Goal: Task Accomplishment & Management: Manage account settings

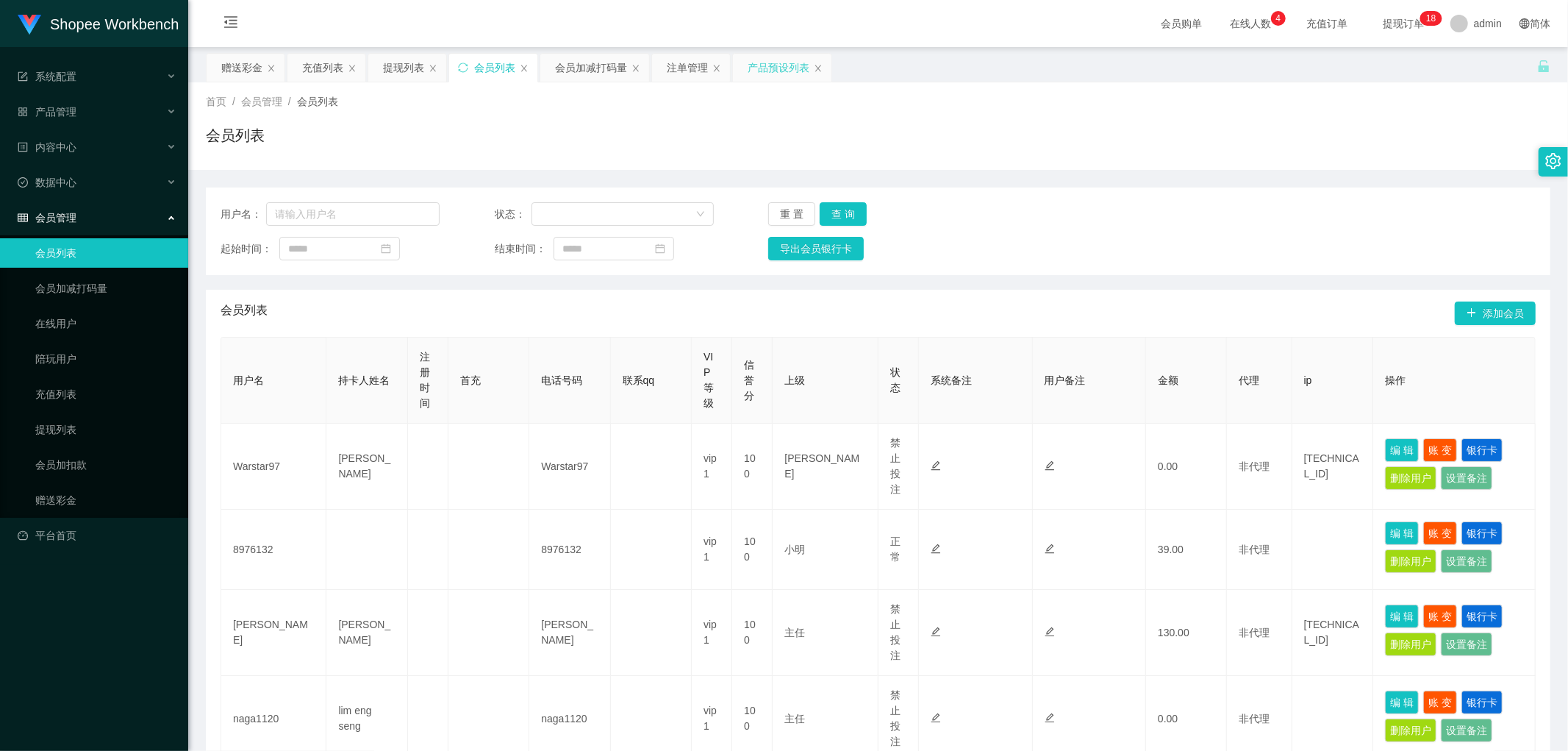
click at [769, 65] on div "产品预设列表" at bounding box center [778, 67] width 62 height 28
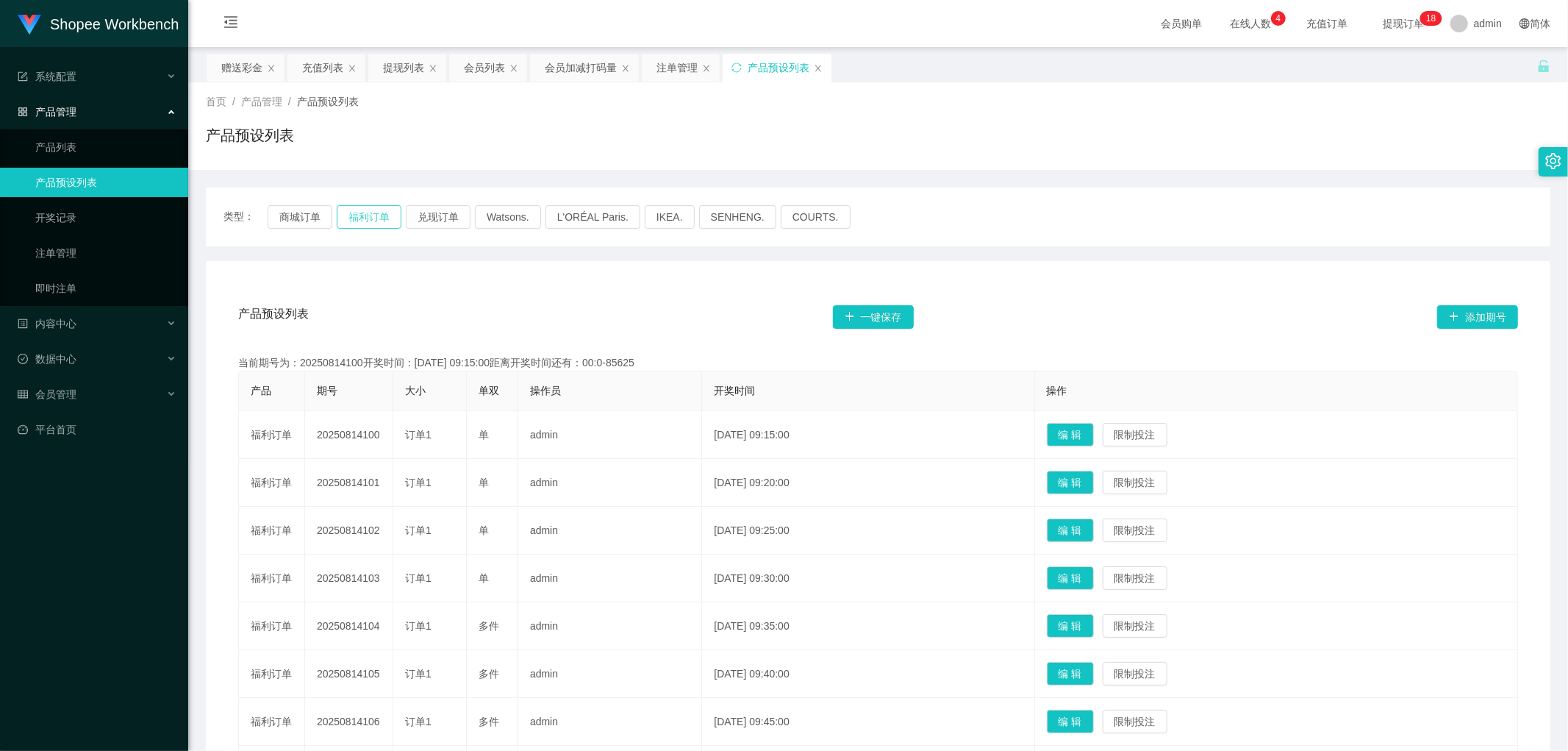
click at [374, 219] on button "福利订单" at bounding box center [369, 217] width 65 height 24
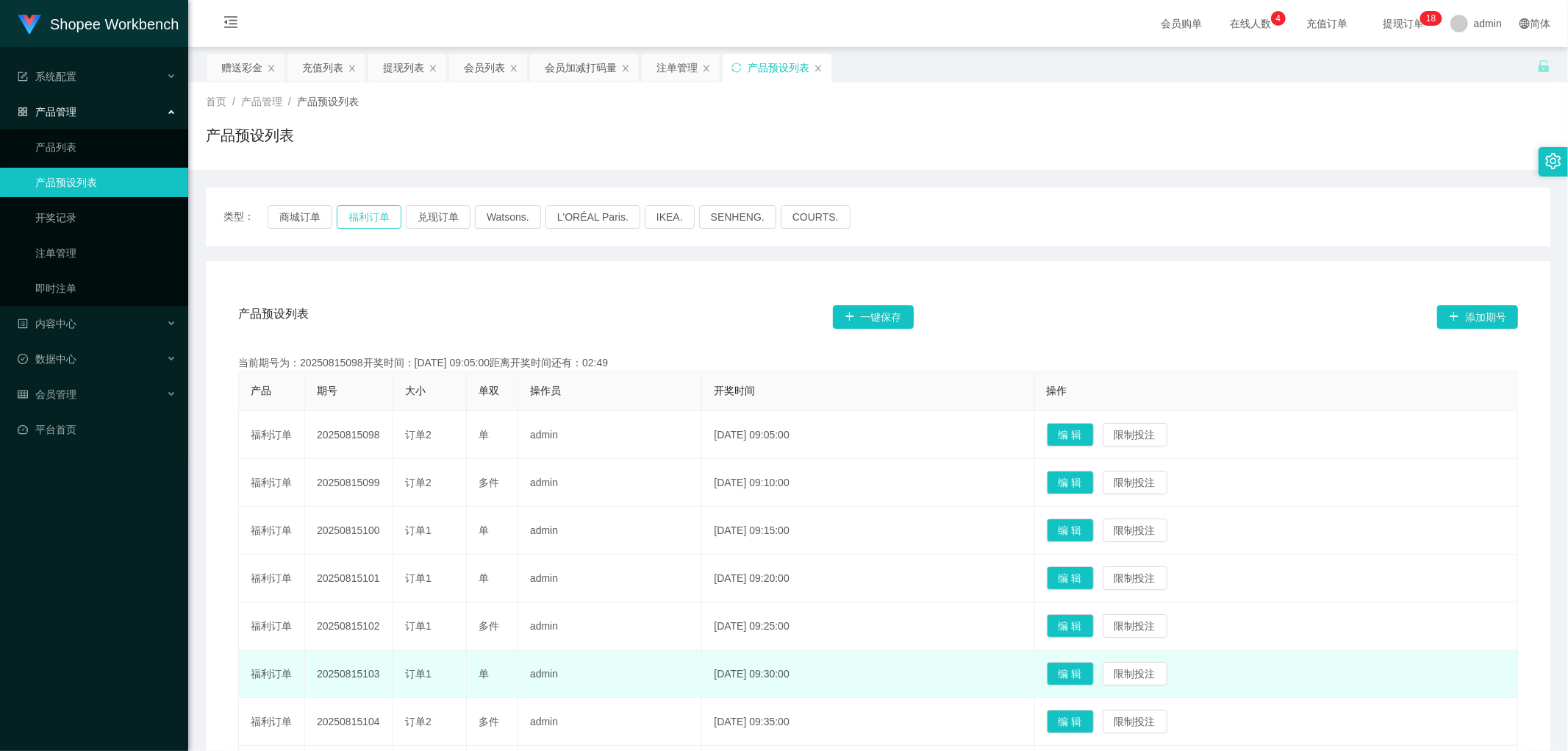
scroll to position [272, 0]
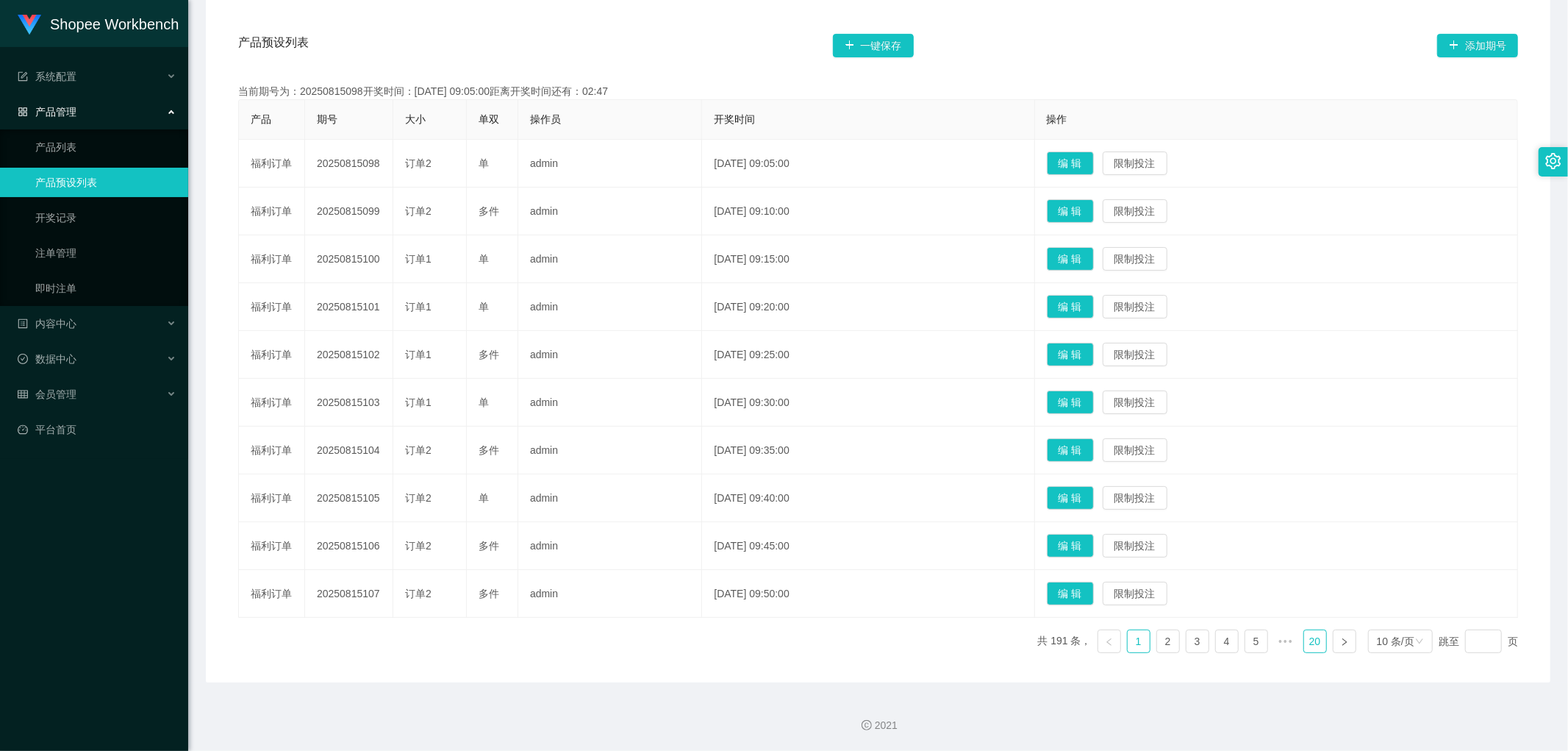
click at [1304, 641] on link "20" at bounding box center [1315, 641] width 22 height 22
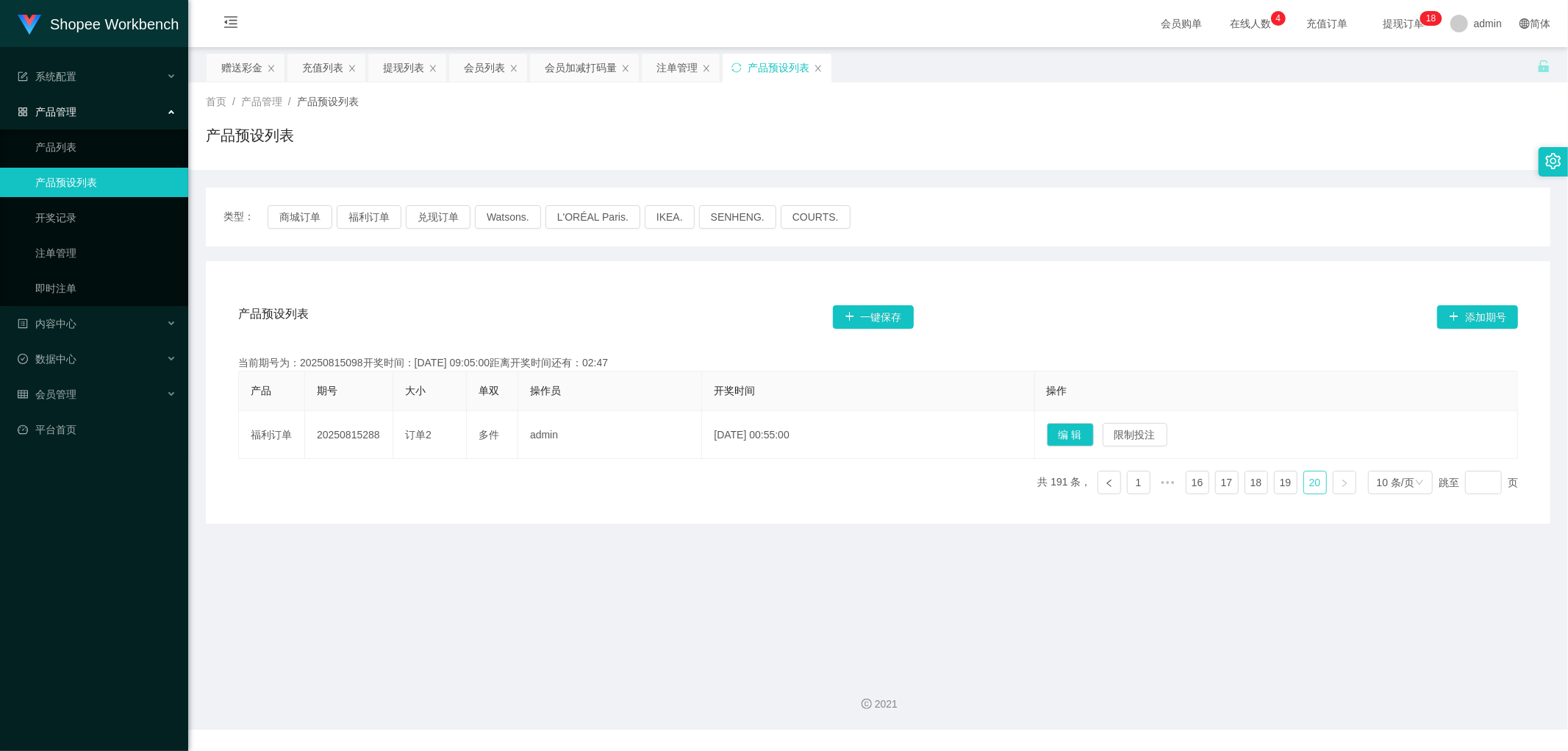
scroll to position [0, 0]
click at [1191, 485] on link "16" at bounding box center [1197, 482] width 22 height 22
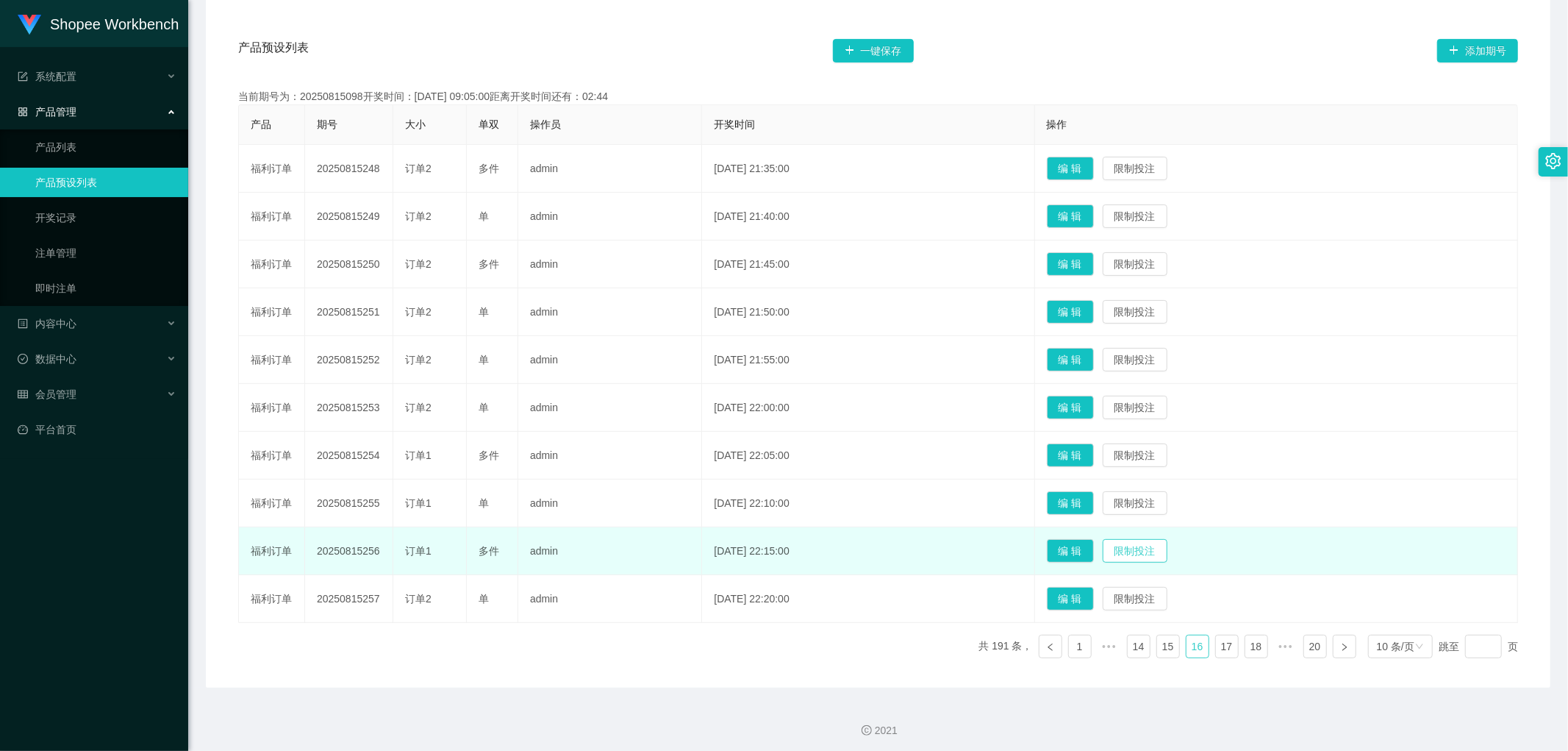
scroll to position [272, 0]
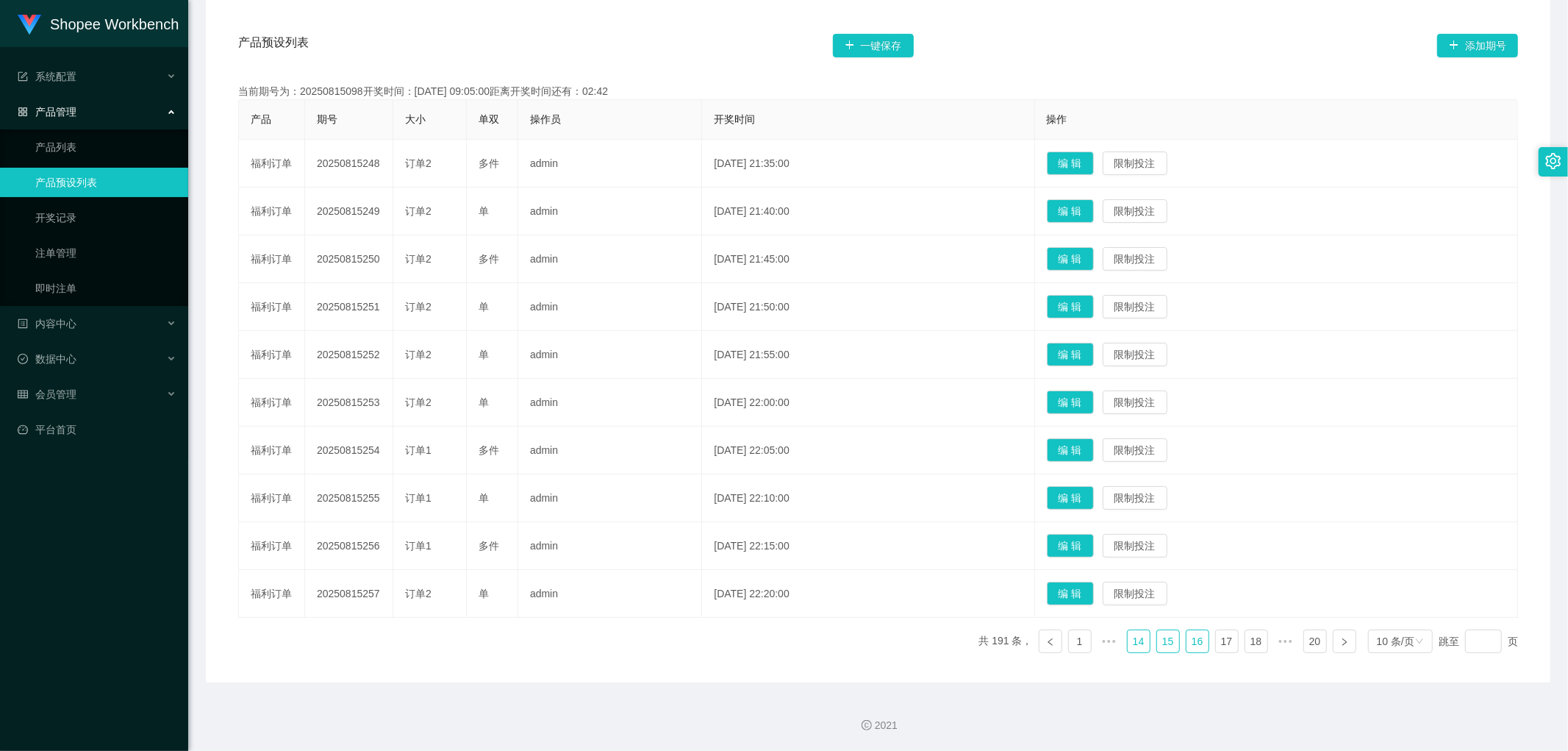
click at [1162, 639] on link "15" at bounding box center [1167, 641] width 22 height 22
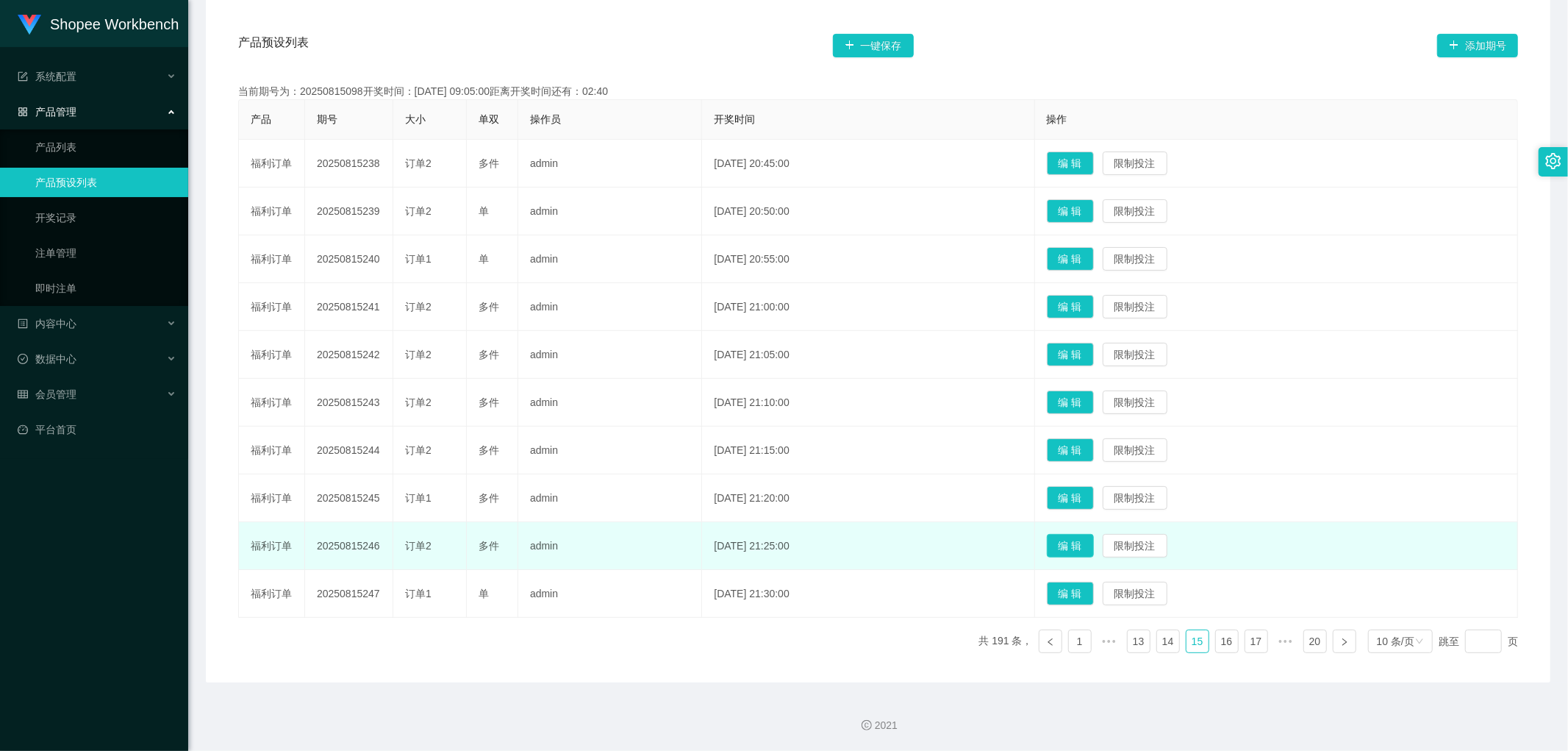
click at [1089, 545] on button "编 辑" at bounding box center [1070, 545] width 47 height 24
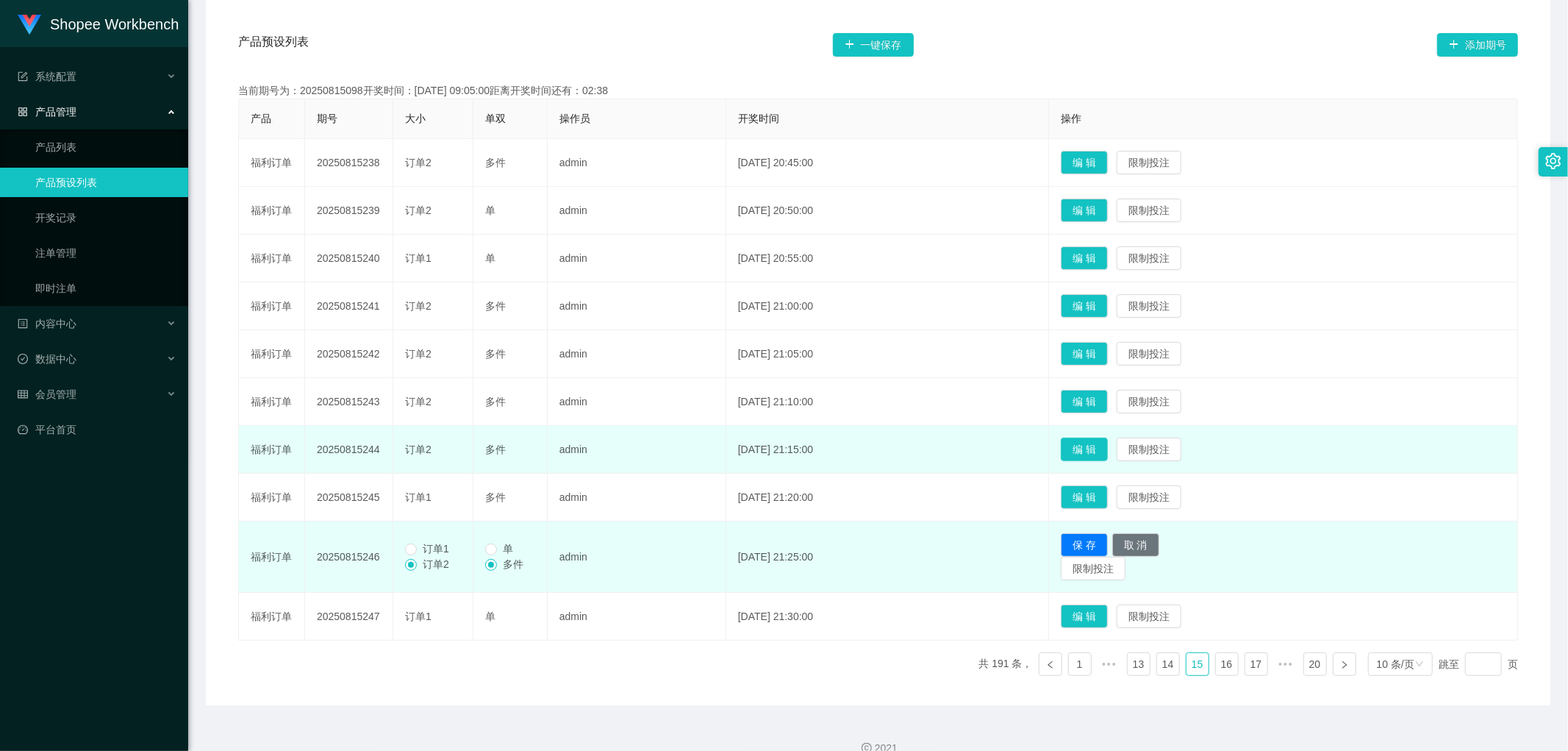
click at [1108, 452] on button "编 辑" at bounding box center [1084, 449] width 47 height 24
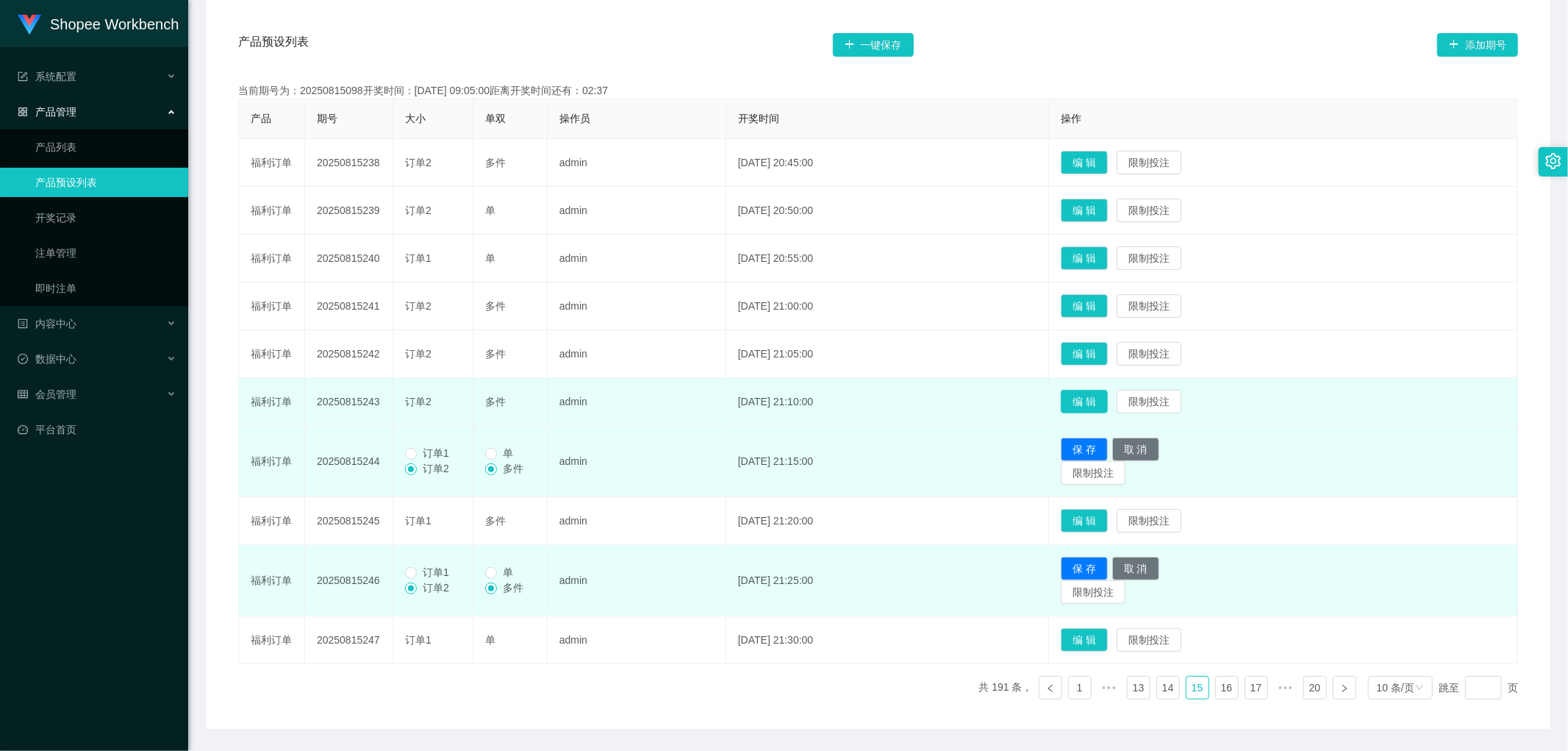
click at [1105, 394] on button "编 辑" at bounding box center [1084, 402] width 47 height 24
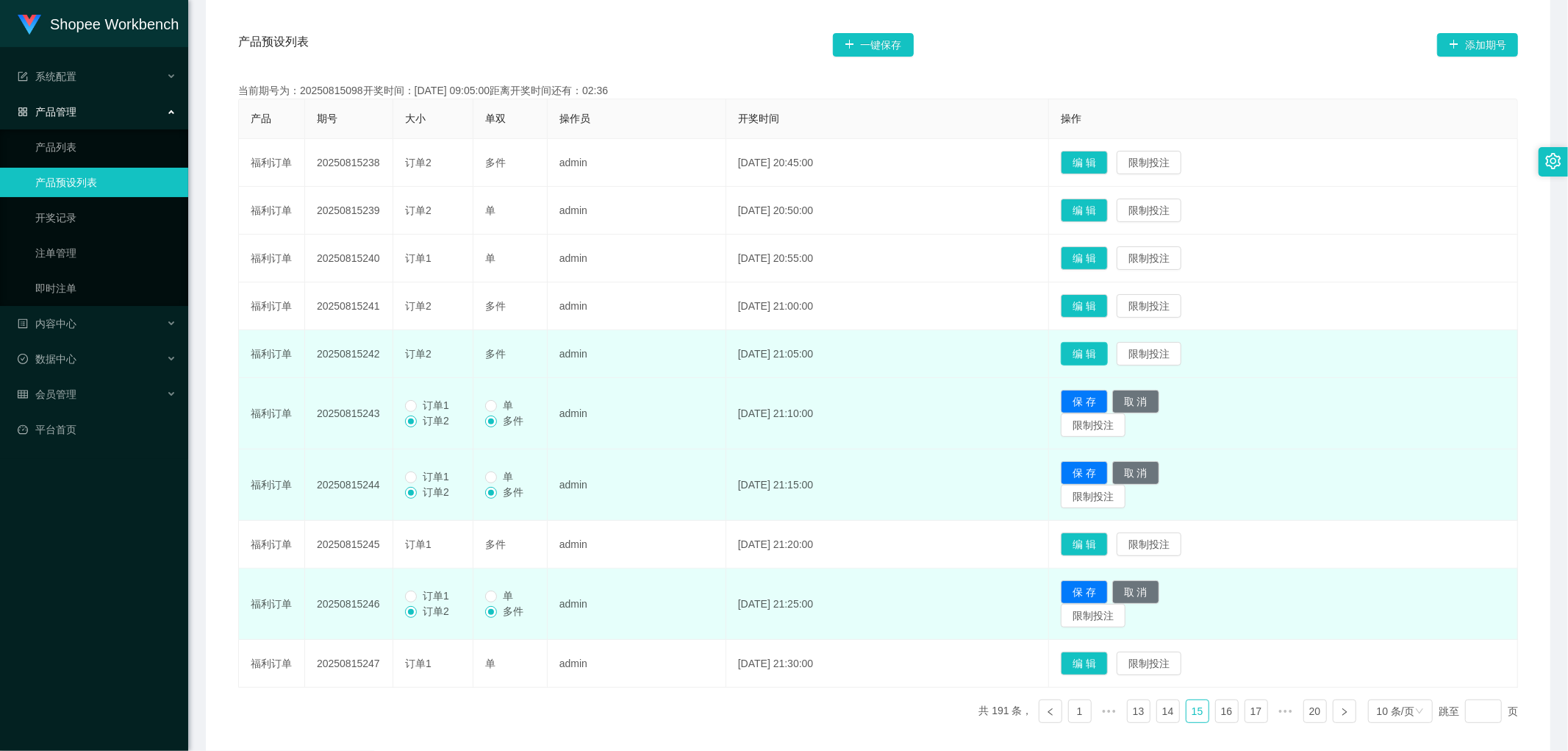
click at [1108, 351] on button "编 辑" at bounding box center [1084, 353] width 47 height 24
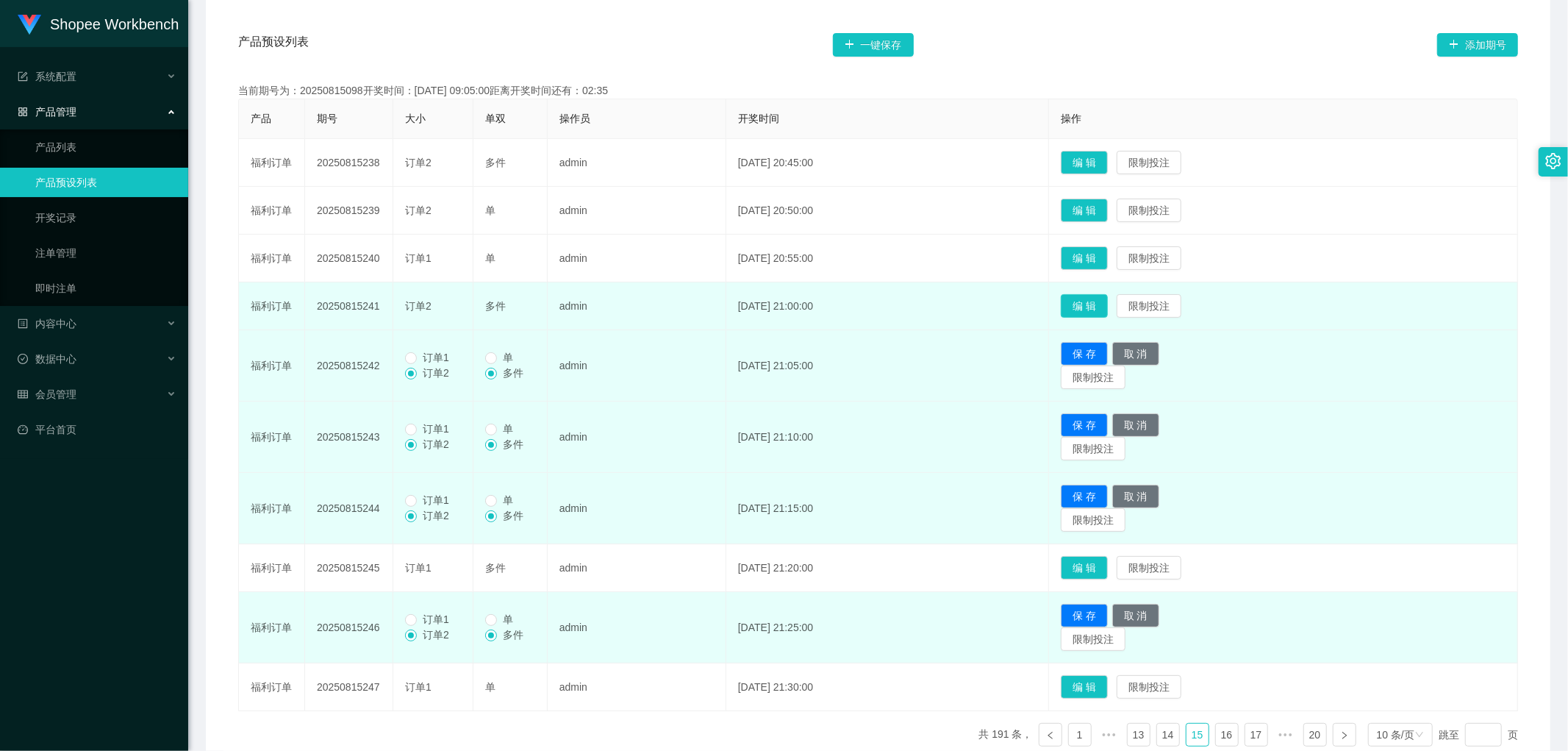
click at [1108, 300] on button "编 辑" at bounding box center [1084, 306] width 47 height 24
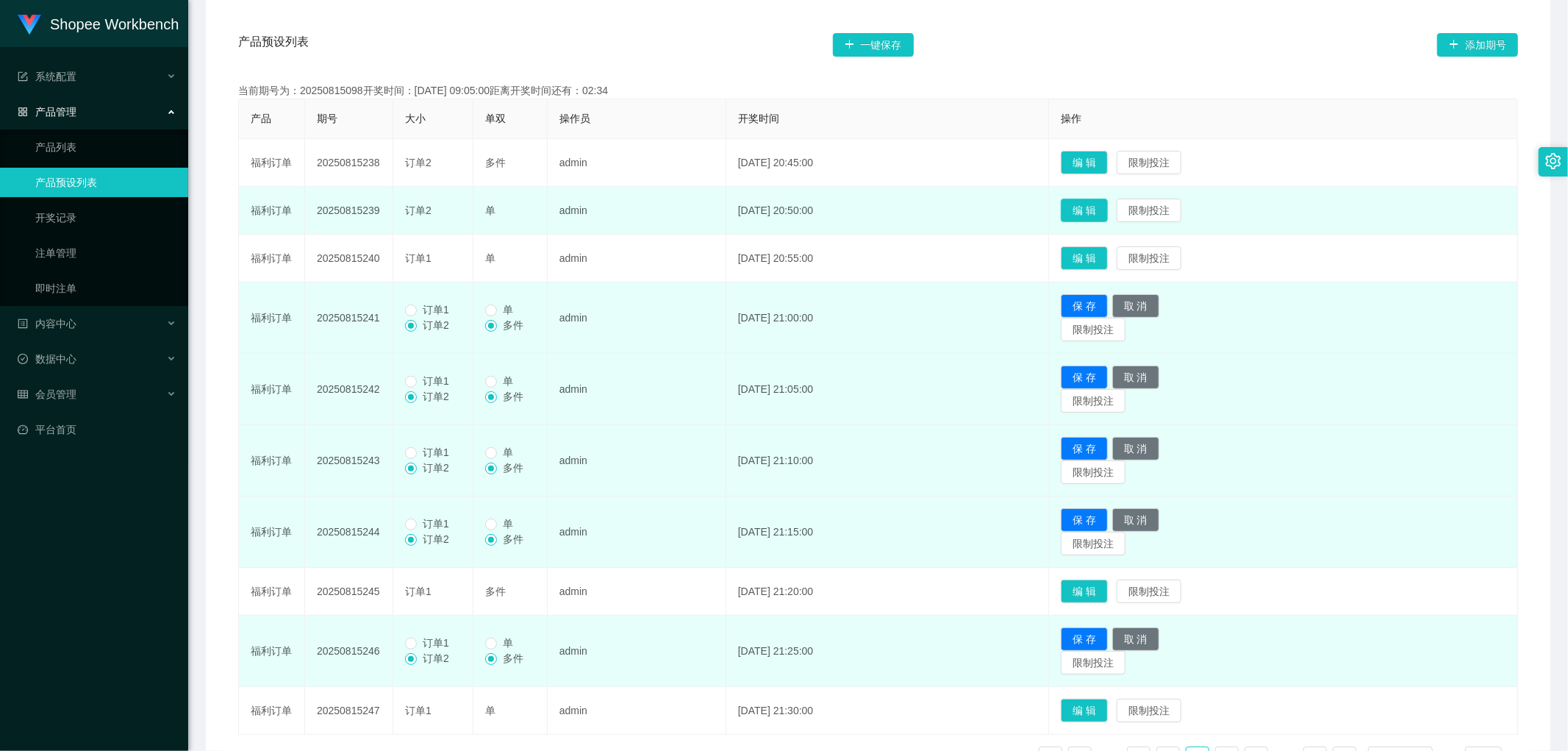
click at [1098, 208] on button "编 辑" at bounding box center [1084, 210] width 47 height 24
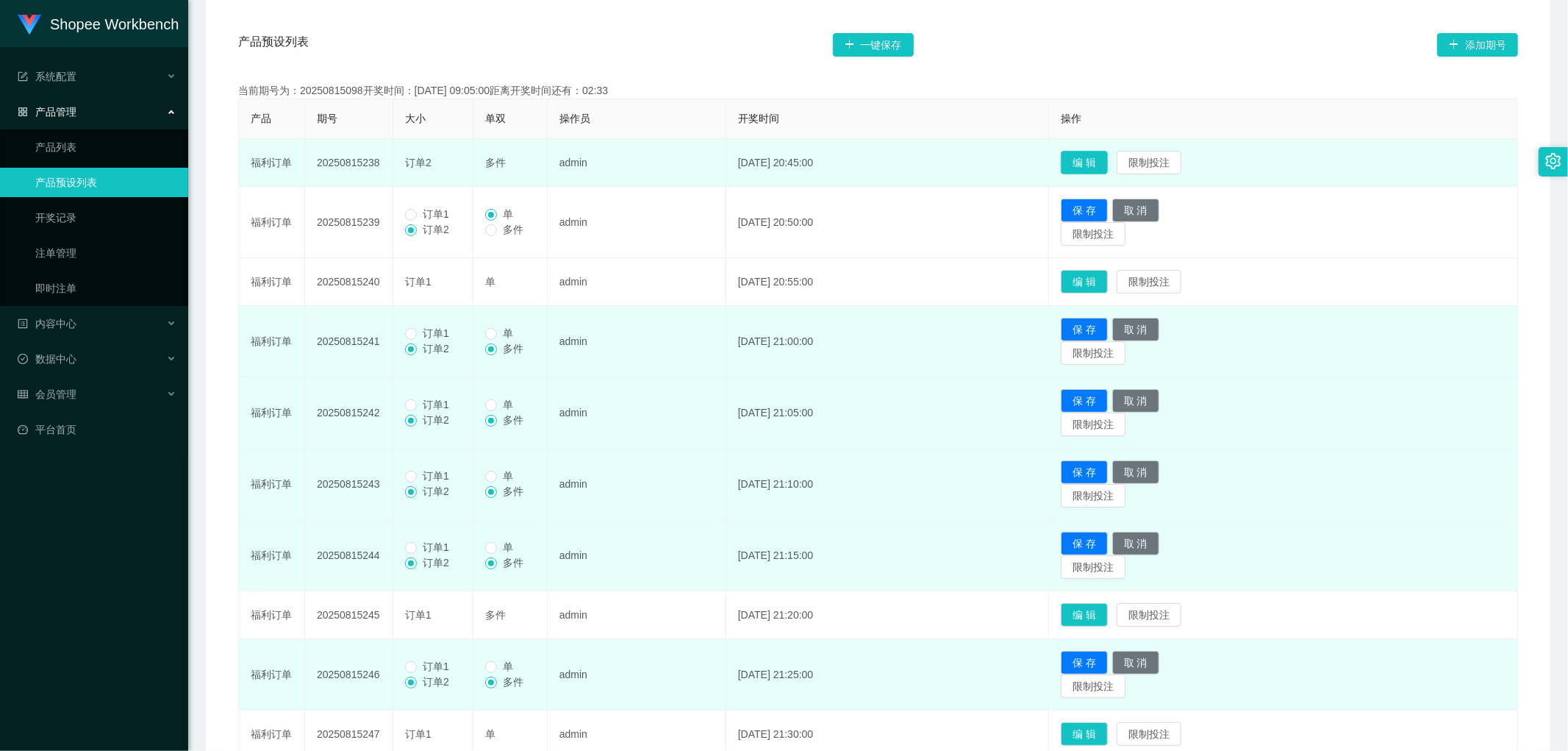
click at [1106, 157] on button "编 辑" at bounding box center [1084, 162] width 47 height 24
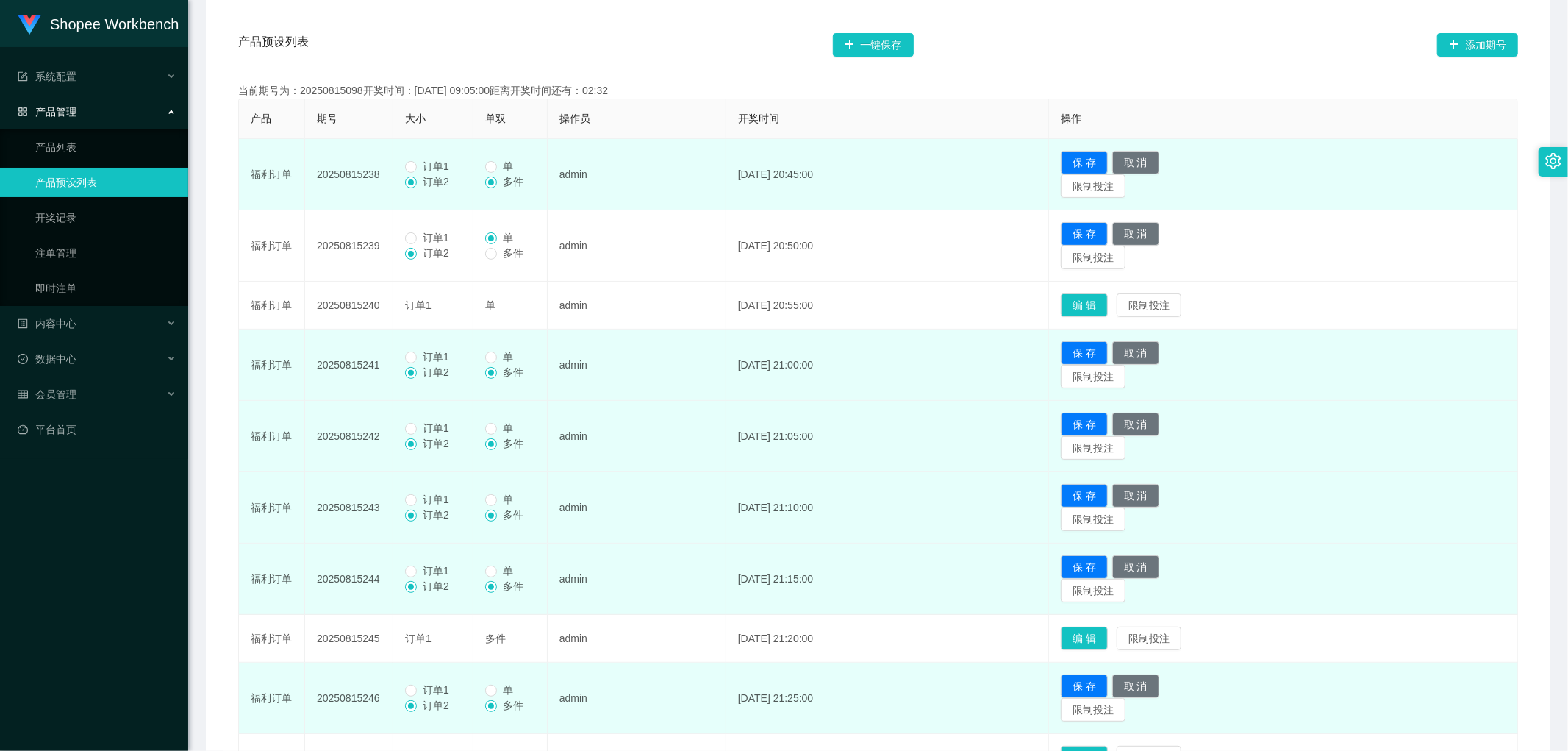
click at [417, 168] on span "订单1" at bounding box center [436, 166] width 38 height 11
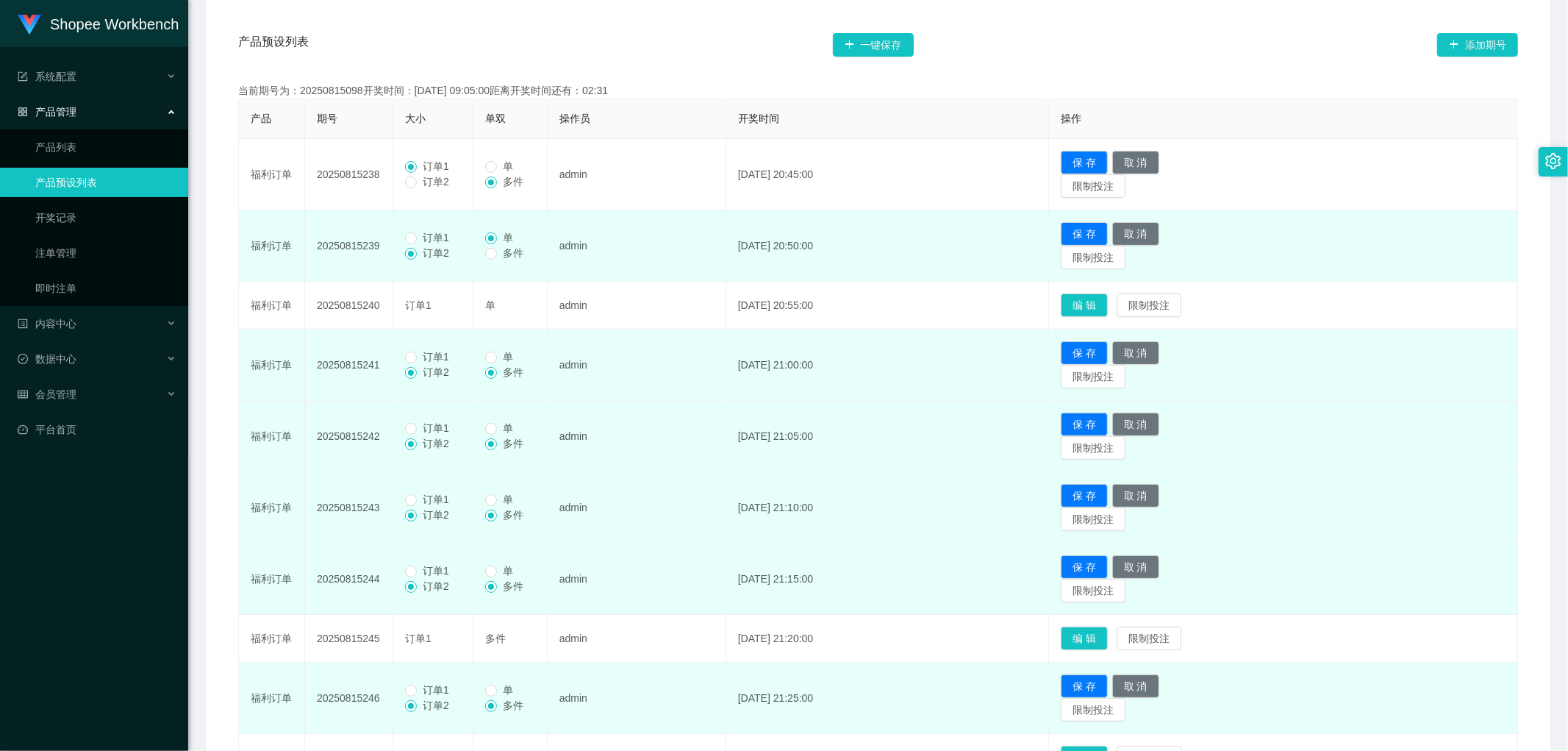
click at [420, 231] on span "订单1" at bounding box center [436, 237] width 38 height 11
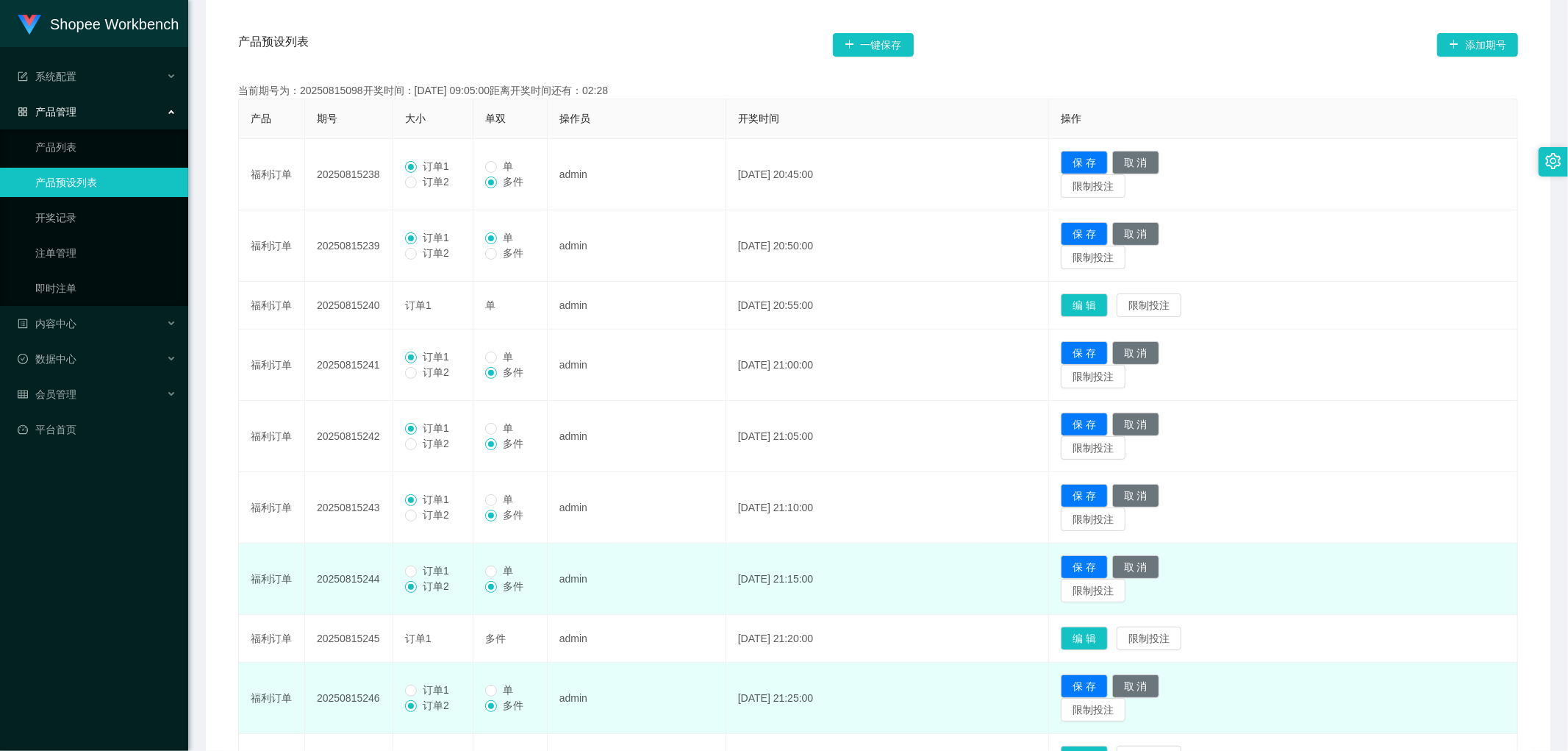
drag, startPoint x: 417, startPoint y: 568, endPoint x: 459, endPoint y: 609, distance: 58.7
click at [417, 568] on span "订单1" at bounding box center [436, 571] width 38 height 11
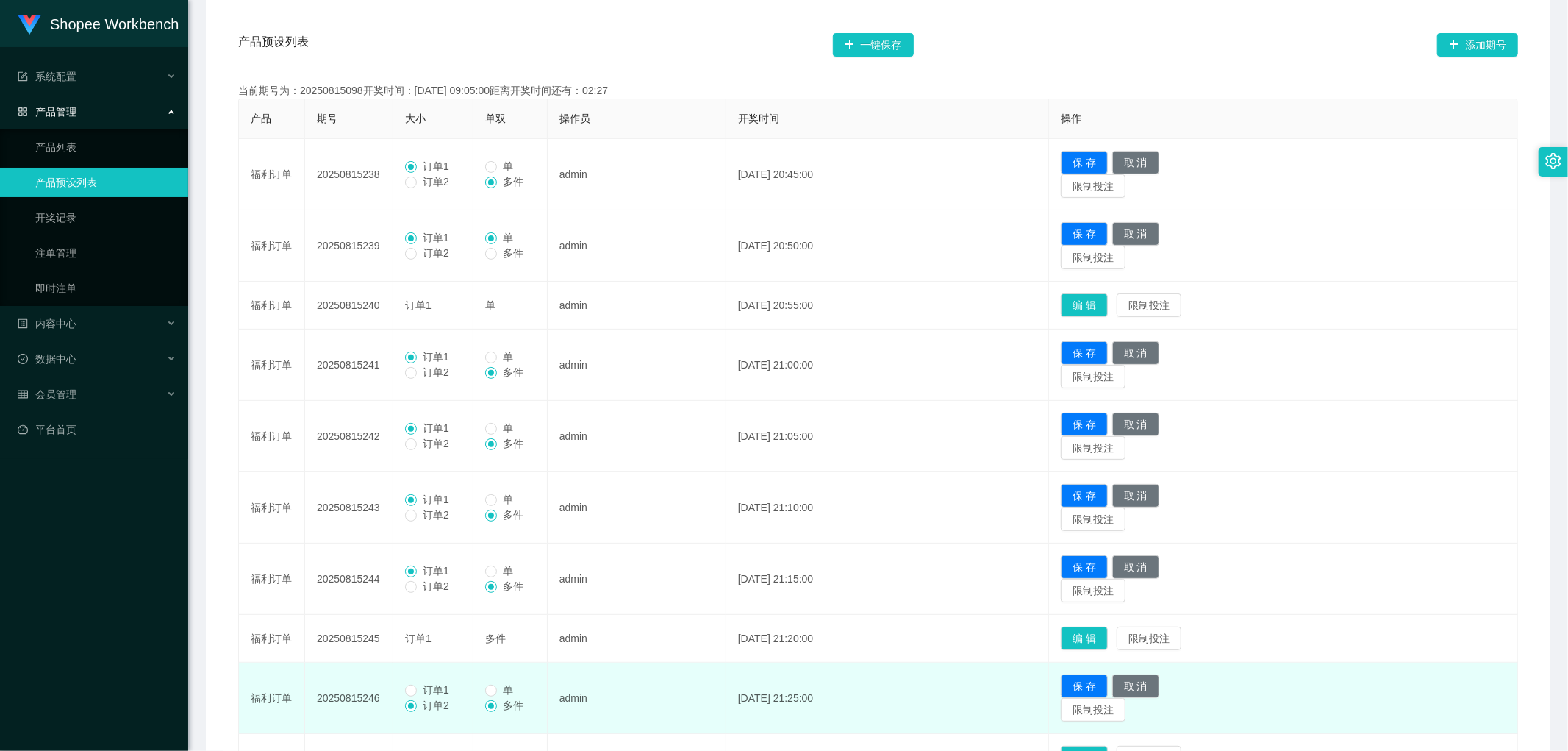
click at [422, 688] on span "订单1" at bounding box center [436, 690] width 38 height 11
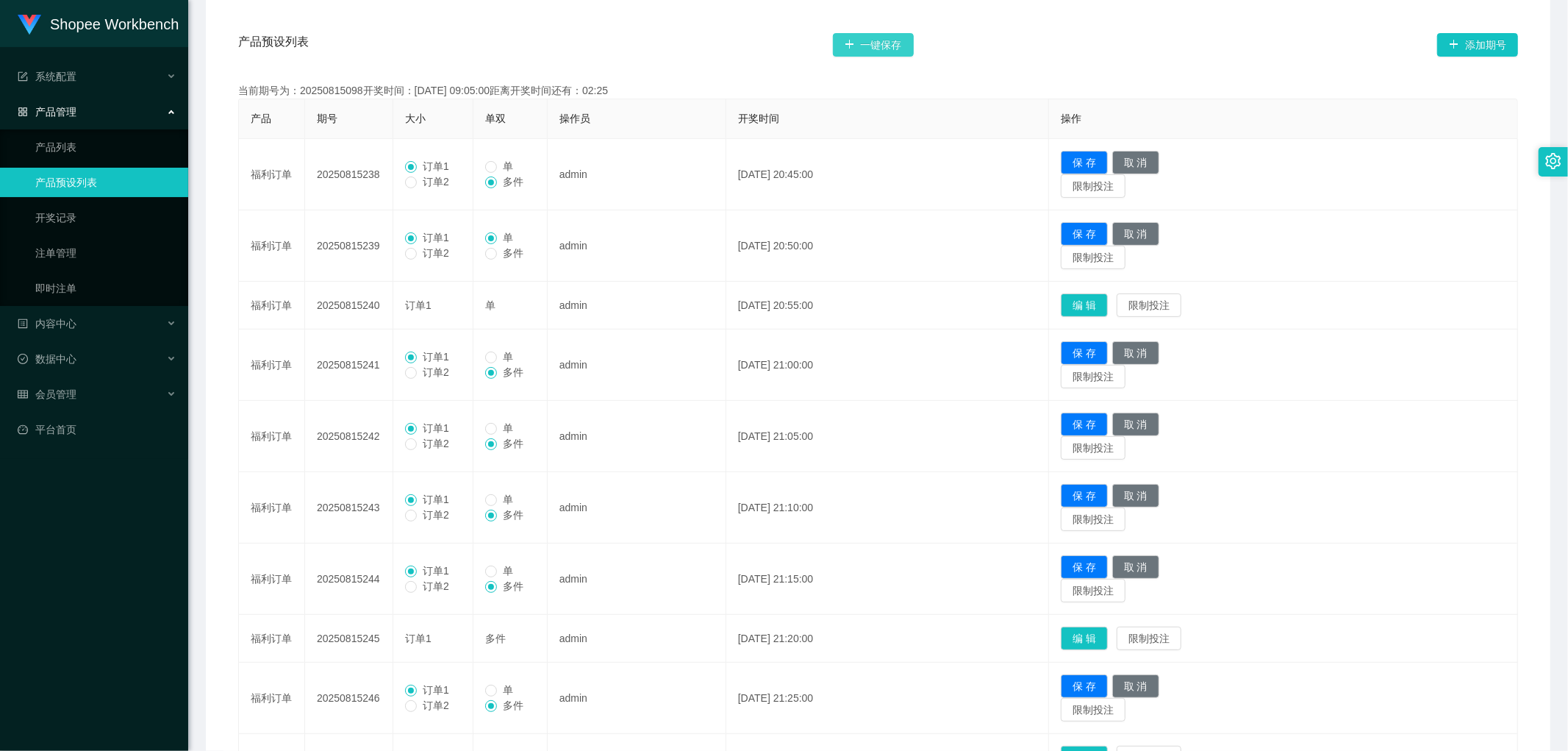
click at [875, 51] on button "一键保存" at bounding box center [873, 45] width 81 height 24
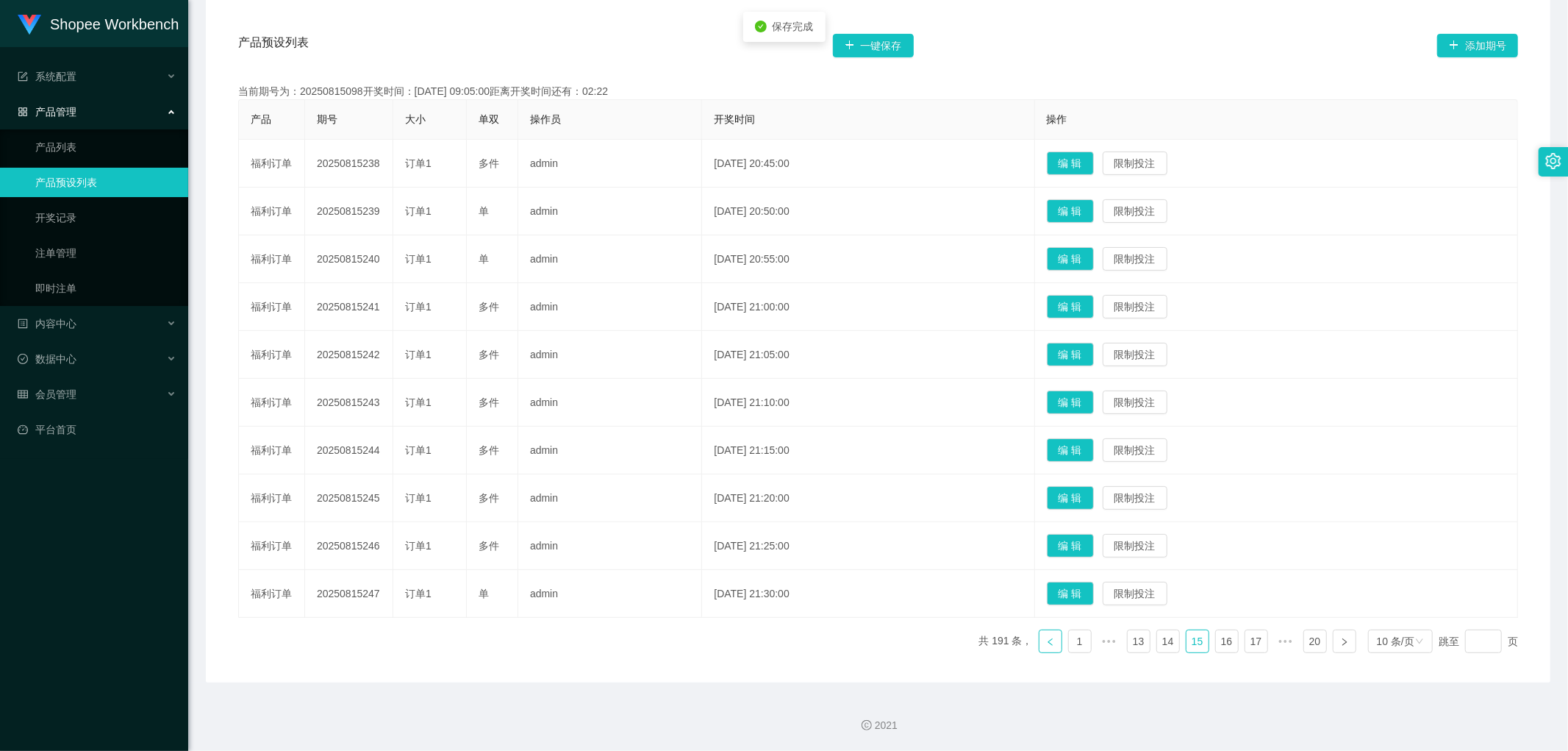
click at [1041, 646] on link at bounding box center [1050, 642] width 24 height 24
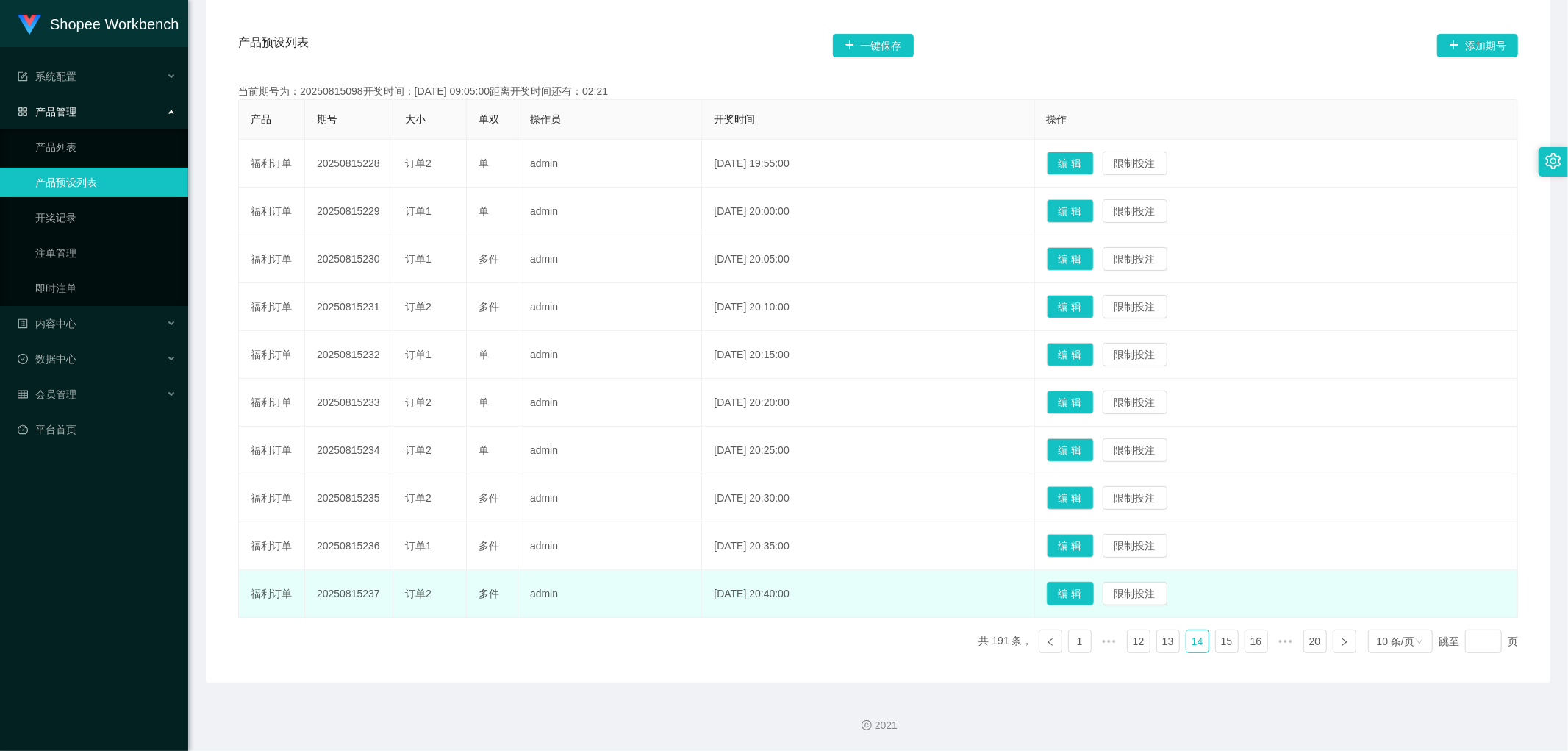
click at [1094, 589] on button "编 辑" at bounding box center [1070, 593] width 47 height 24
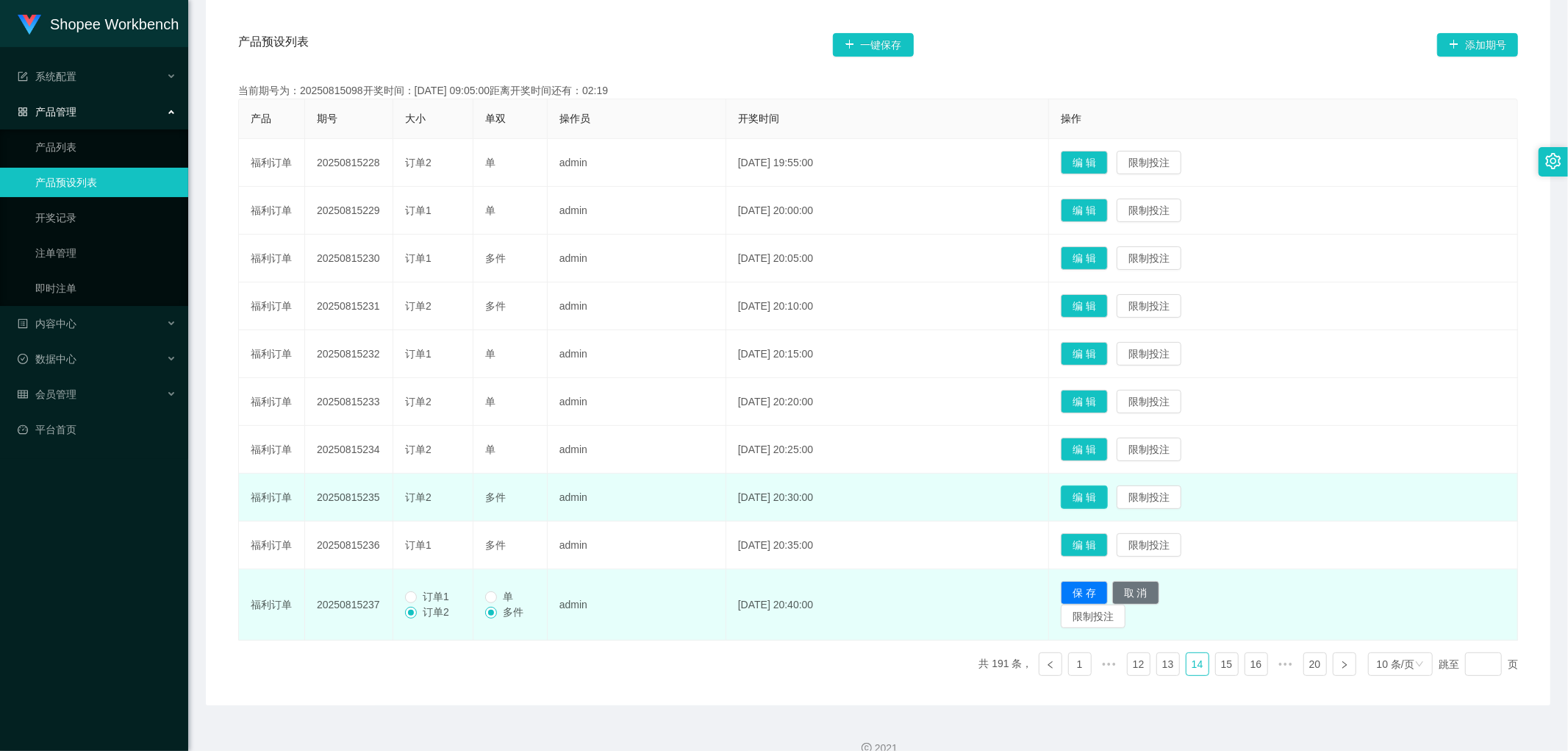
click at [1102, 497] on button "编 辑" at bounding box center [1084, 497] width 47 height 24
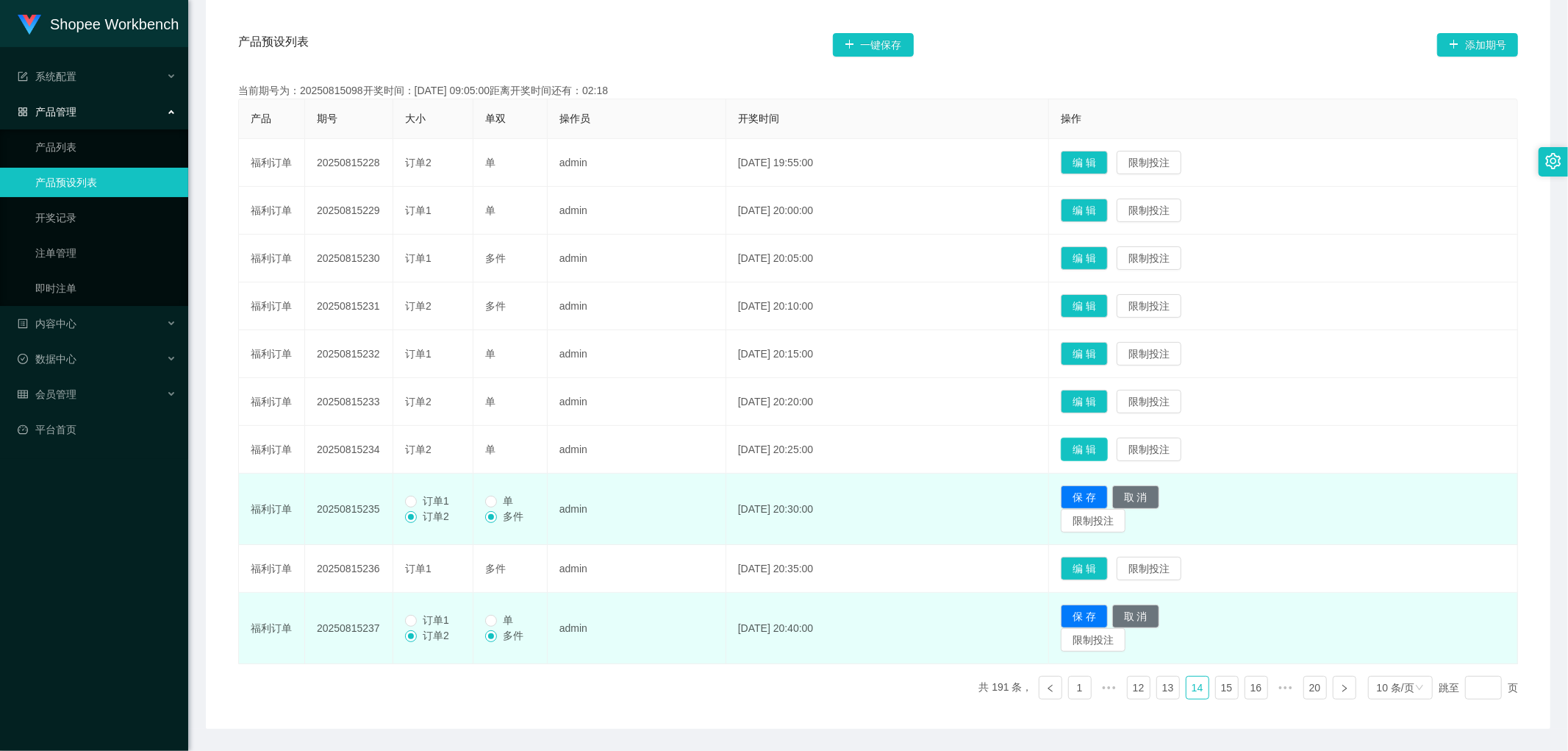
click at [1106, 447] on button "编 辑" at bounding box center [1084, 449] width 47 height 24
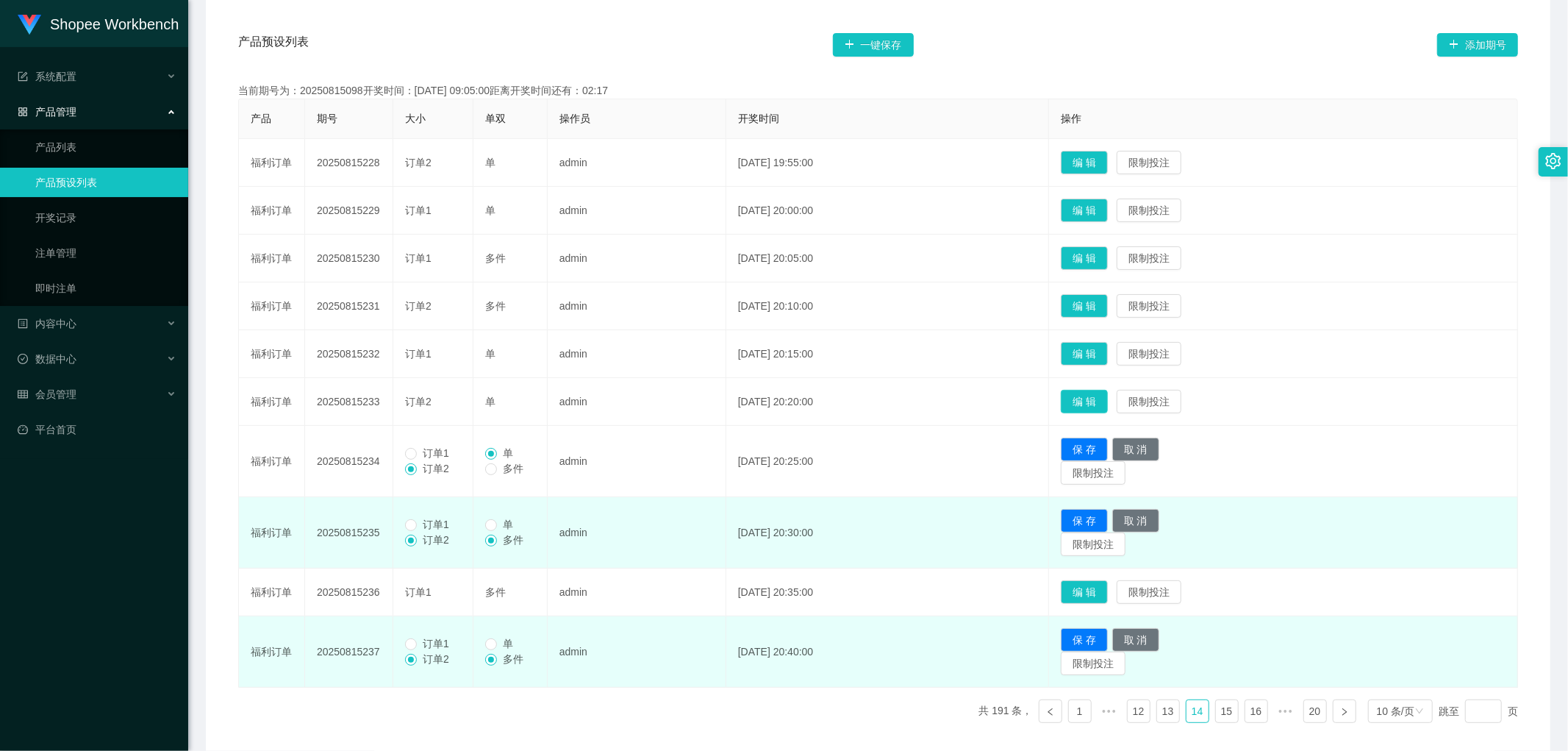
click at [1104, 401] on button "编 辑" at bounding box center [1084, 402] width 47 height 24
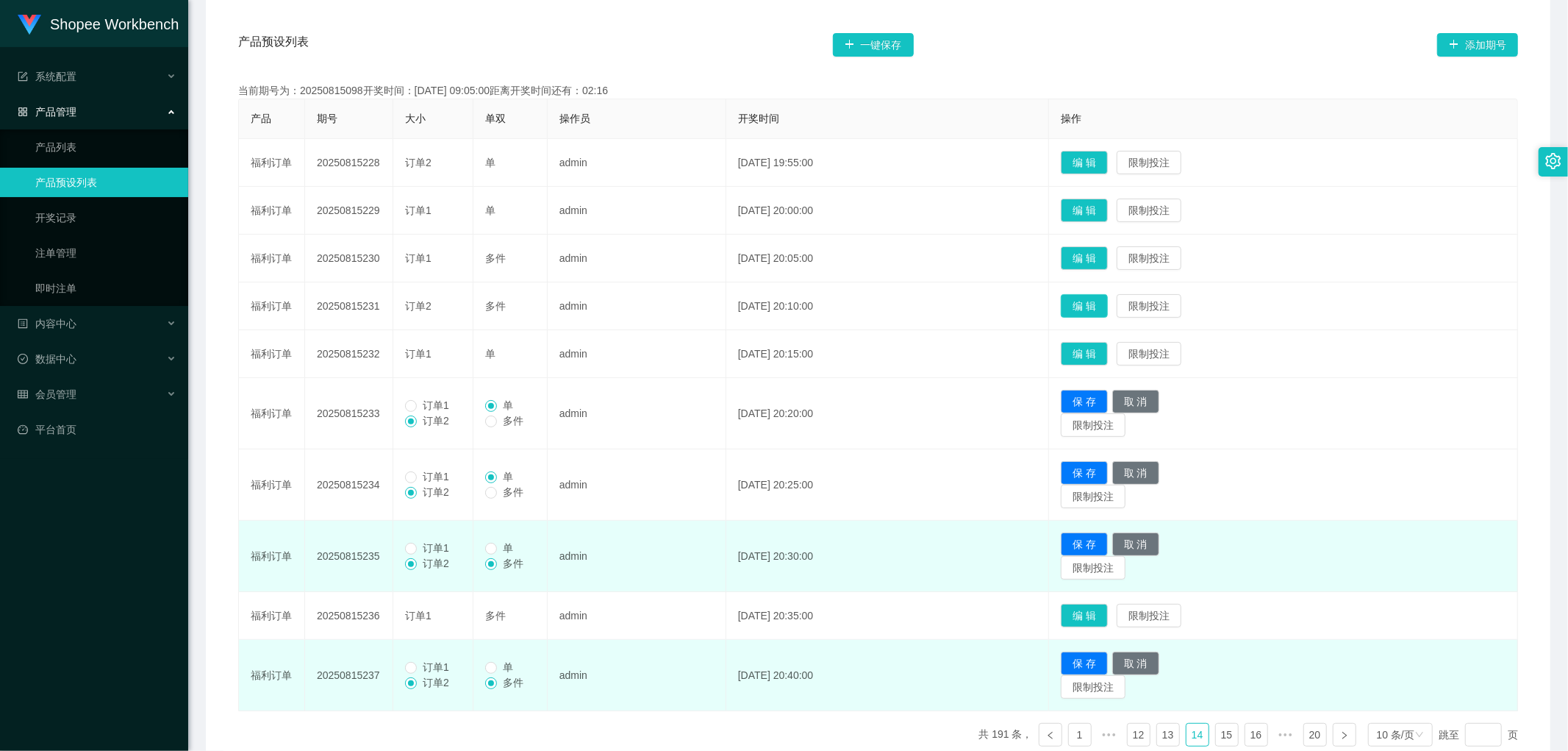
click at [1108, 303] on button "编 辑" at bounding box center [1084, 306] width 47 height 24
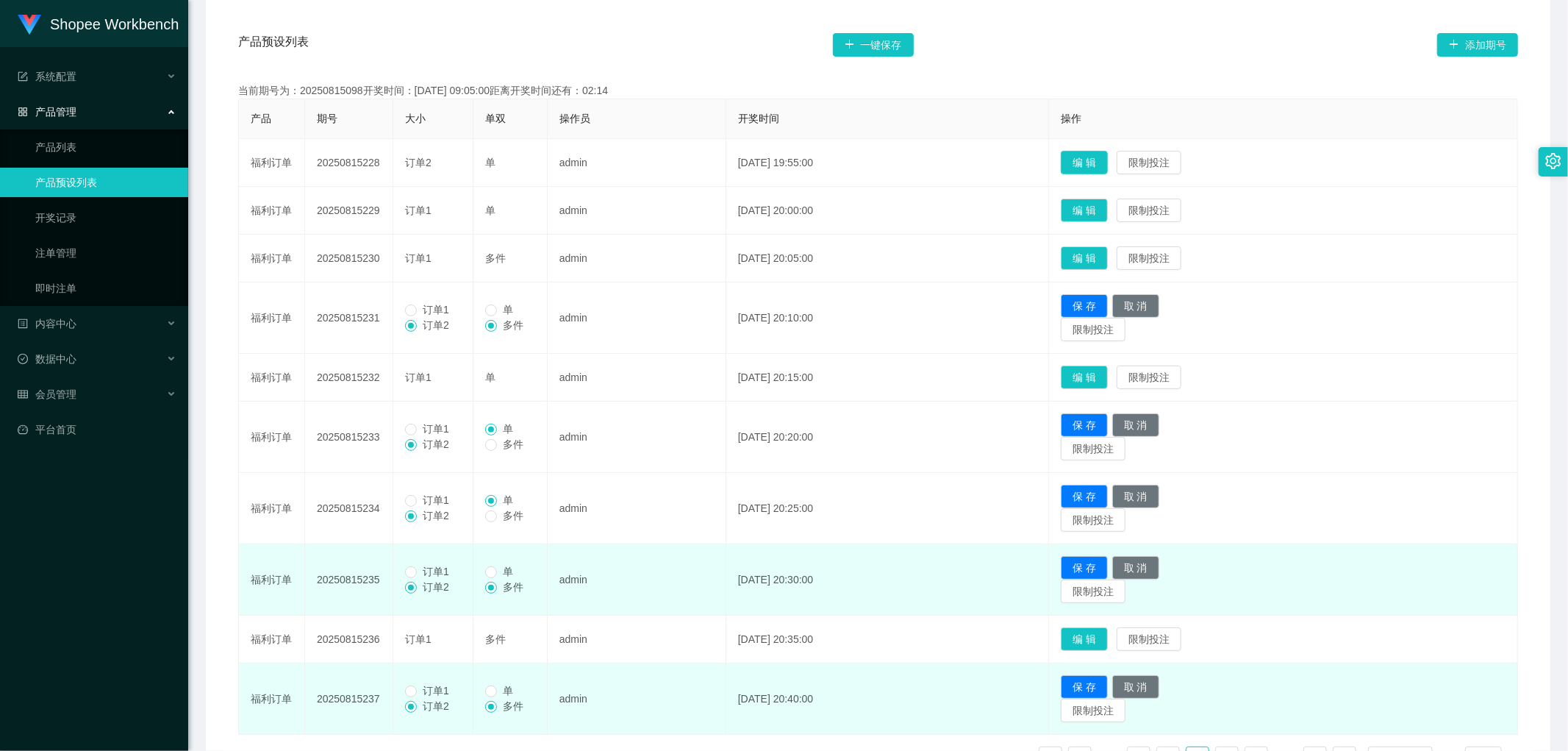
click at [1108, 158] on button "编 辑" at bounding box center [1084, 162] width 47 height 24
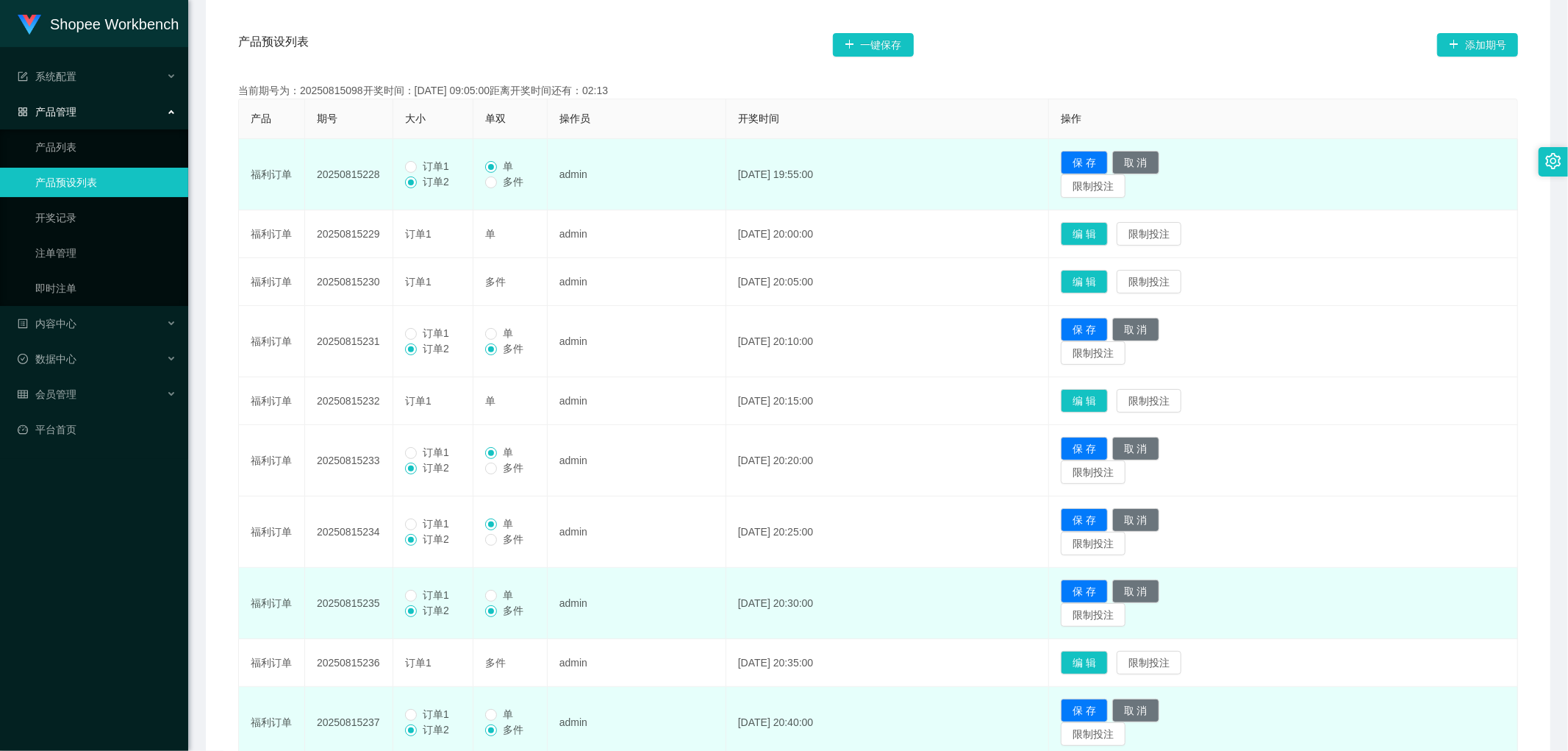
click at [420, 165] on span "订单1" at bounding box center [436, 166] width 38 height 11
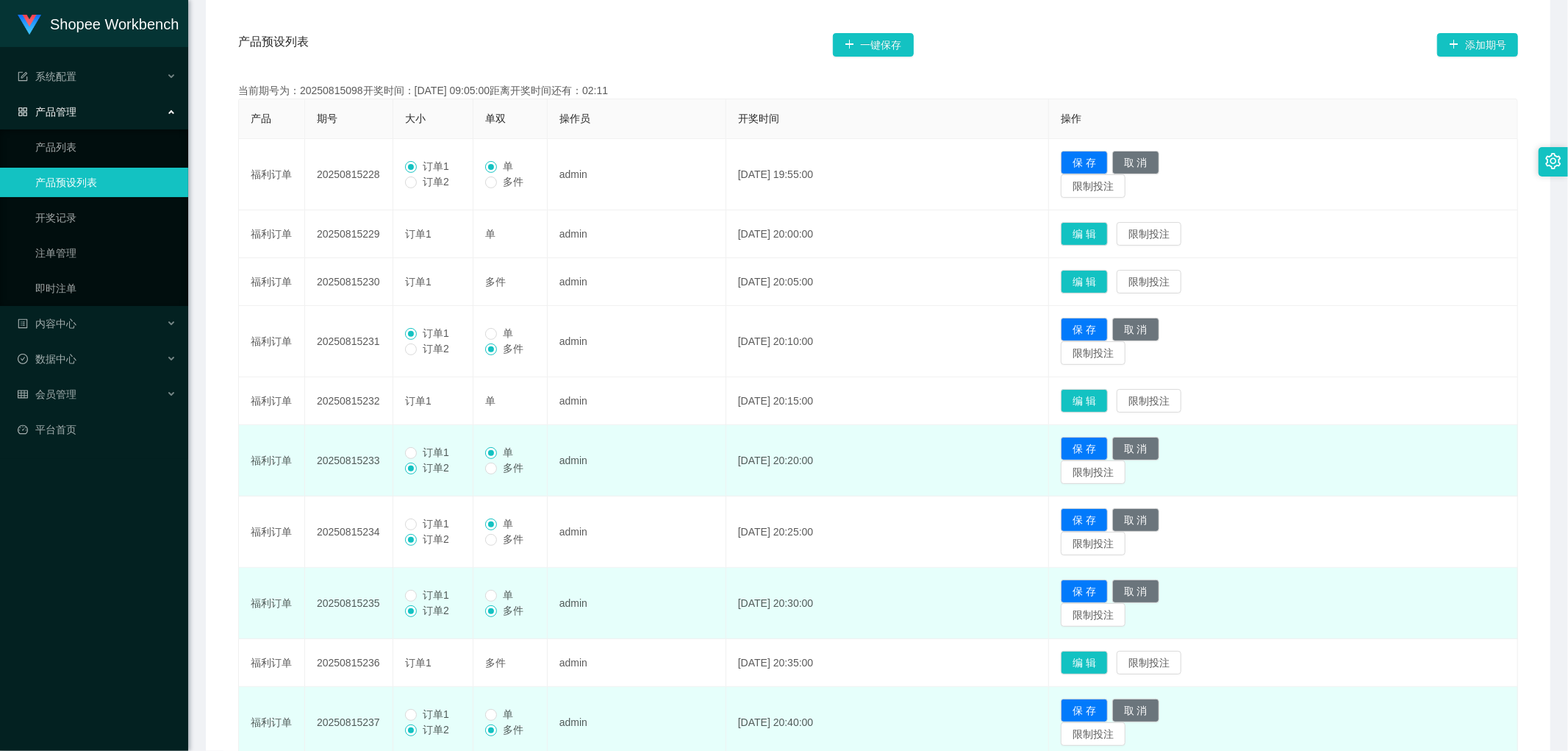
click at [420, 453] on span "订单1" at bounding box center [436, 452] width 38 height 11
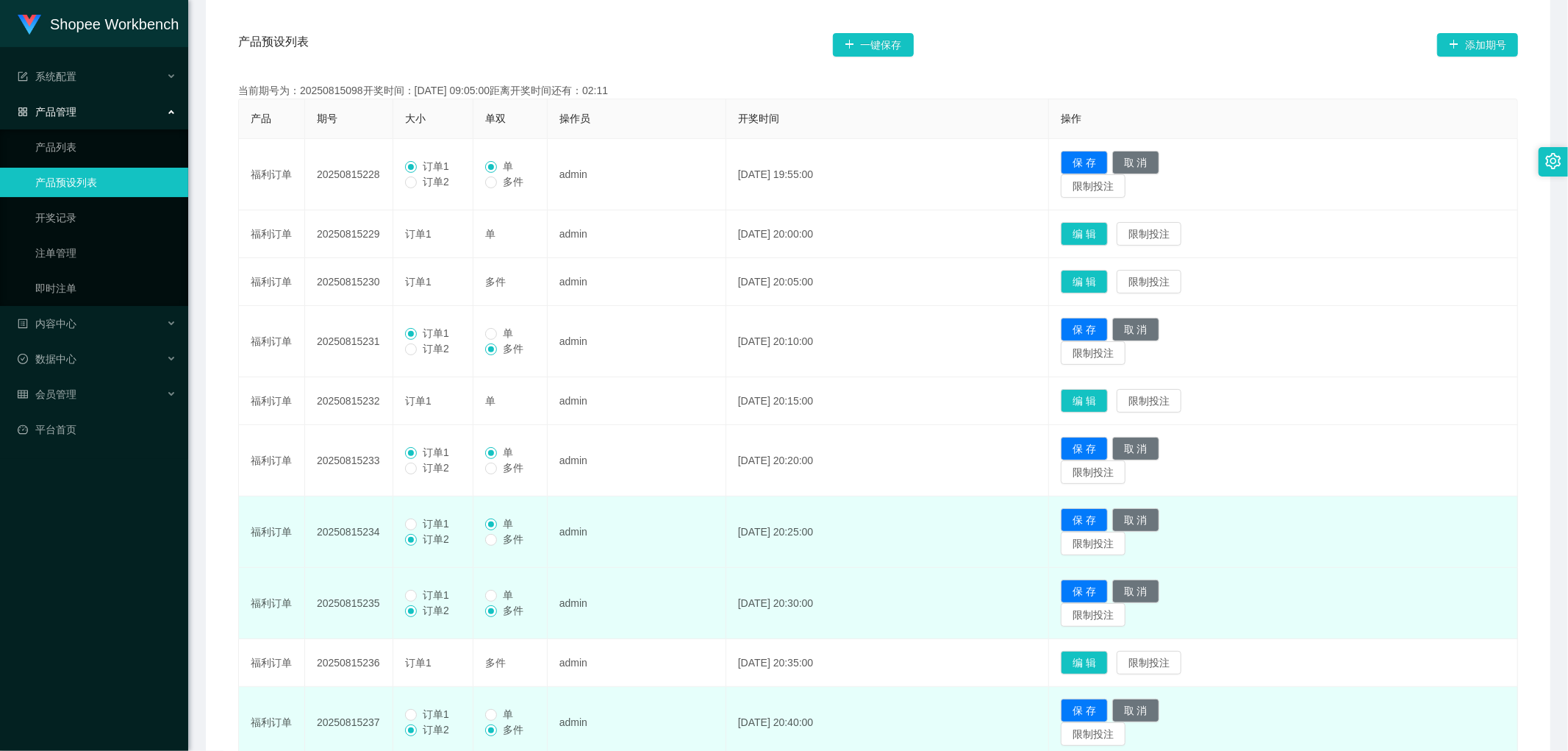
click at [432, 520] on span "订单1" at bounding box center [436, 524] width 38 height 11
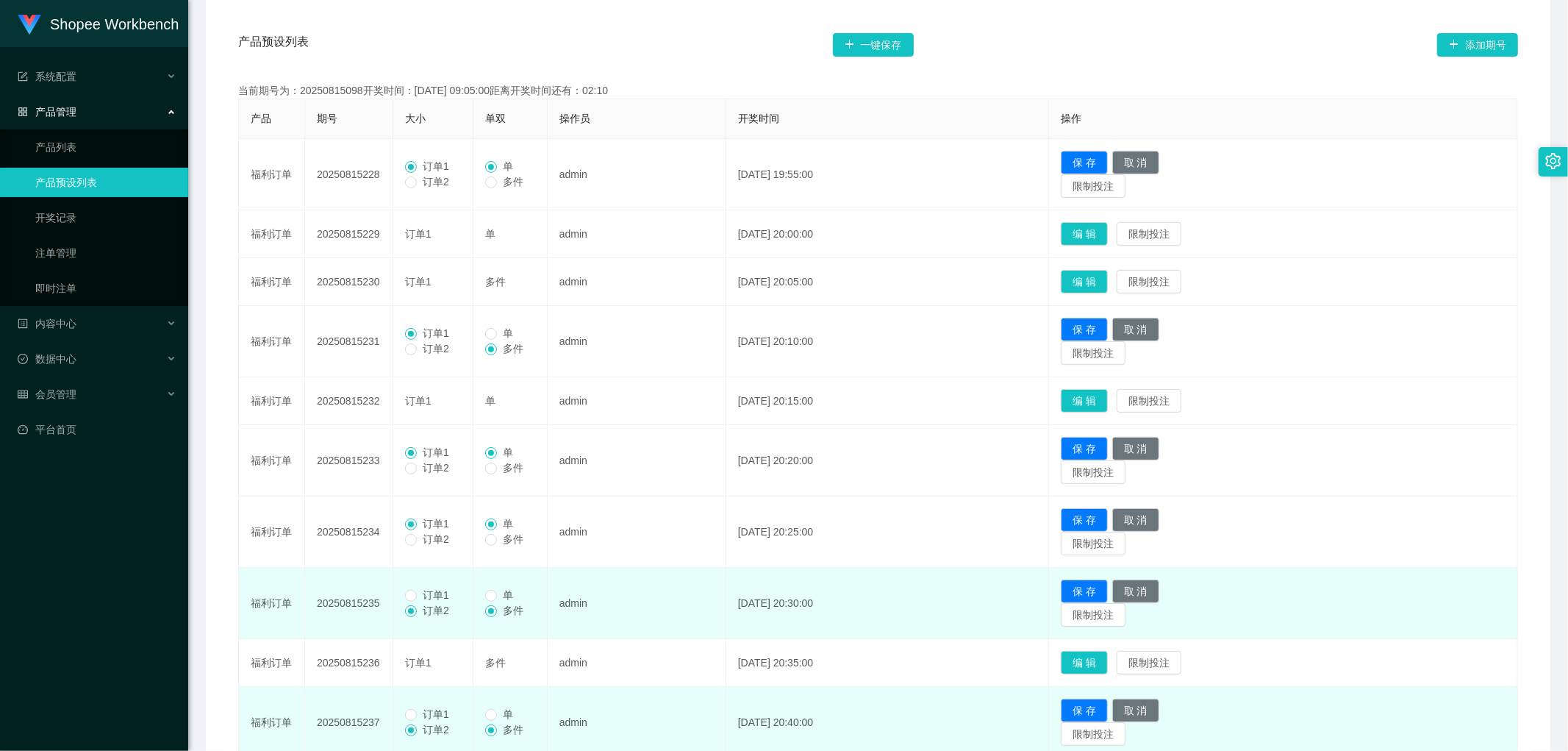
click at [428, 600] on span "订单1" at bounding box center [436, 595] width 38 height 11
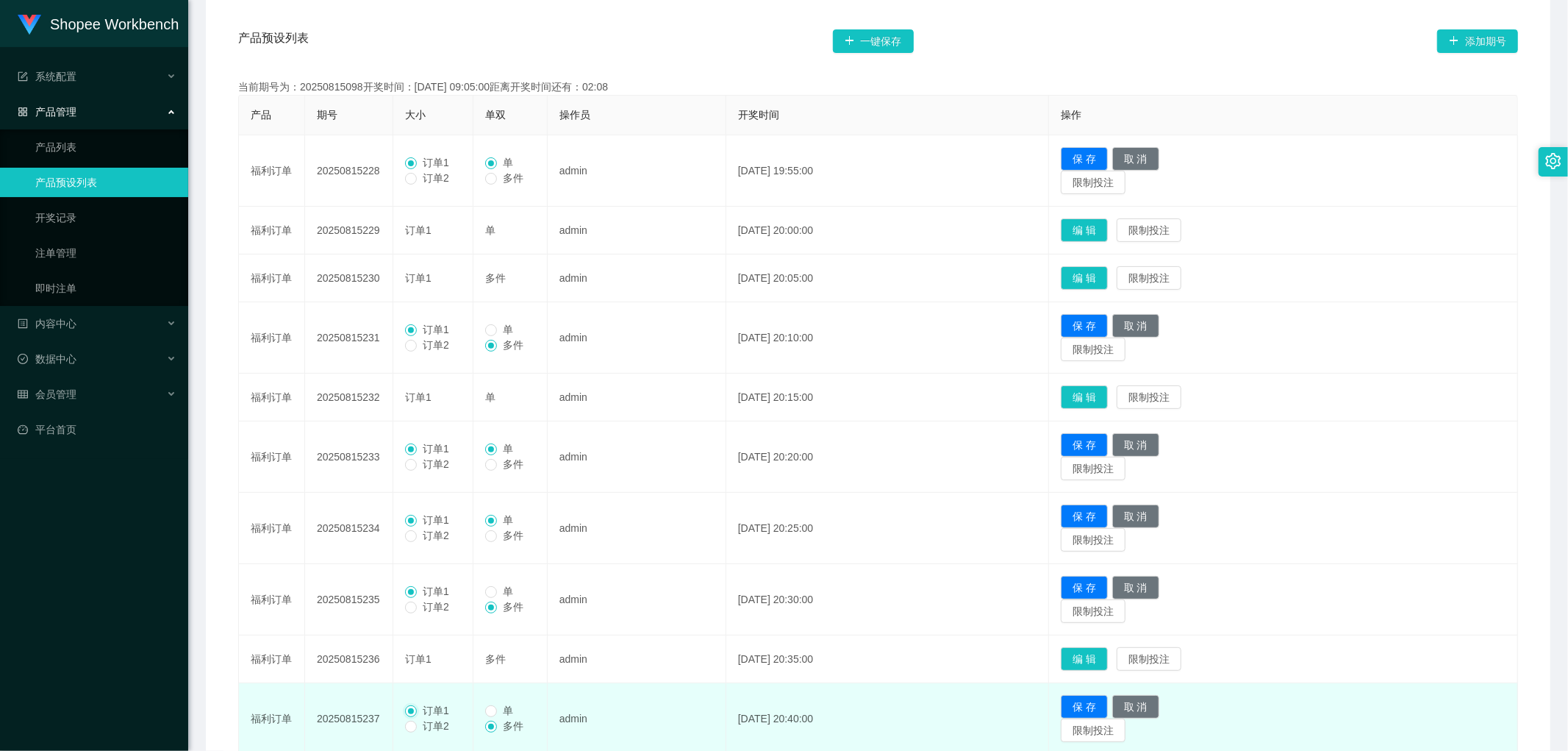
scroll to position [189, 0]
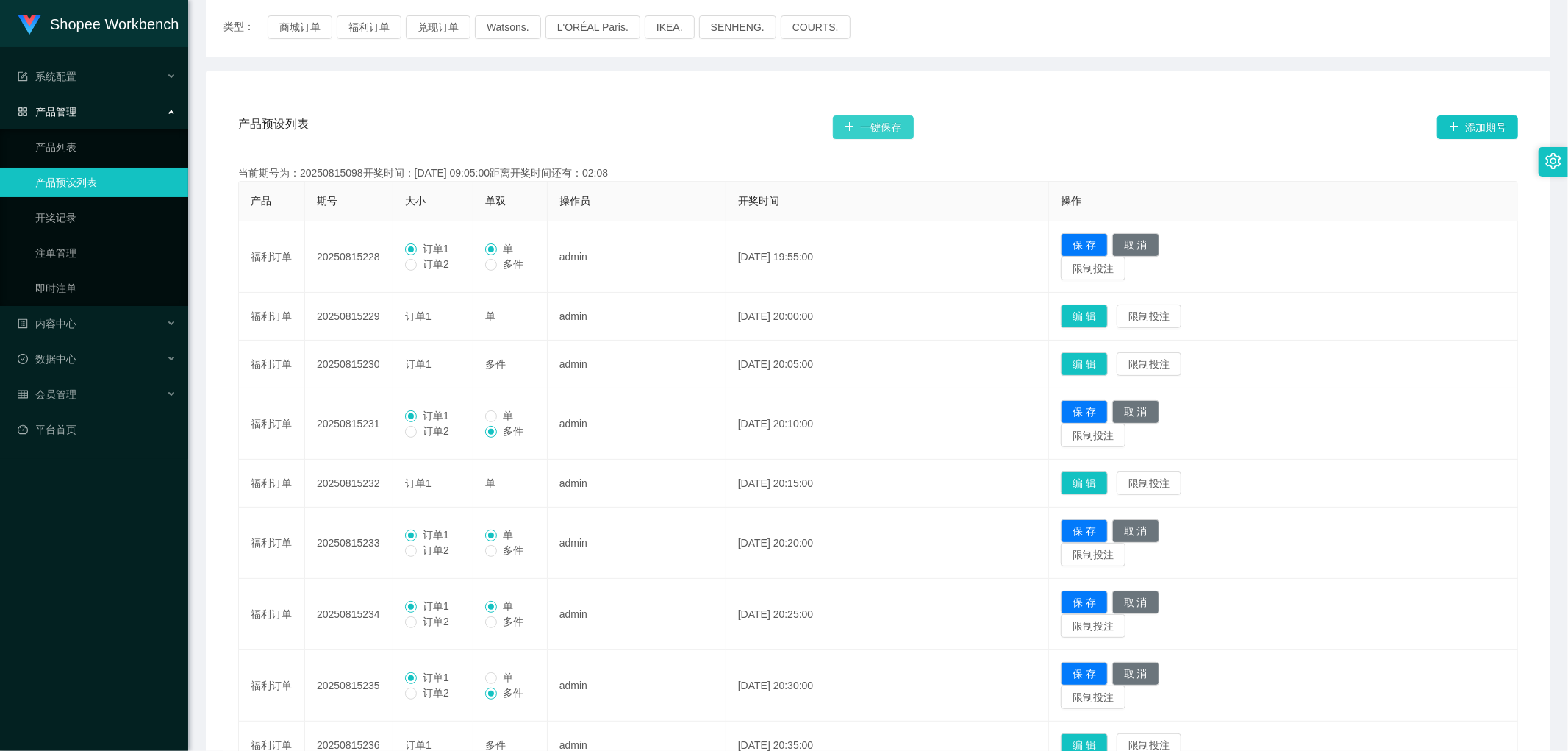
click at [890, 126] on button "一键保存" at bounding box center [873, 127] width 81 height 24
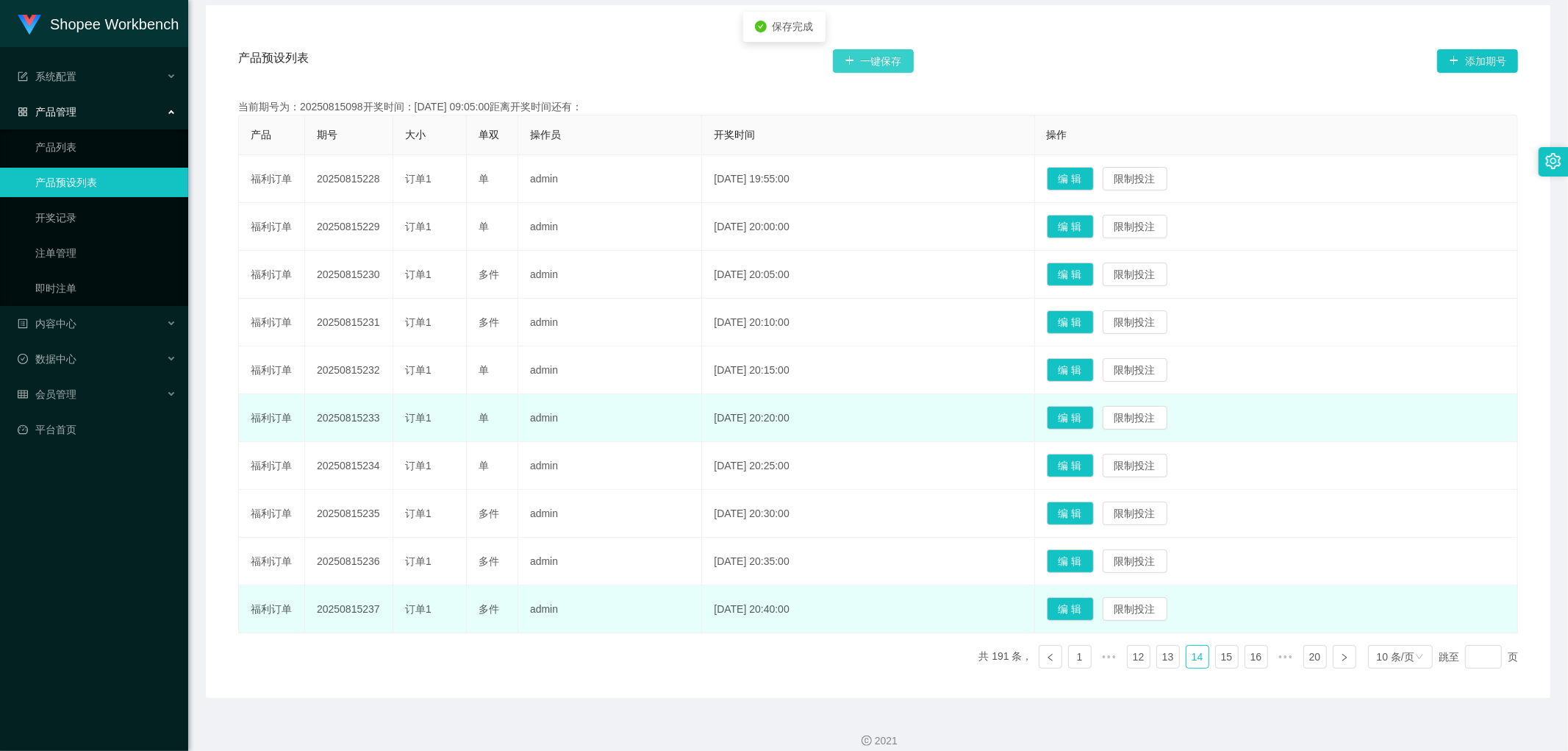
scroll to position [272, 0]
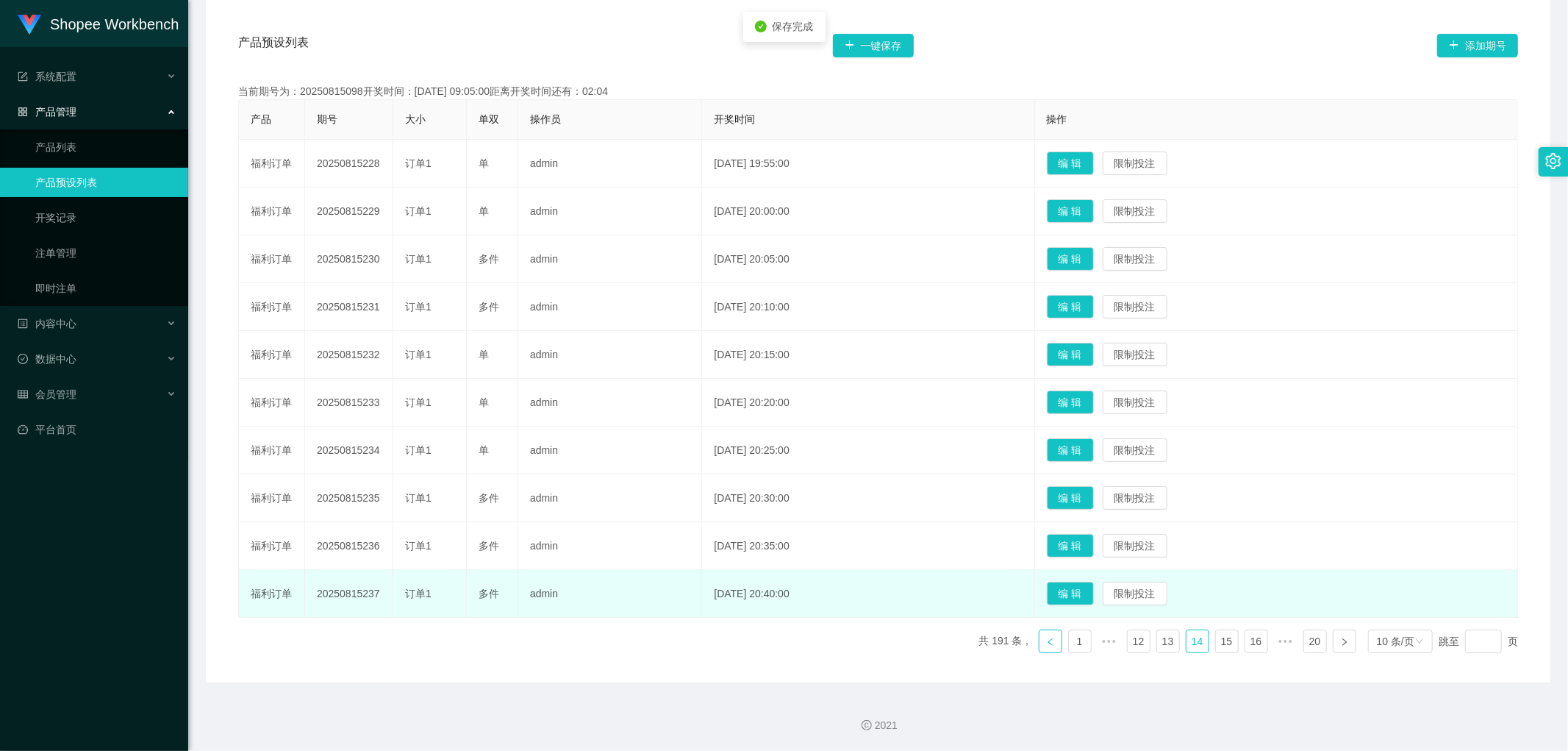
click at [1047, 645] on icon "图标: left" at bounding box center [1050, 642] width 9 height 9
click at [1094, 501] on button "编 辑" at bounding box center [1070, 498] width 47 height 24
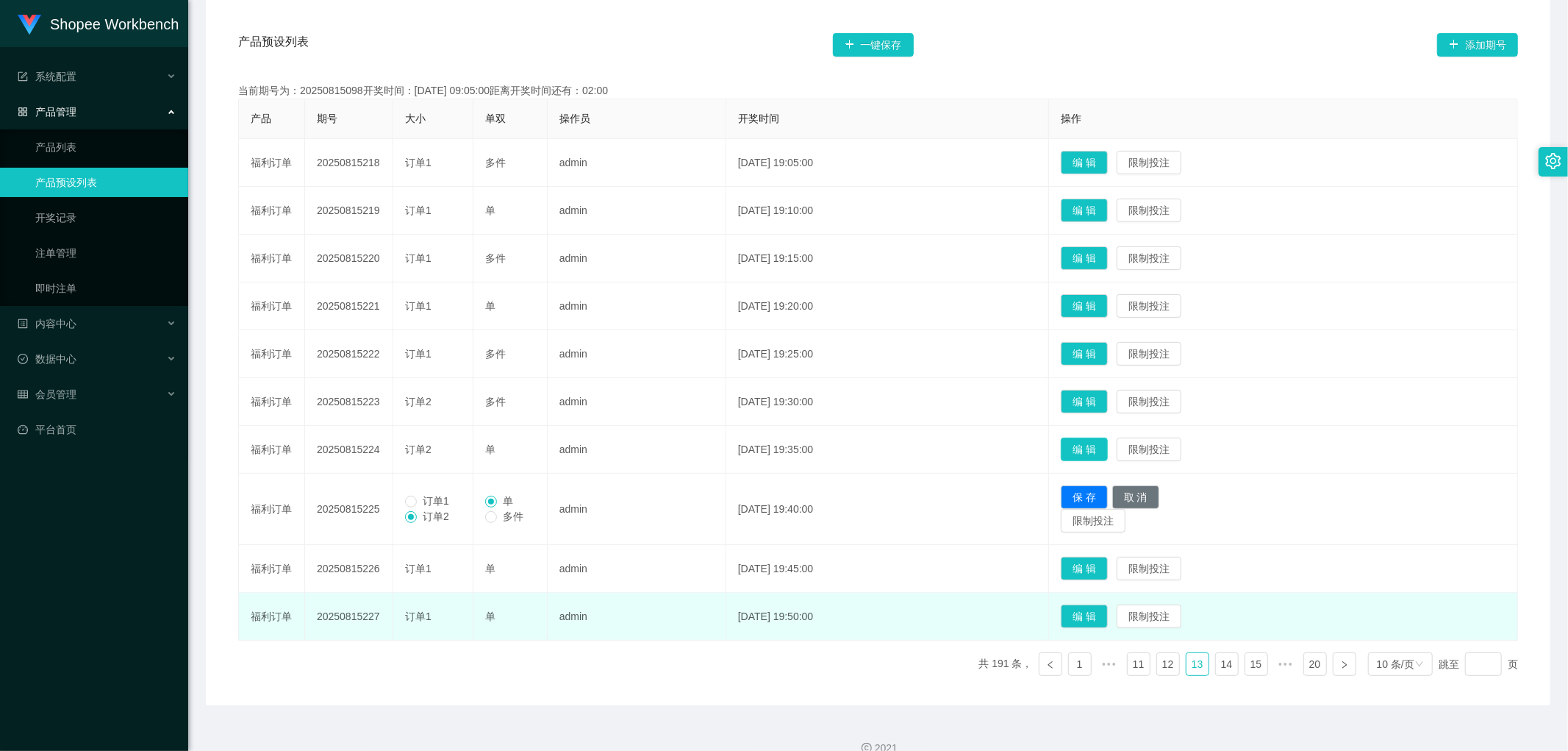
click at [1105, 442] on button "编 辑" at bounding box center [1084, 449] width 47 height 24
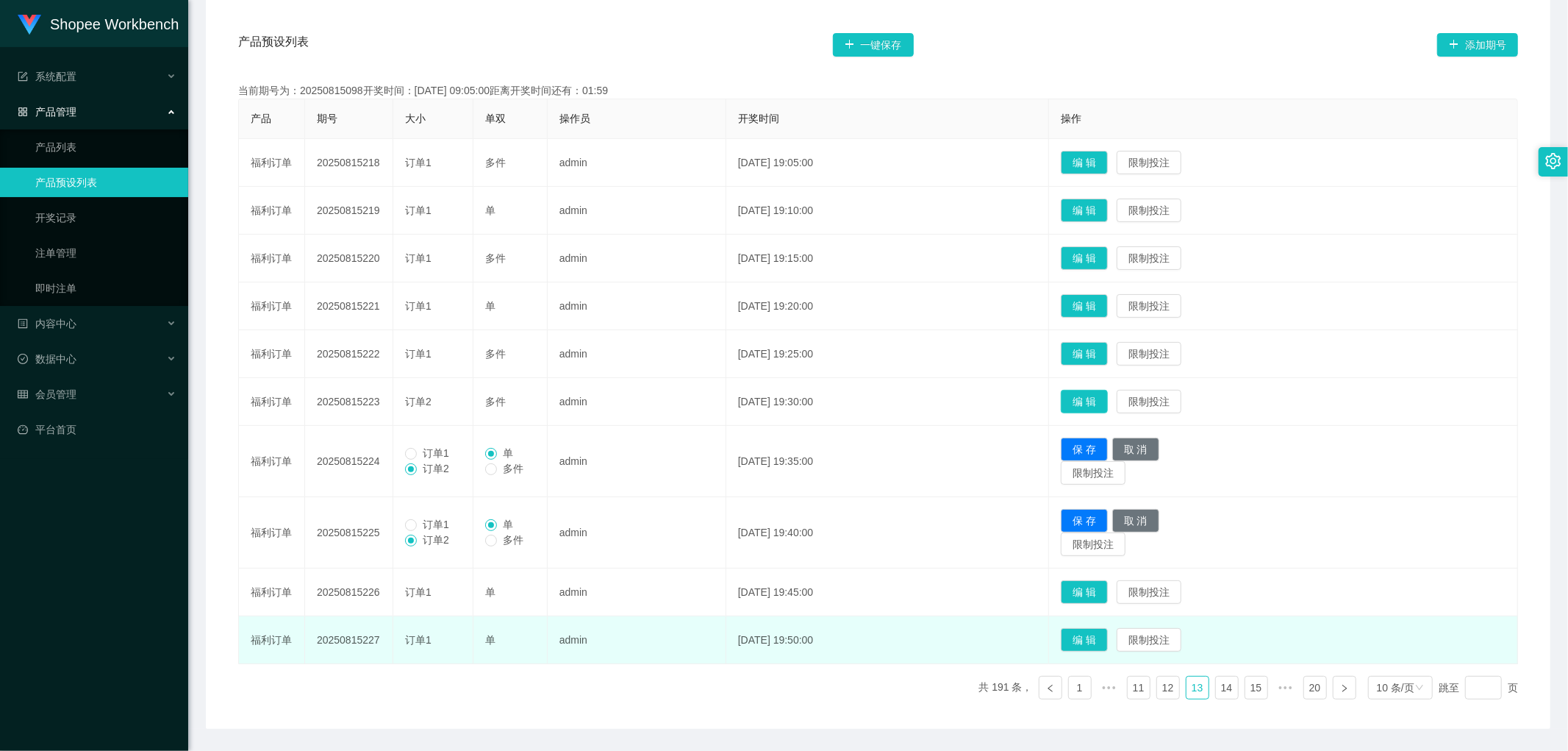
click at [1107, 401] on button "编 辑" at bounding box center [1084, 402] width 47 height 24
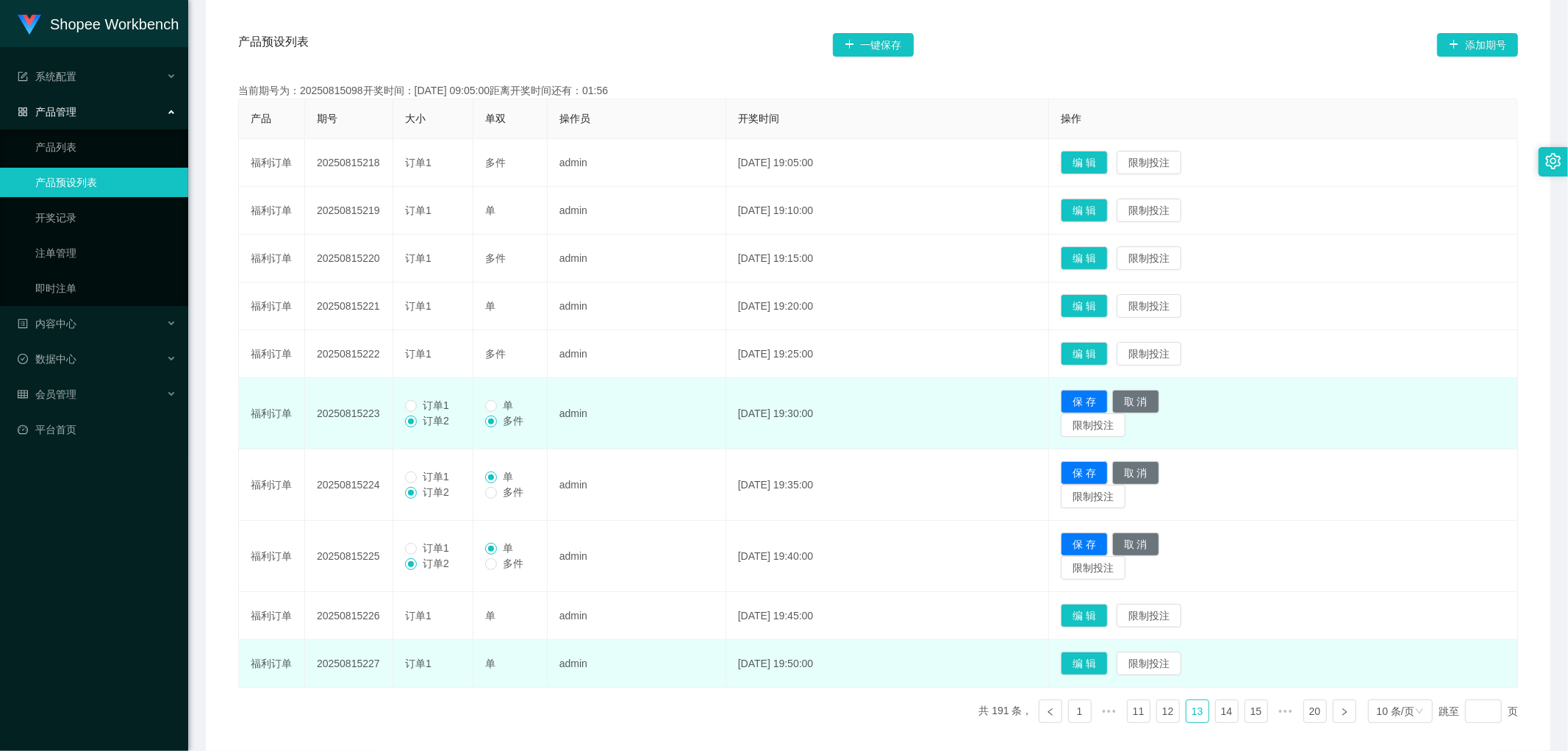
click at [423, 406] on span "订单1" at bounding box center [436, 405] width 38 height 11
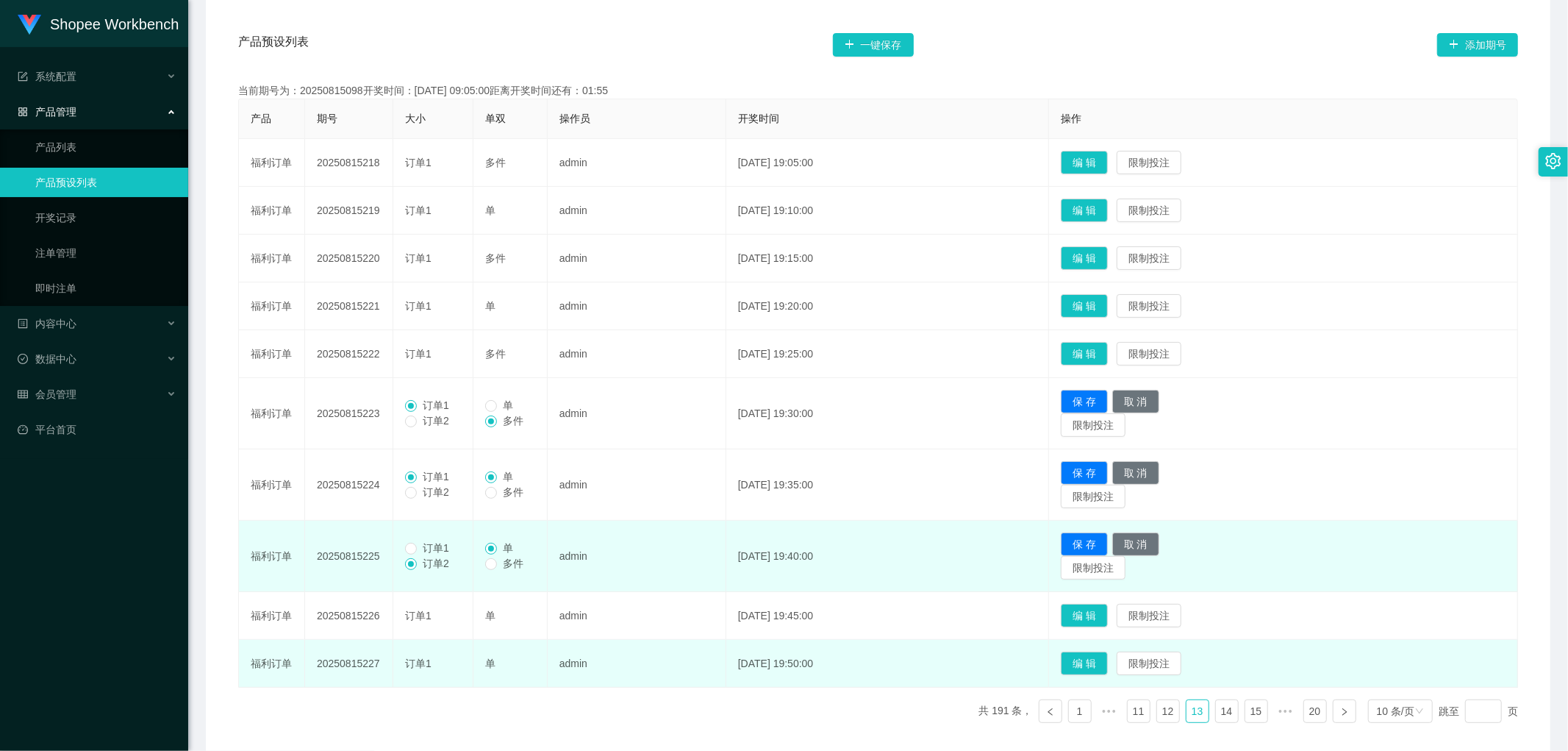
click at [417, 545] on span "订单1" at bounding box center [436, 548] width 38 height 11
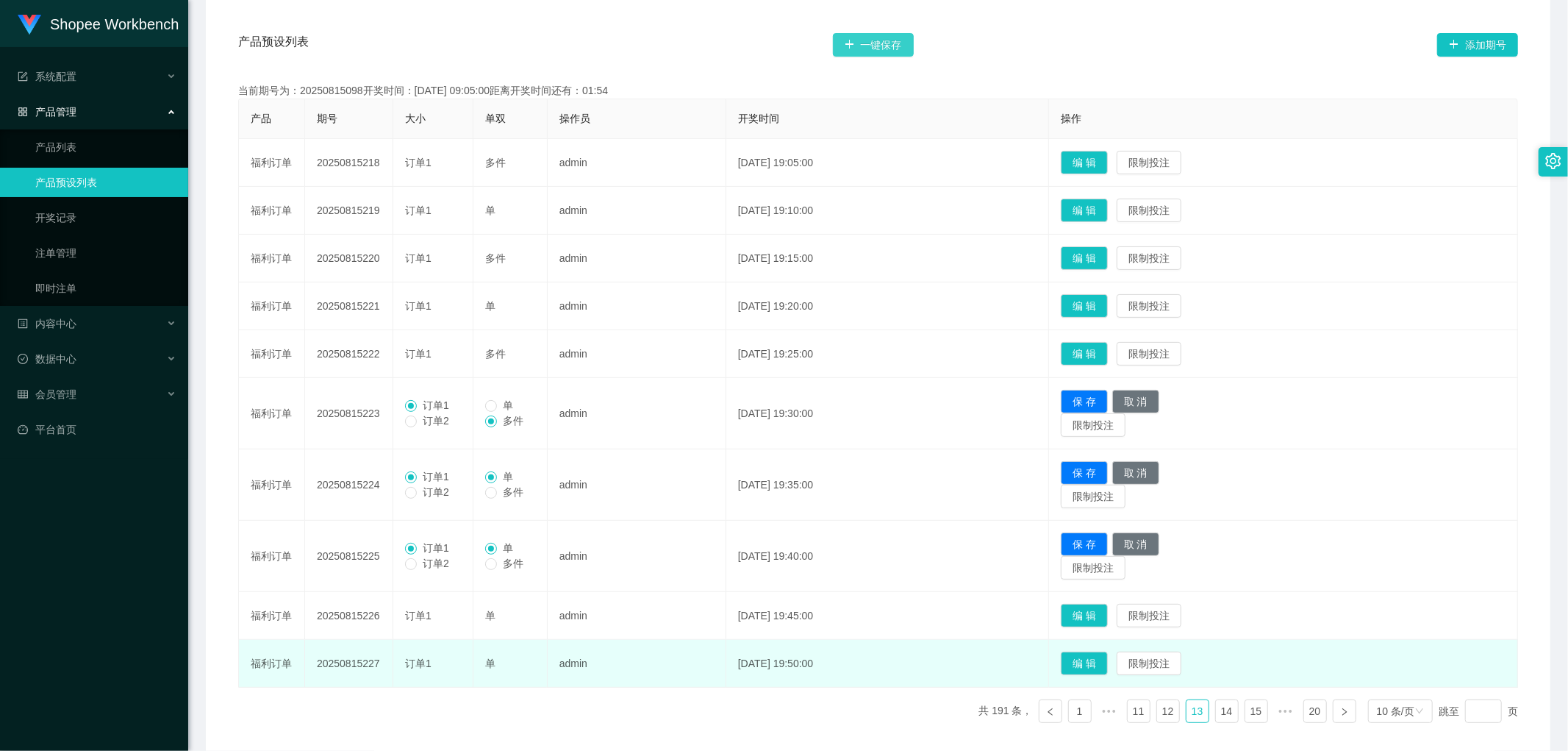
click at [885, 41] on button "一键保存" at bounding box center [873, 45] width 81 height 24
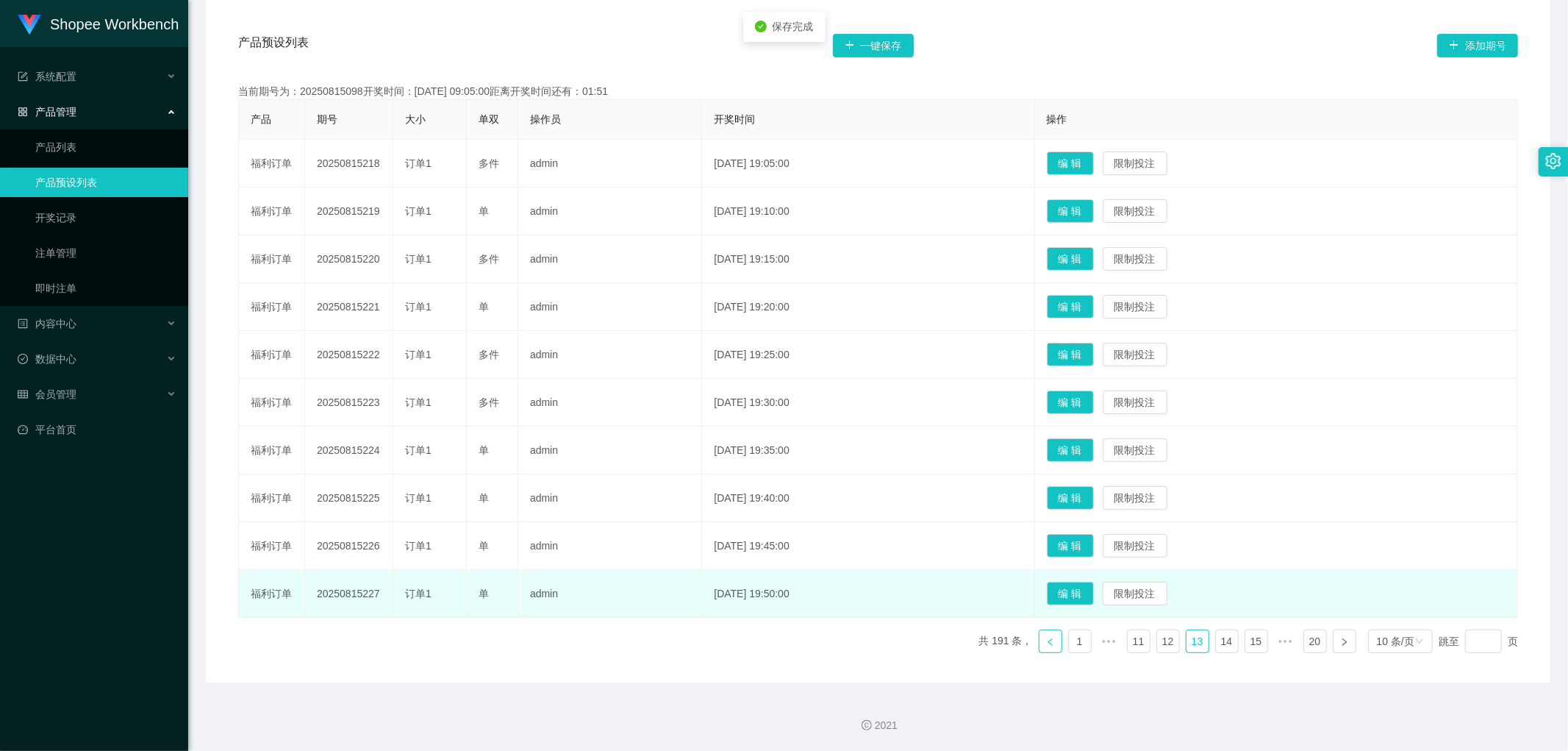
click at [1044, 648] on link at bounding box center [1050, 642] width 24 height 24
click at [1094, 543] on button "编 辑" at bounding box center [1070, 545] width 47 height 24
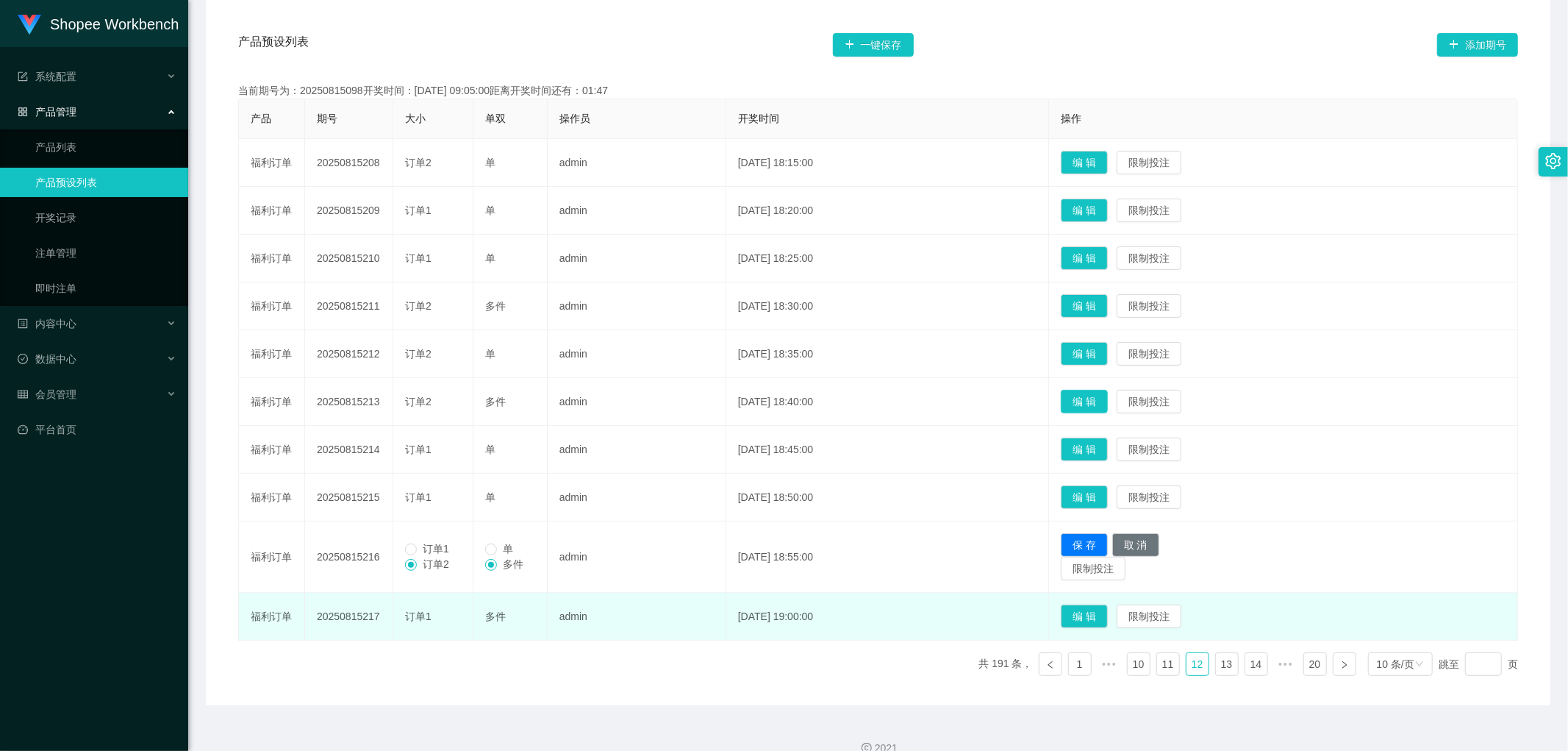
click at [1101, 395] on button "编 辑" at bounding box center [1084, 402] width 47 height 24
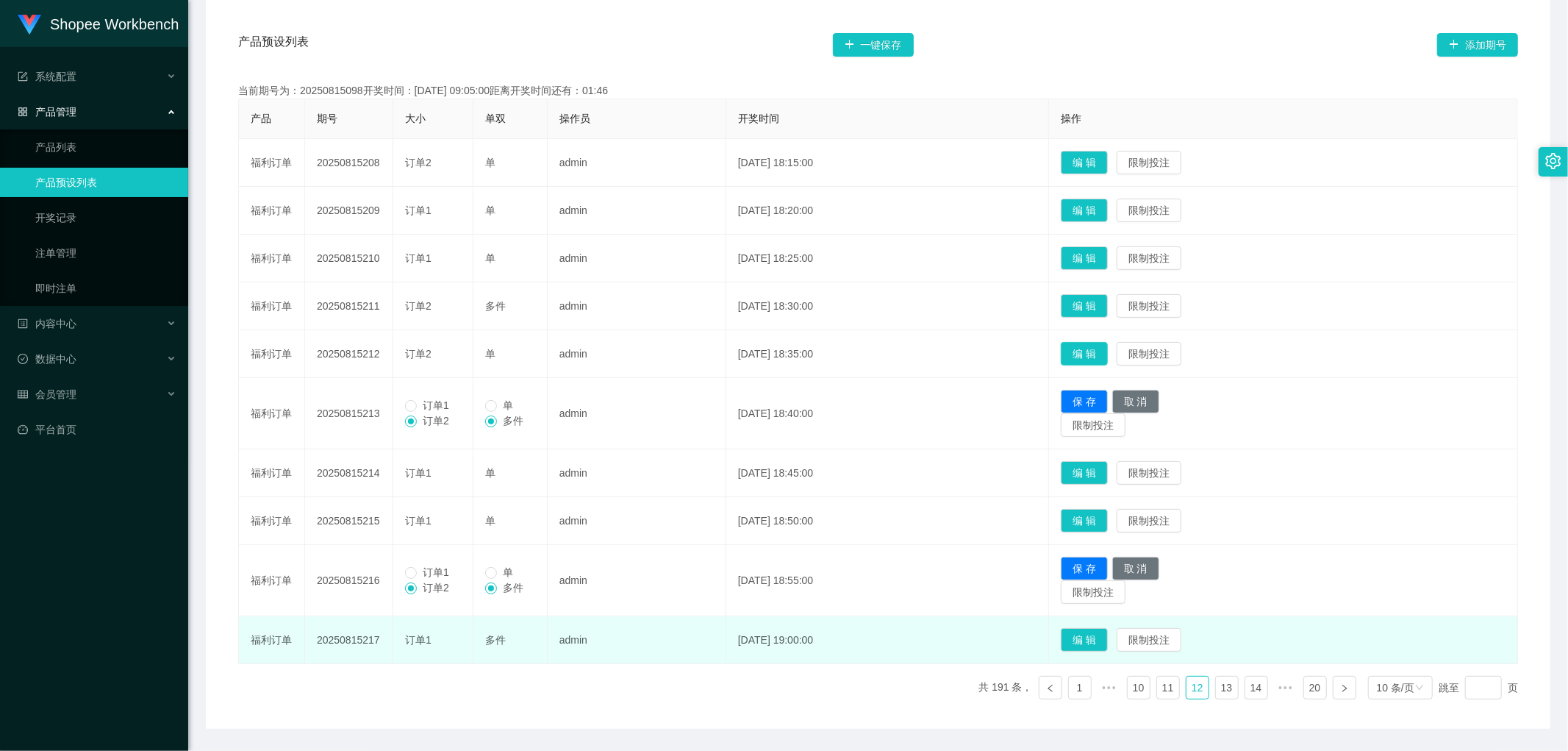
click at [1107, 343] on button "编 辑" at bounding box center [1084, 353] width 47 height 24
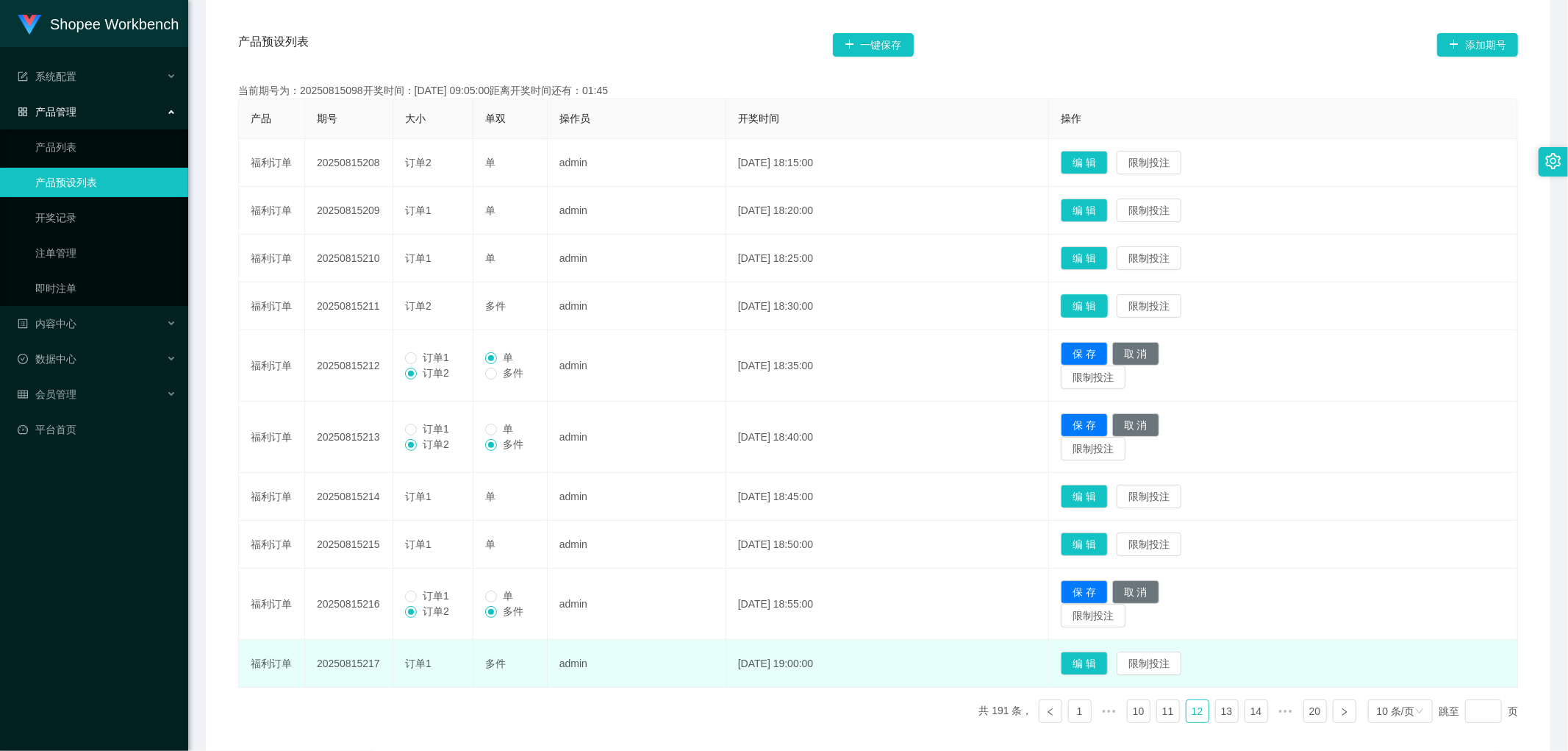
click at [1108, 304] on button "编 辑" at bounding box center [1084, 306] width 47 height 24
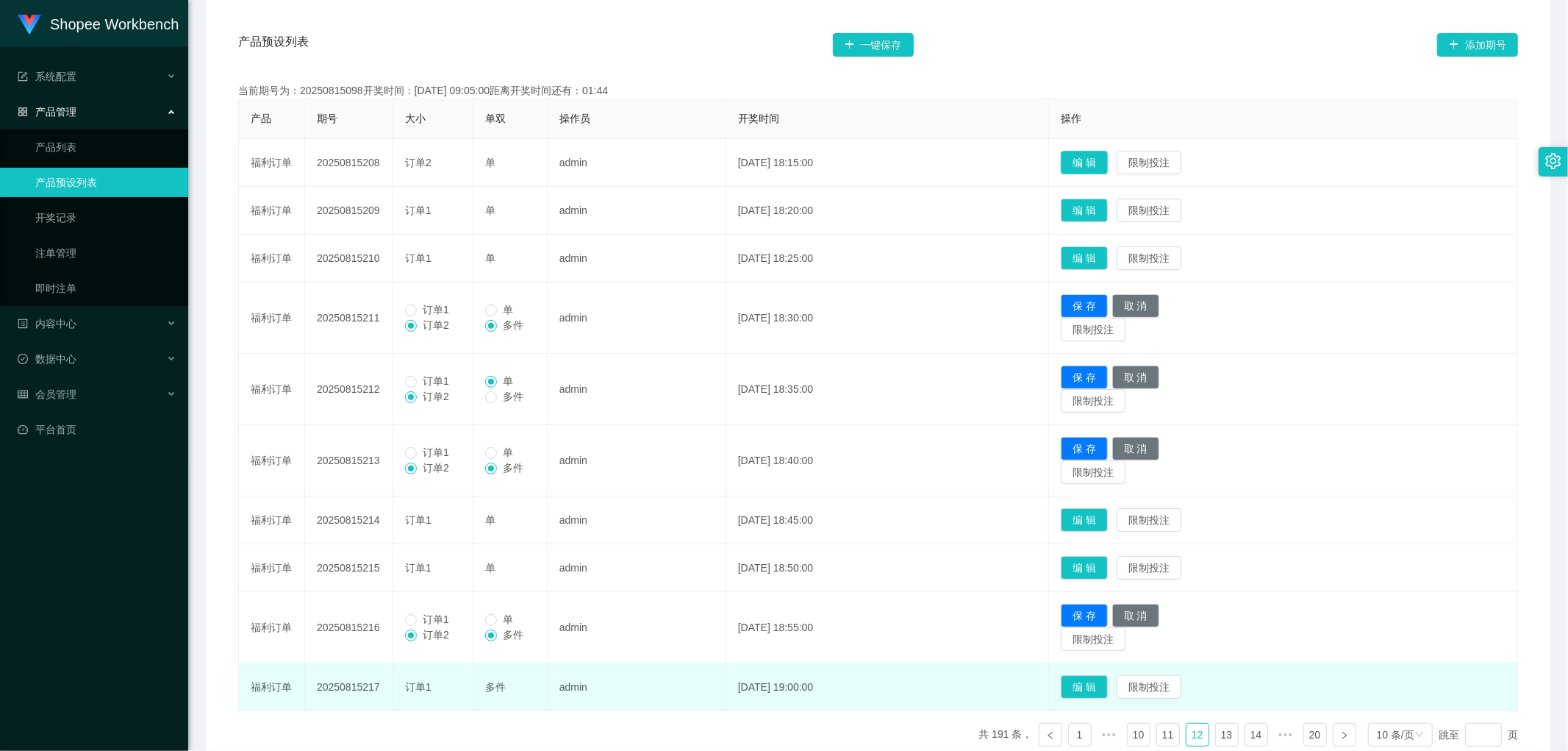
click at [1097, 150] on button "编 辑" at bounding box center [1084, 162] width 47 height 24
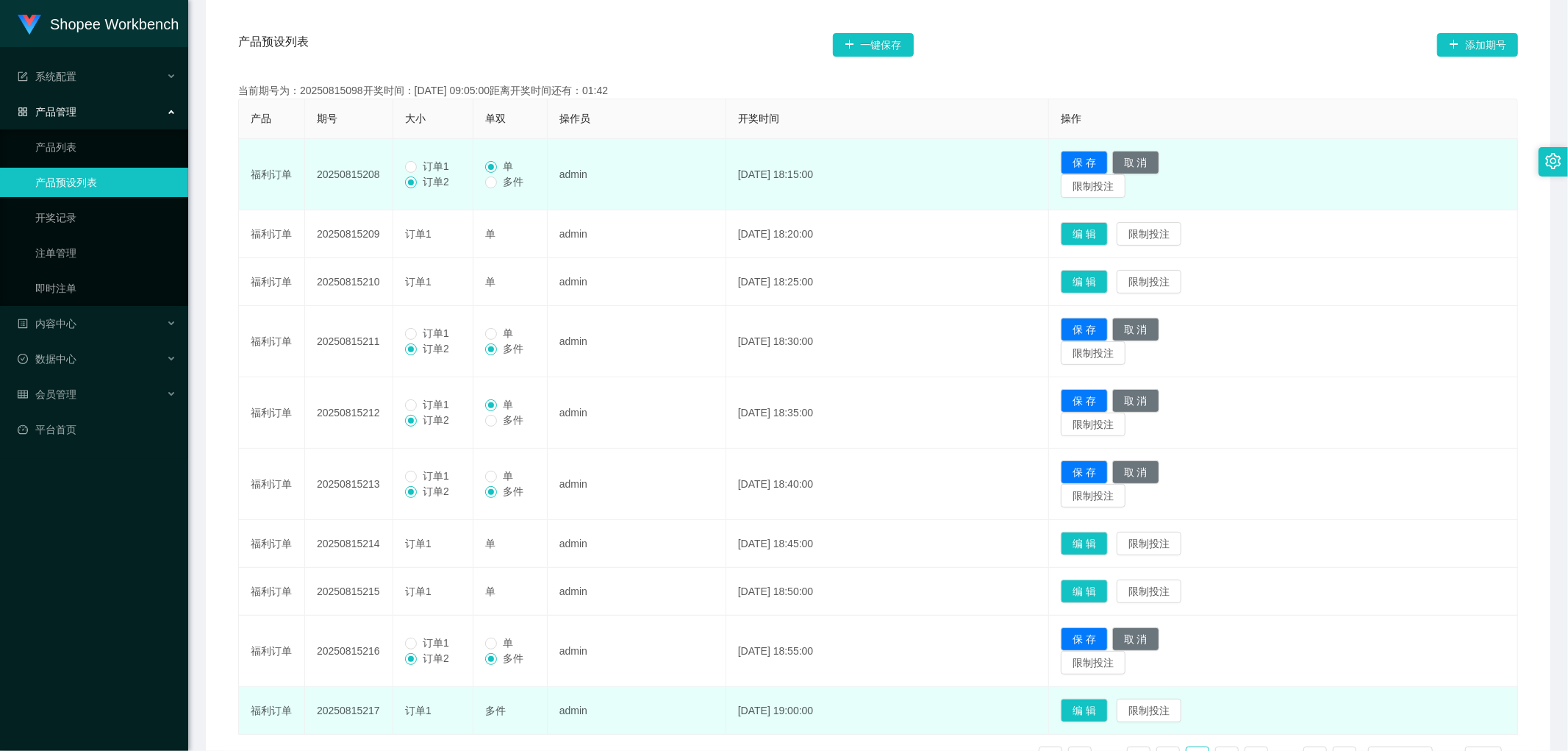
click at [420, 170] on span "订单1" at bounding box center [436, 166] width 38 height 11
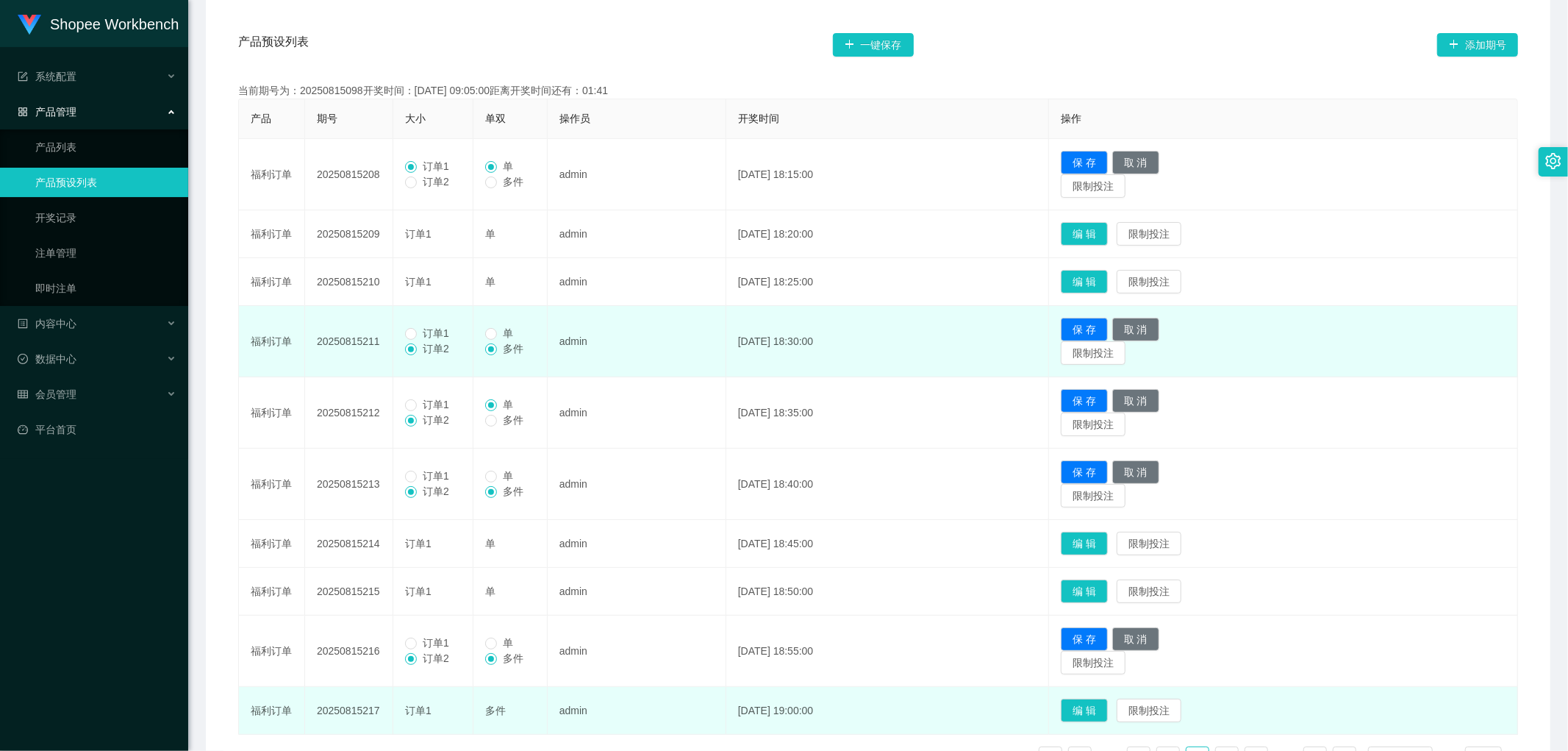
click at [421, 335] on span "订单1" at bounding box center [436, 333] width 38 height 11
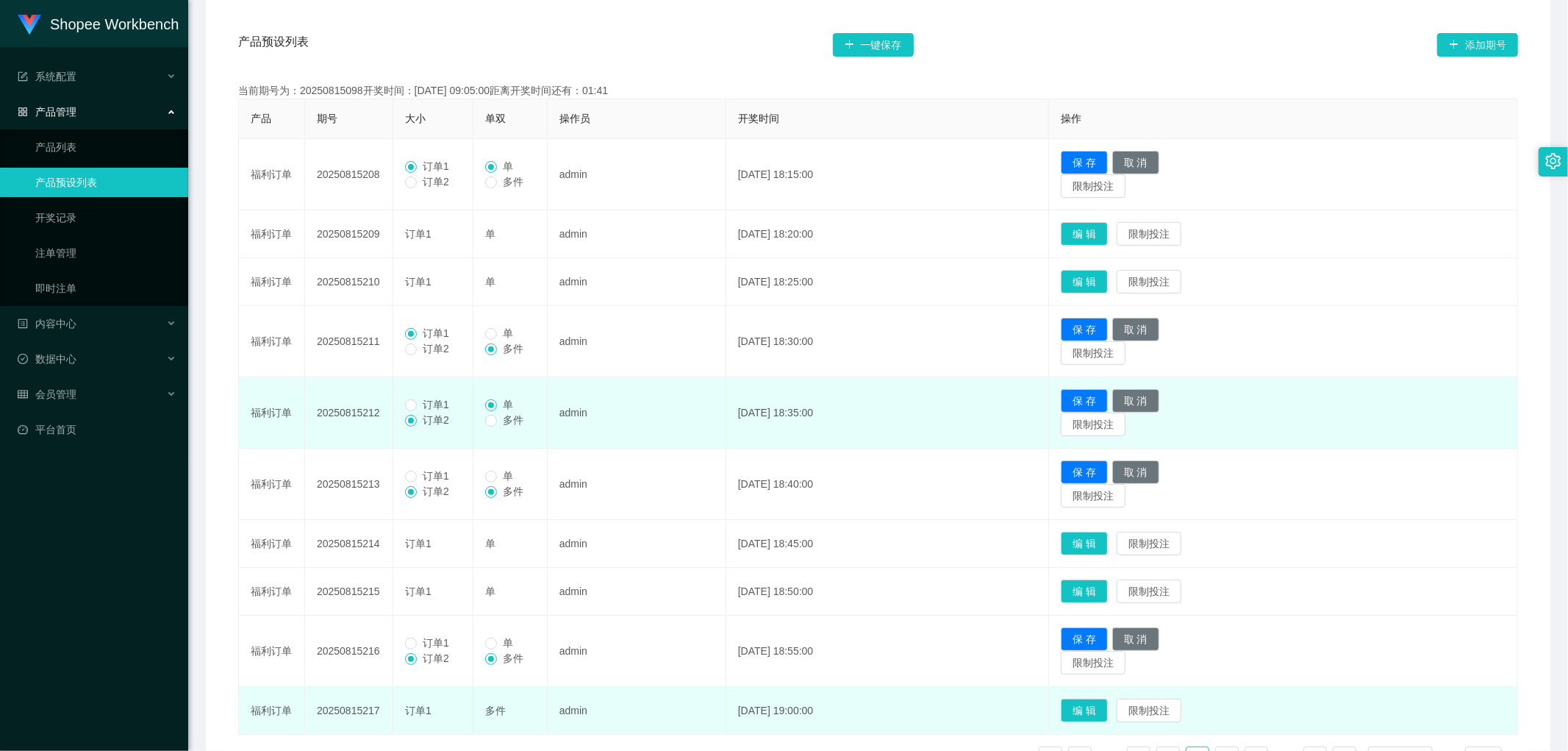
click at [421, 400] on span "订单1" at bounding box center [436, 405] width 38 height 11
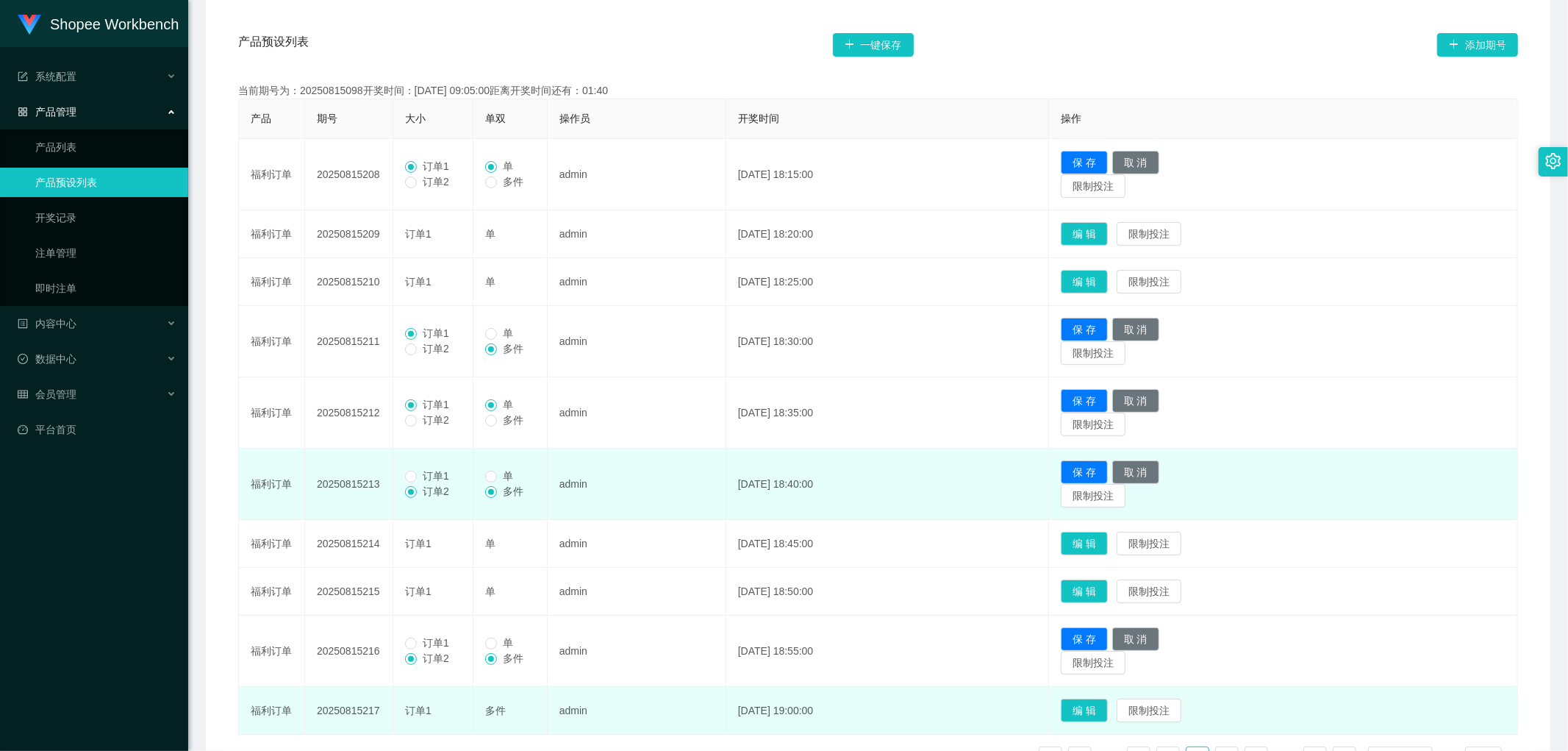
drag, startPoint x: 420, startPoint y: 480, endPoint x: 422, endPoint y: 487, distance: 7.3
click at [420, 481] on span "订单1" at bounding box center [436, 476] width 38 height 11
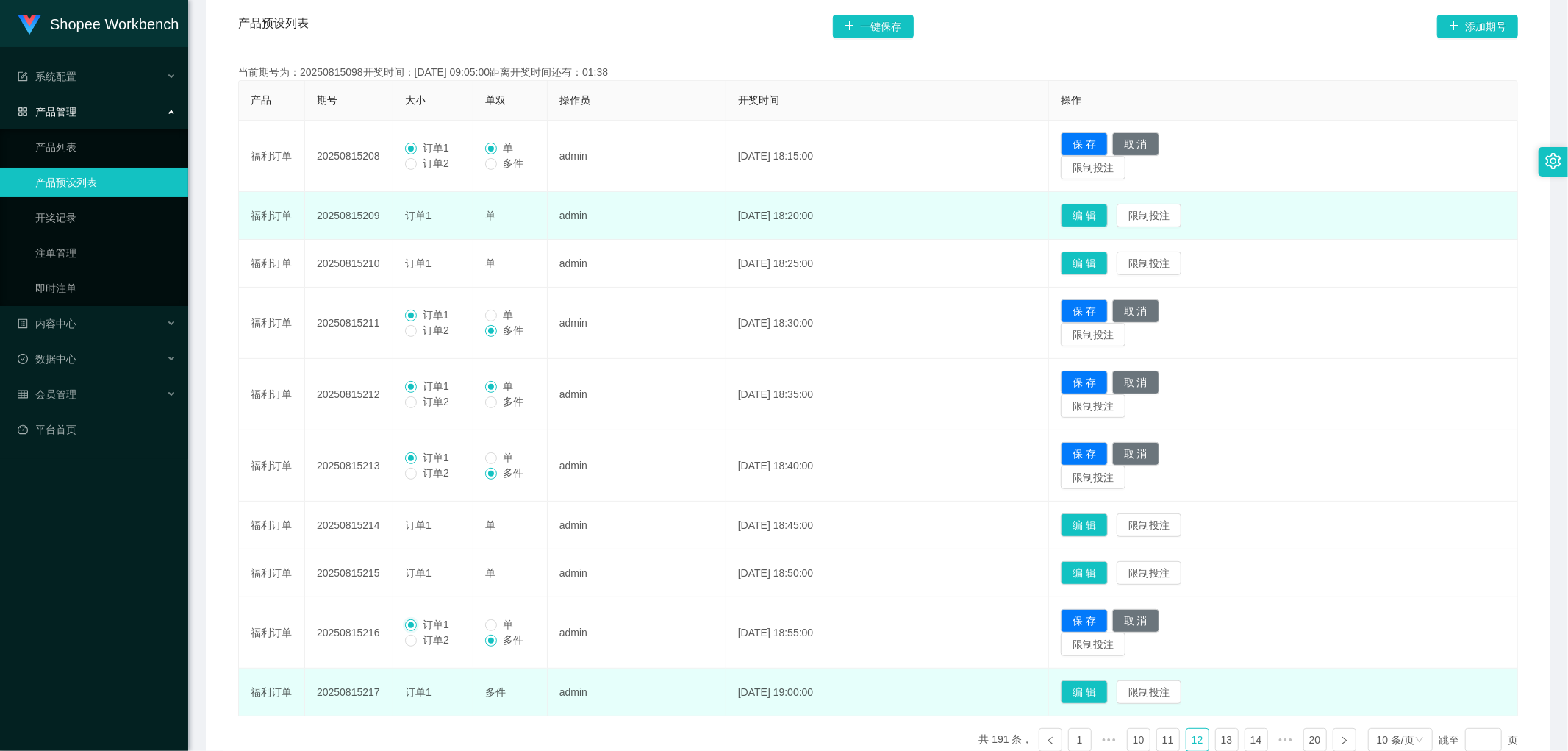
scroll to position [226, 0]
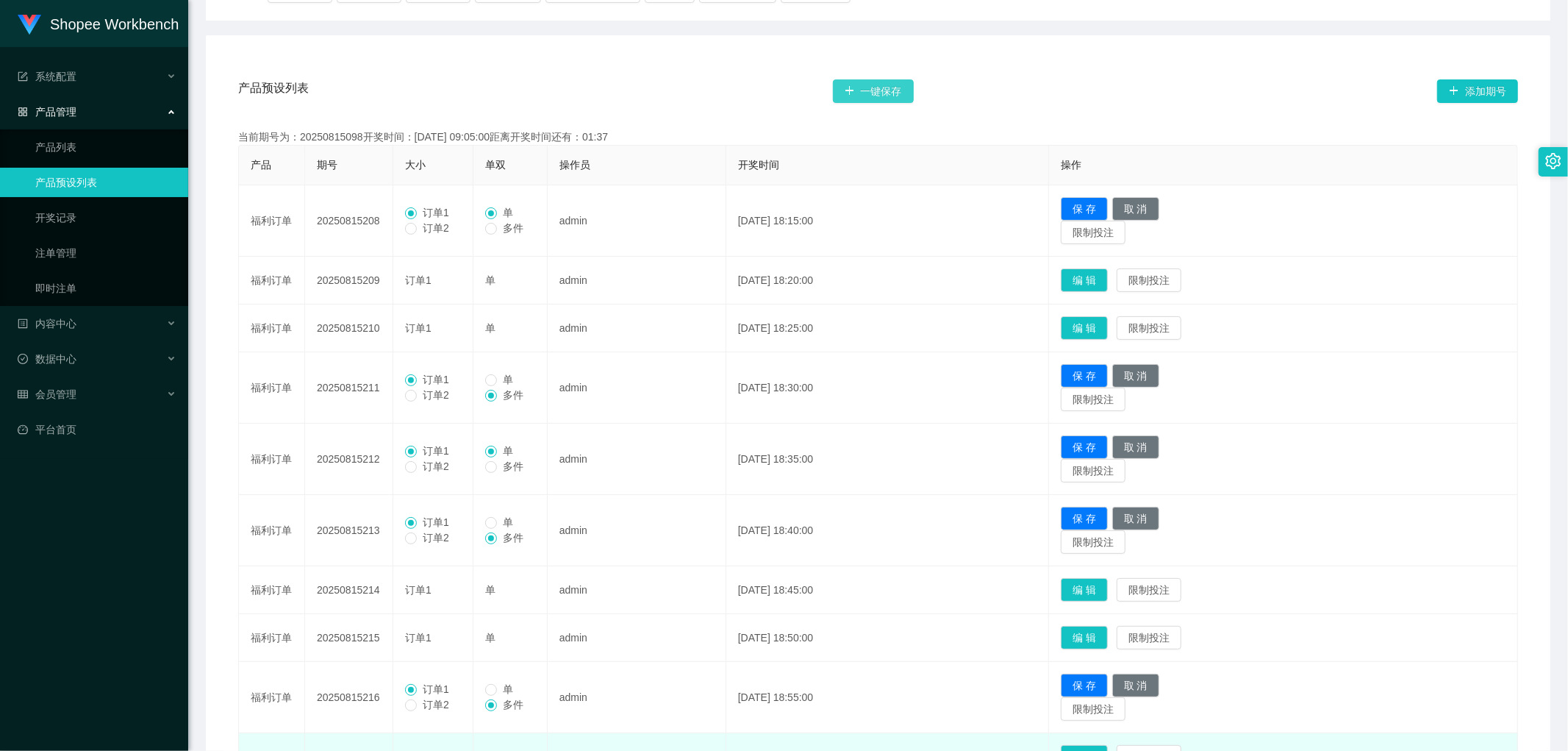
click at [879, 89] on button "一键保存" at bounding box center [873, 90] width 81 height 24
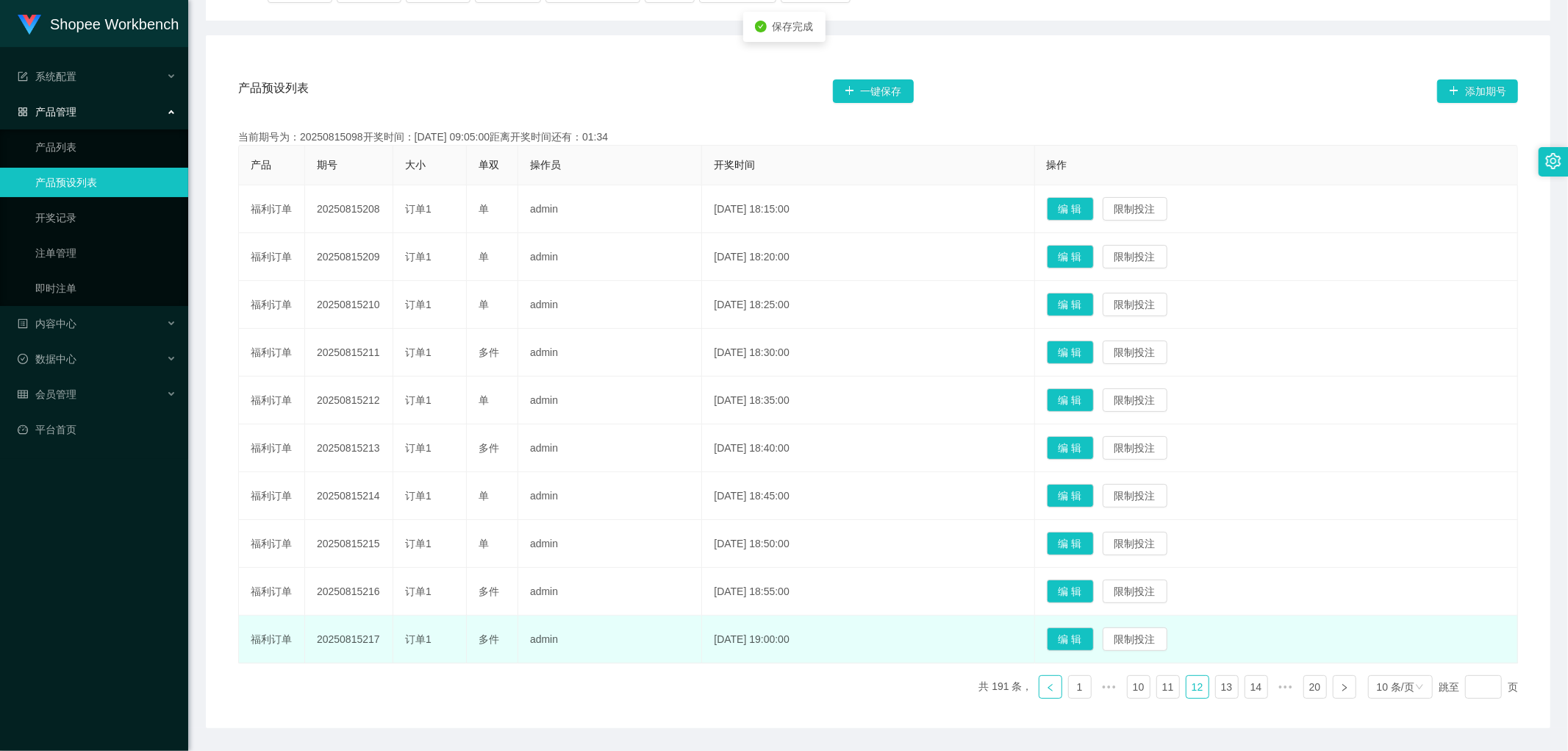
click at [1040, 695] on link at bounding box center [1050, 686] width 24 height 24
drag, startPoint x: 1089, startPoint y: 639, endPoint x: 1092, endPoint y: 653, distance: 14.3
click at [1089, 641] on button "编 辑" at bounding box center [1070, 639] width 47 height 24
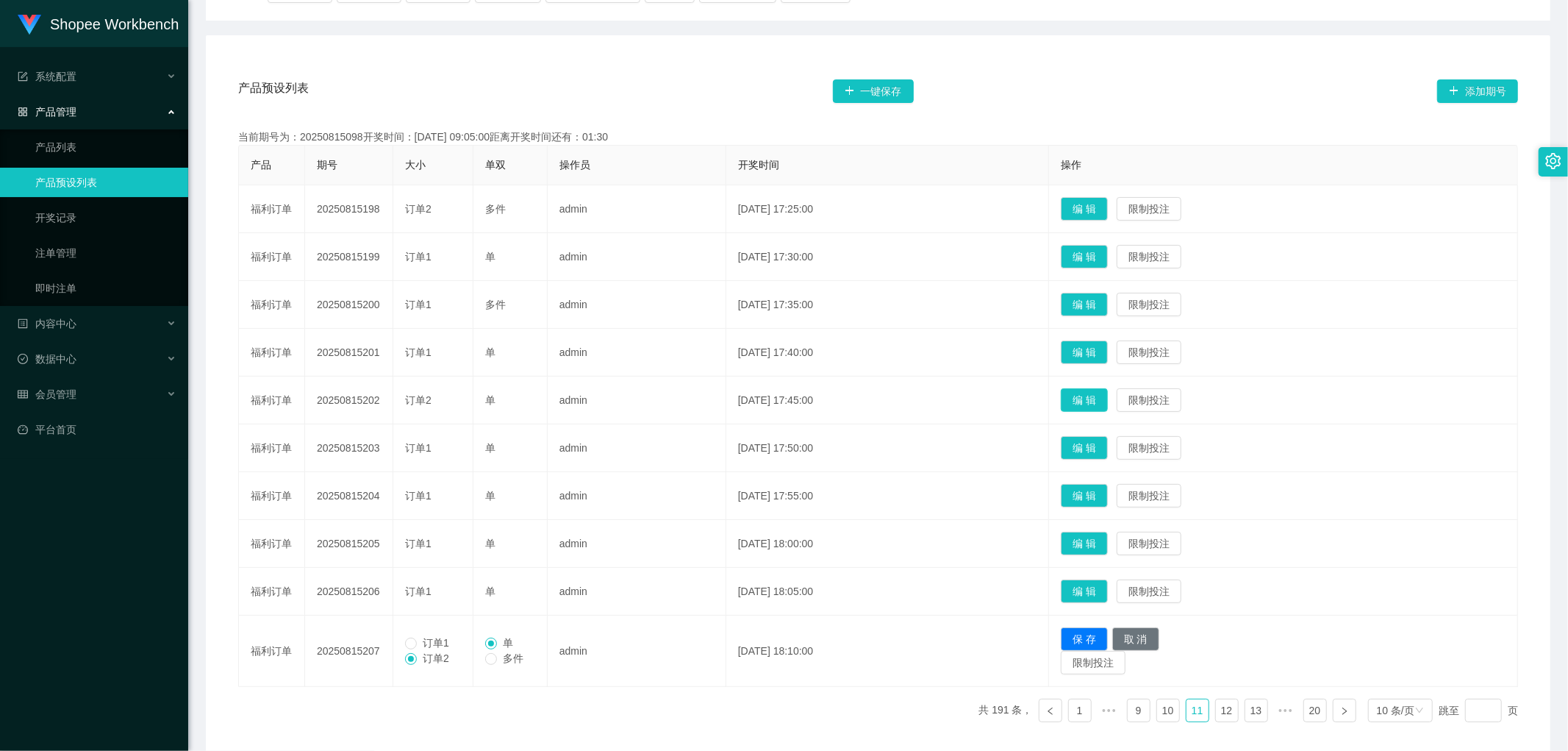
click at [1104, 401] on button "编 辑" at bounding box center [1084, 400] width 47 height 24
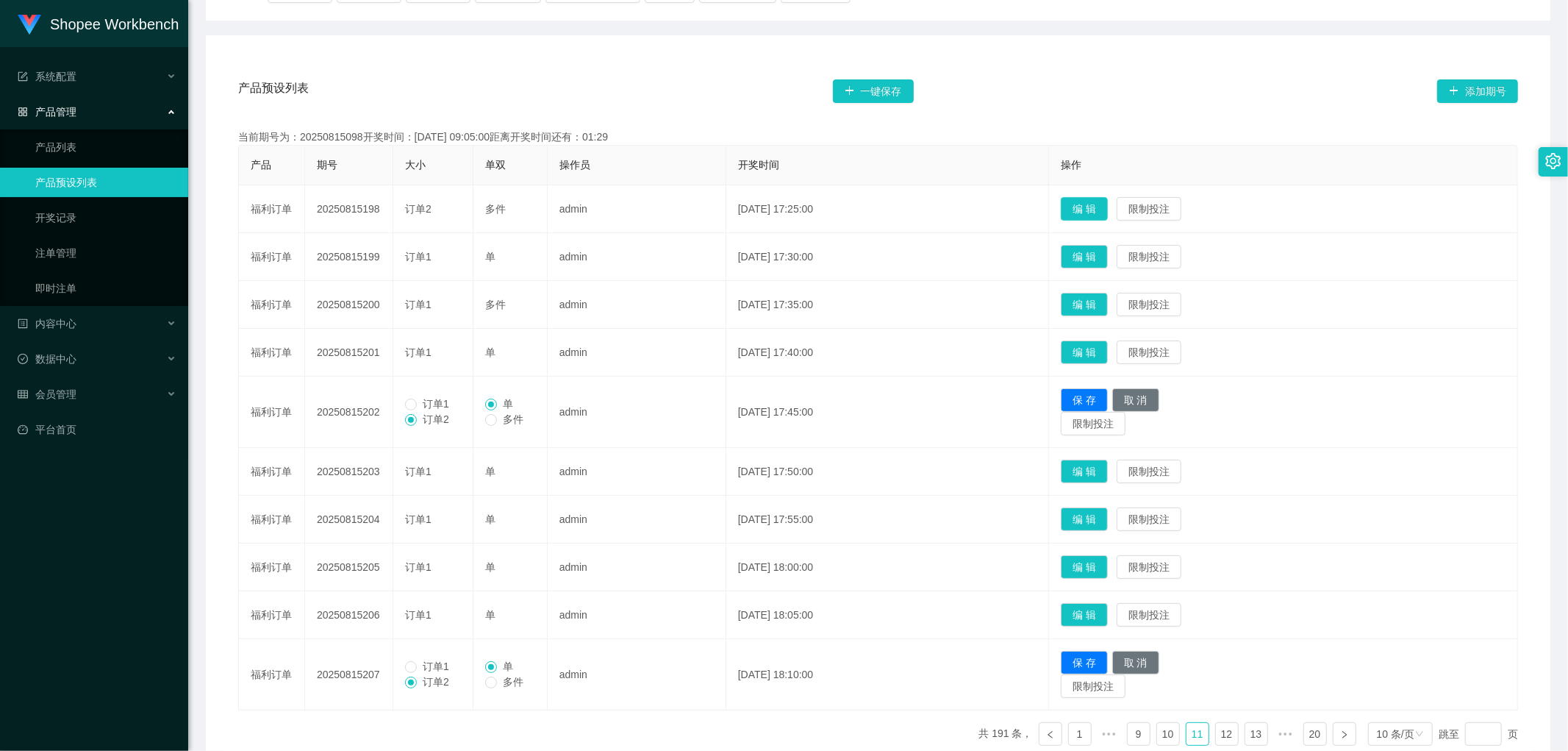
click at [1107, 208] on button "编 辑" at bounding box center [1084, 208] width 47 height 24
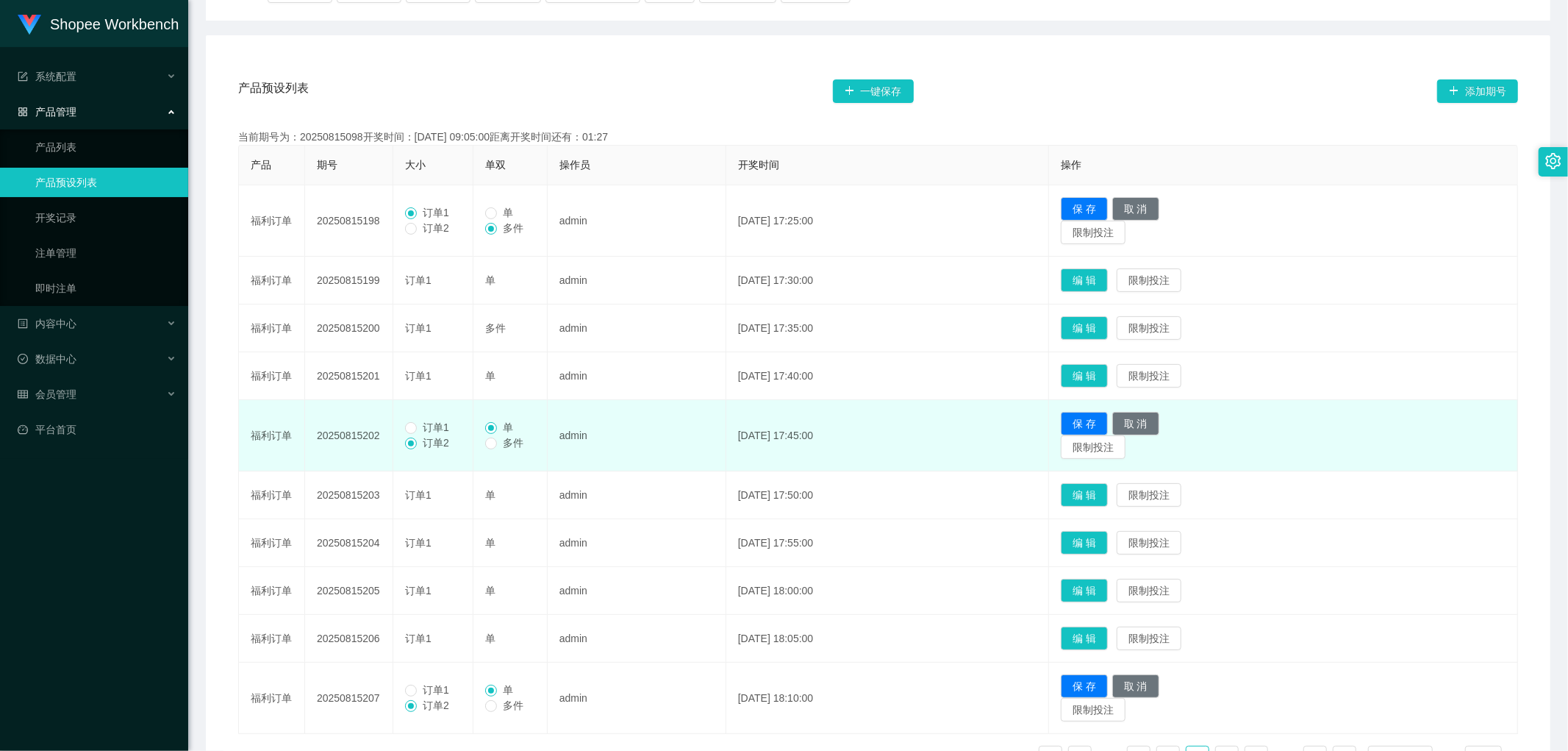
drag, startPoint x: 418, startPoint y: 424, endPoint x: 422, endPoint y: 436, distance: 12.6
click at [418, 425] on span "订单1" at bounding box center [436, 427] width 38 height 11
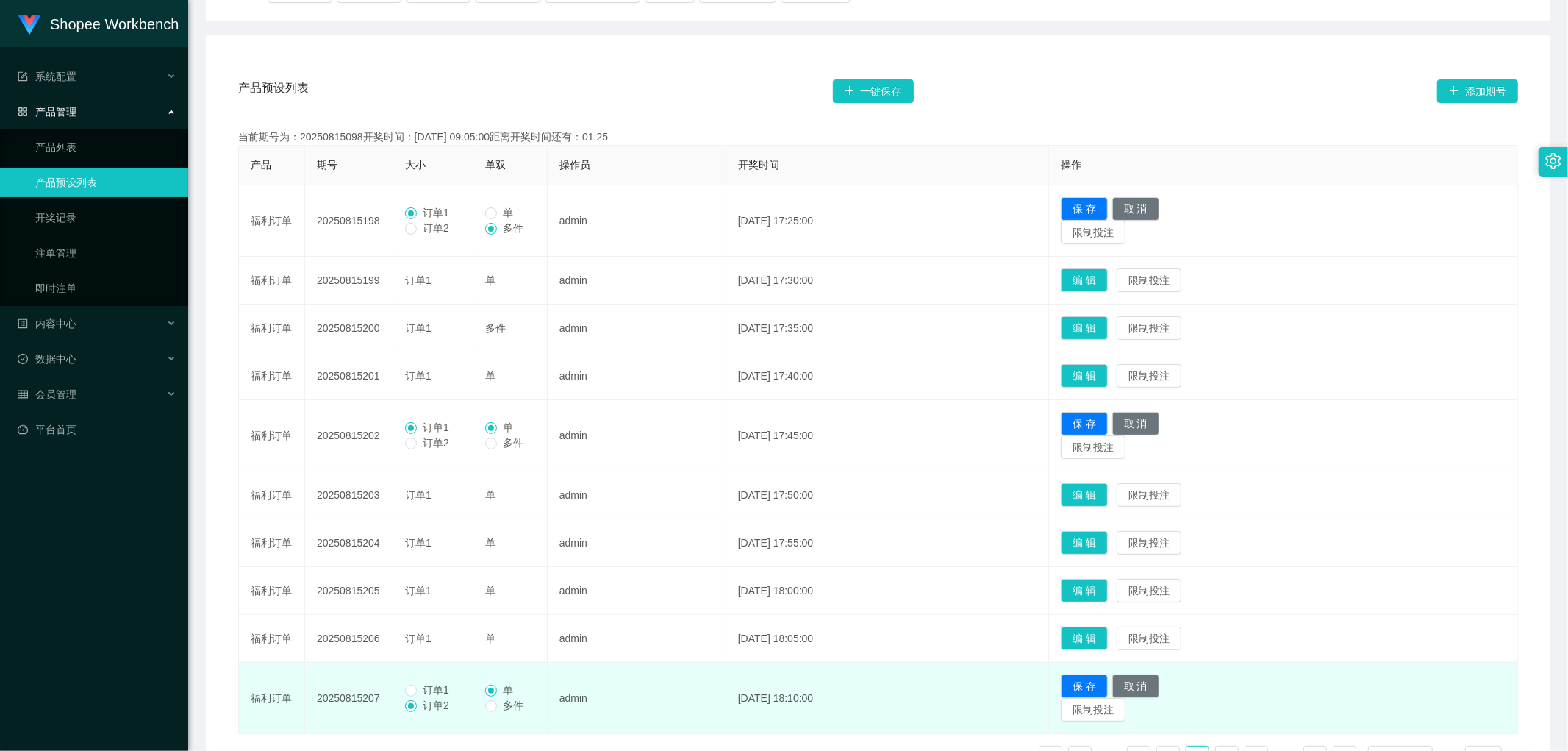
click at [421, 692] on span "订单1" at bounding box center [436, 690] width 38 height 11
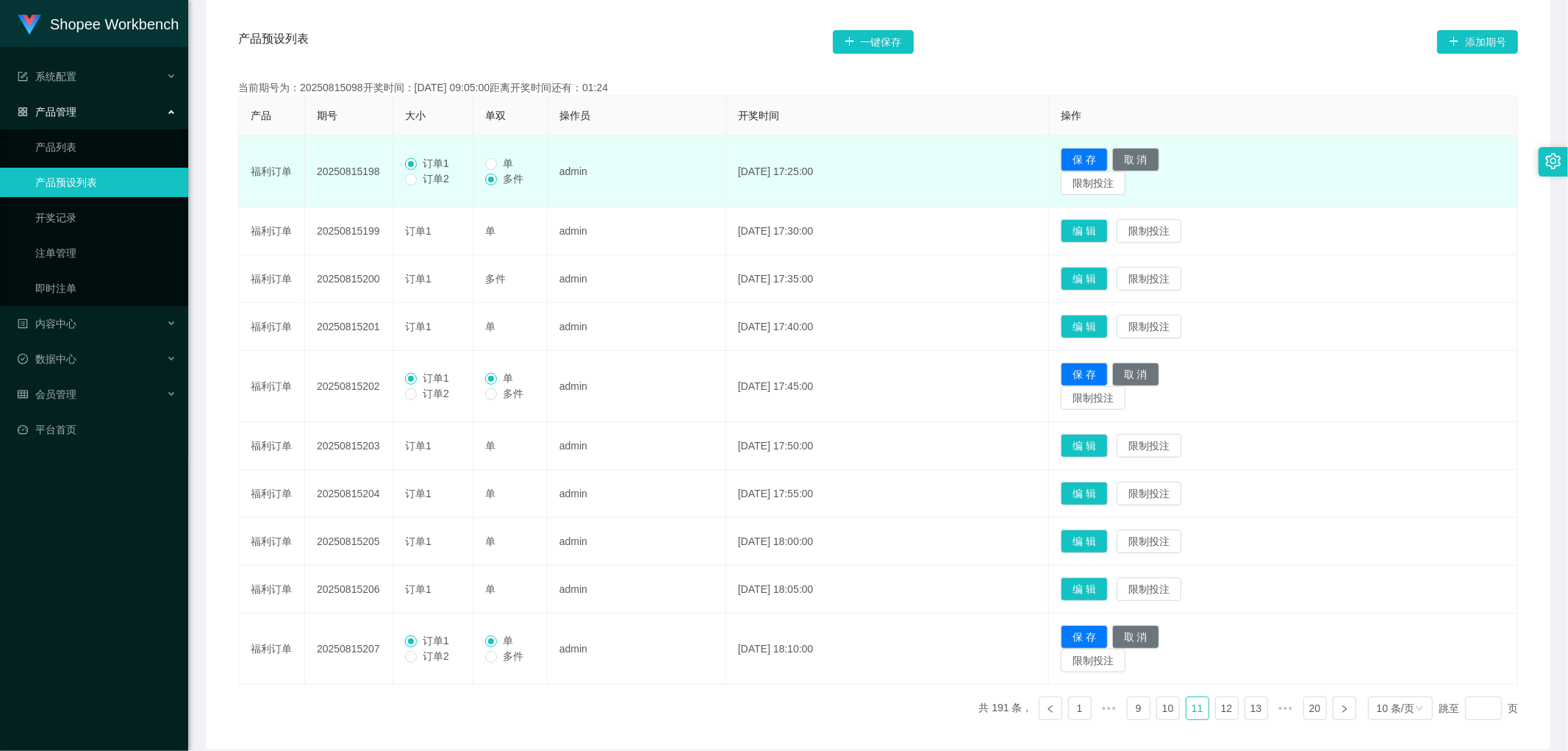
scroll to position [179, 0]
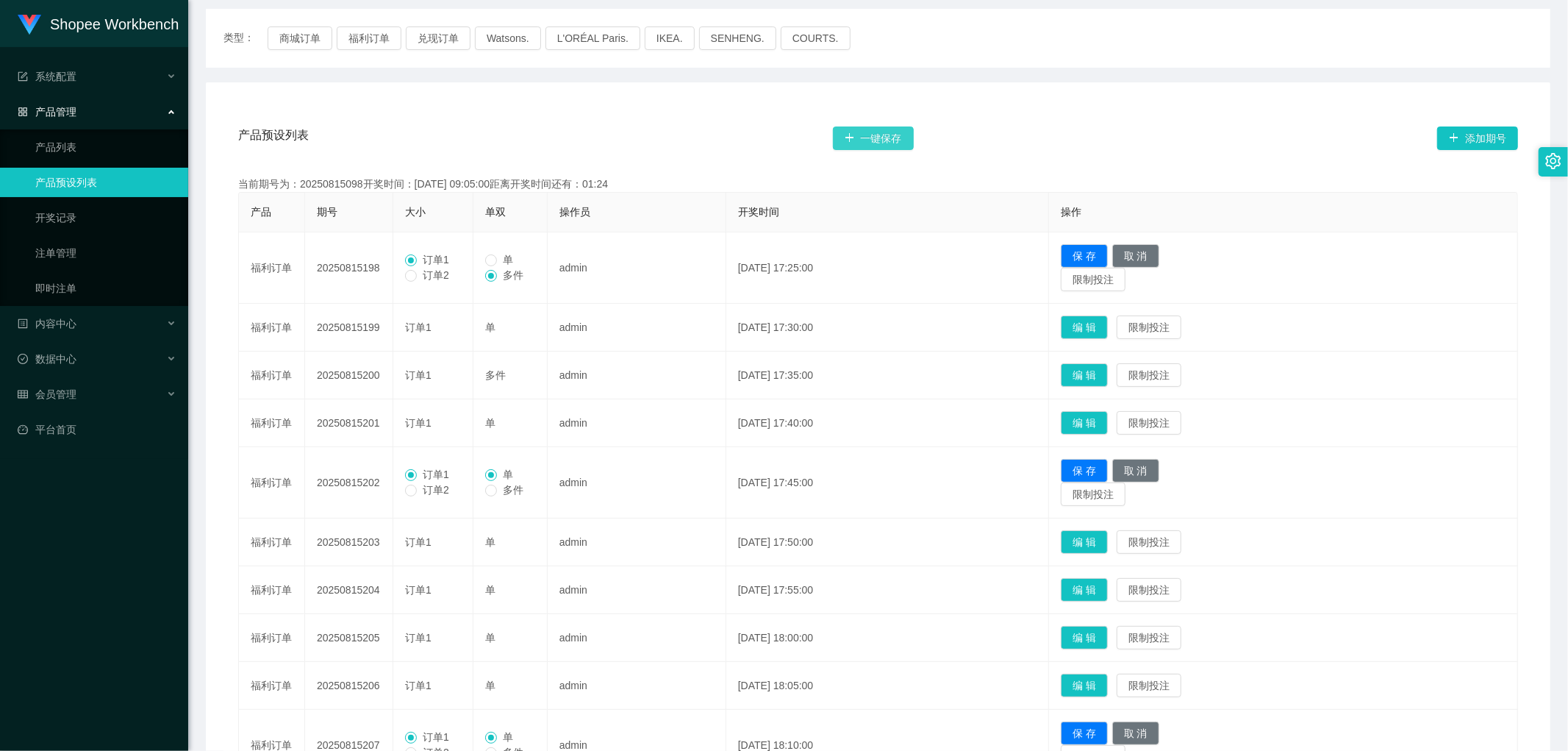
click at [878, 140] on button "一键保存" at bounding box center [873, 138] width 81 height 24
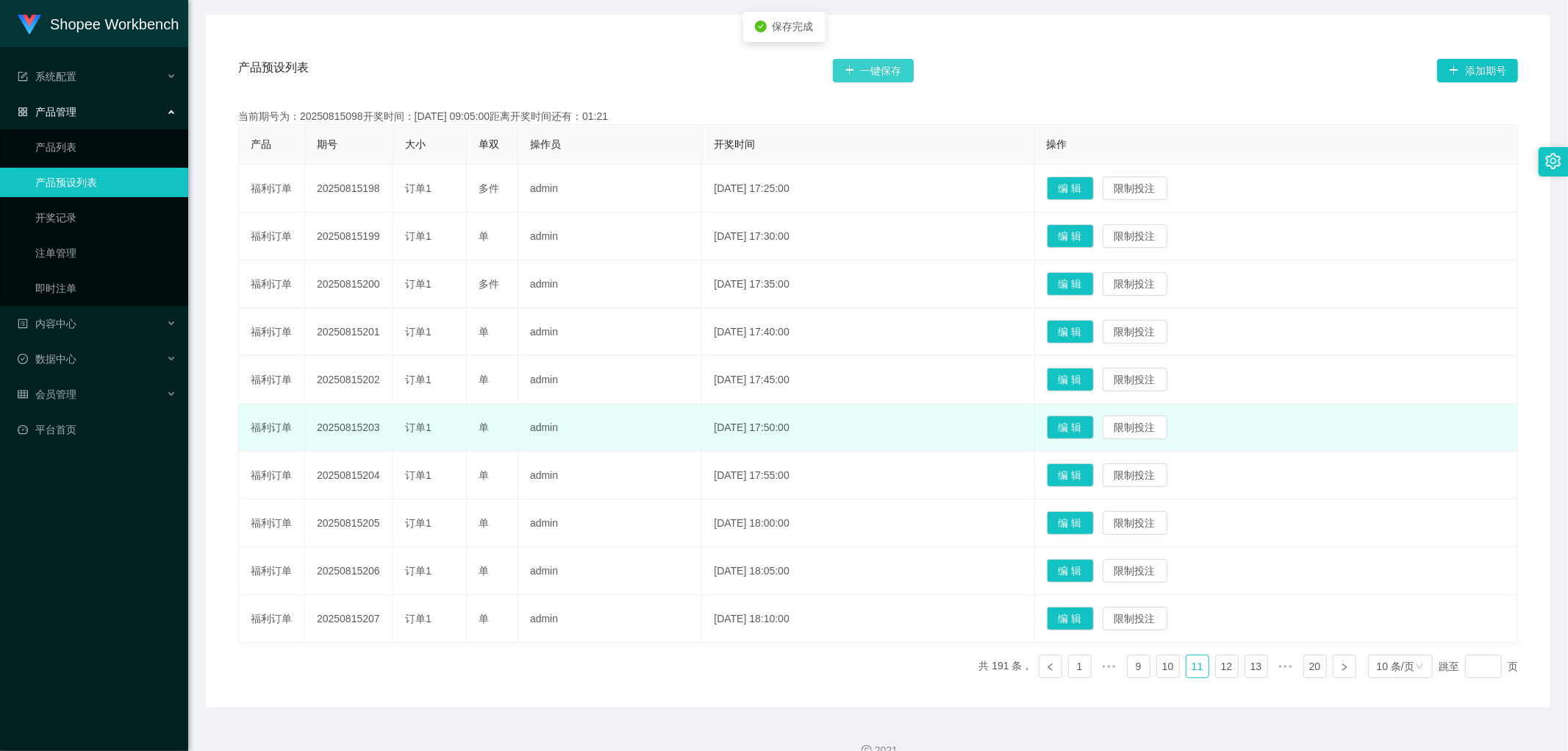
scroll to position [272, 0]
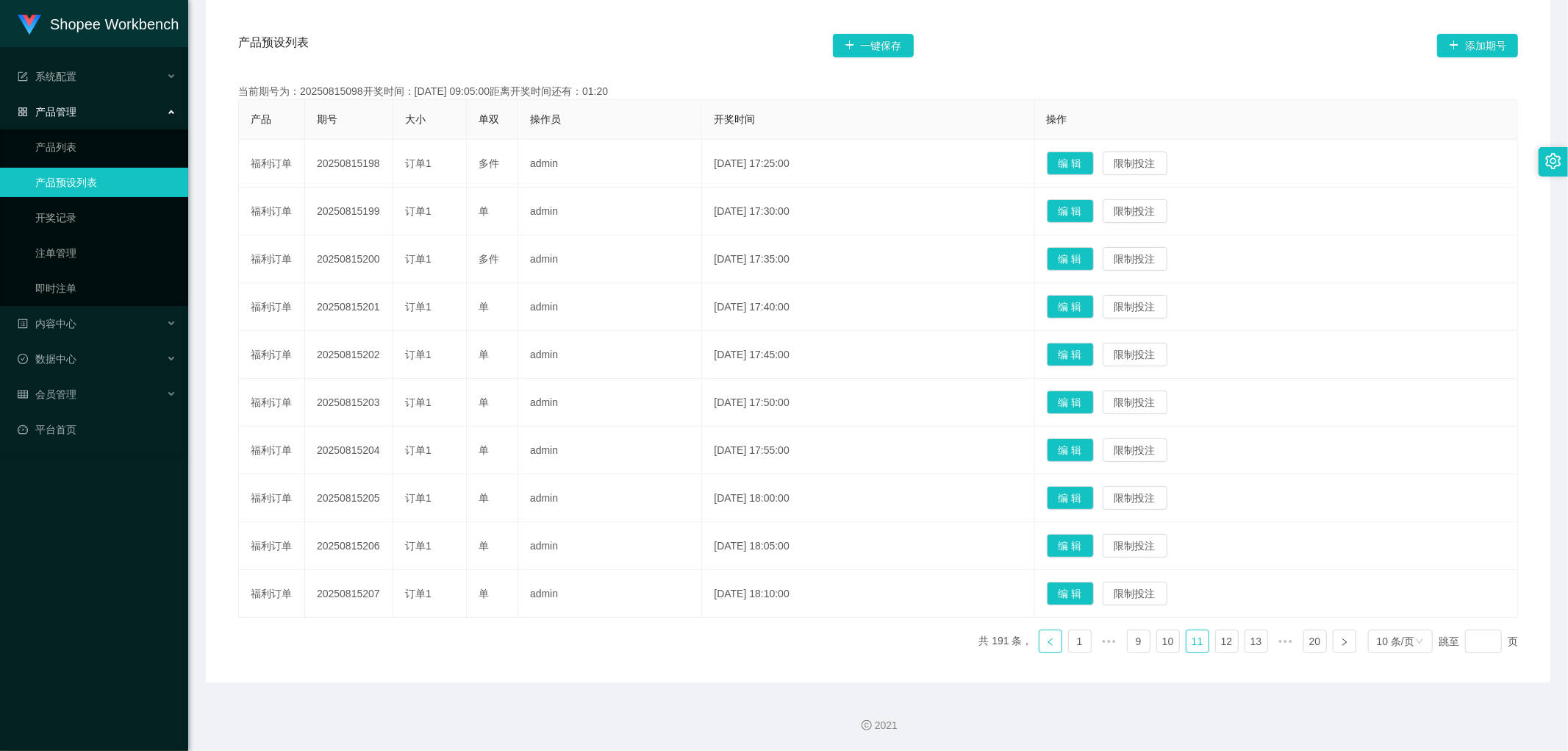
click at [1047, 644] on icon "图标: left" at bounding box center [1050, 642] width 9 height 9
click at [1094, 446] on button "编 辑" at bounding box center [1070, 450] width 47 height 24
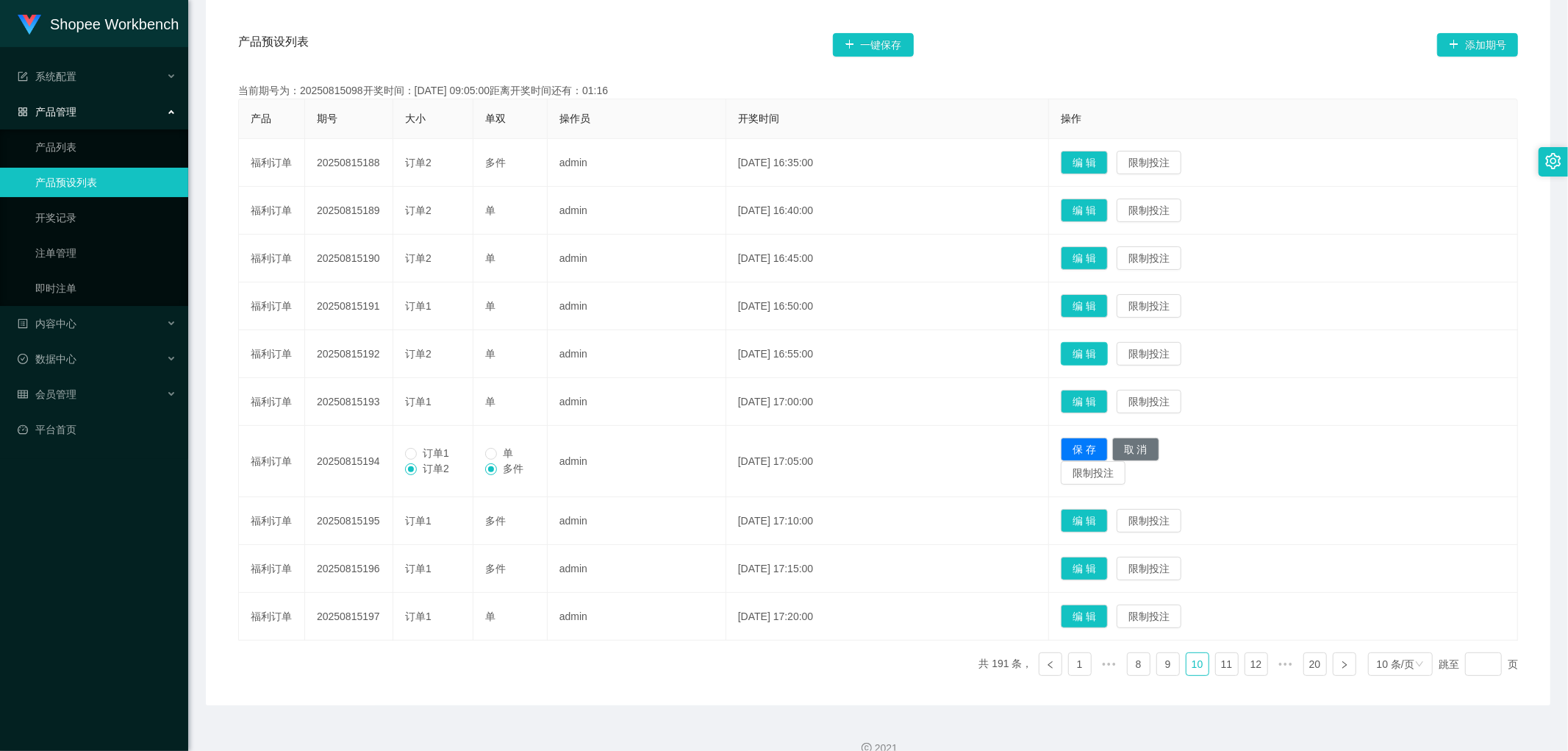
click at [1107, 351] on button "编 辑" at bounding box center [1084, 353] width 47 height 24
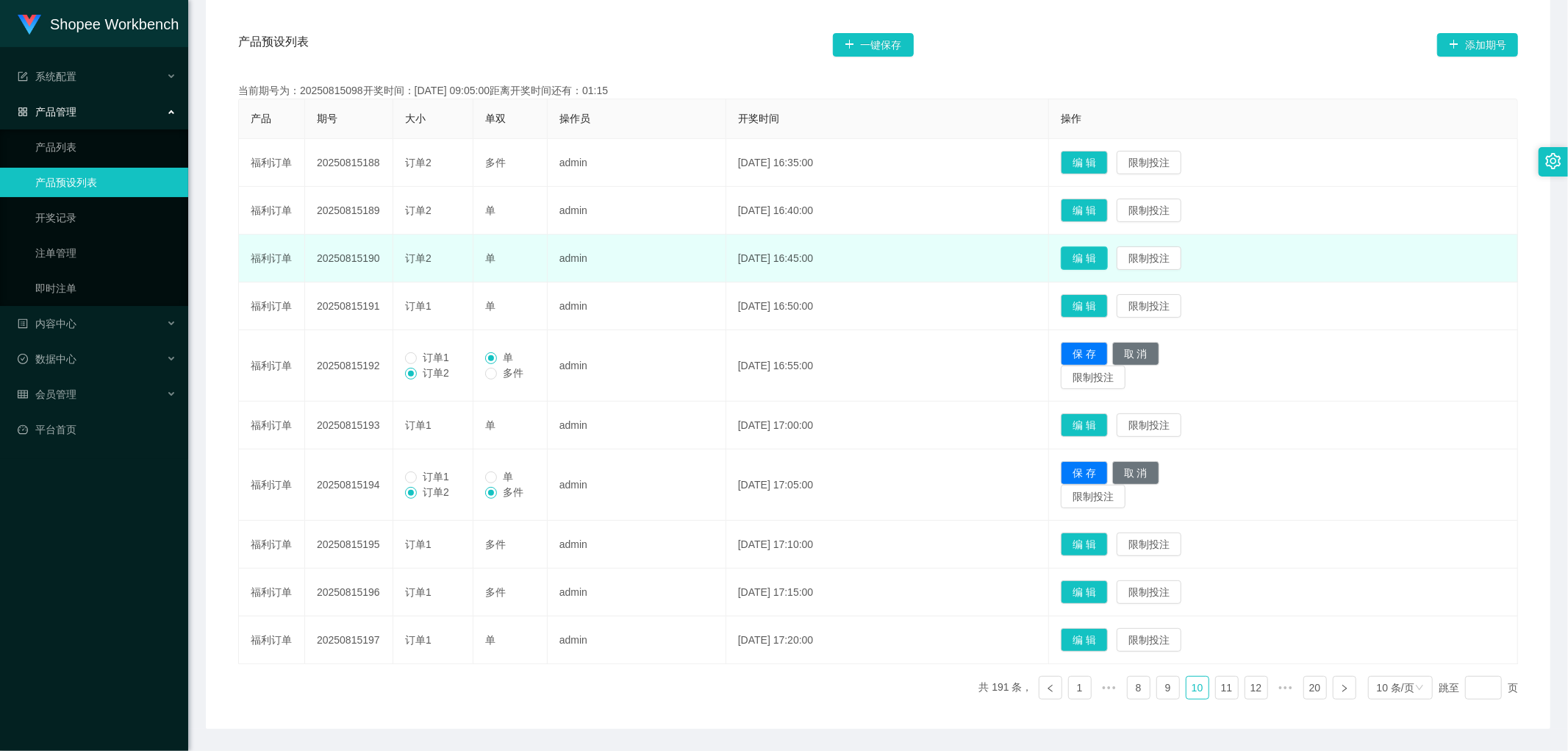
click at [1108, 255] on button "编 辑" at bounding box center [1084, 258] width 47 height 24
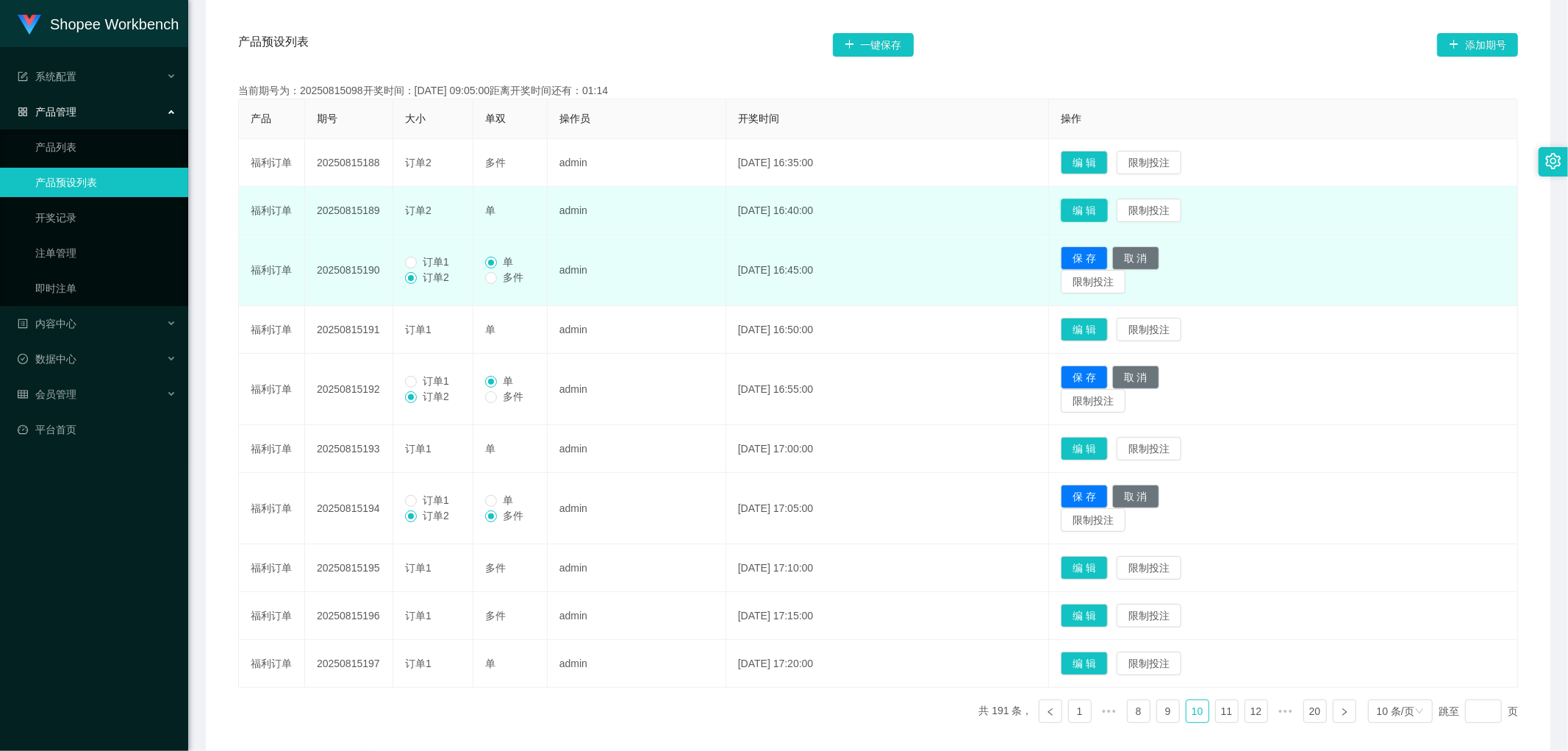
click at [1108, 210] on button "编 辑" at bounding box center [1084, 210] width 47 height 24
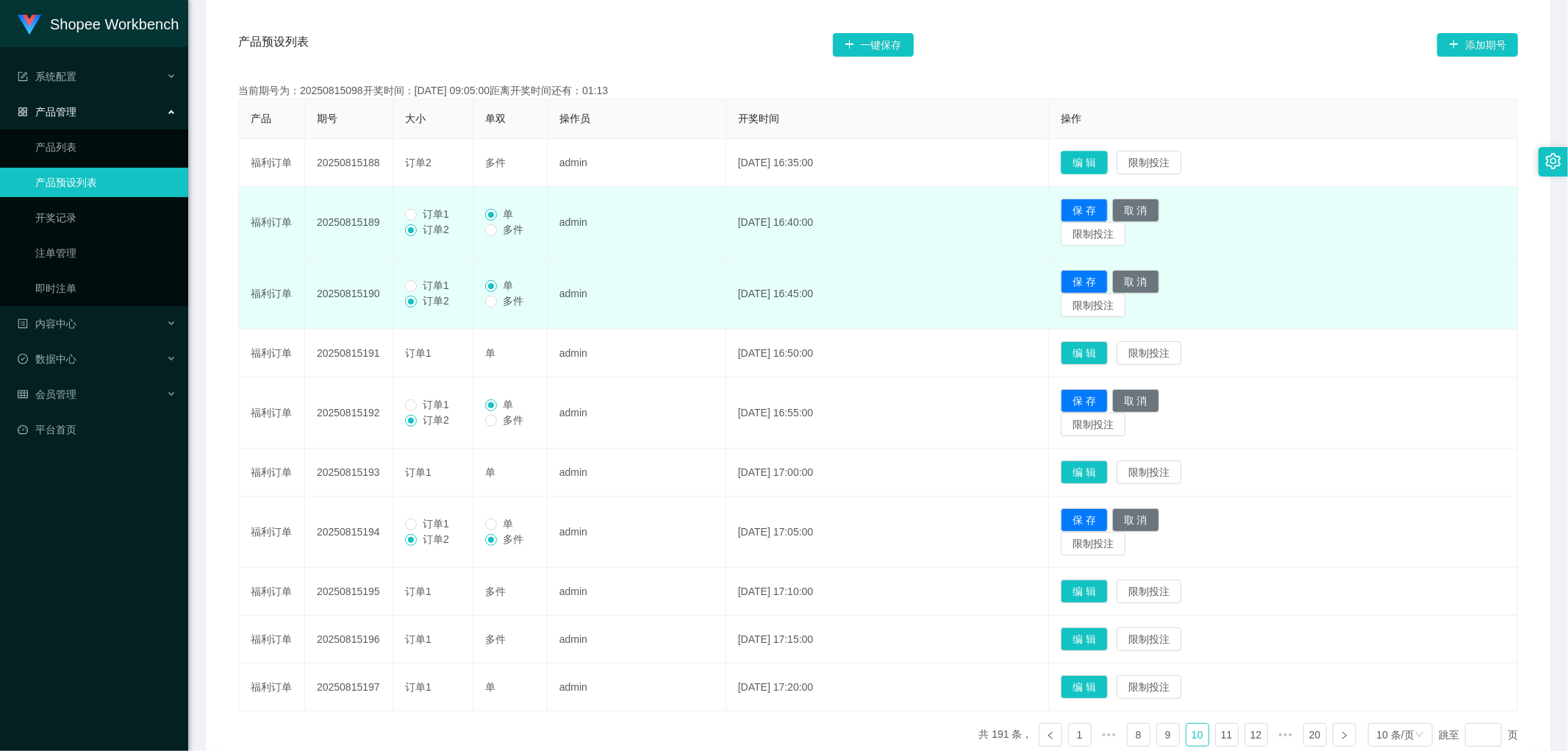
click at [1104, 156] on button "编 辑" at bounding box center [1084, 162] width 47 height 24
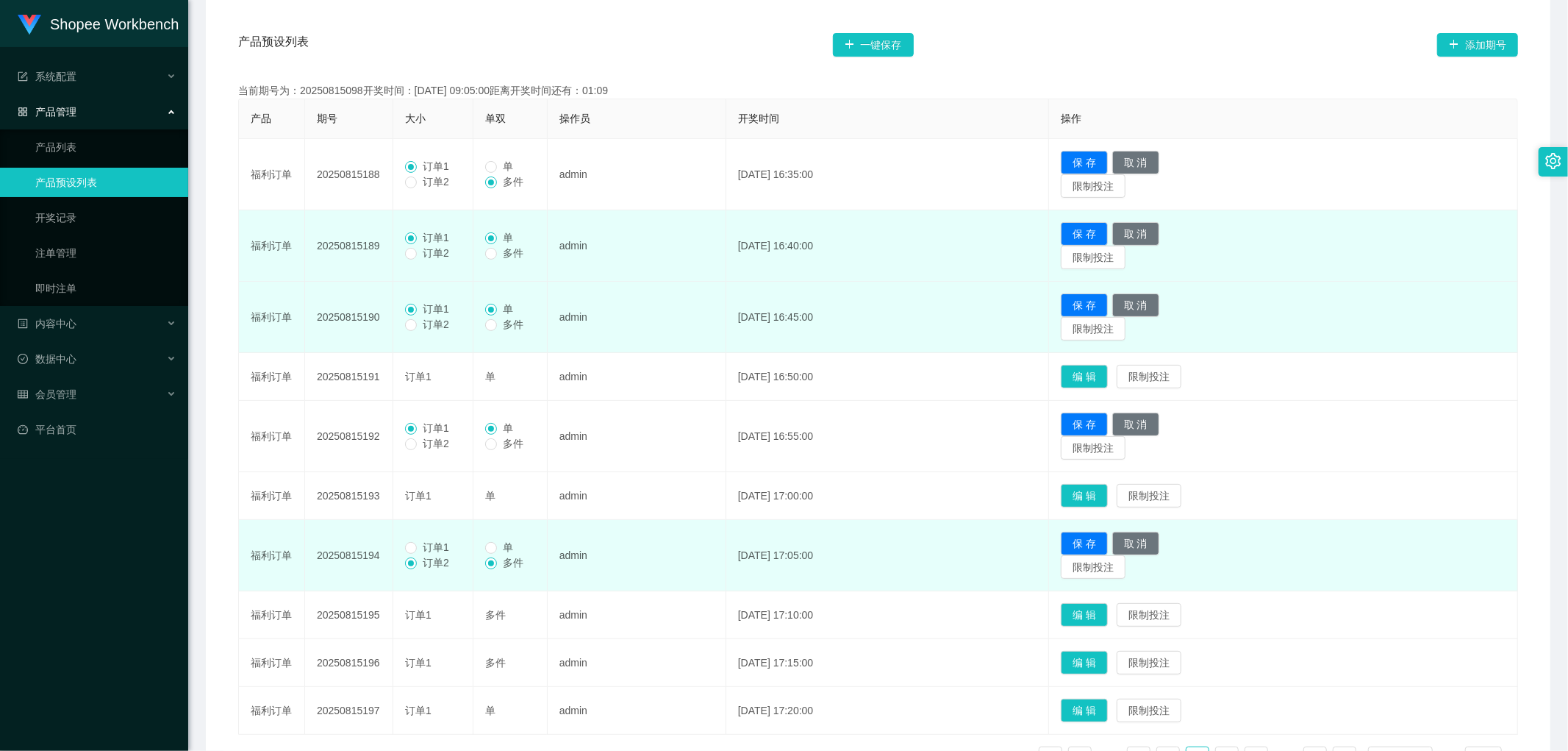
click at [416, 555] on label "订单1" at bounding box center [430, 547] width 50 height 15
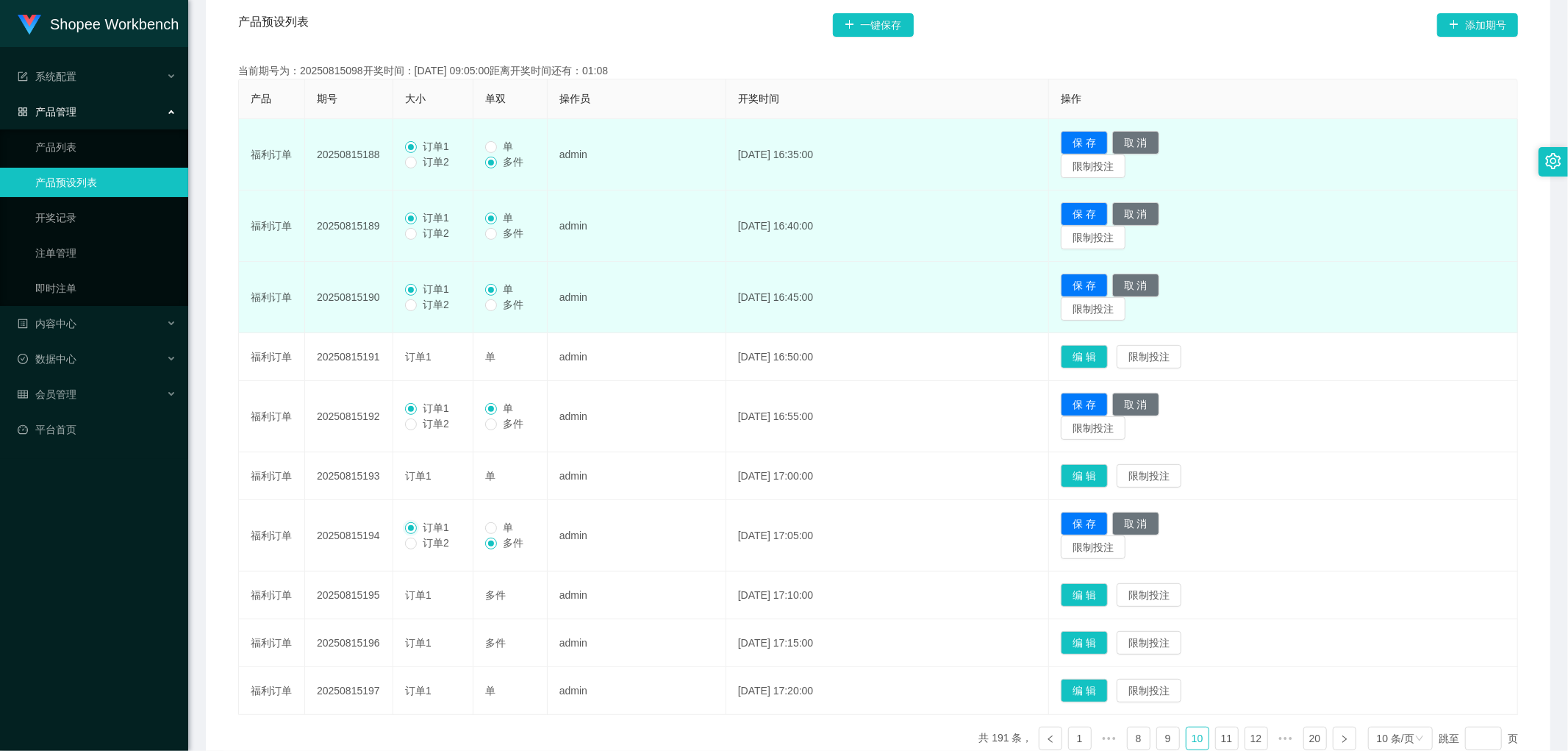
scroll to position [226, 0]
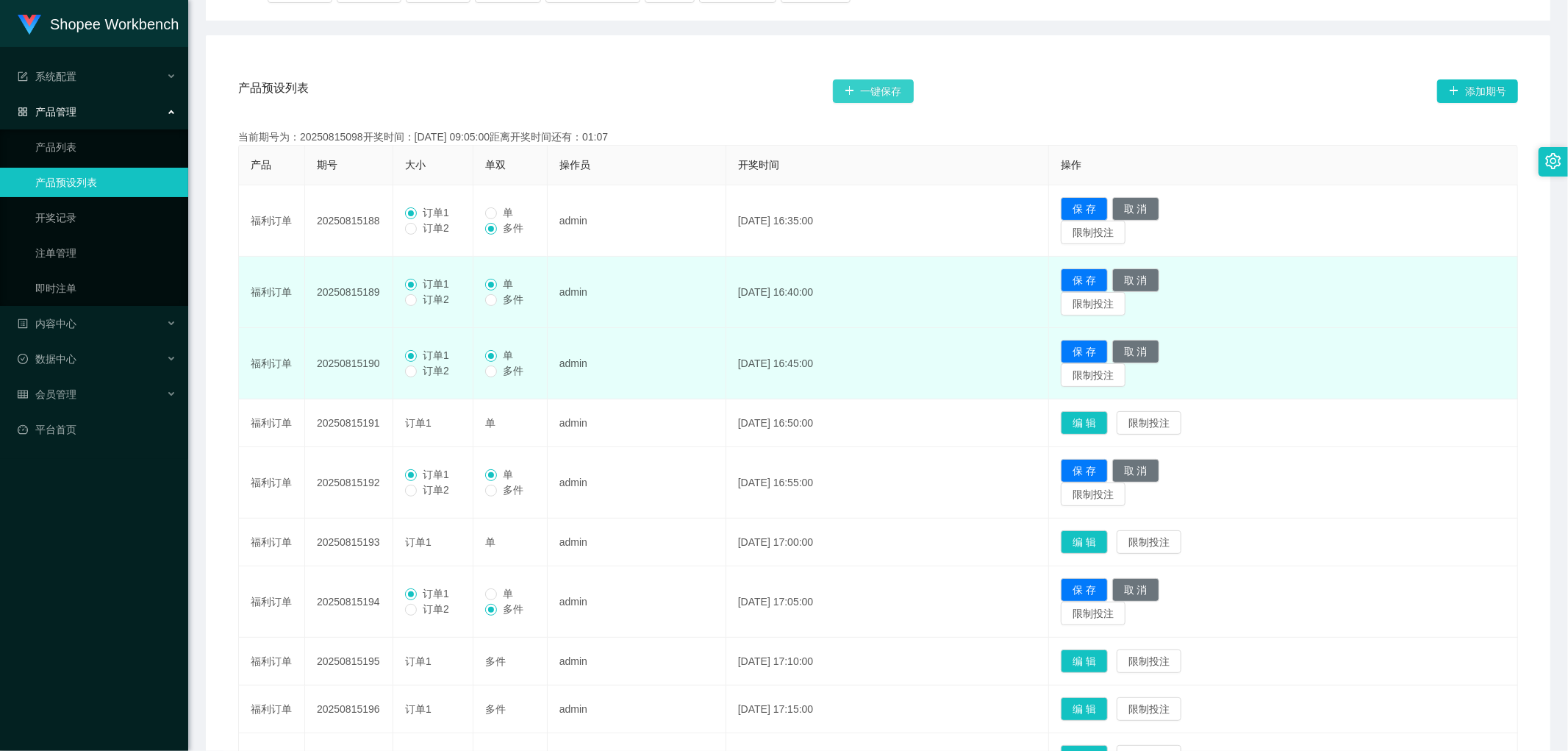
click at [873, 92] on button "一键保存" at bounding box center [873, 90] width 81 height 24
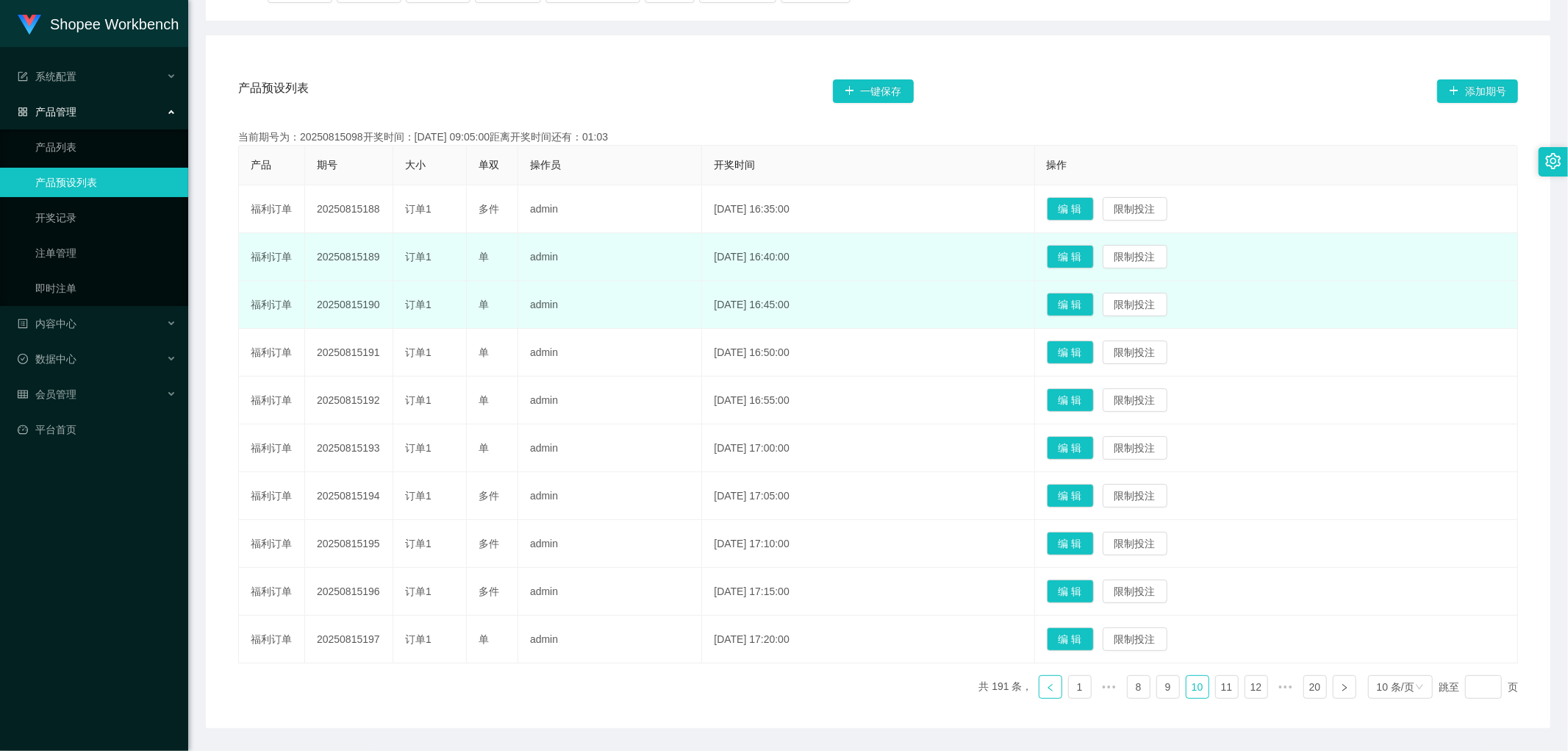
click at [1047, 687] on icon "图标: left" at bounding box center [1050, 687] width 9 height 9
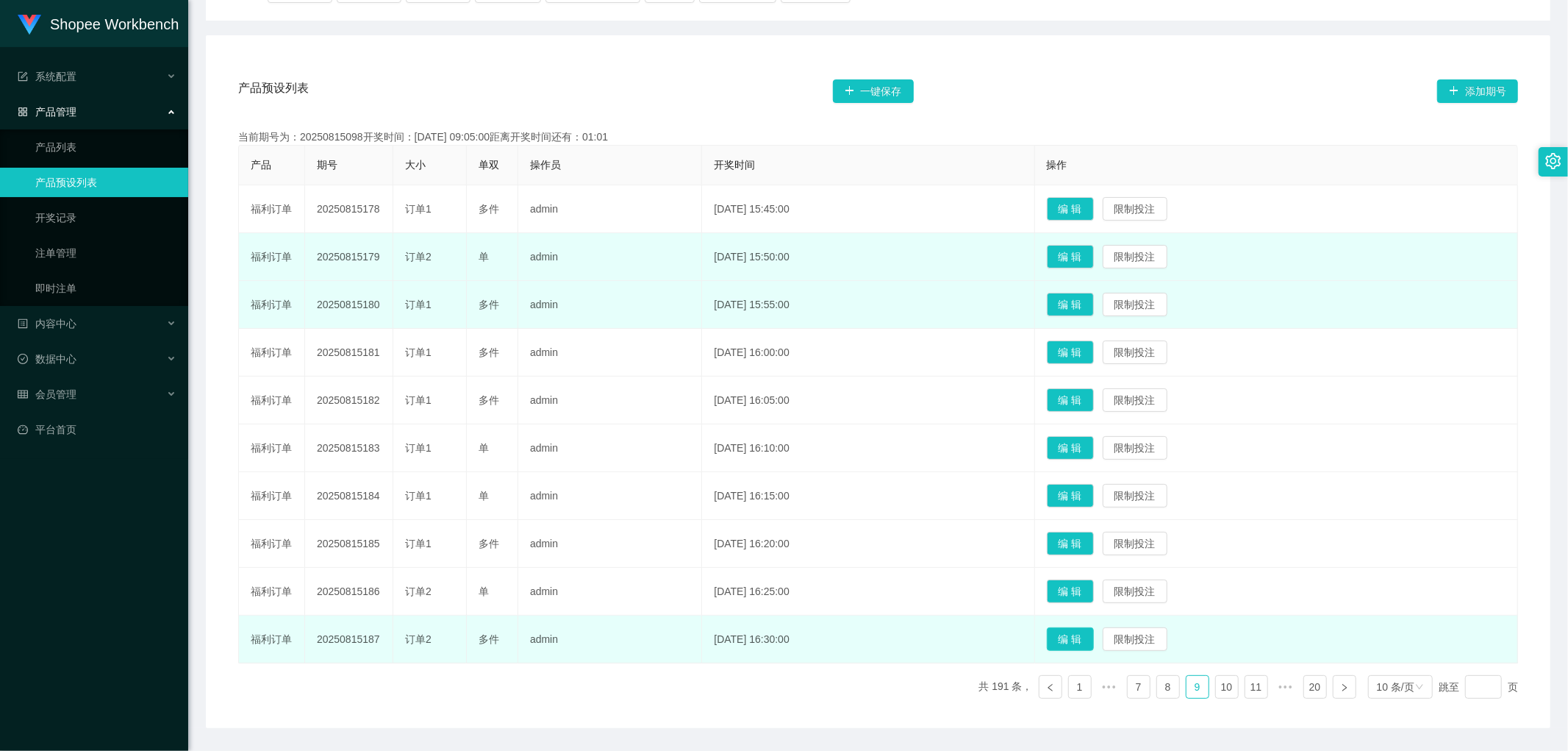
click at [1094, 640] on button "编 辑" at bounding box center [1070, 639] width 47 height 24
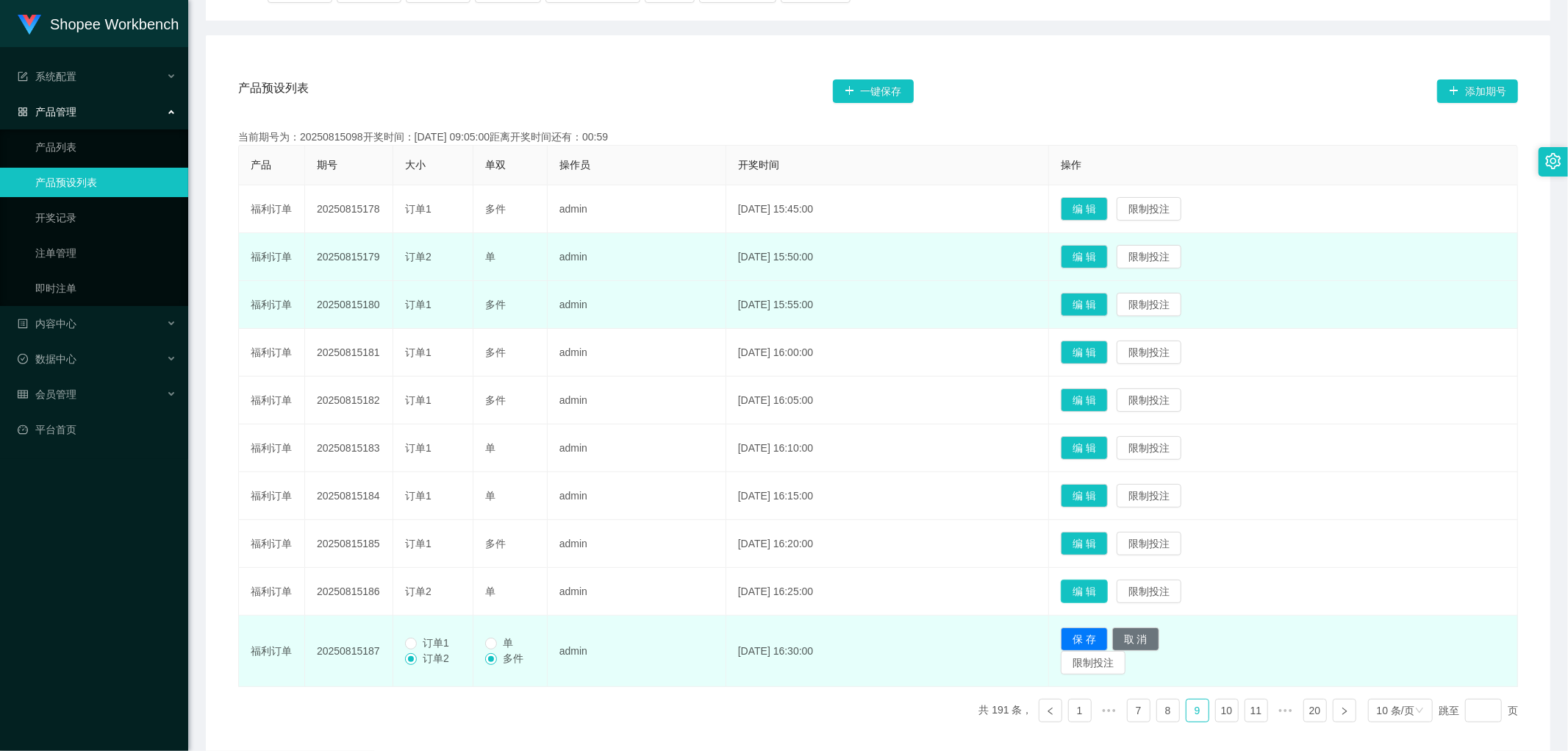
click at [1108, 591] on button "编 辑" at bounding box center [1084, 591] width 47 height 24
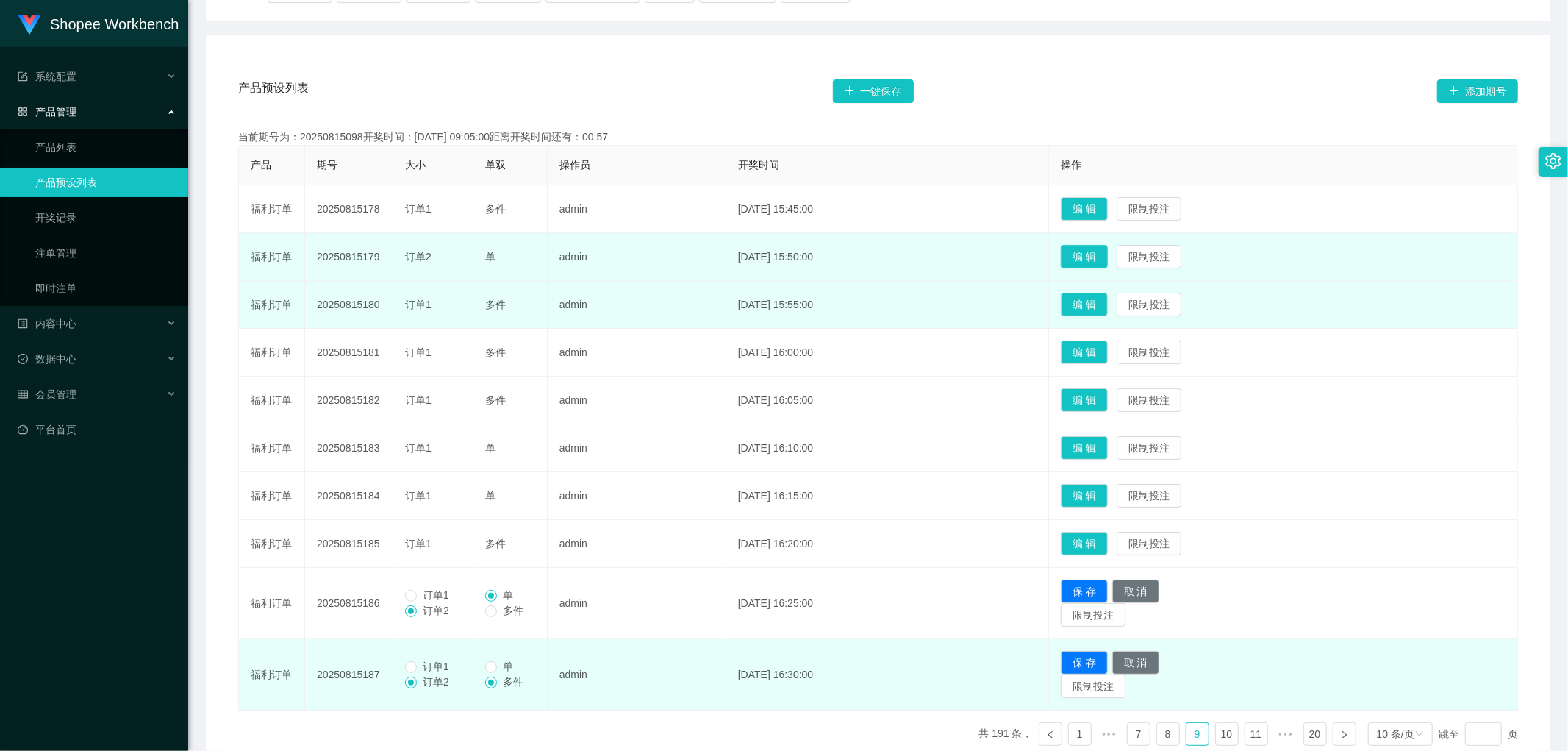
click at [1097, 257] on button "编 辑" at bounding box center [1084, 256] width 47 height 24
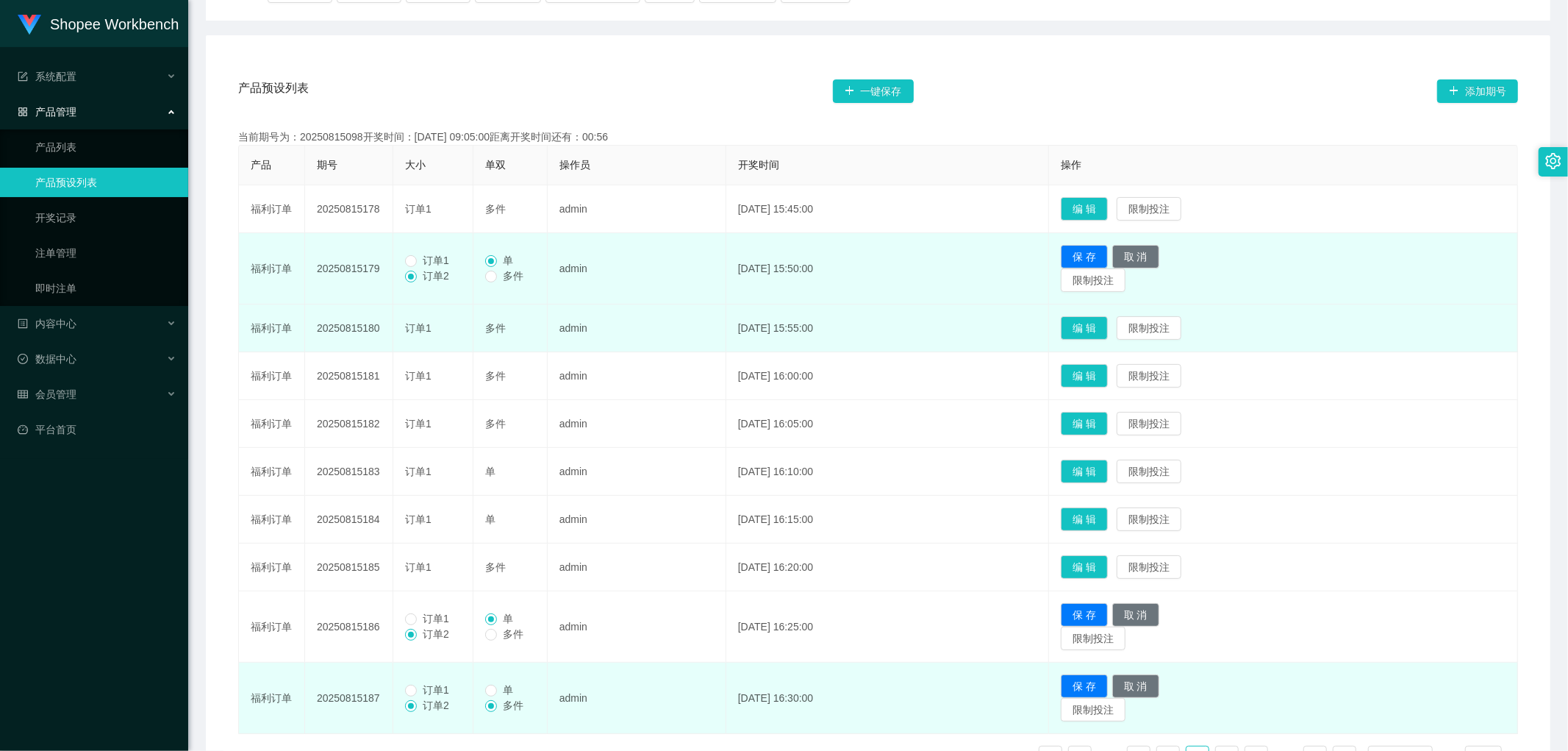
click at [423, 258] on span "订单1" at bounding box center [436, 260] width 38 height 11
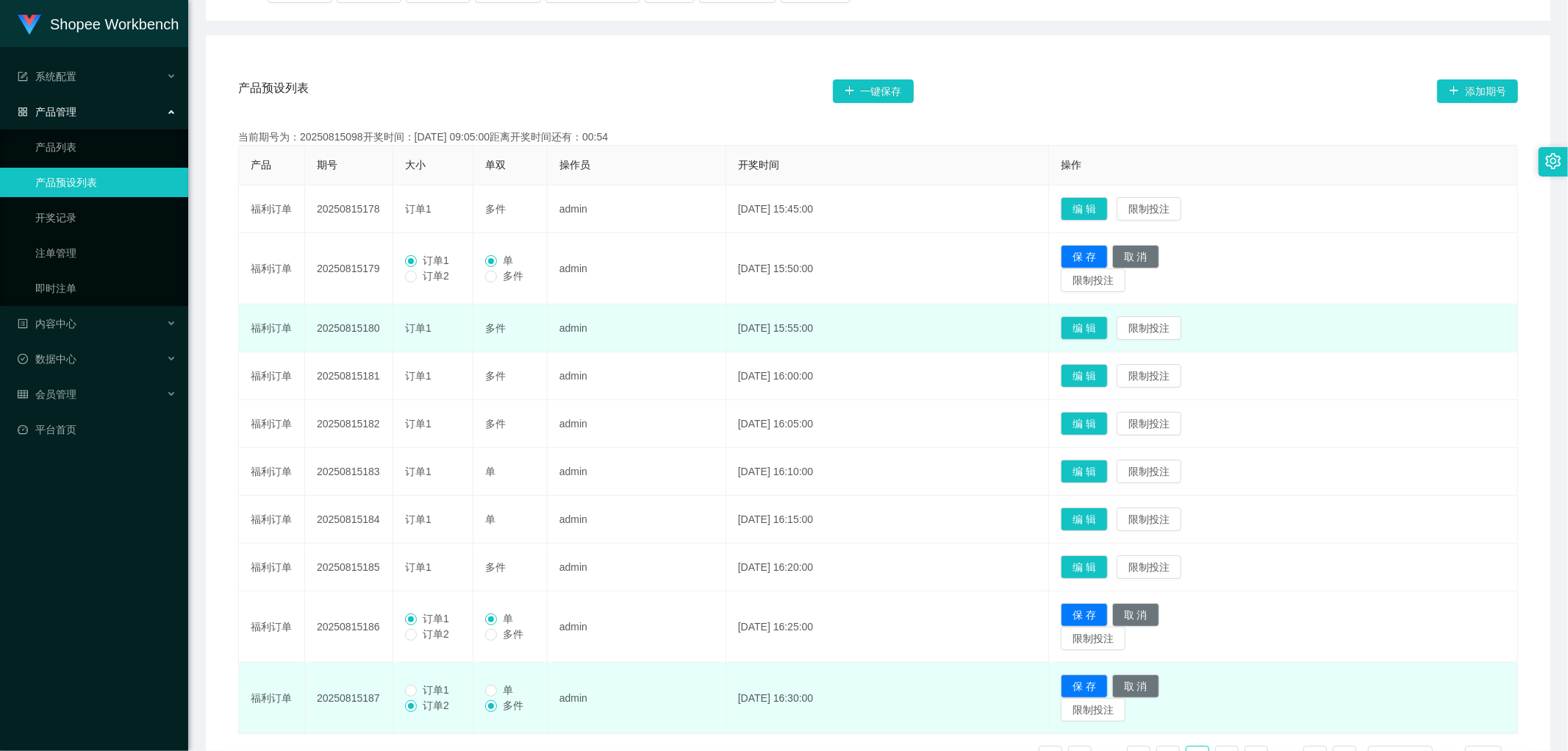
click at [418, 695] on span "订单1" at bounding box center [436, 690] width 38 height 11
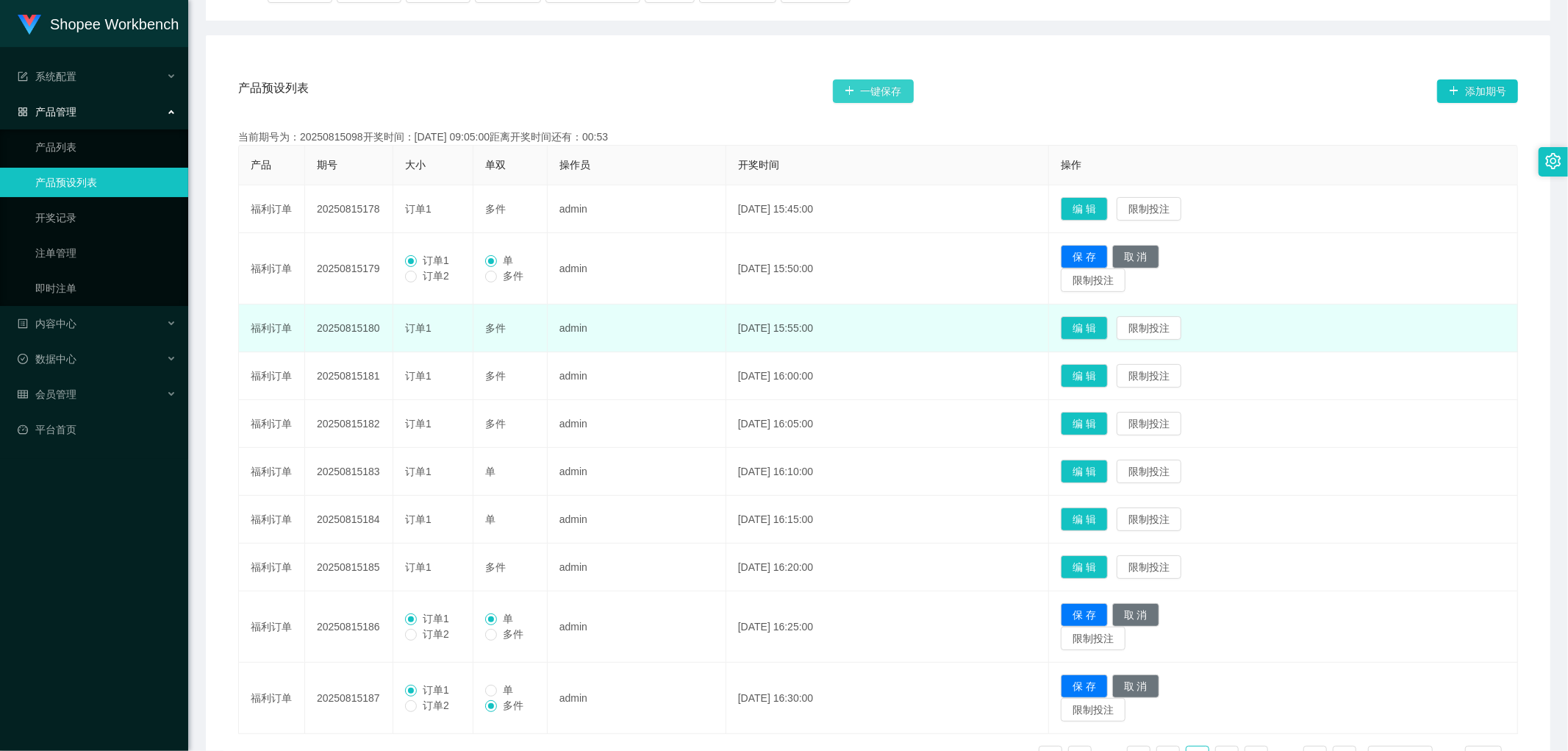
click at [884, 89] on button "一键保存" at bounding box center [873, 90] width 81 height 24
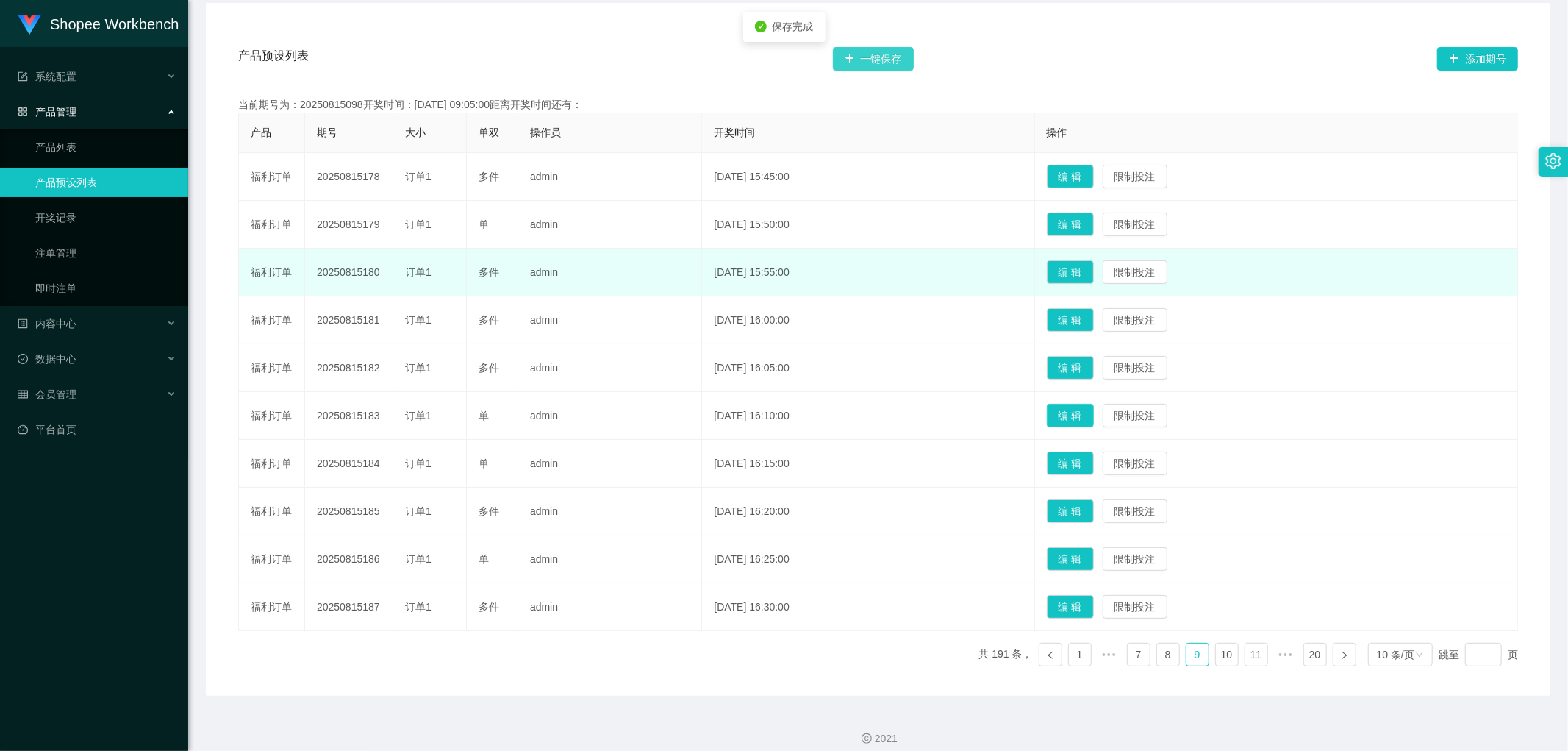
scroll to position [272, 0]
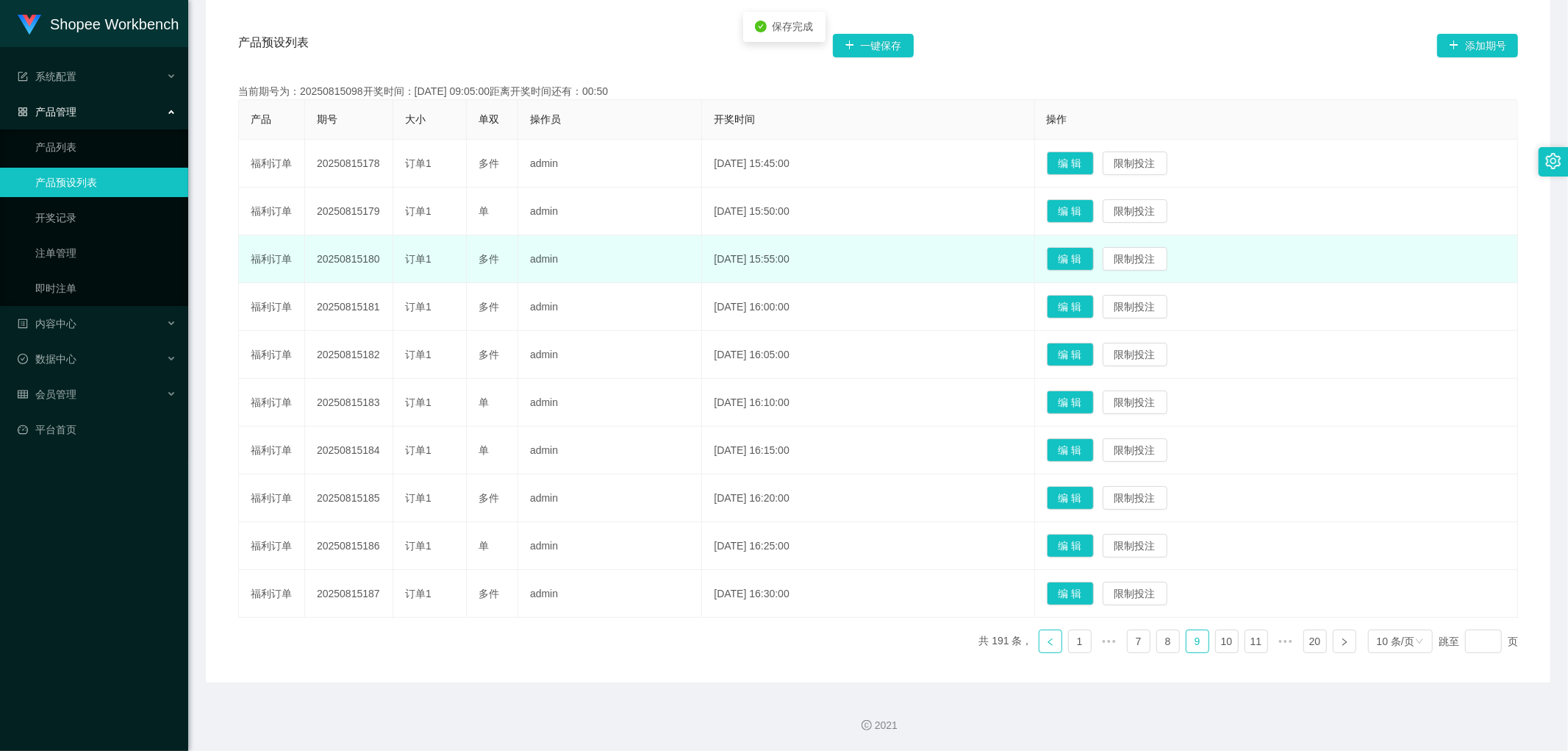
click at [1047, 642] on icon "图标: left" at bounding box center [1050, 642] width 9 height 9
drag, startPoint x: 1089, startPoint y: 539, endPoint x: 1089, endPoint y: 552, distance: 13.0
click at [1089, 540] on button "编 辑" at bounding box center [1070, 545] width 47 height 24
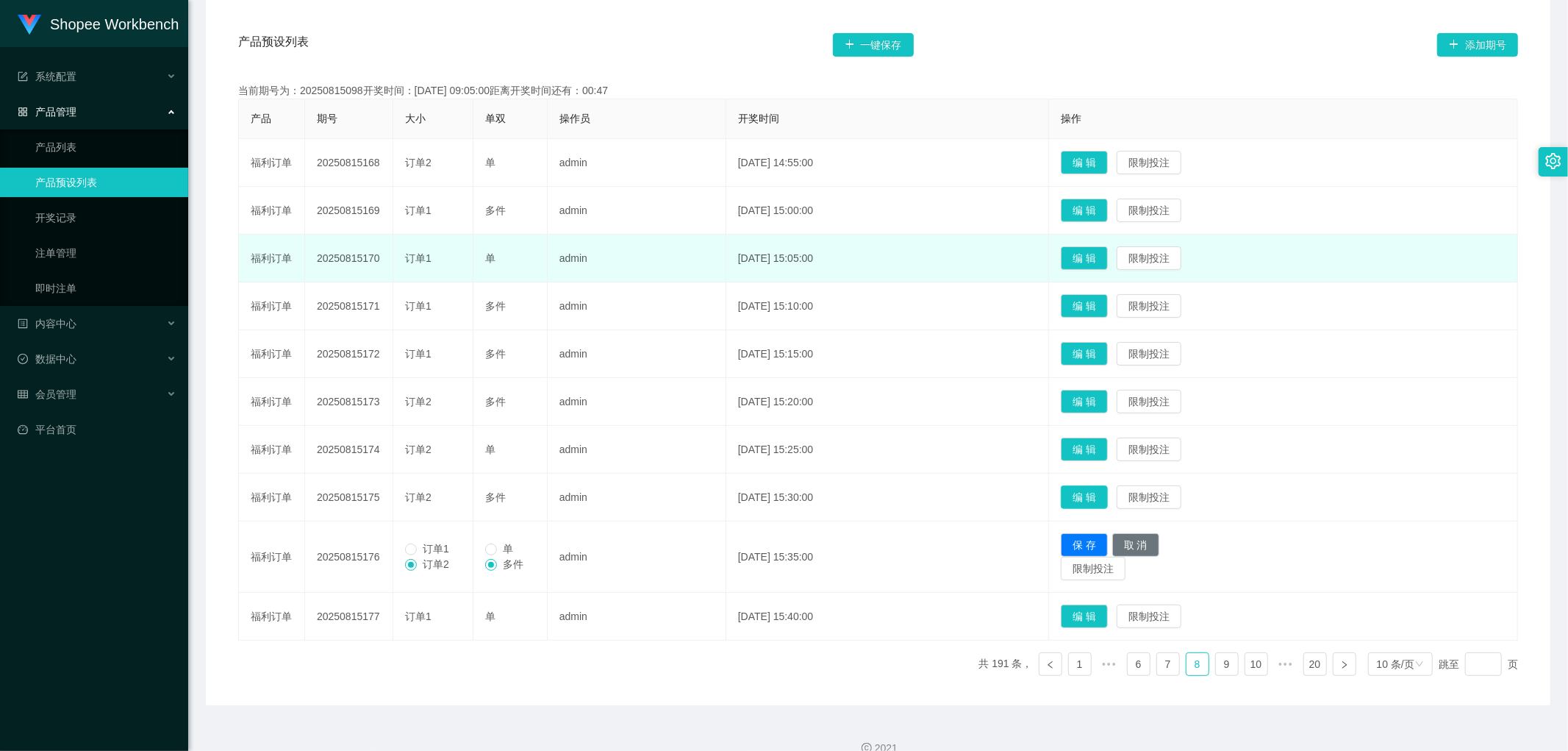
click at [1106, 491] on button "编 辑" at bounding box center [1084, 497] width 47 height 24
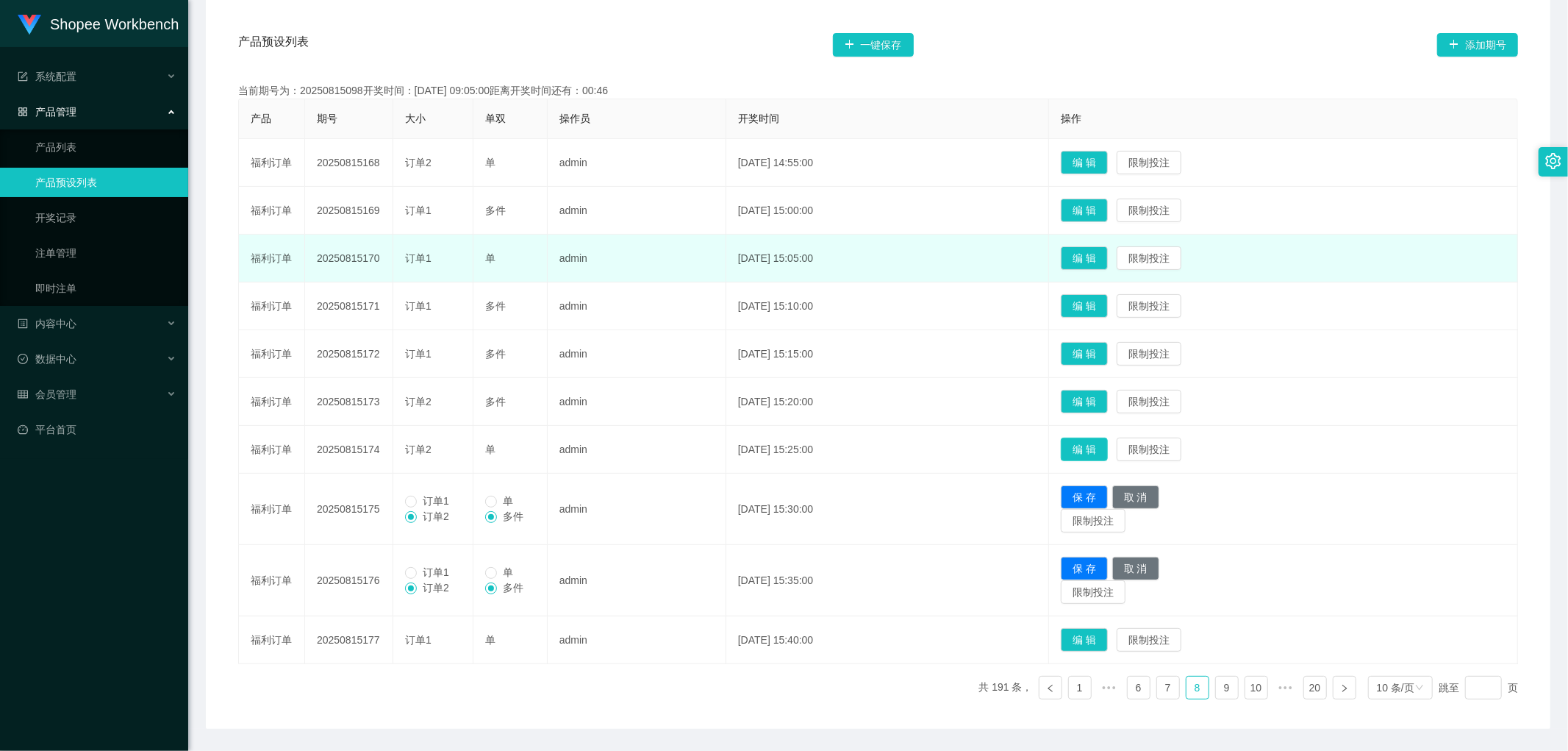
click at [1108, 442] on button "编 辑" at bounding box center [1084, 449] width 47 height 24
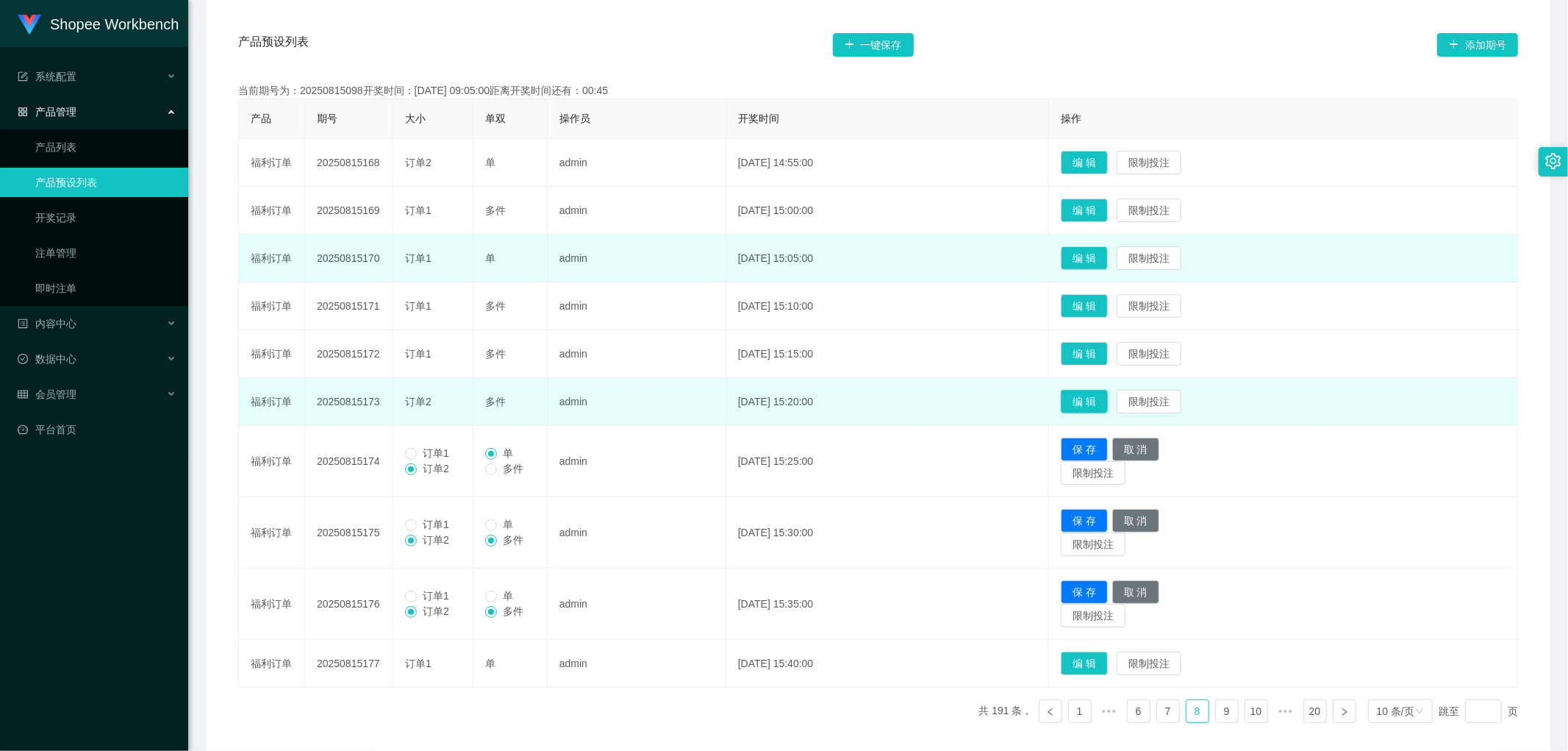
click at [1108, 395] on button "编 辑" at bounding box center [1084, 402] width 47 height 24
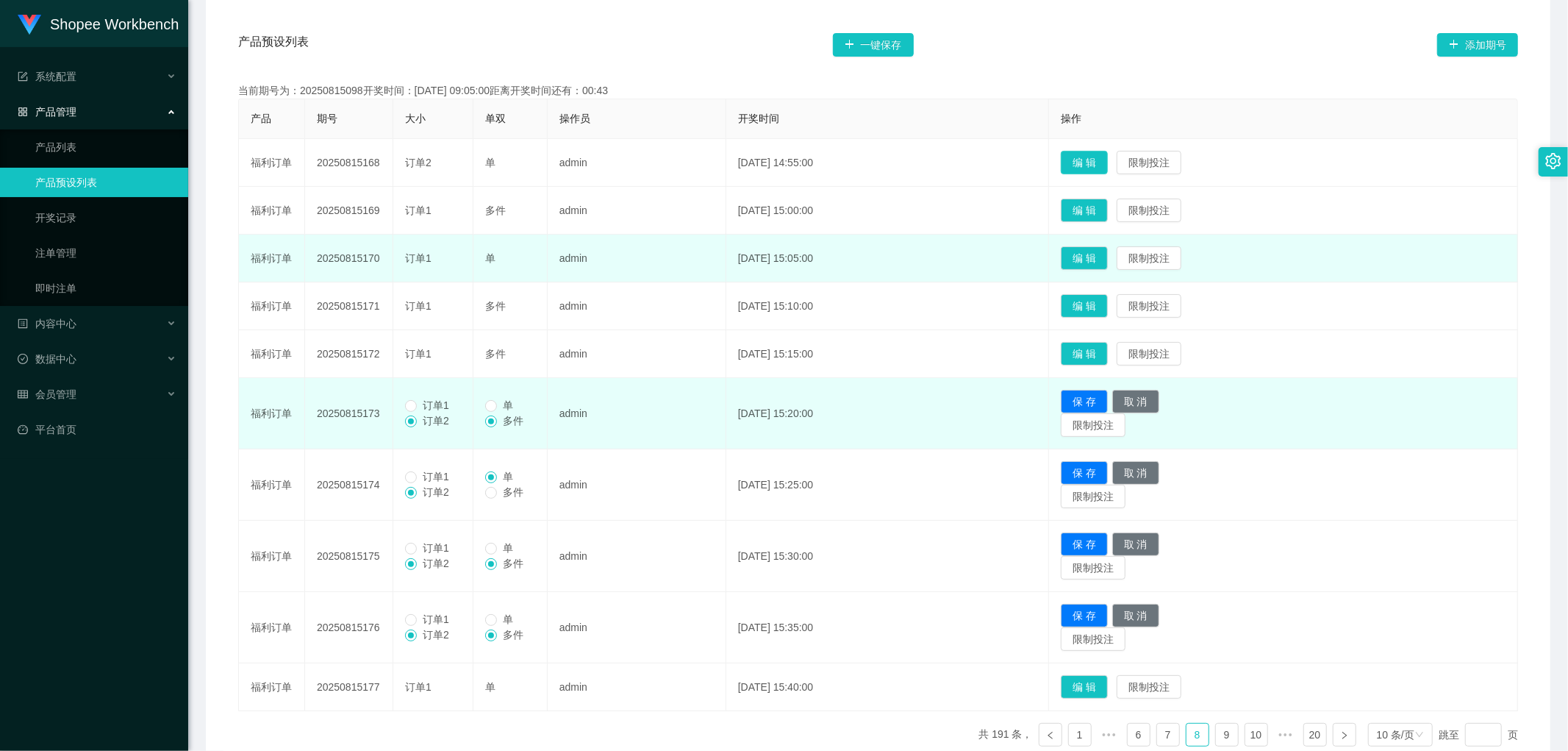
click at [1108, 164] on button "编 辑" at bounding box center [1084, 162] width 47 height 24
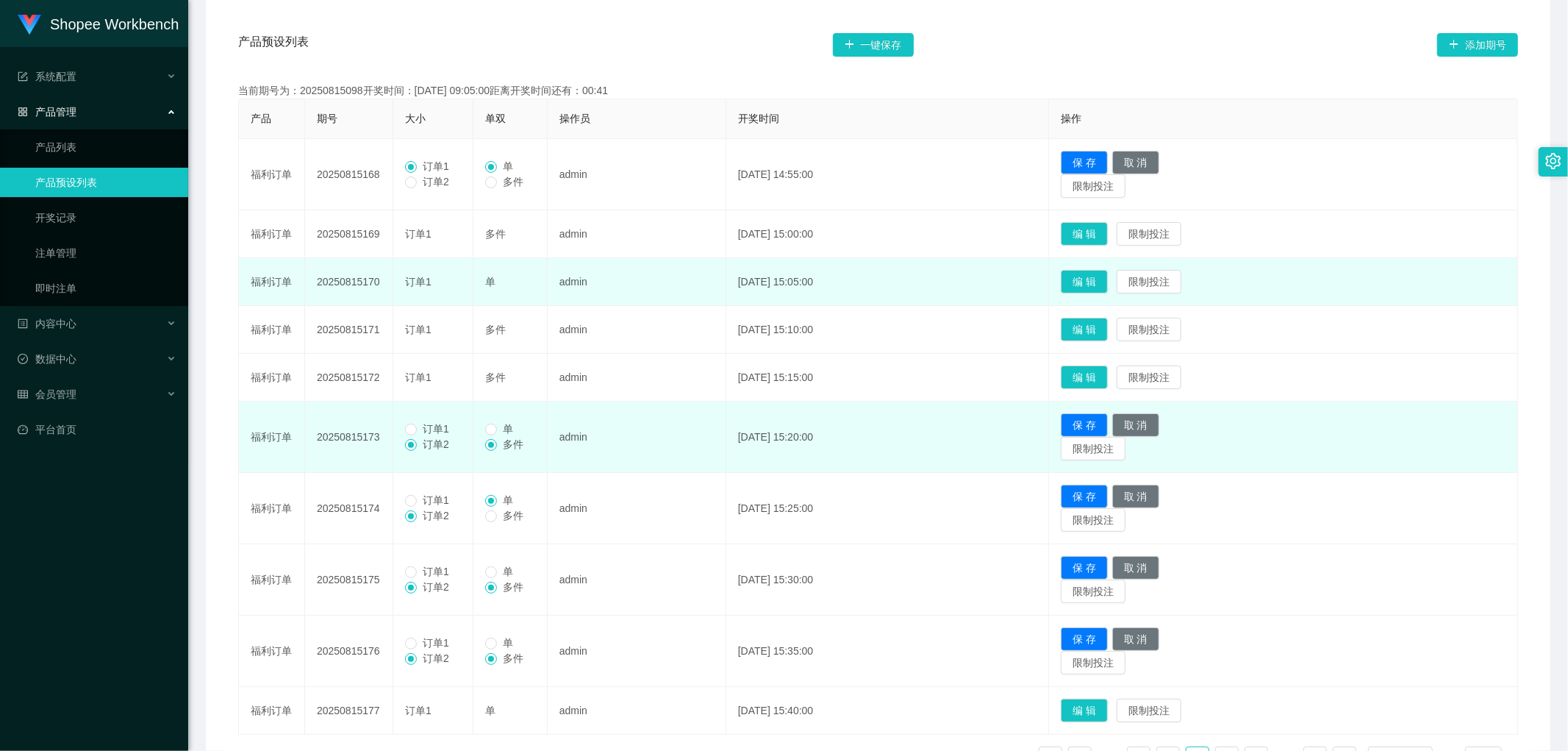
click at [429, 429] on span "订单1" at bounding box center [436, 428] width 38 height 11
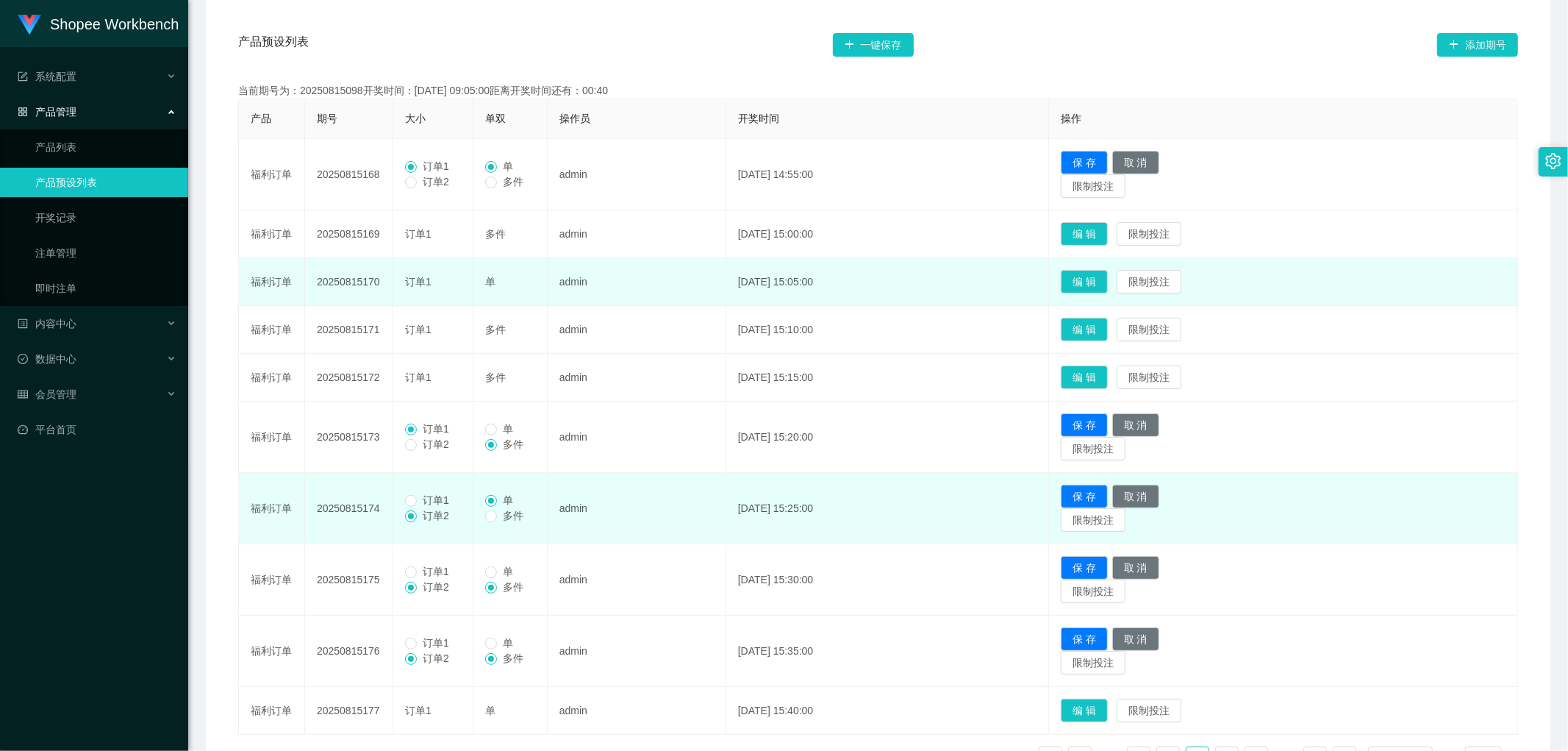
click at [425, 490] on td "订单1 订单2" at bounding box center [433, 508] width 80 height 71
click at [428, 504] on span "订单1" at bounding box center [436, 500] width 38 height 11
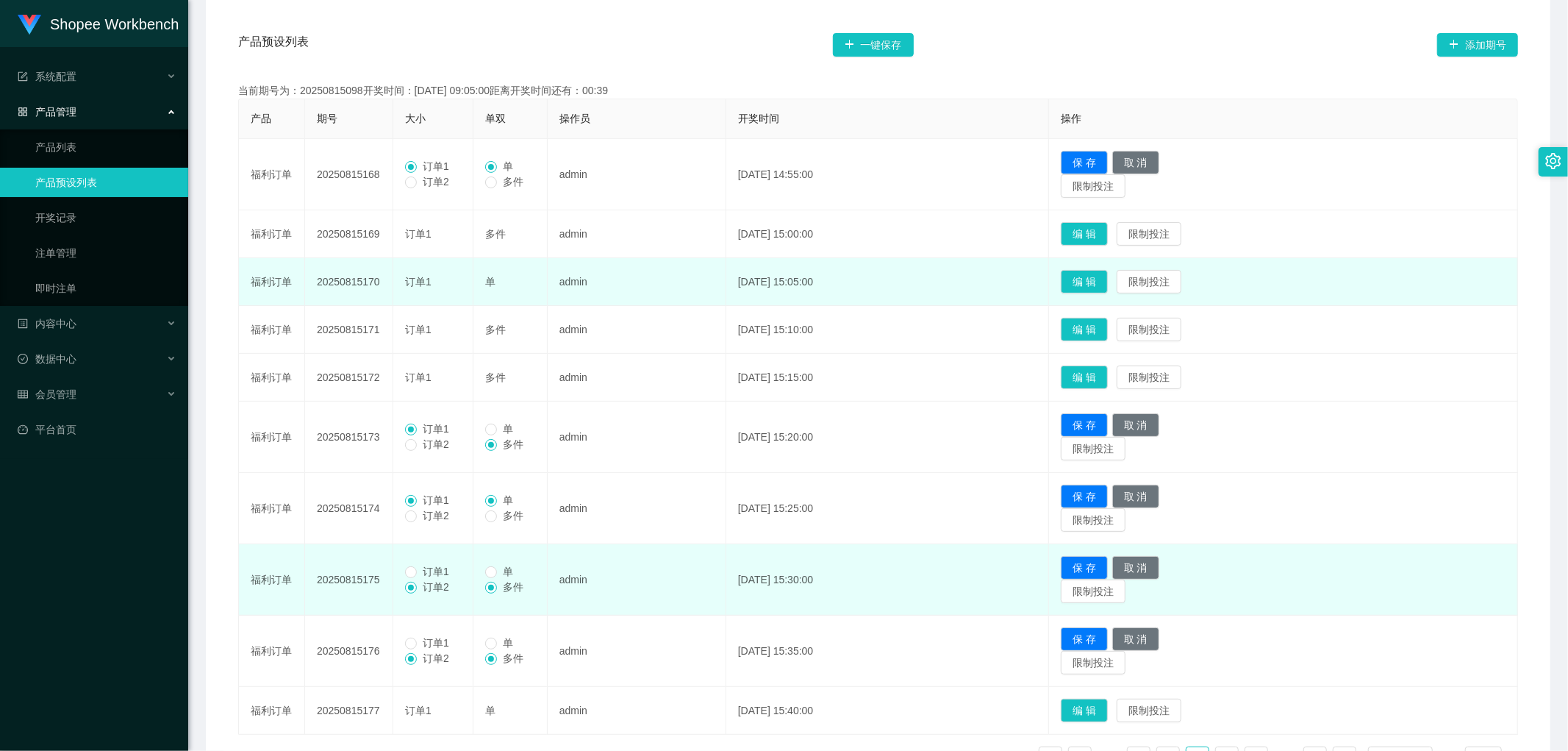
click at [429, 567] on span "订单1" at bounding box center [436, 571] width 38 height 11
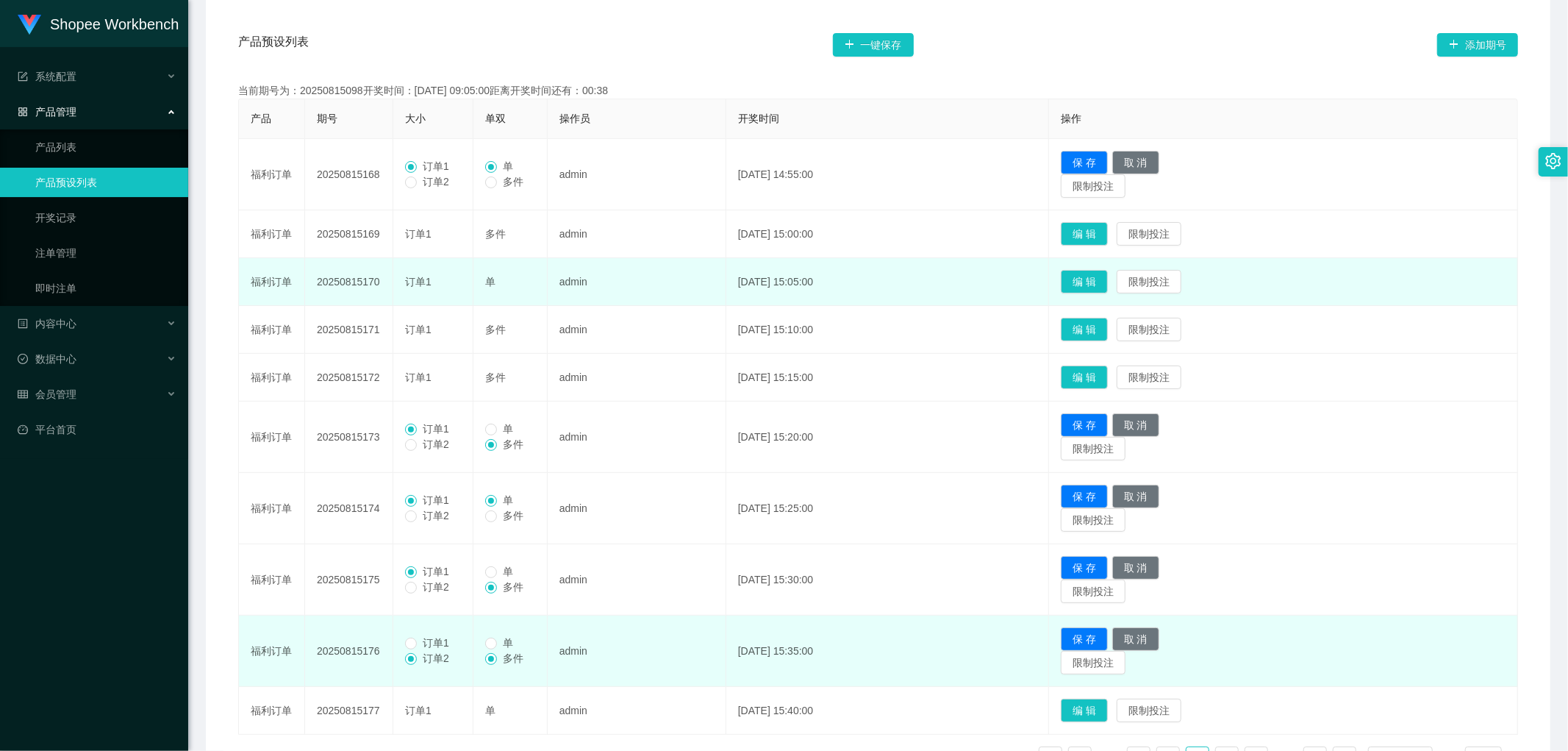
click at [420, 648] on span "订单1" at bounding box center [436, 642] width 38 height 11
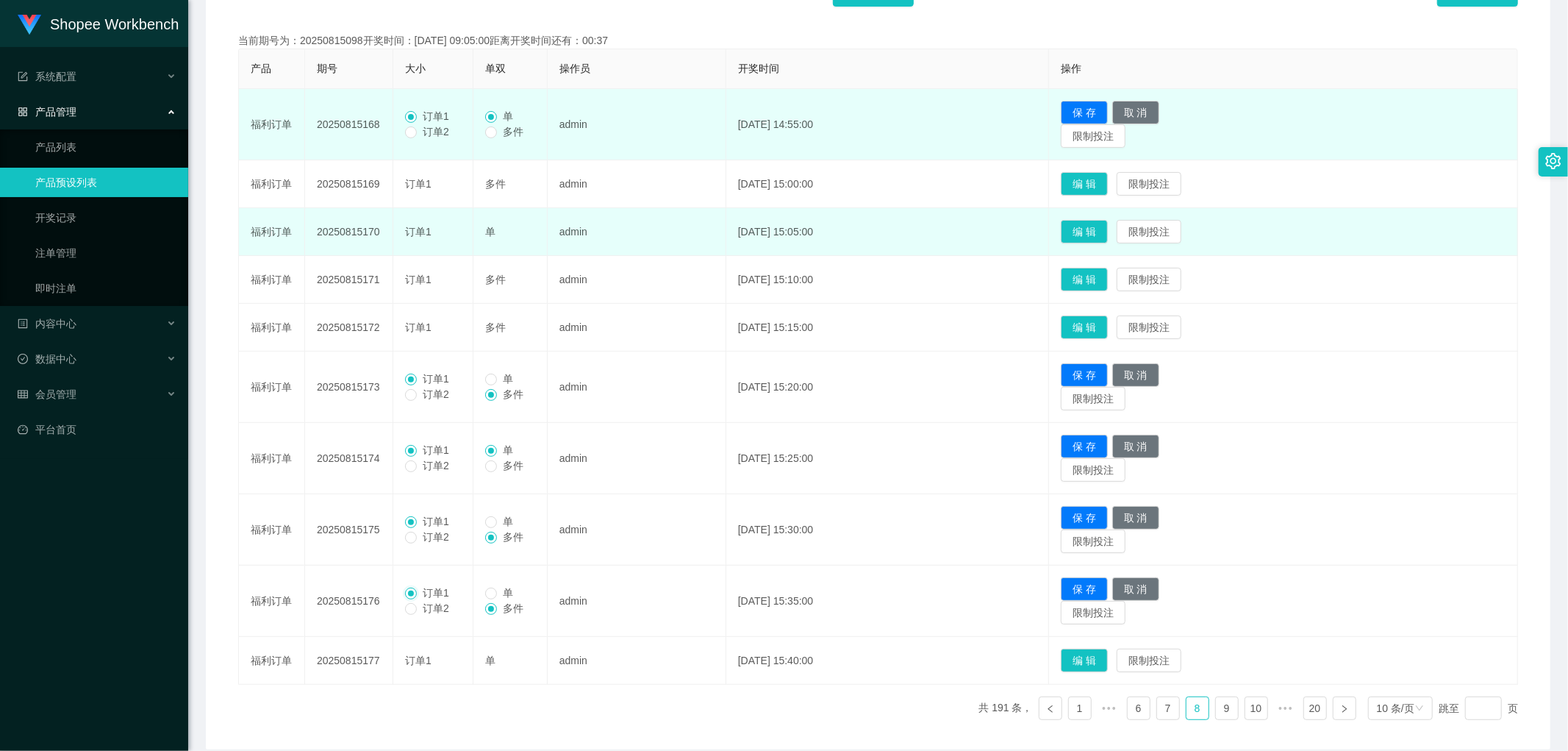
scroll to position [226, 0]
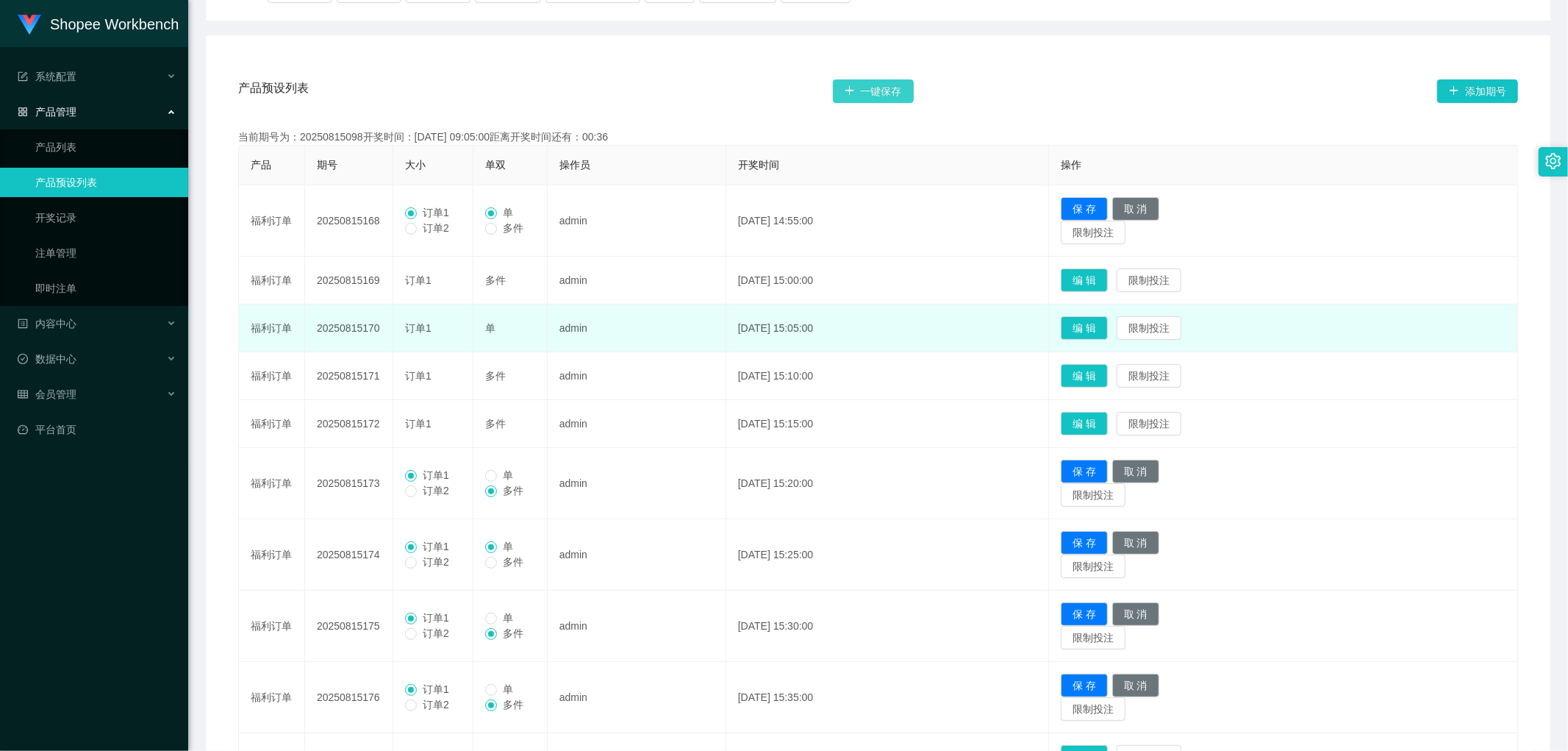
click at [884, 92] on button "一键保存" at bounding box center [873, 90] width 81 height 24
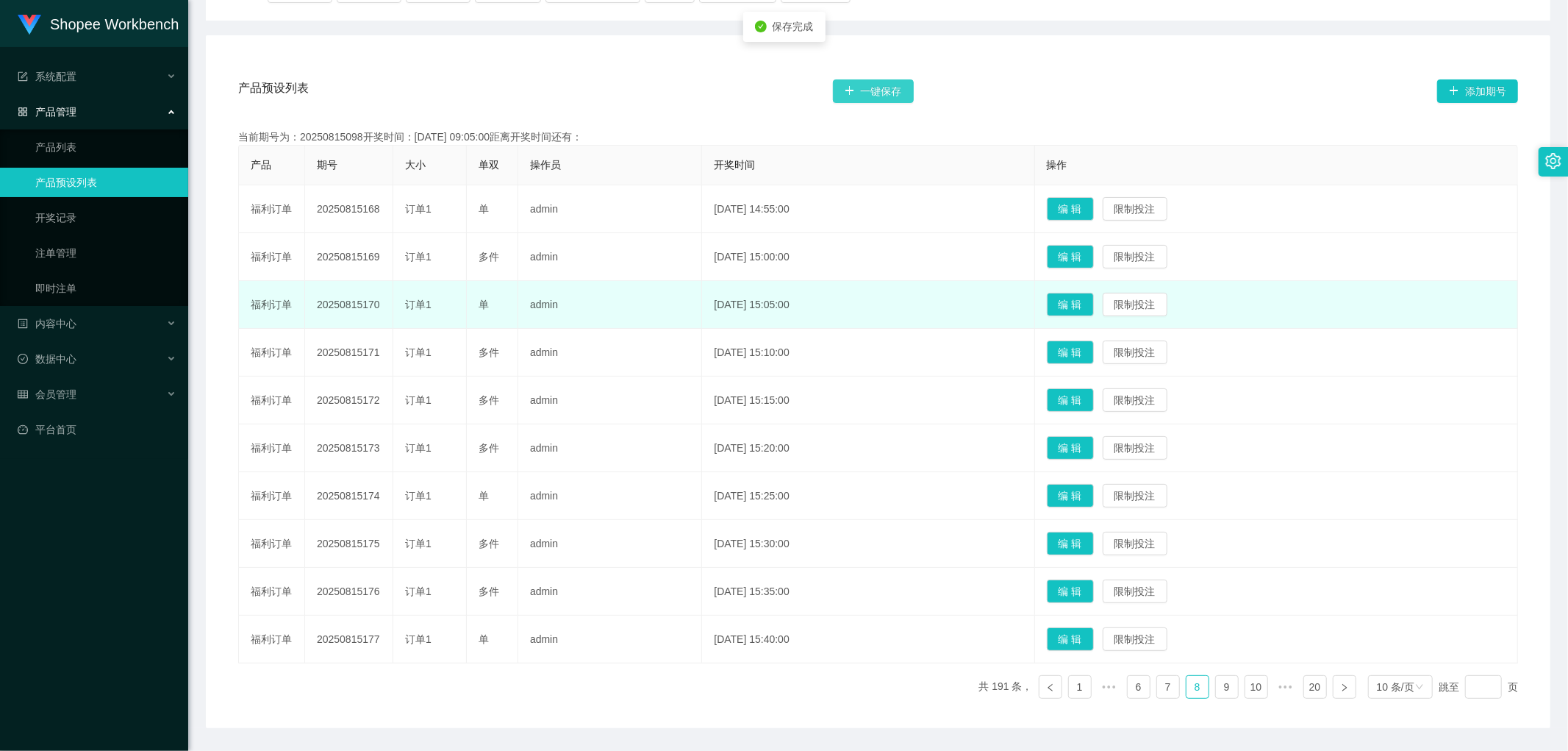
scroll to position [272, 0]
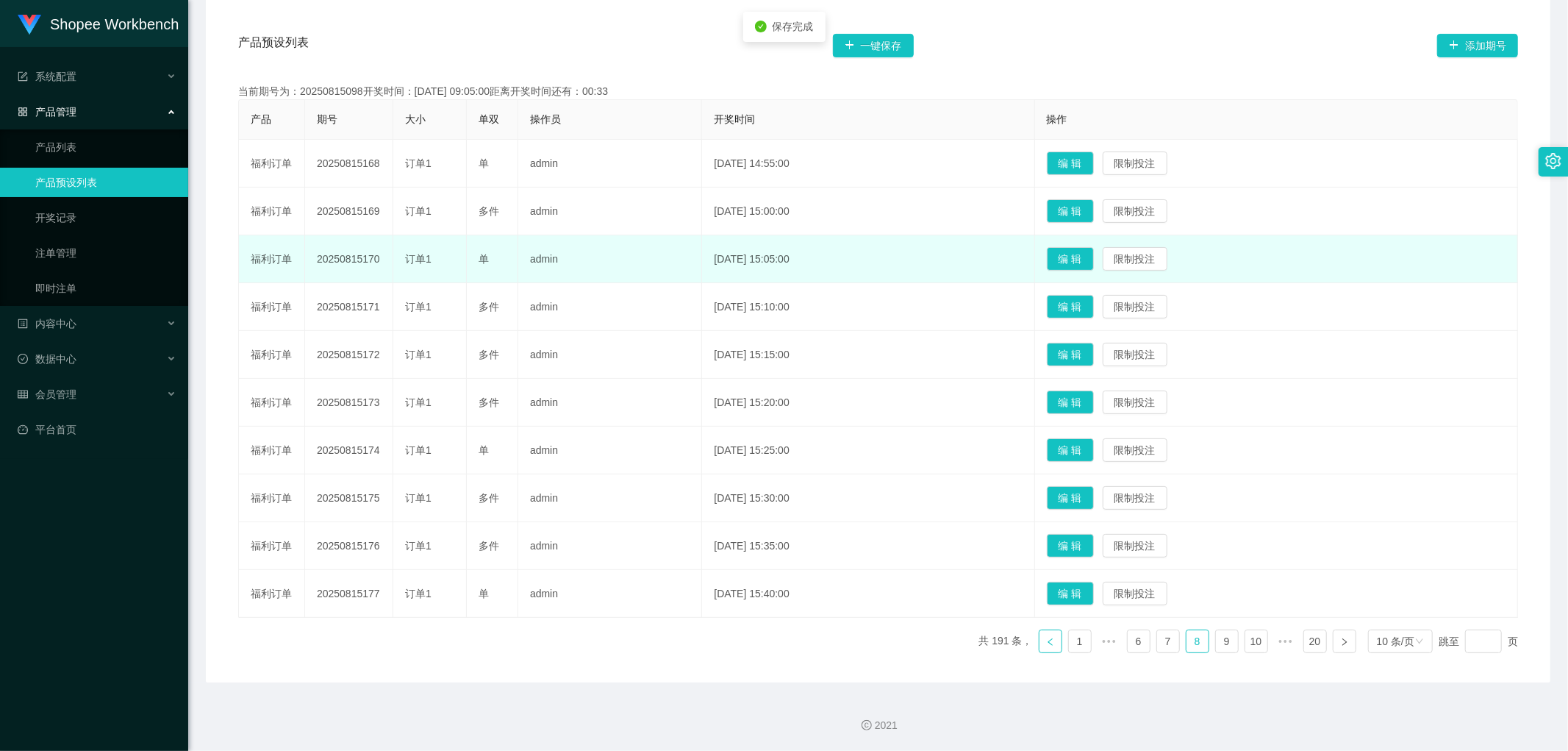
click at [1048, 640] on icon "图标: left" at bounding box center [1049, 642] width 5 height 8
click at [1094, 546] on button "编 辑" at bounding box center [1070, 545] width 47 height 24
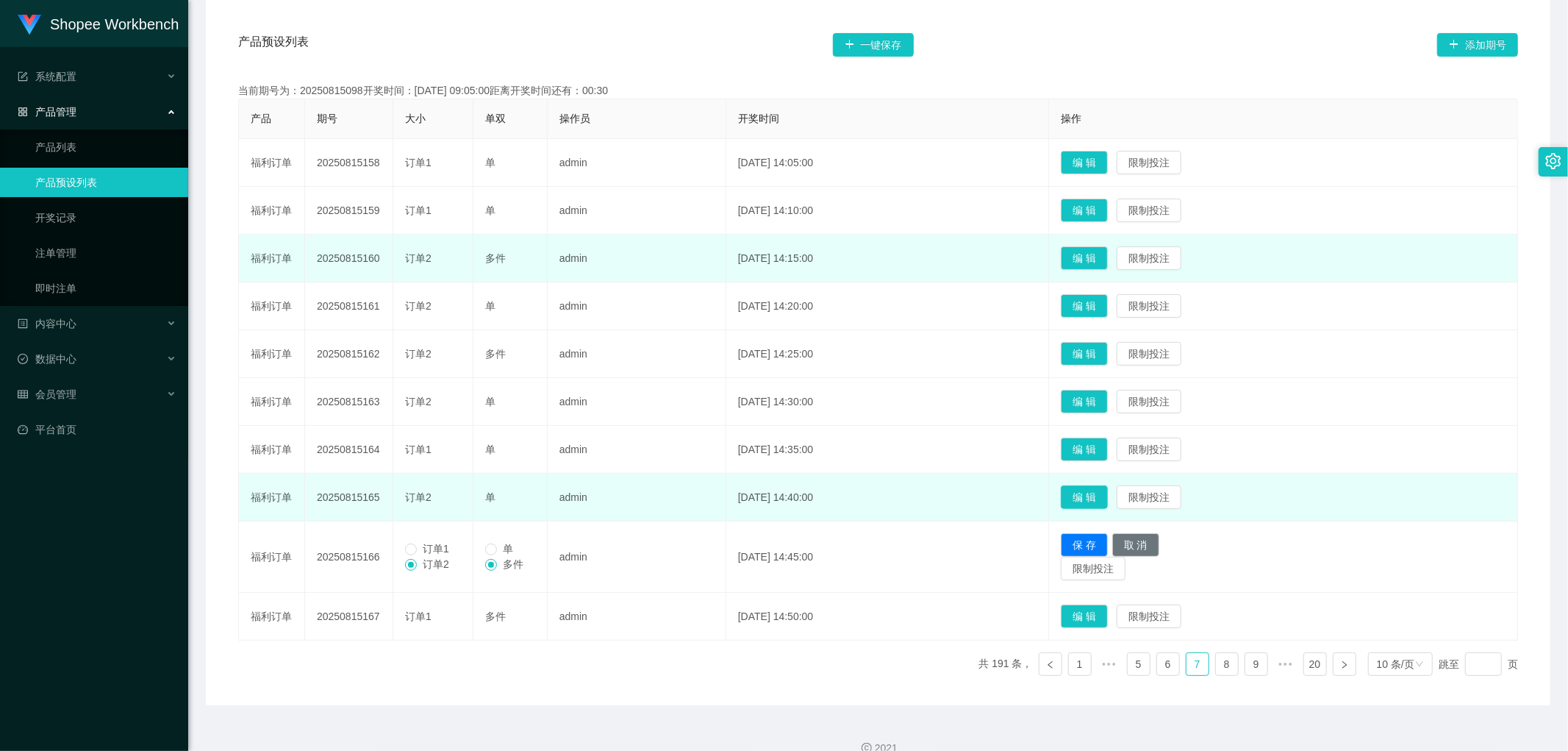
click at [1101, 496] on button "编 辑" at bounding box center [1084, 497] width 47 height 24
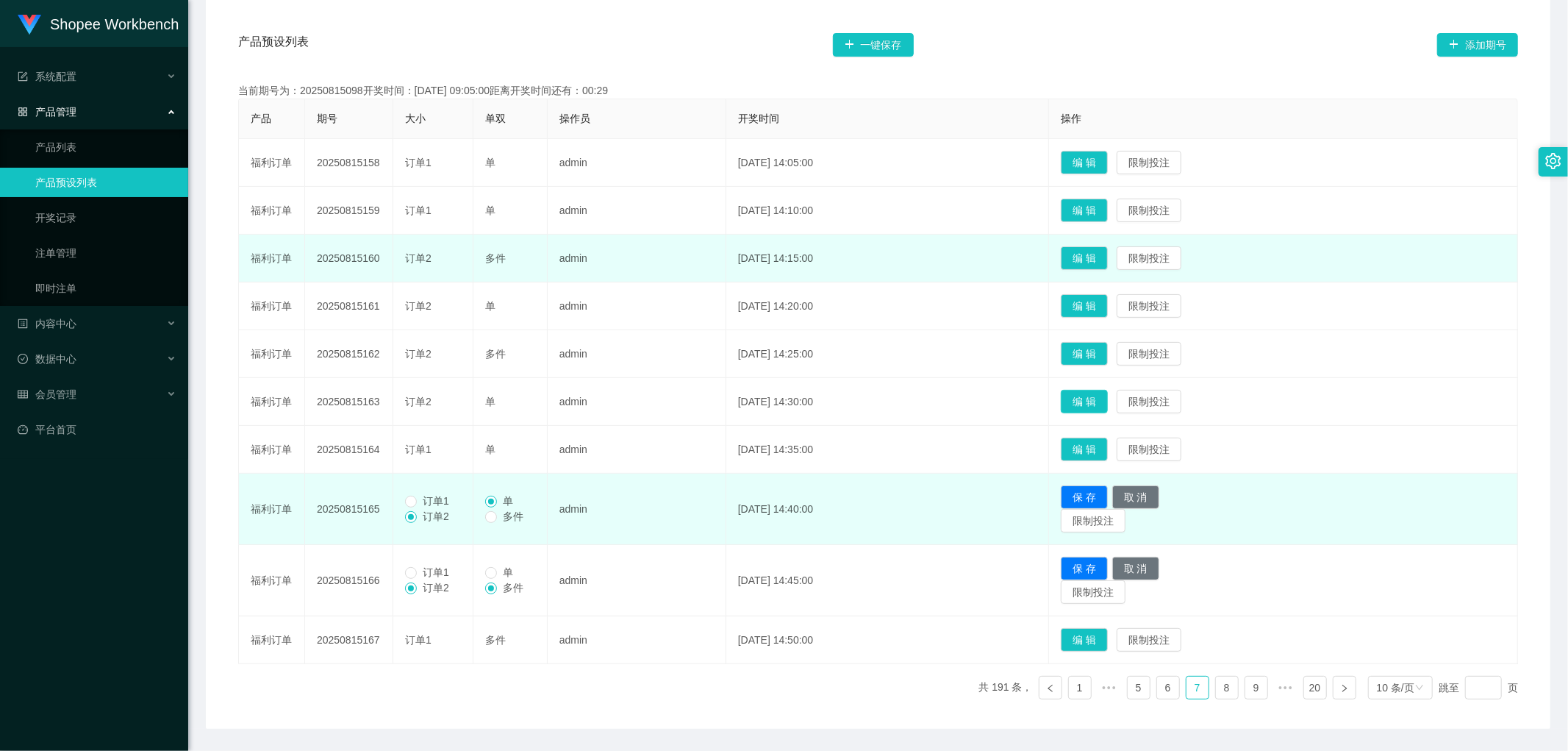
click at [1108, 402] on button "编 辑" at bounding box center [1084, 402] width 47 height 24
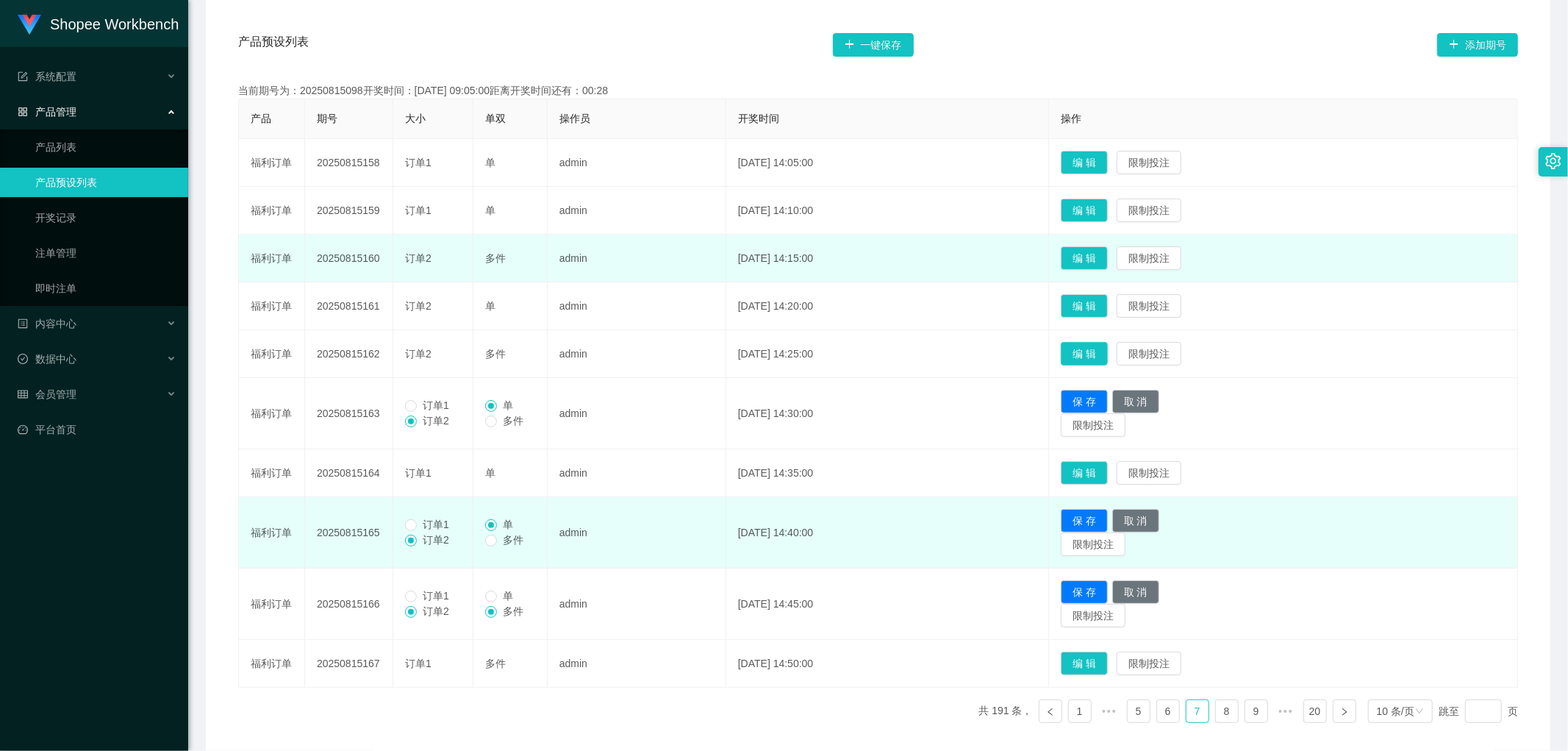
click at [1106, 355] on button "编 辑" at bounding box center [1084, 353] width 47 height 24
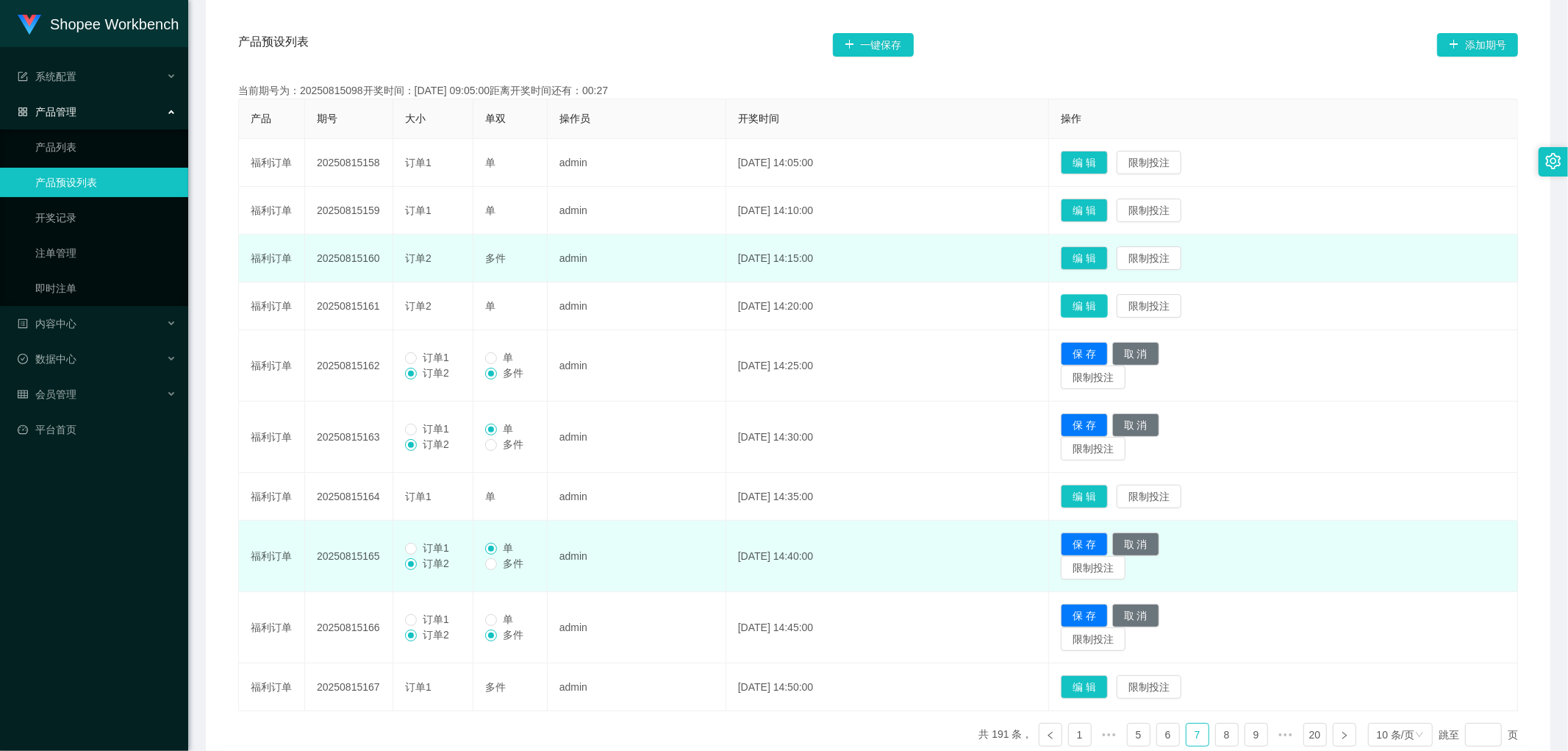
click at [1107, 306] on button "编 辑" at bounding box center [1084, 306] width 47 height 24
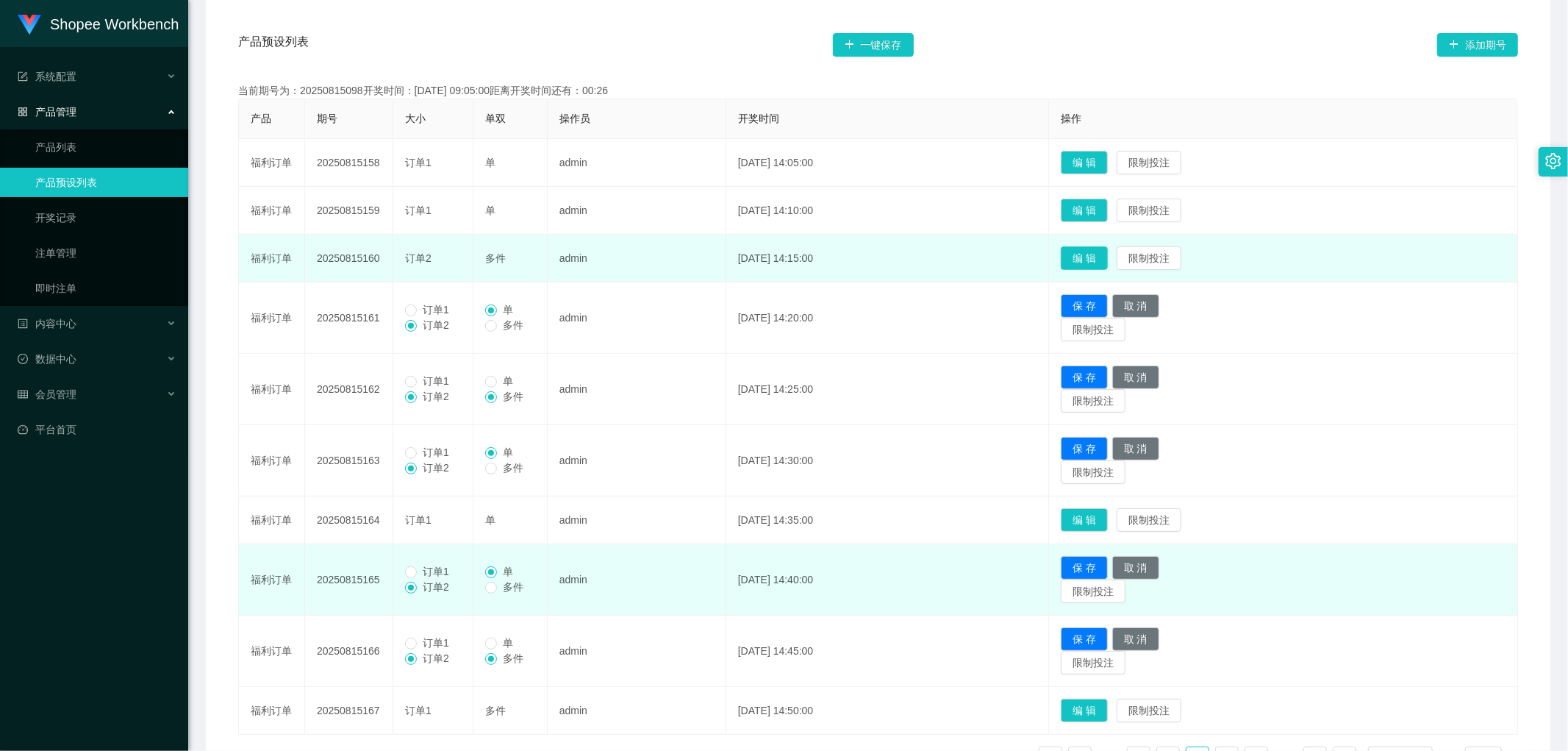
click at [1107, 254] on button "编 辑" at bounding box center [1084, 258] width 47 height 24
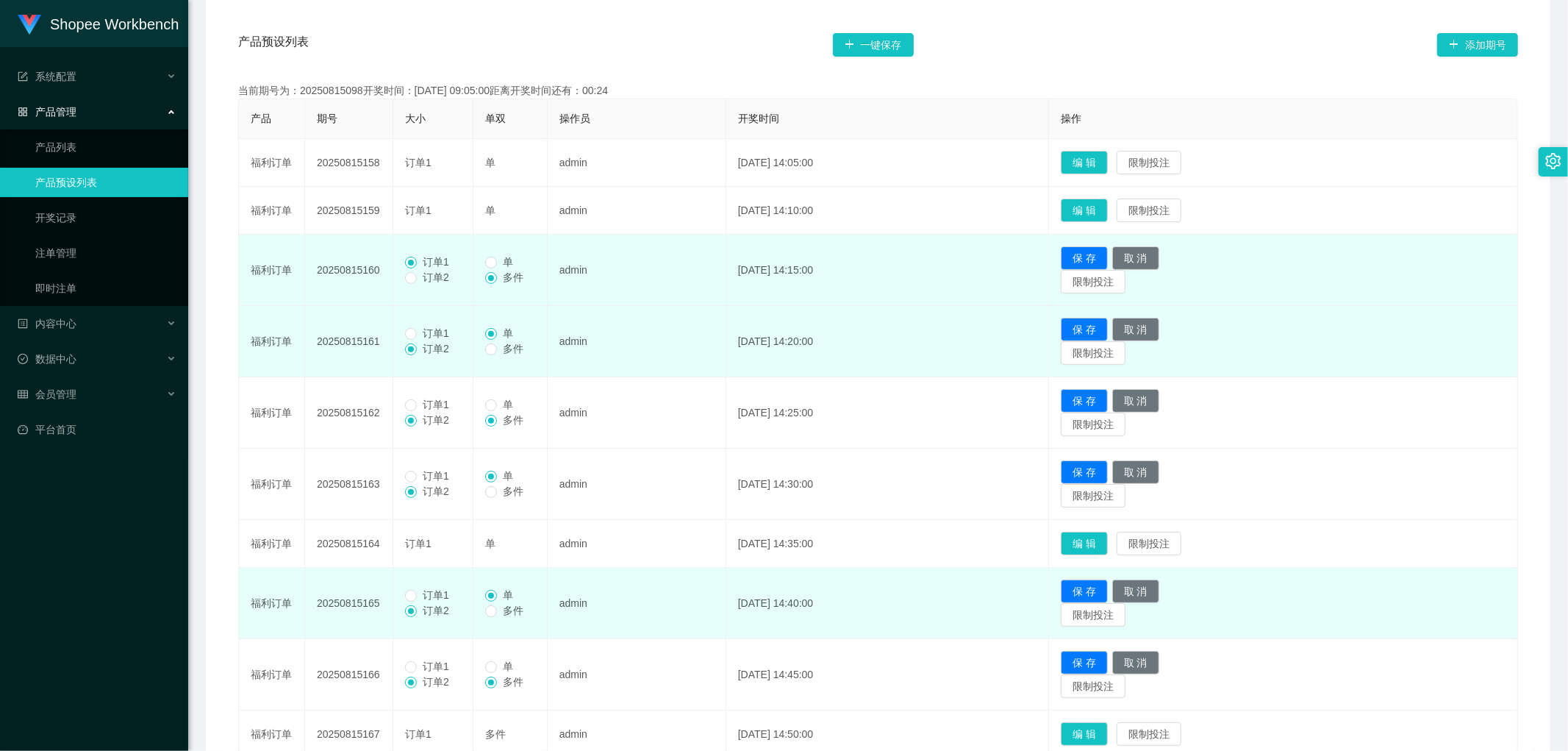
click at [421, 331] on span "订单1" at bounding box center [436, 333] width 38 height 11
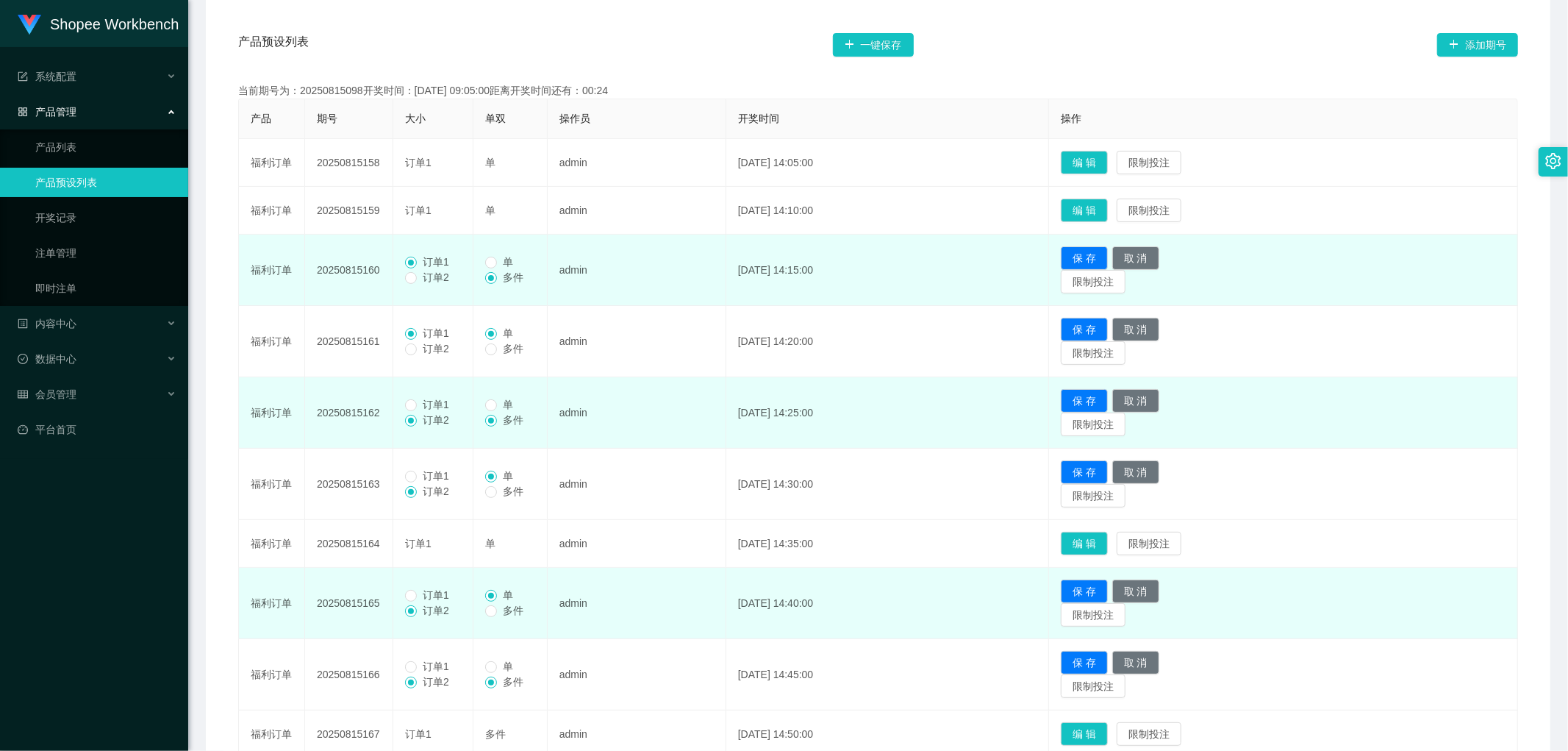
drag, startPoint x: 426, startPoint y: 405, endPoint x: 425, endPoint y: 428, distance: 23.0
click at [426, 406] on span "订单1" at bounding box center [436, 405] width 38 height 11
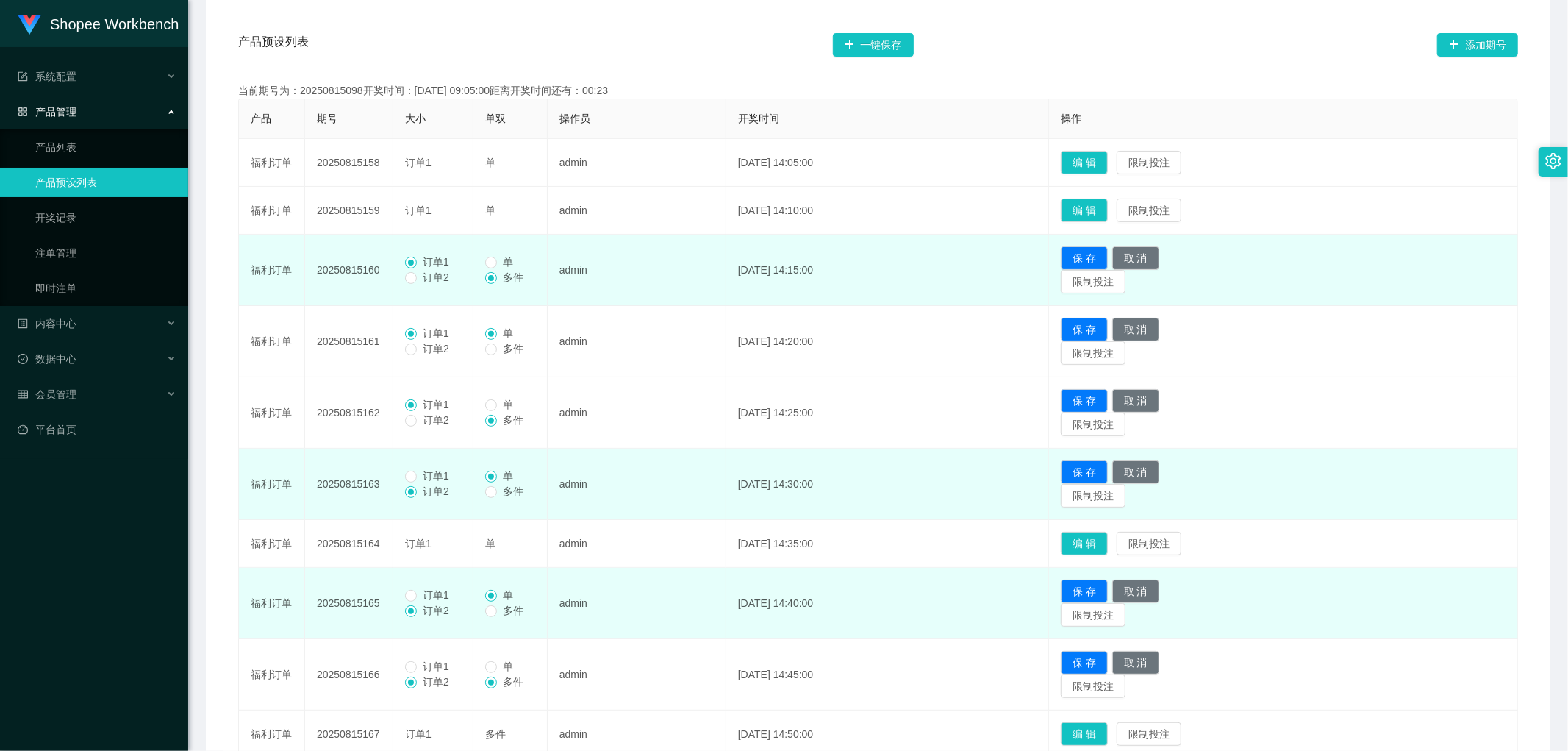
click at [426, 477] on span "订单1" at bounding box center [436, 476] width 38 height 11
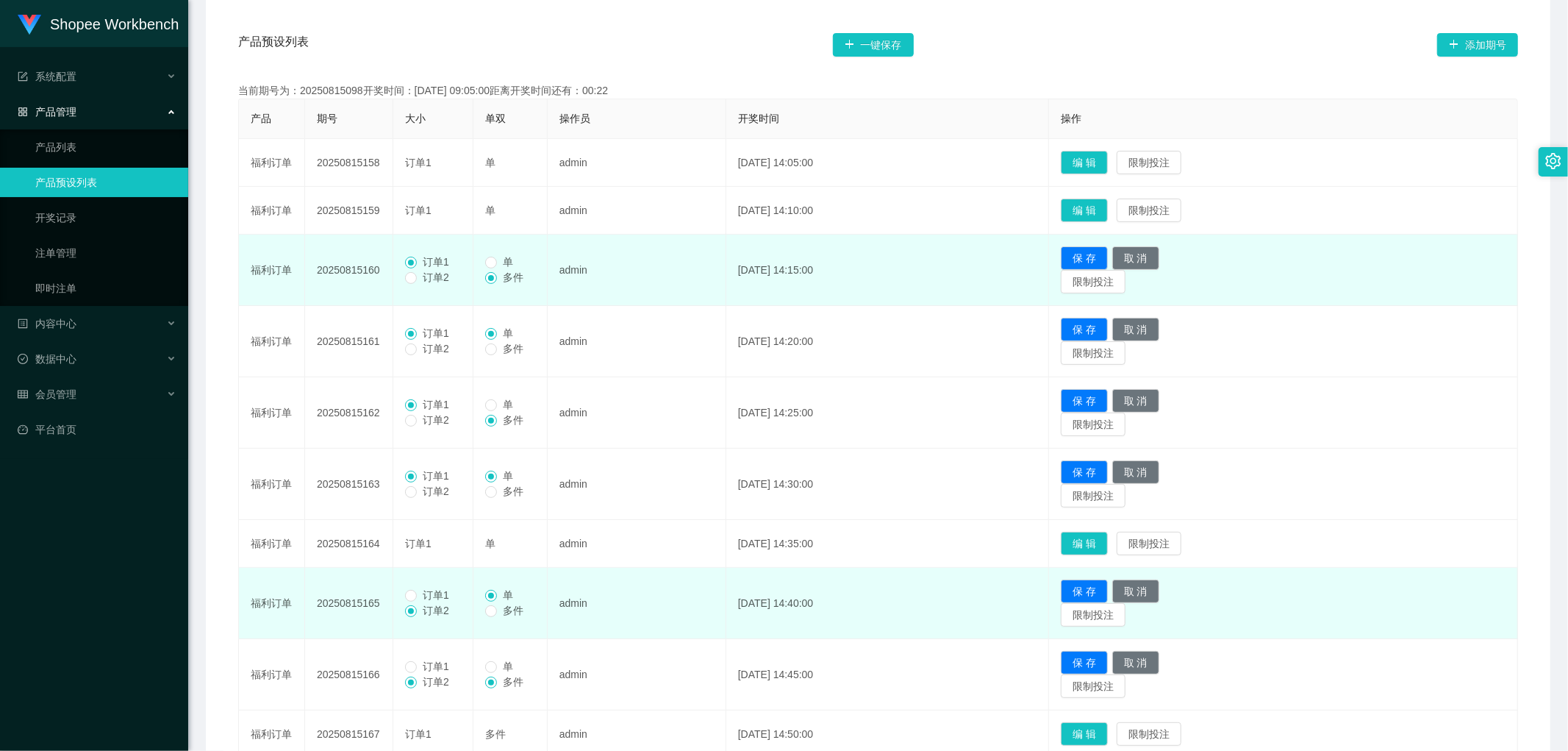
click at [420, 597] on span "订单1" at bounding box center [436, 595] width 38 height 11
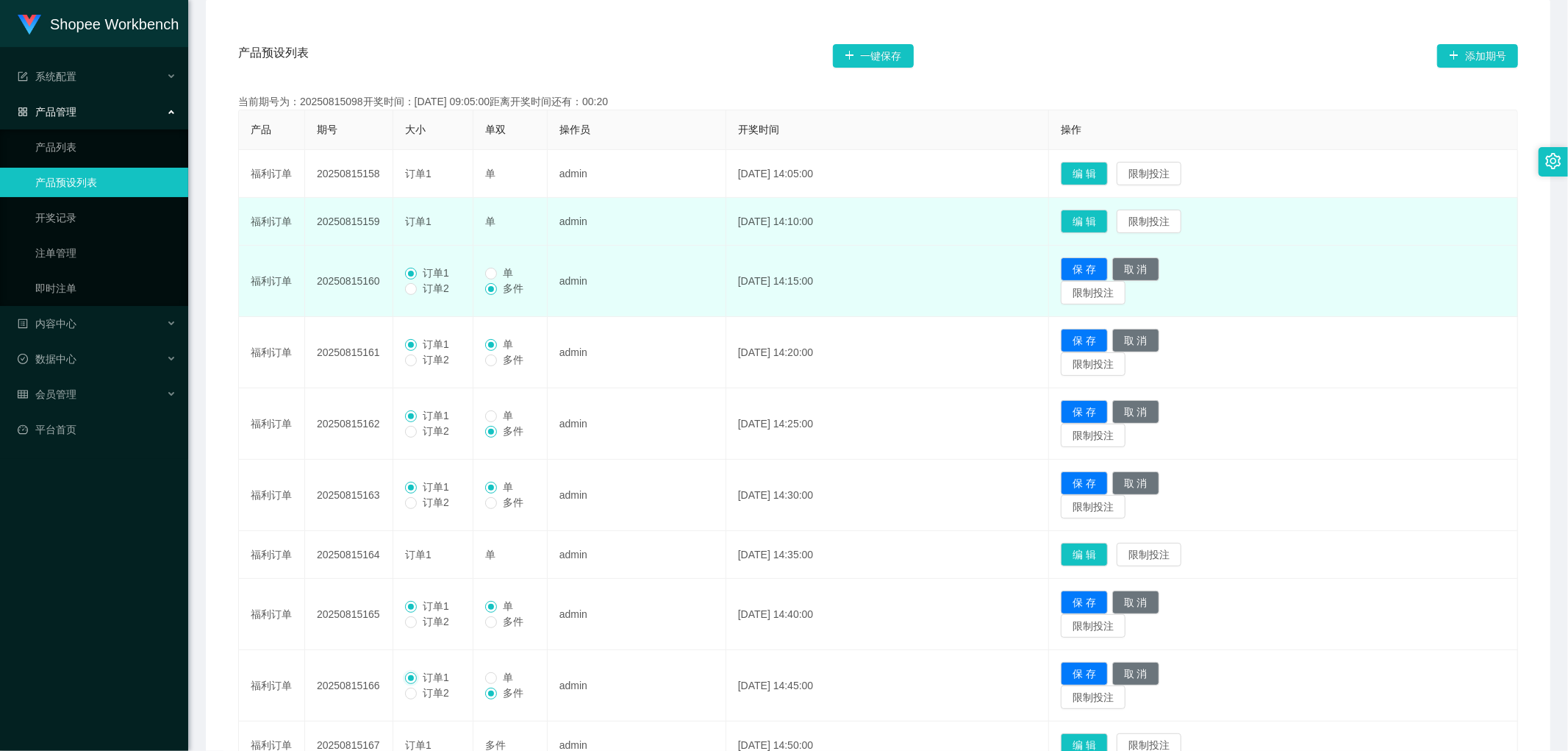
scroll to position [250, 0]
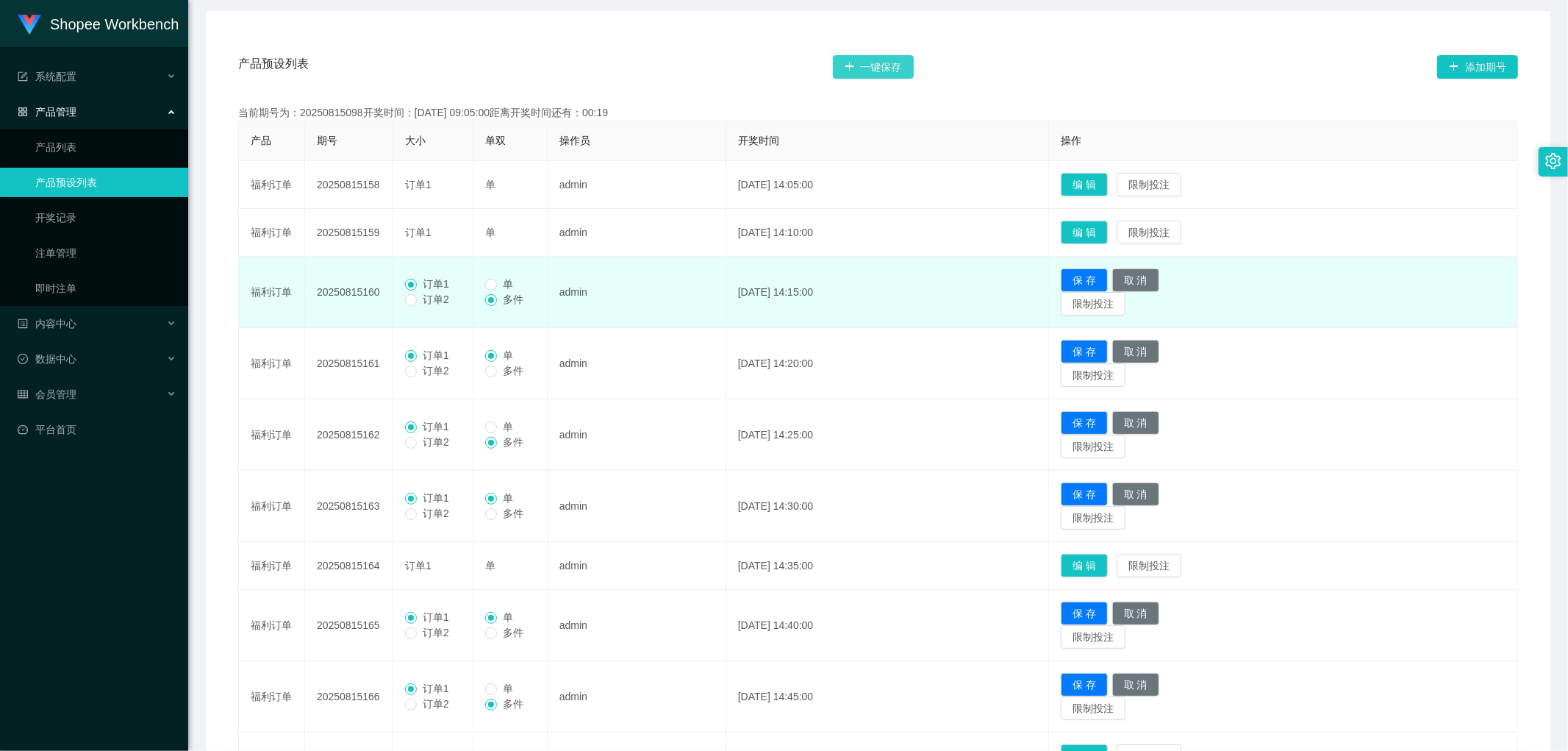
click at [890, 61] on button "一键保存" at bounding box center [873, 67] width 81 height 24
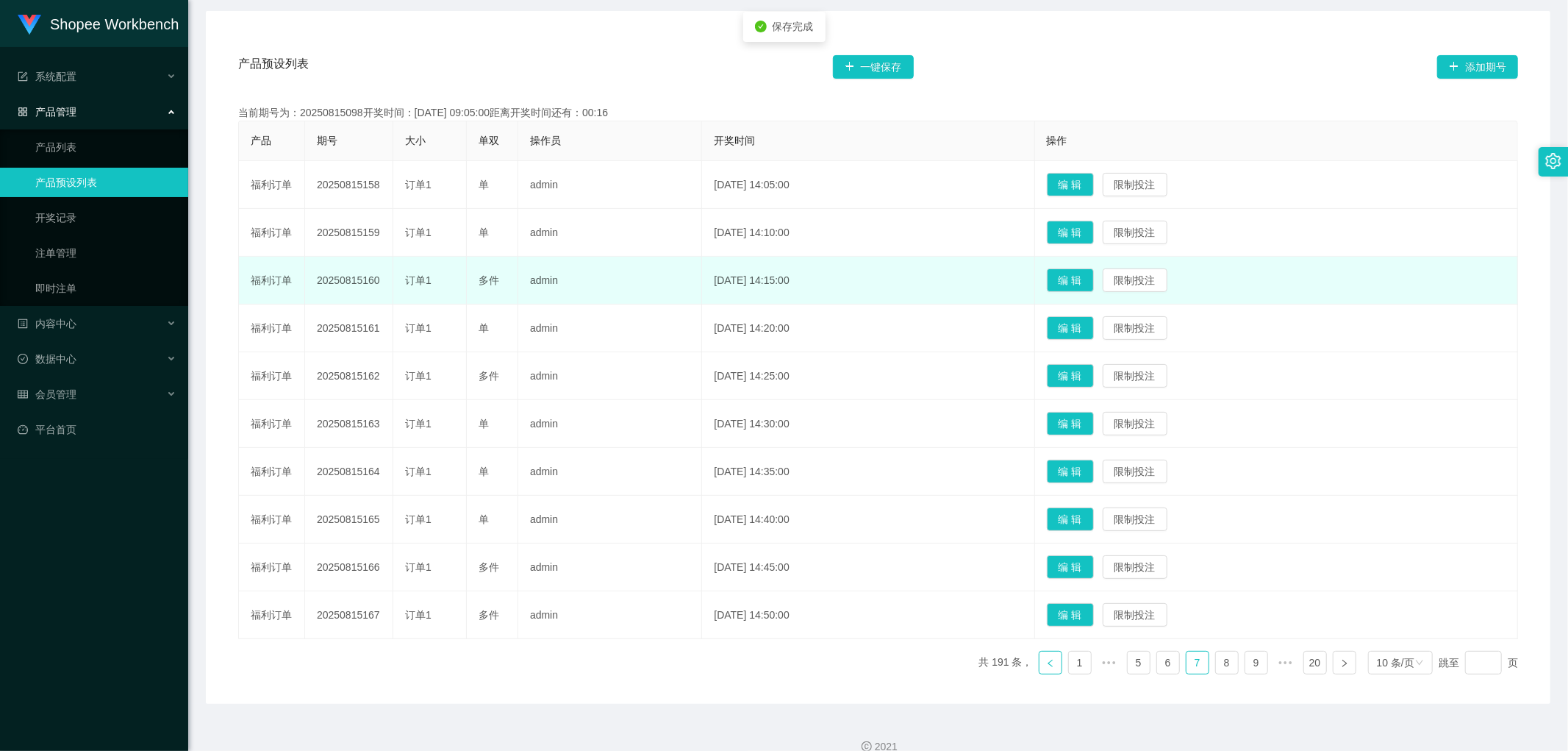
click at [1047, 665] on icon "图标: left" at bounding box center [1050, 662] width 9 height 9
click at [1092, 616] on button "编 辑" at bounding box center [1070, 615] width 47 height 24
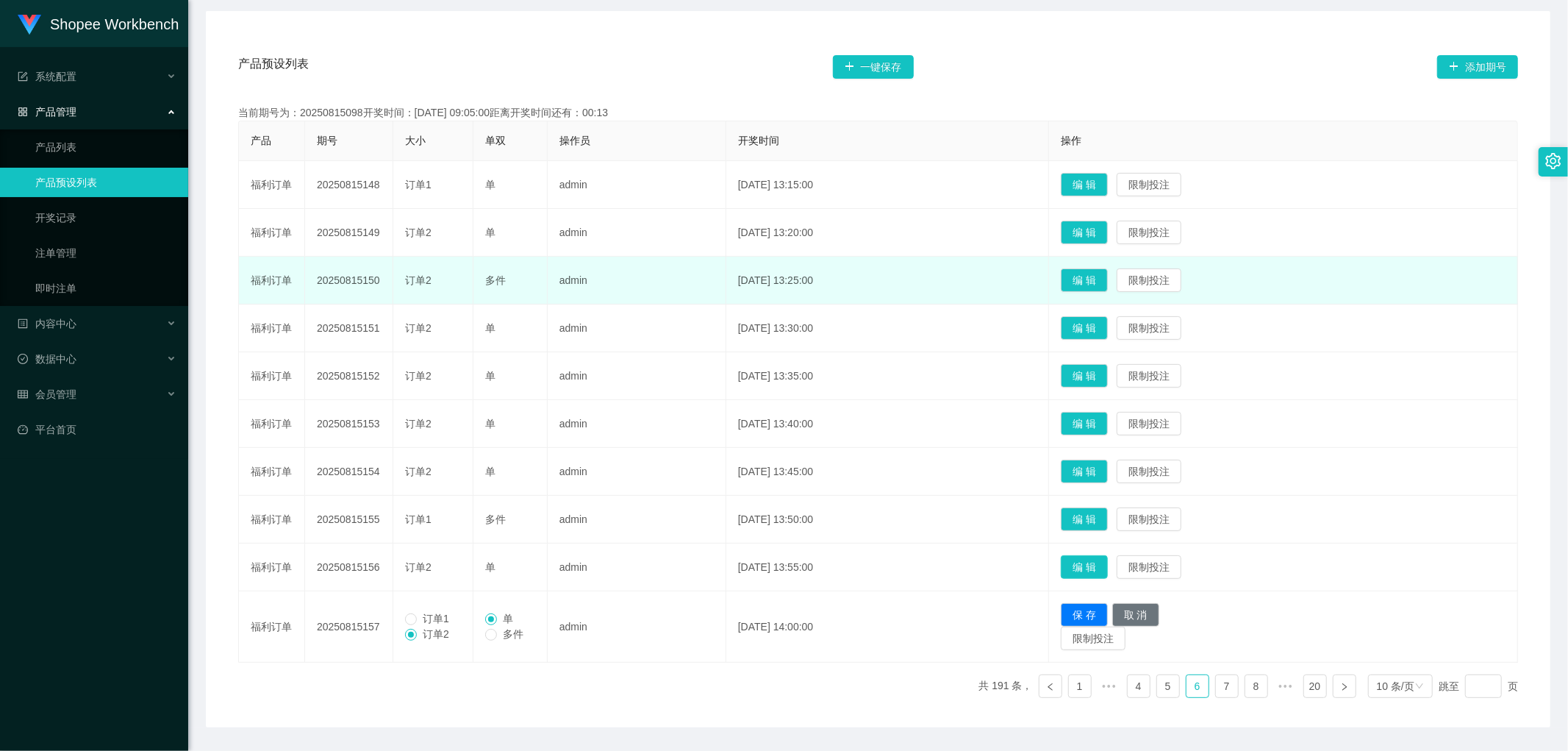
click at [1102, 567] on button "编 辑" at bounding box center [1084, 566] width 47 height 24
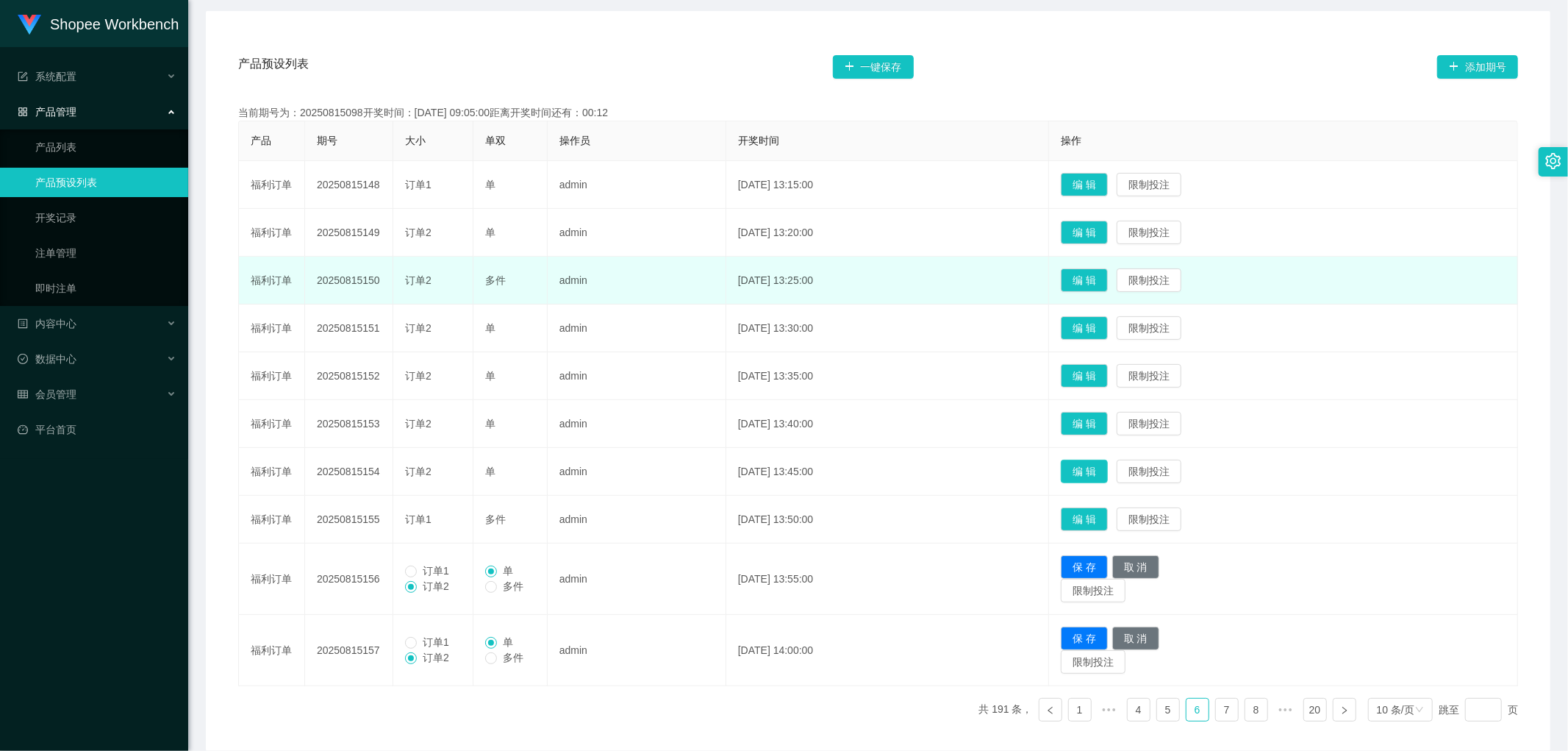
click at [1108, 472] on button "编 辑" at bounding box center [1084, 471] width 47 height 24
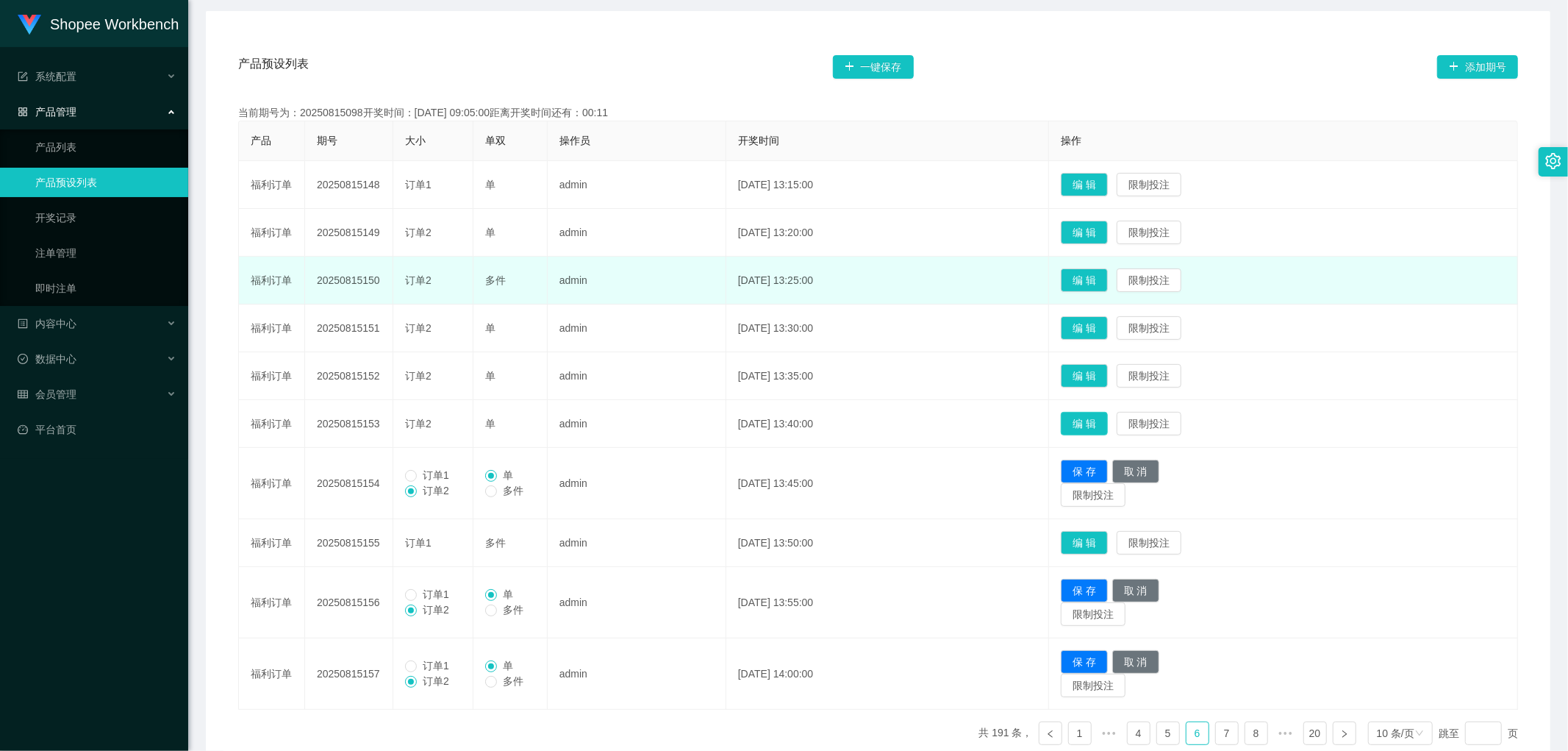
click at [1108, 418] on button "编 辑" at bounding box center [1084, 424] width 47 height 24
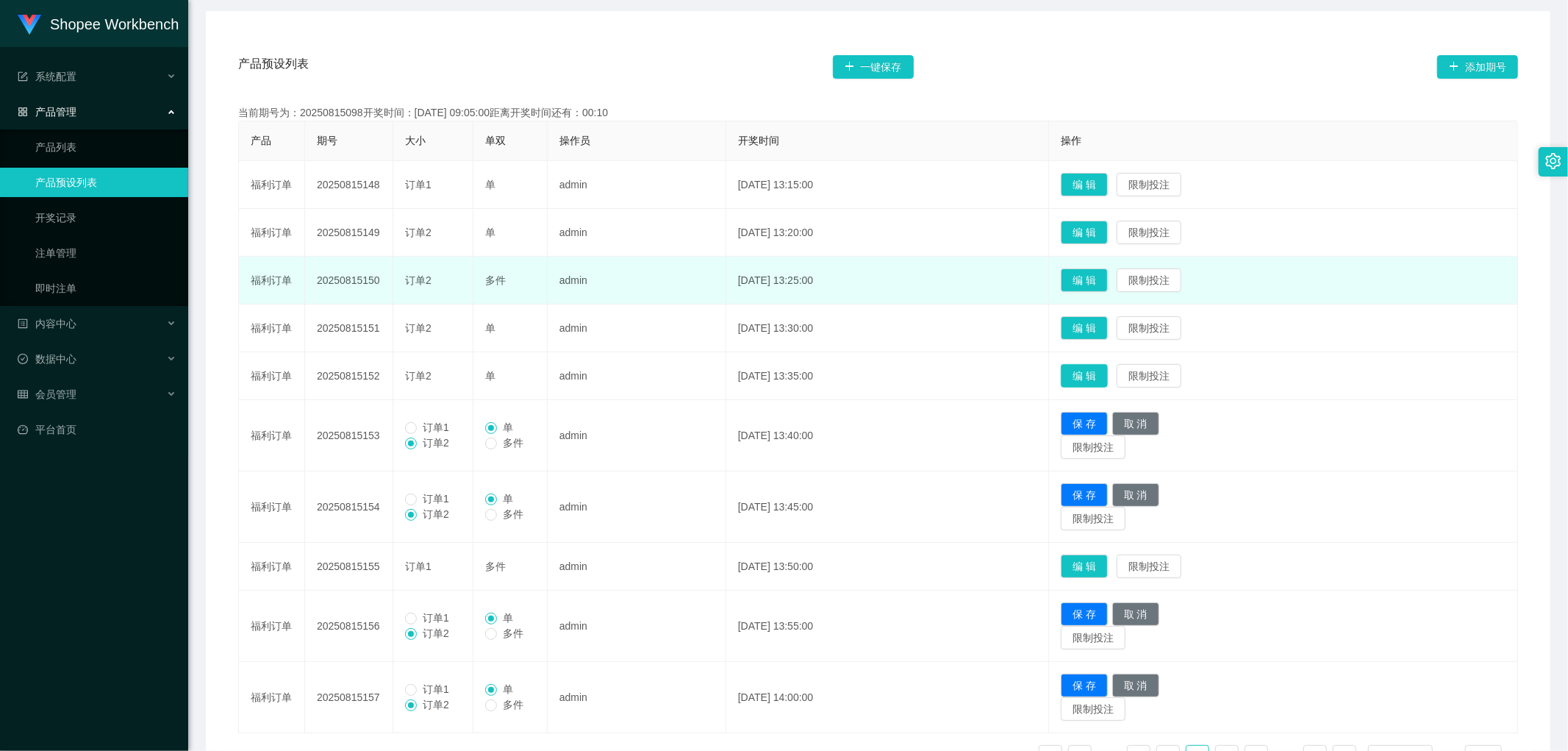
click at [1107, 375] on button "编 辑" at bounding box center [1084, 376] width 47 height 24
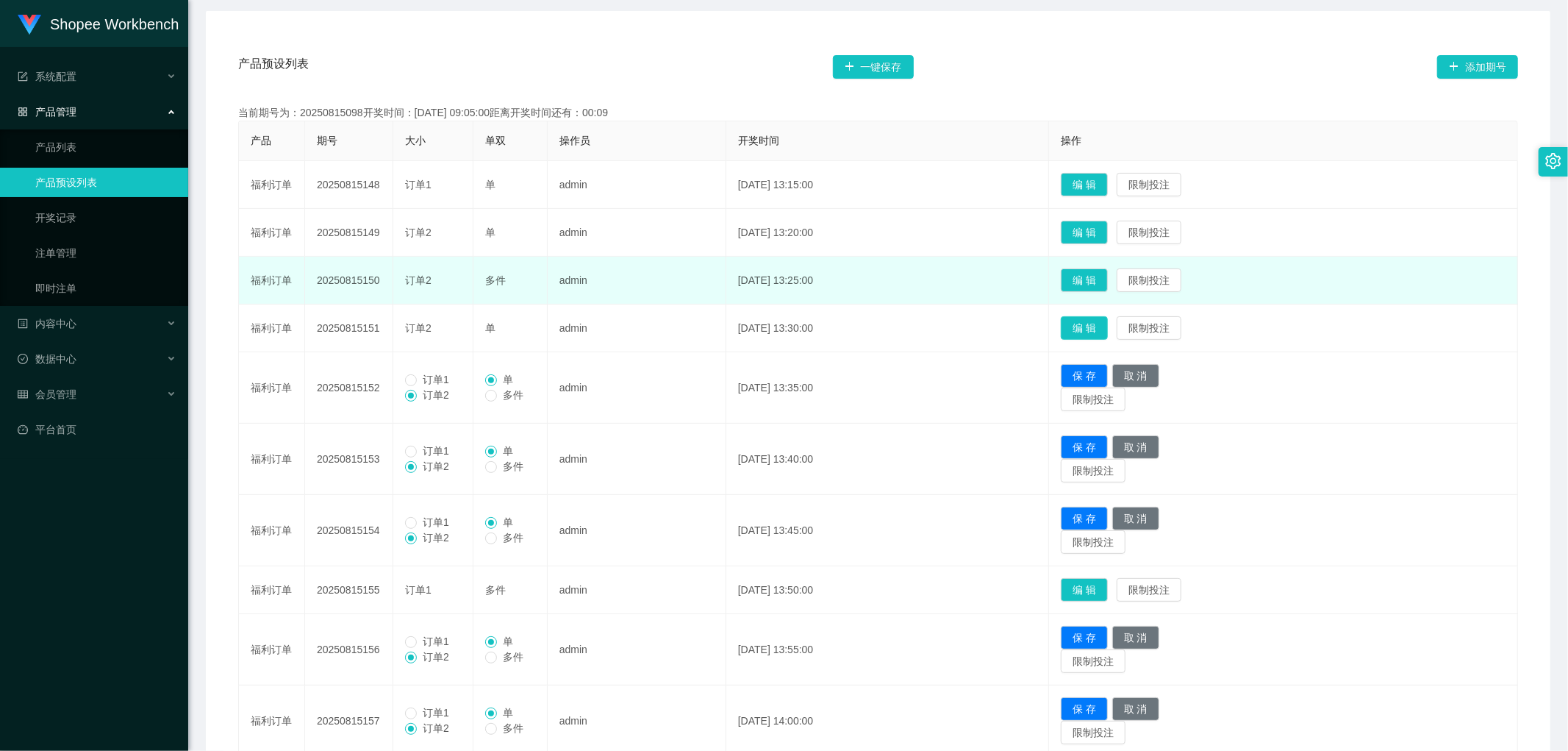
click at [1108, 326] on button "编 辑" at bounding box center [1084, 327] width 47 height 24
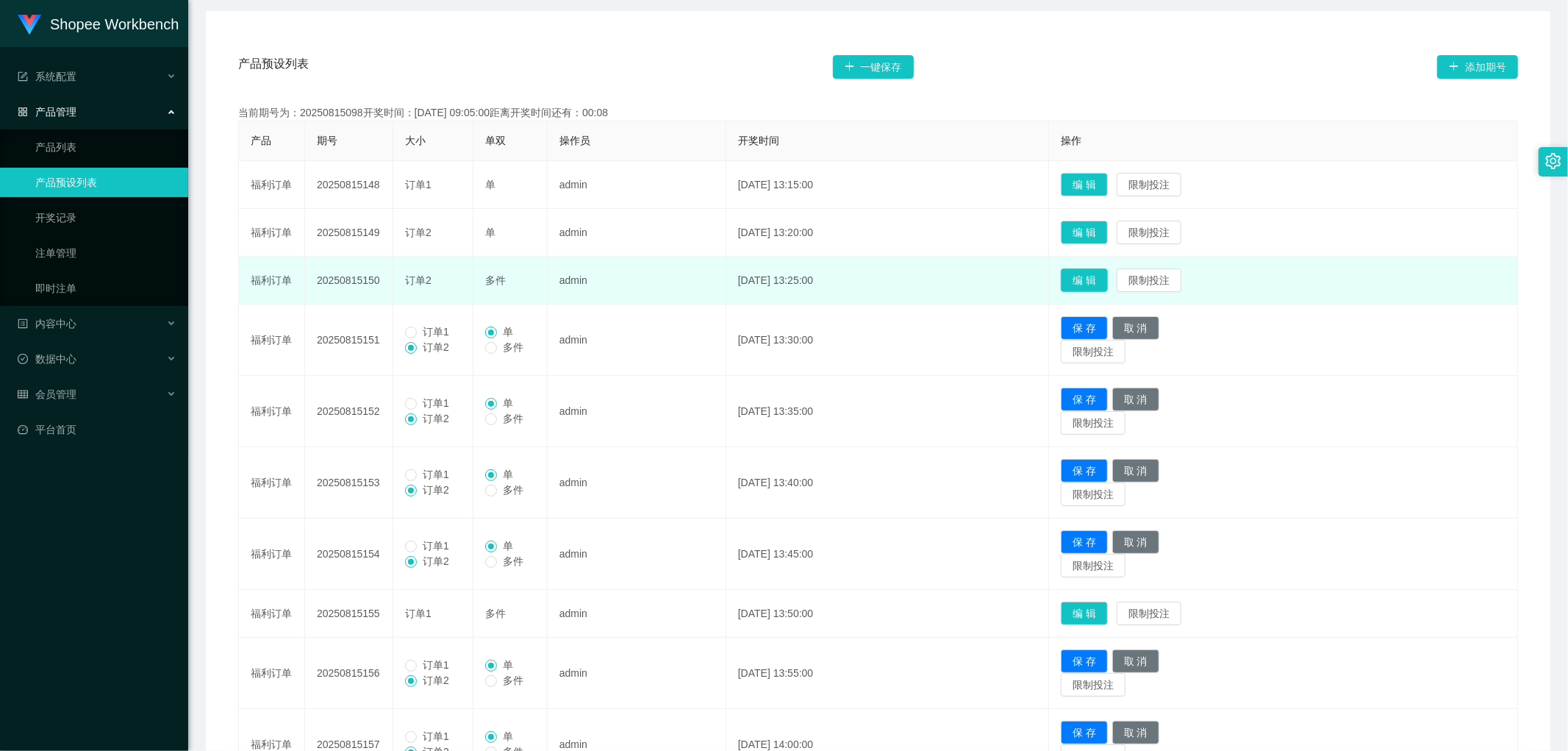
click at [1105, 272] on button "编 辑" at bounding box center [1084, 280] width 47 height 24
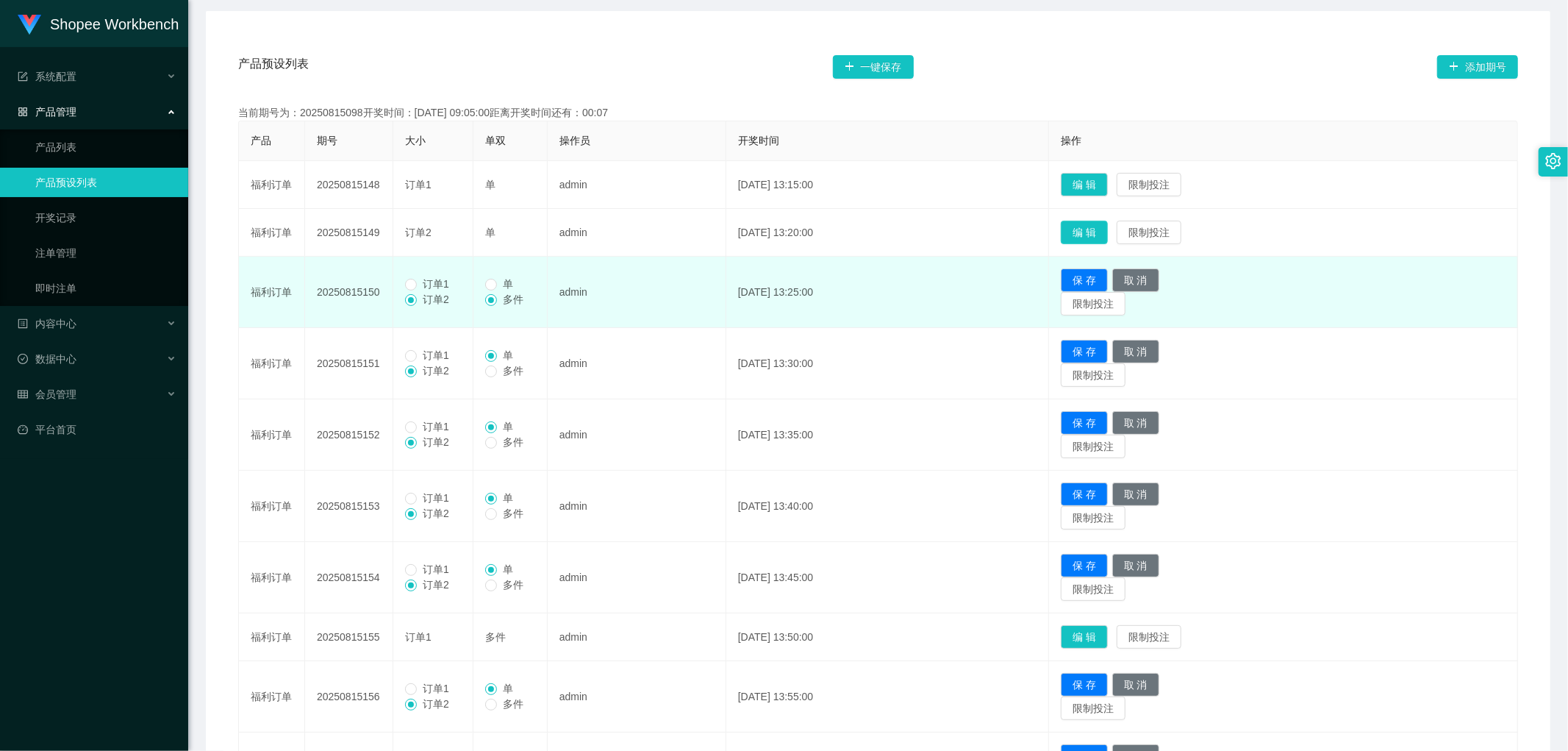
click at [1108, 231] on button "编 辑" at bounding box center [1084, 232] width 47 height 24
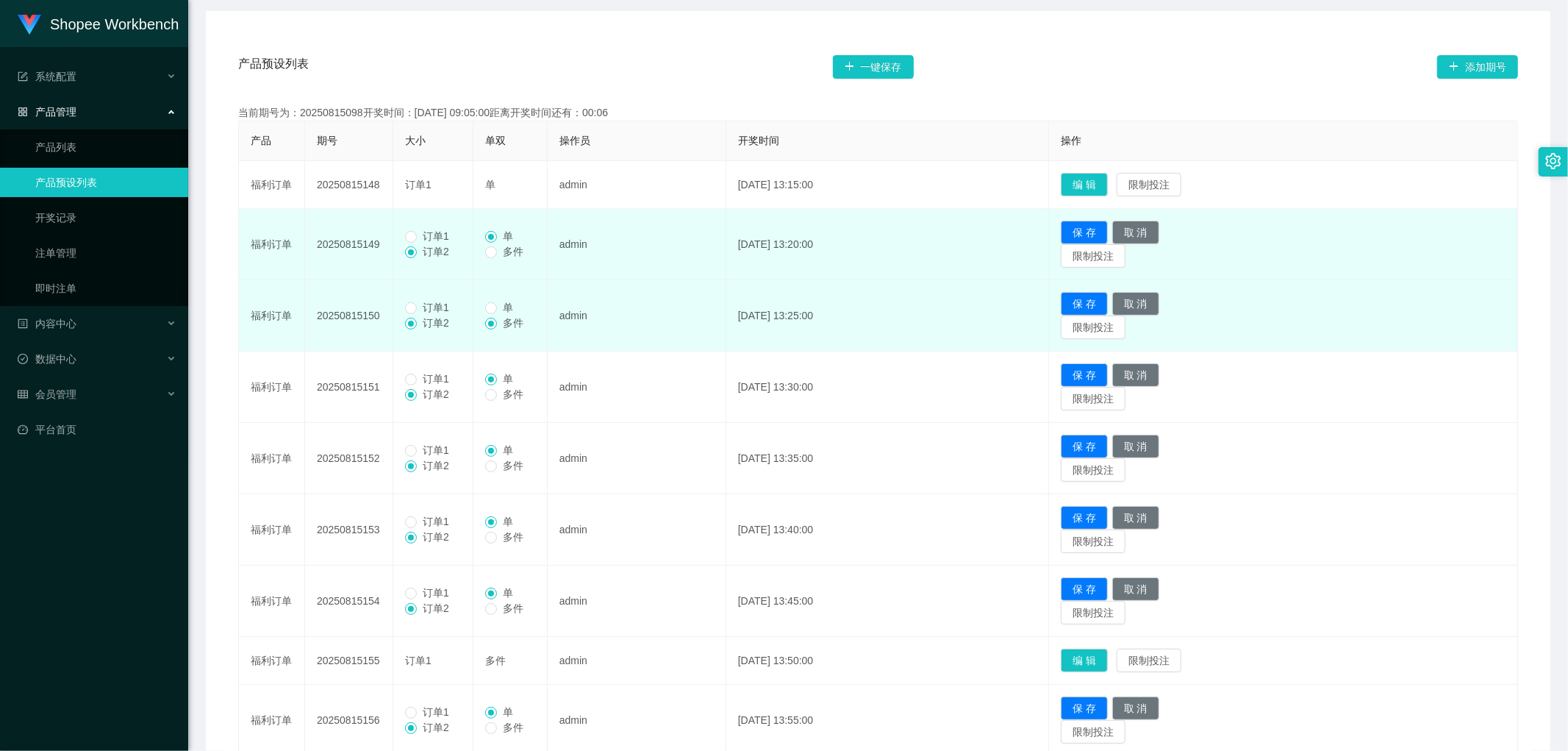
click at [417, 236] on span "订单1" at bounding box center [436, 236] width 38 height 11
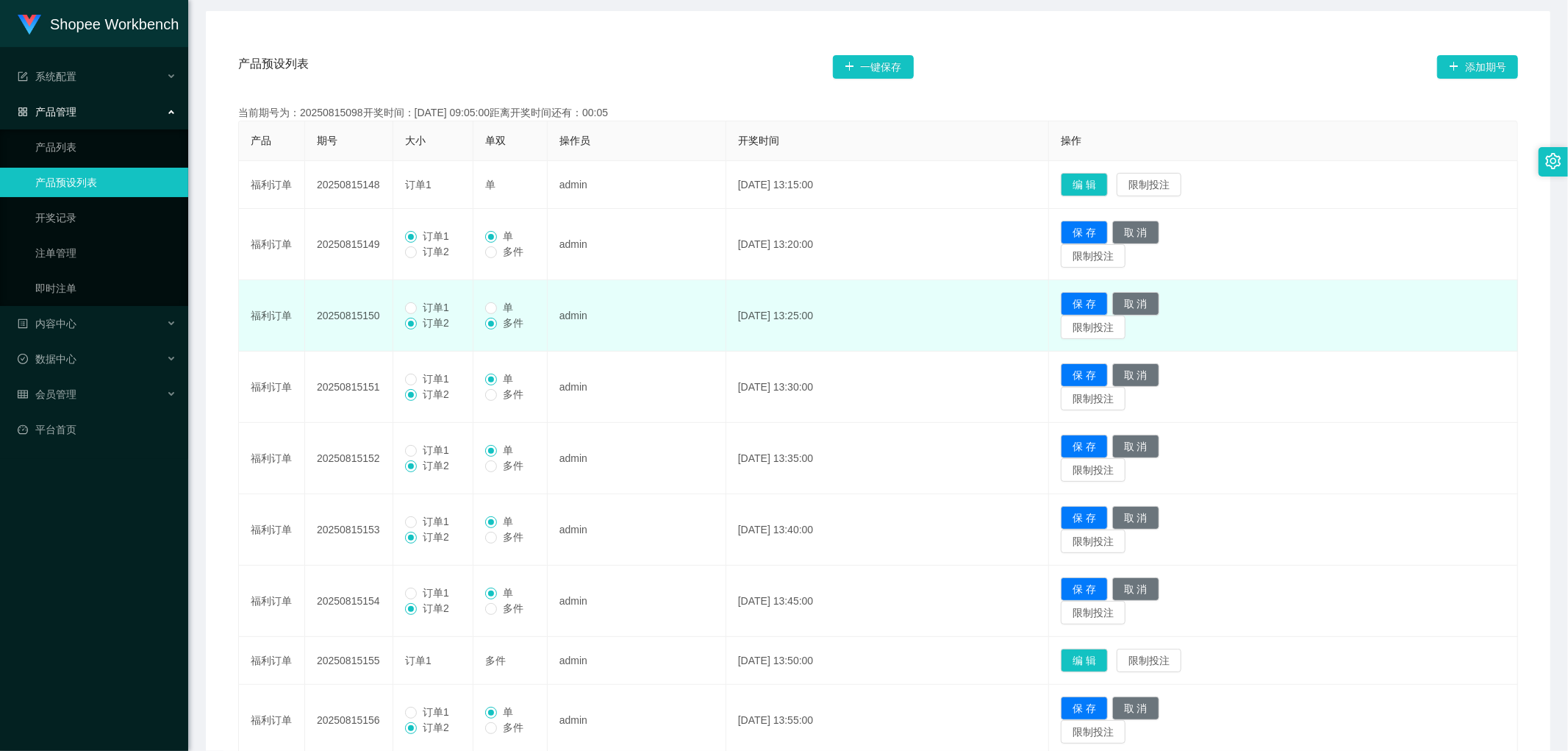
drag, startPoint x: 420, startPoint y: 309, endPoint x: 424, endPoint y: 328, distance: 19.4
click at [420, 309] on span "订单1" at bounding box center [436, 307] width 38 height 11
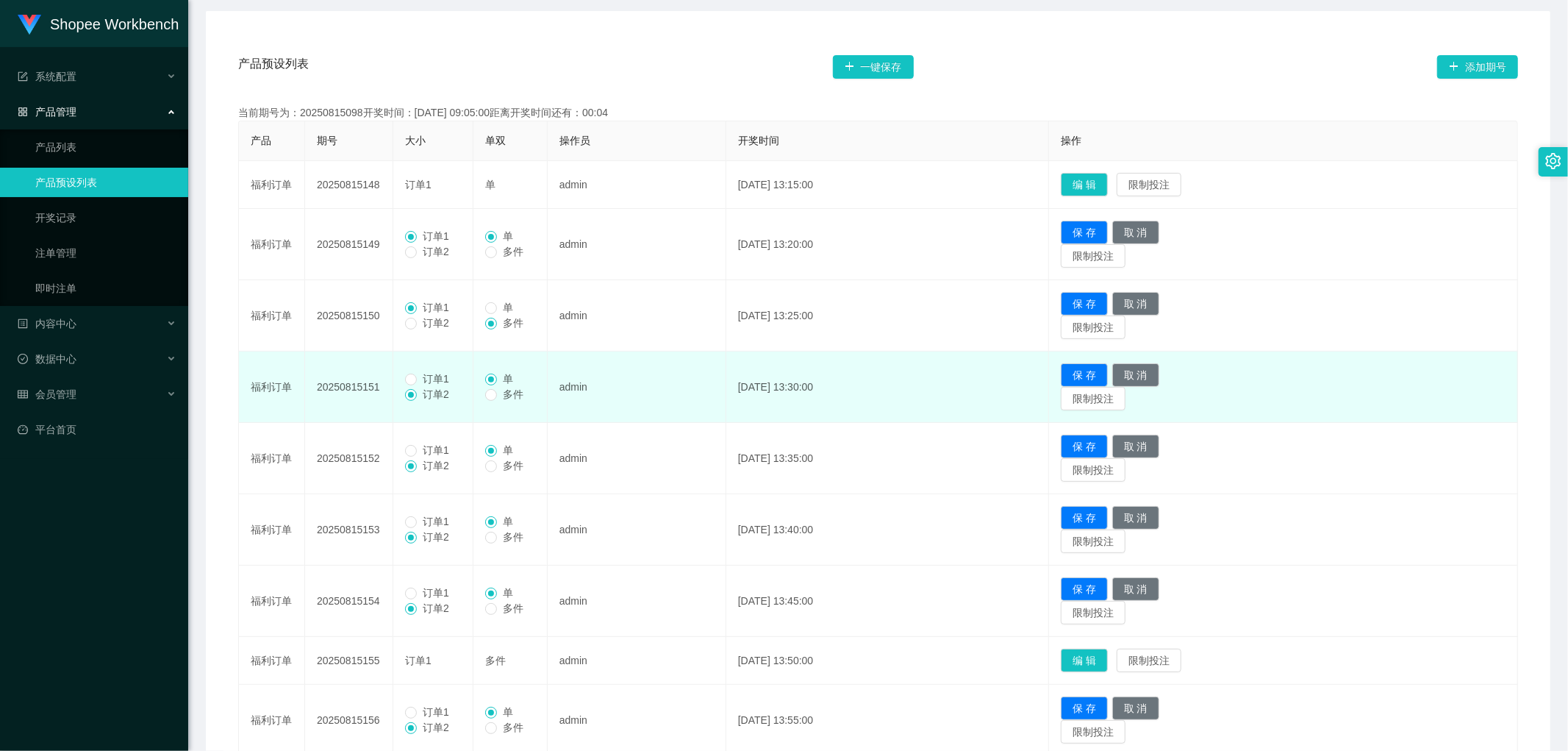
click at [426, 374] on span "订单1" at bounding box center [436, 379] width 38 height 11
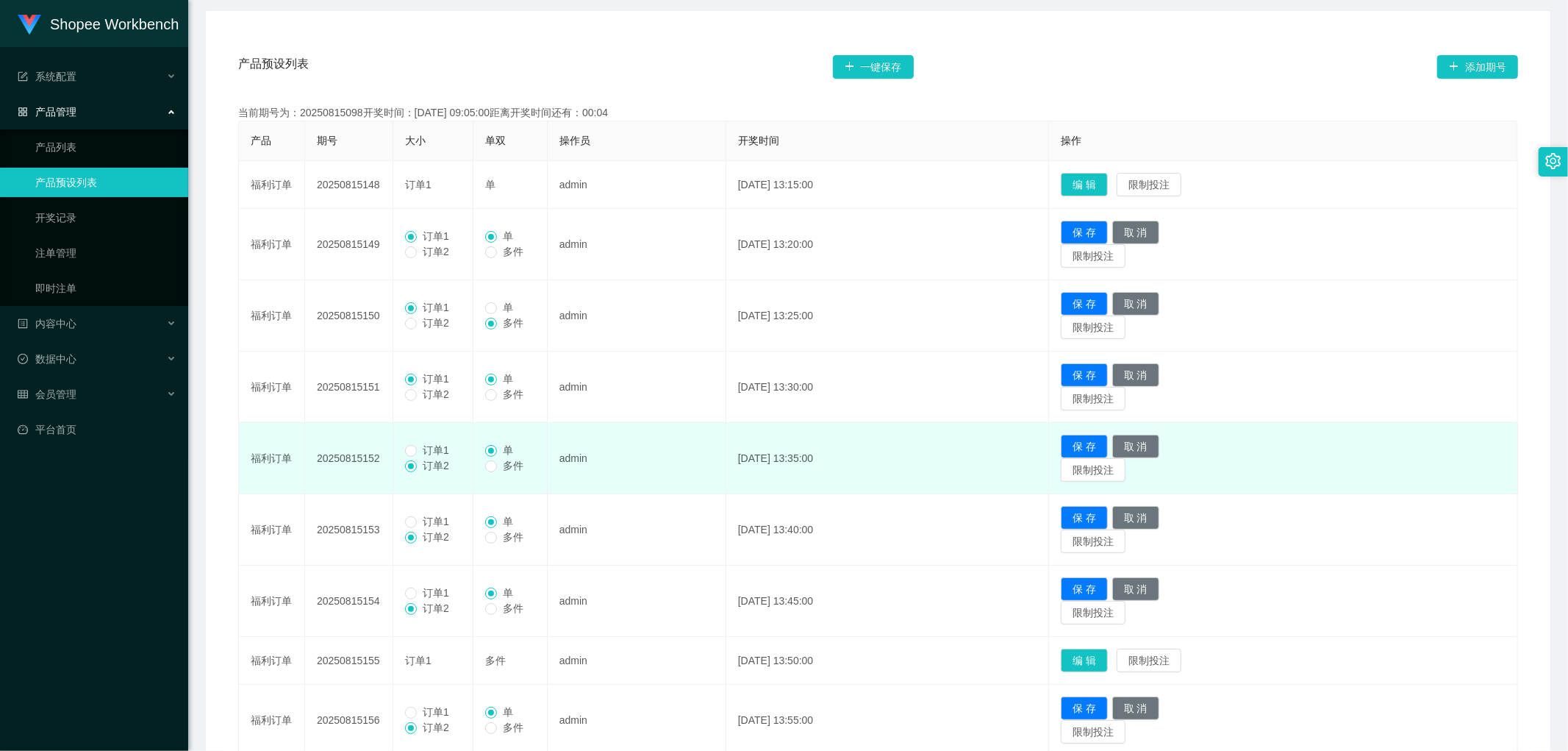
click at [420, 452] on span "订单1" at bounding box center [436, 450] width 38 height 11
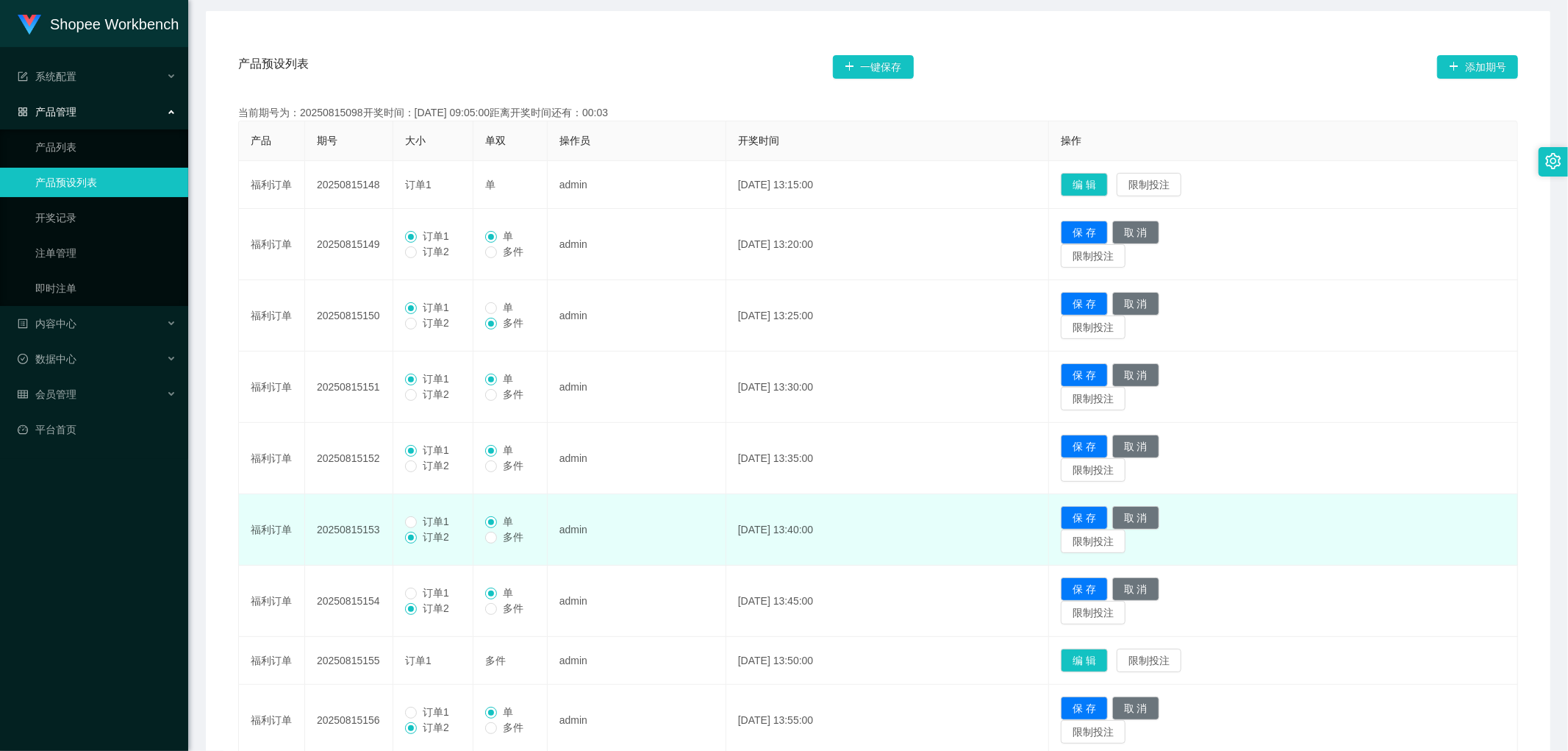
click at [423, 525] on span "订单1" at bounding box center [436, 522] width 38 height 11
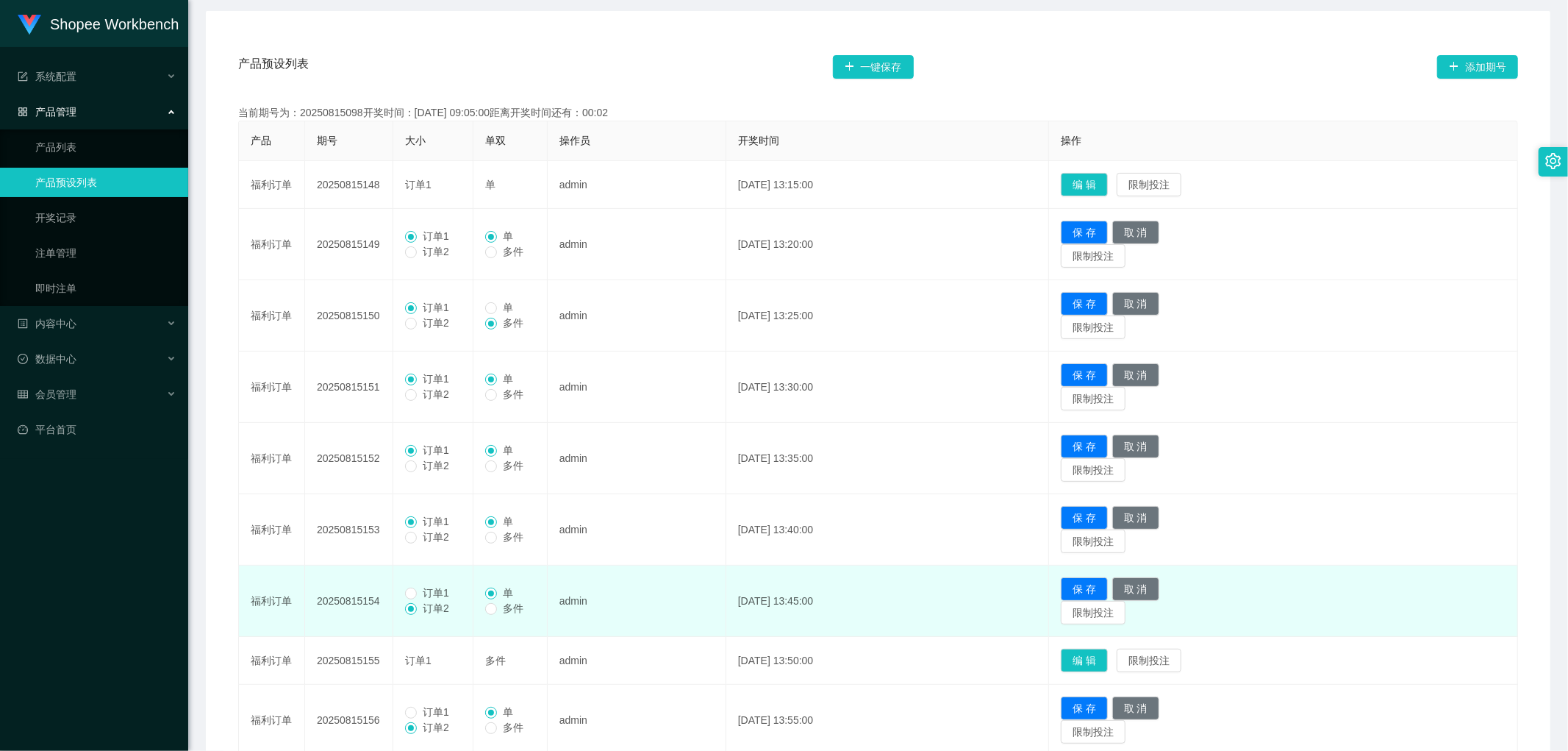
click at [426, 593] on span "订单1" at bounding box center [436, 593] width 38 height 11
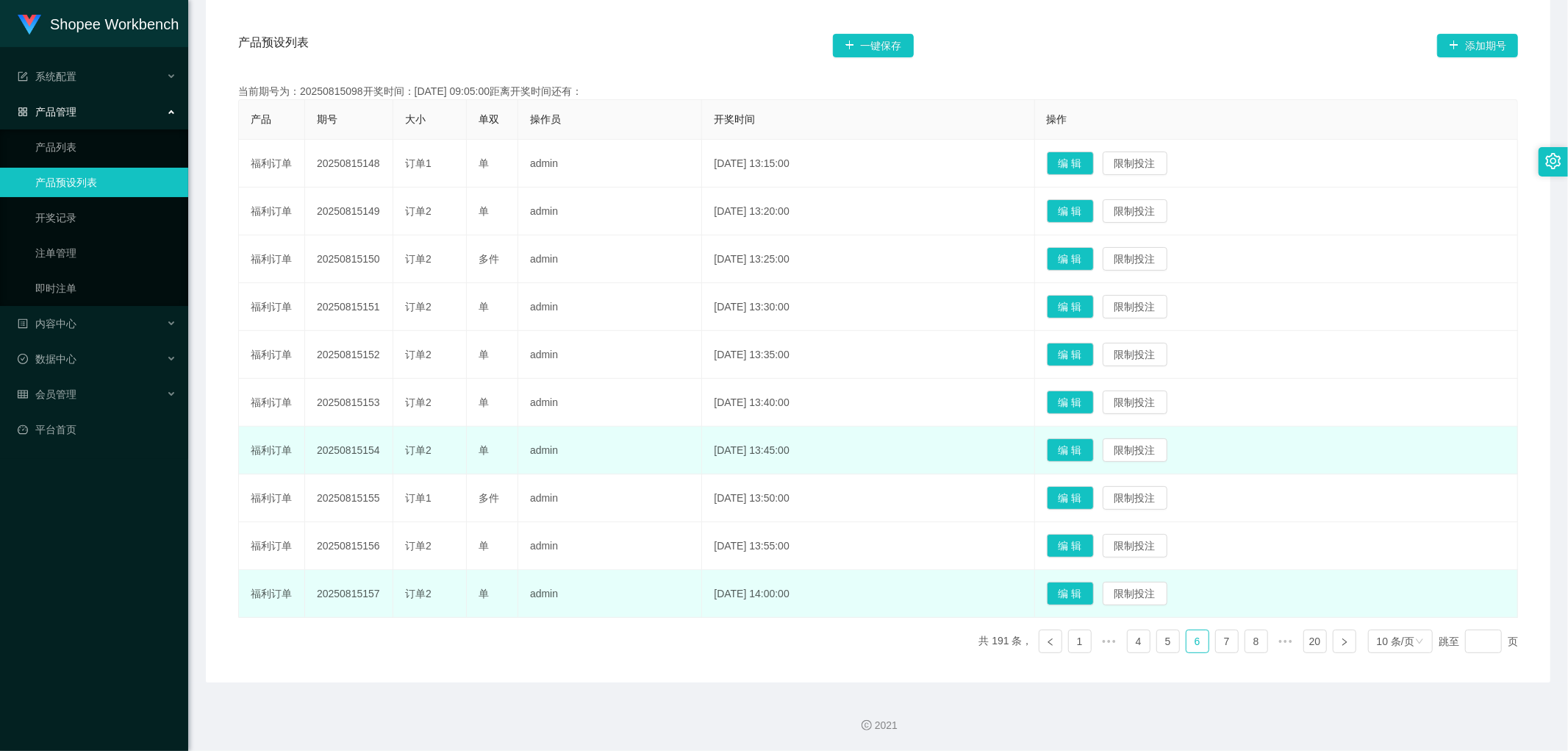
scroll to position [272, 0]
drag, startPoint x: 422, startPoint y: 618, endPoint x: 505, endPoint y: 591, distance: 87.3
click at [422, 618] on td "订单2" at bounding box center [429, 594] width 73 height 48
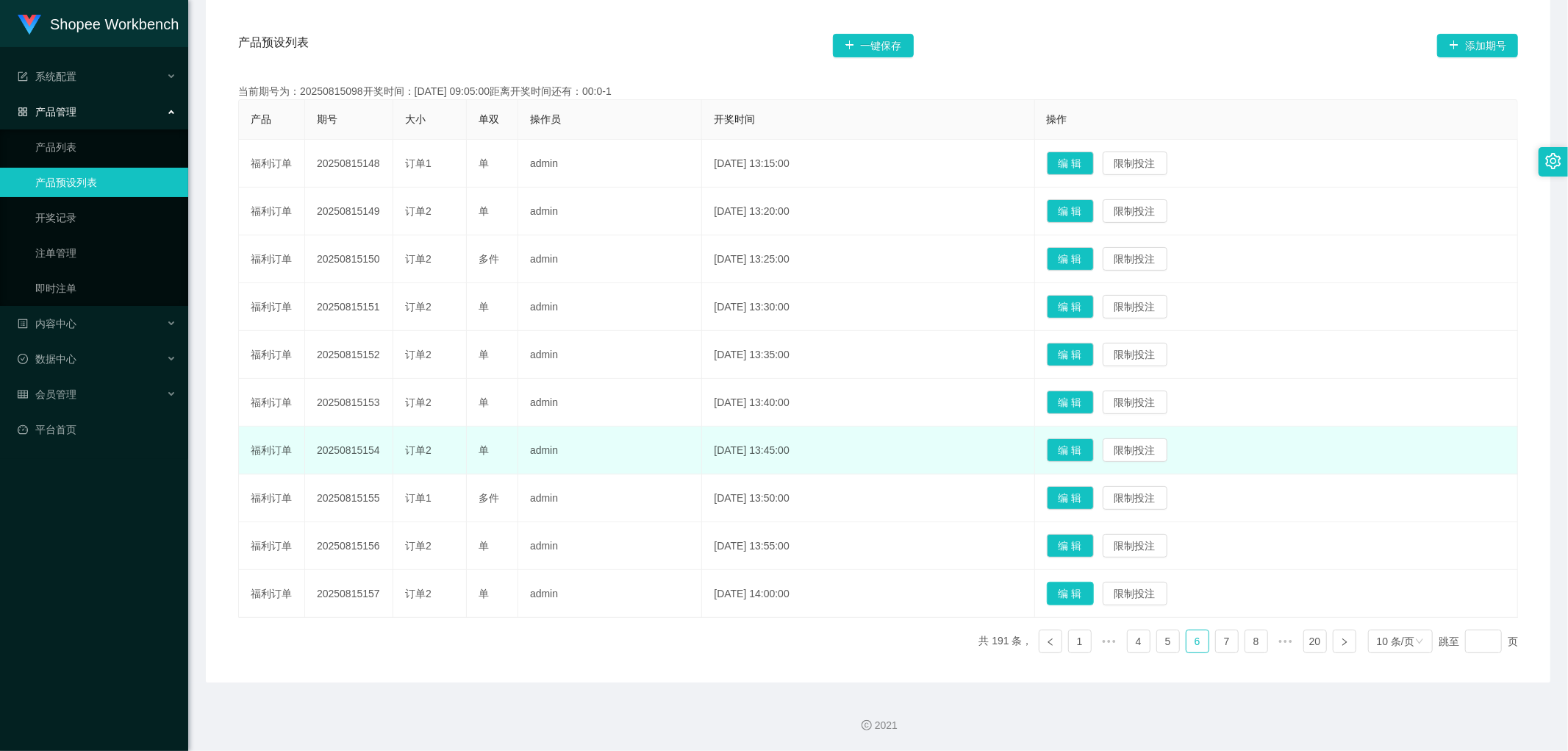
click at [1091, 592] on button "编 辑" at bounding box center [1070, 593] width 47 height 24
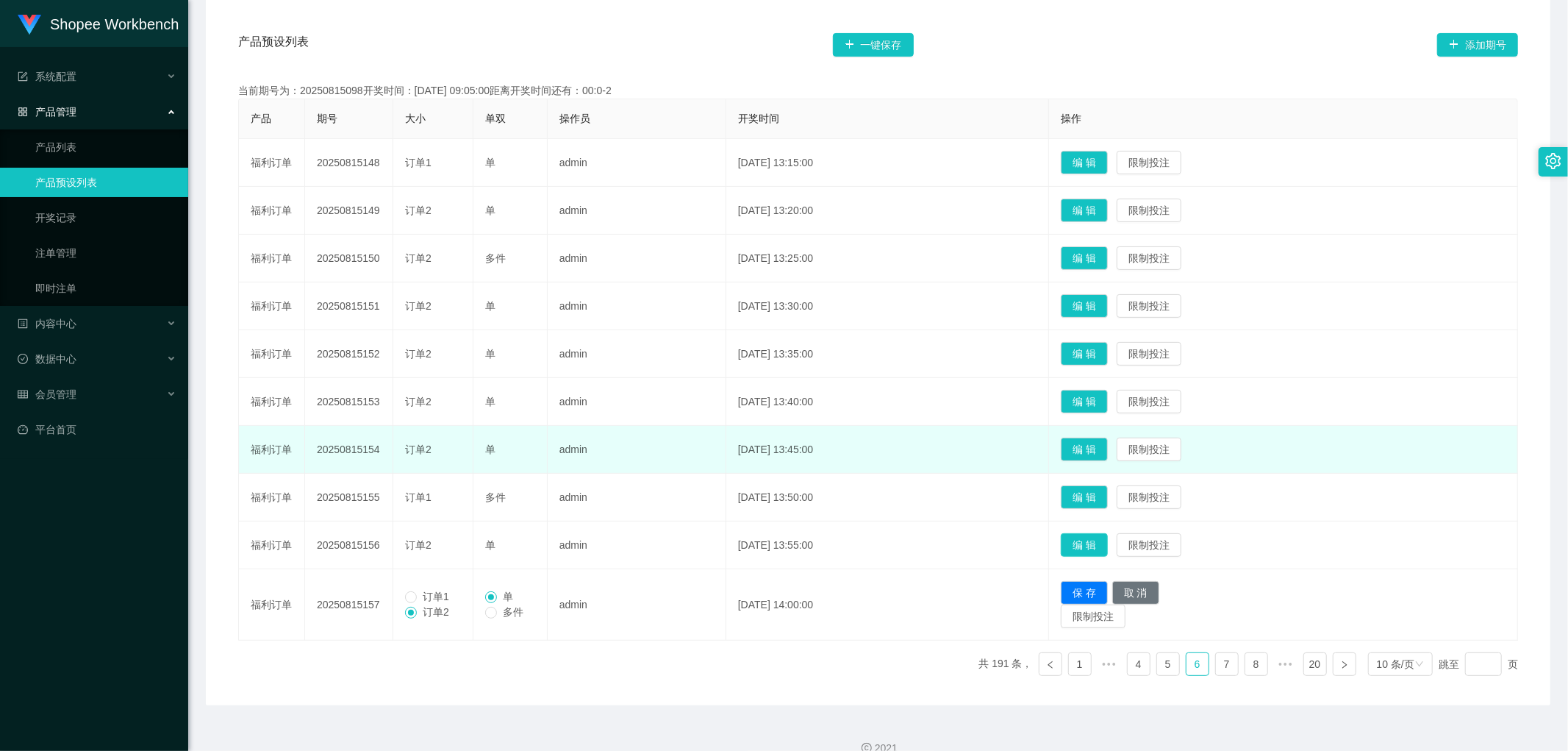
click at [1108, 546] on button "编 辑" at bounding box center [1084, 544] width 47 height 24
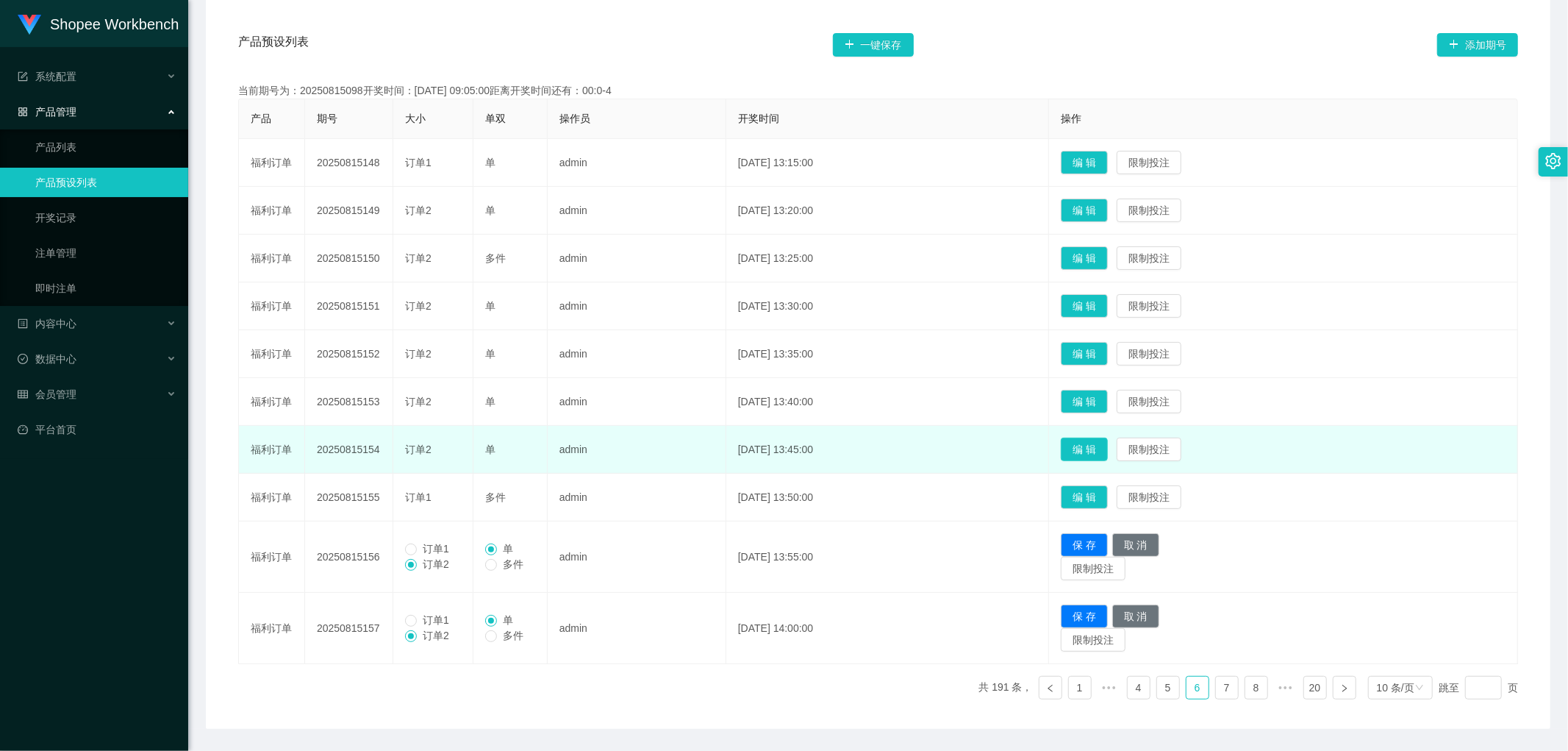
click at [1106, 450] on button "编 辑" at bounding box center [1084, 449] width 47 height 24
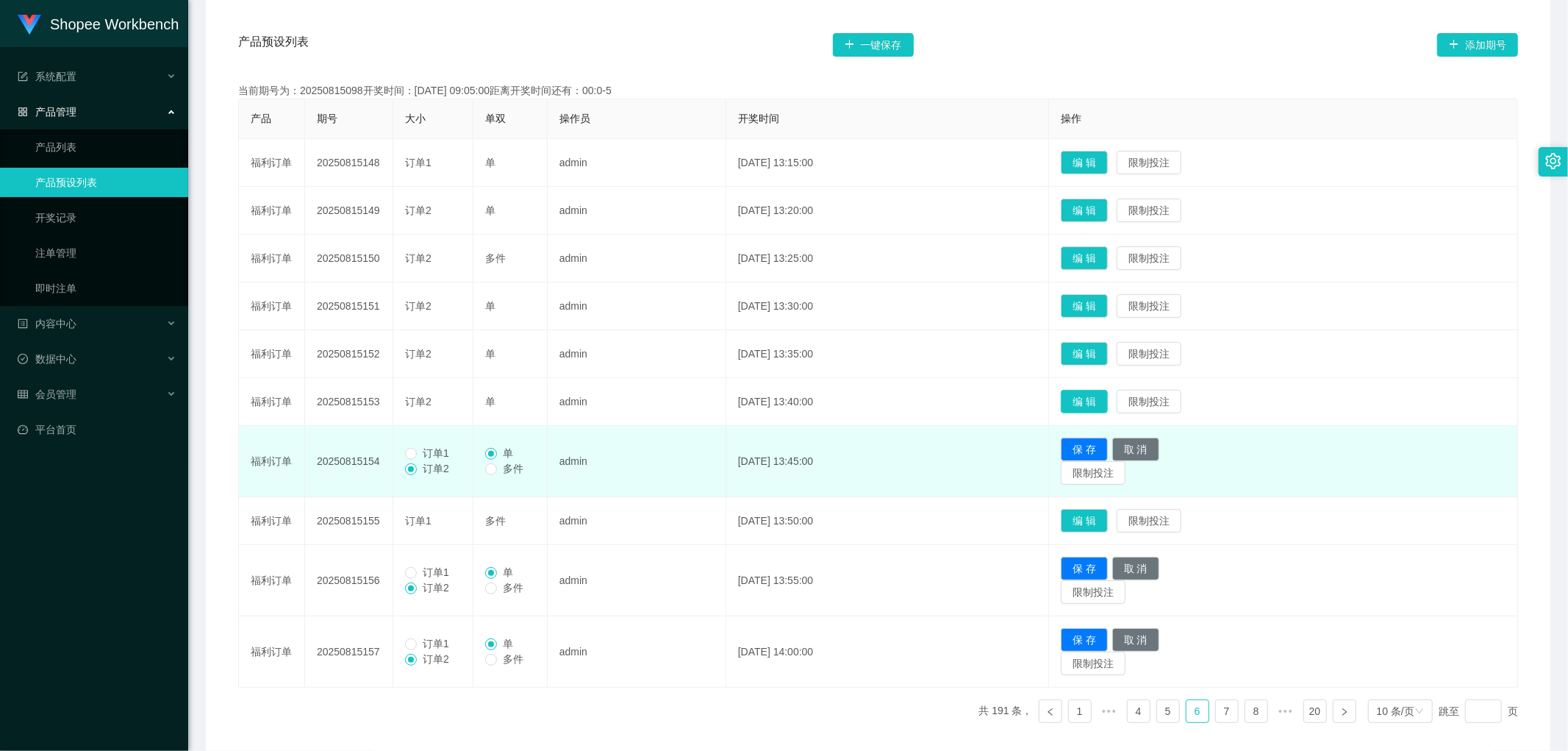
click at [1107, 398] on button "编 辑" at bounding box center [1084, 402] width 47 height 24
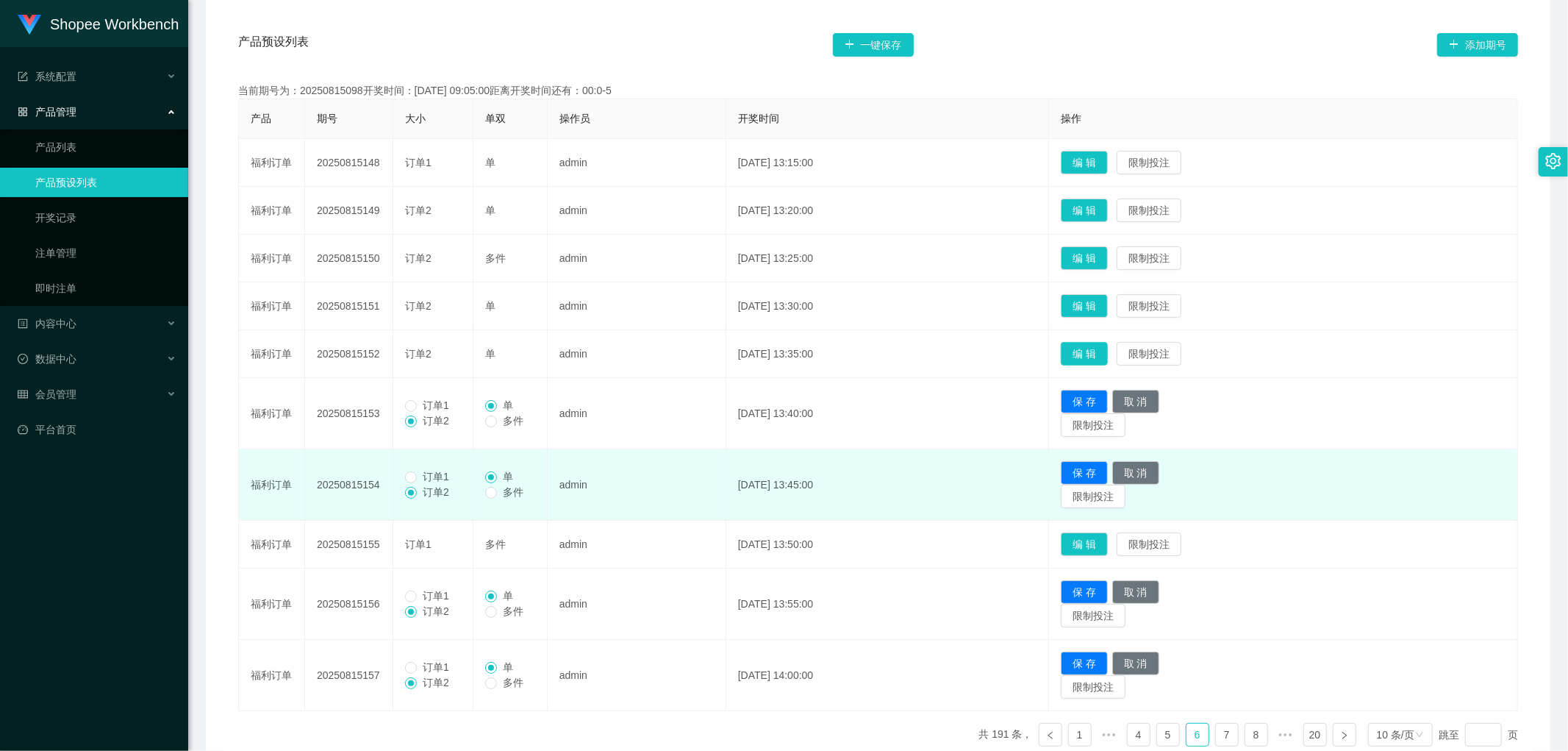
click at [1106, 351] on button "编 辑" at bounding box center [1084, 353] width 47 height 24
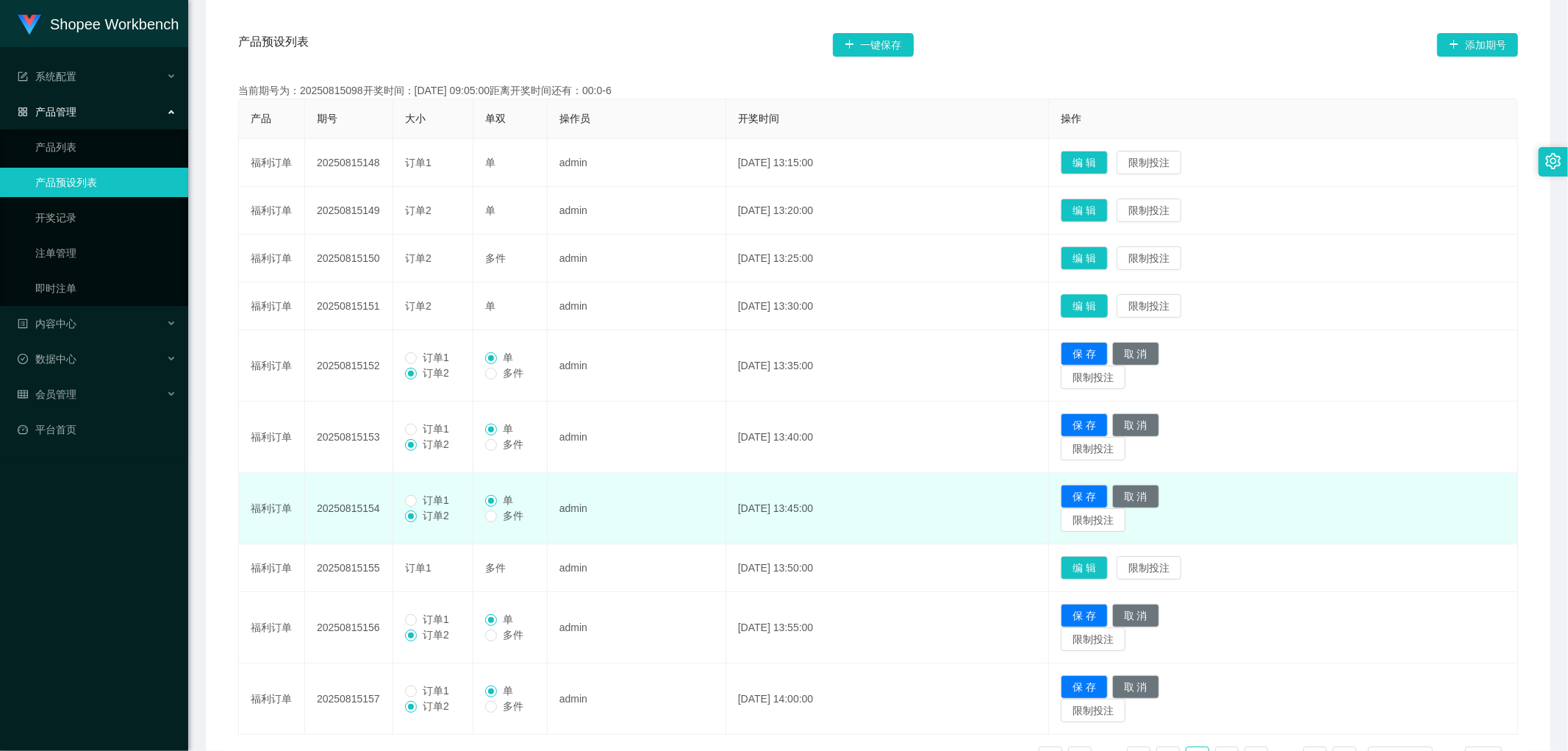
click at [1107, 306] on button "编 辑" at bounding box center [1084, 306] width 47 height 24
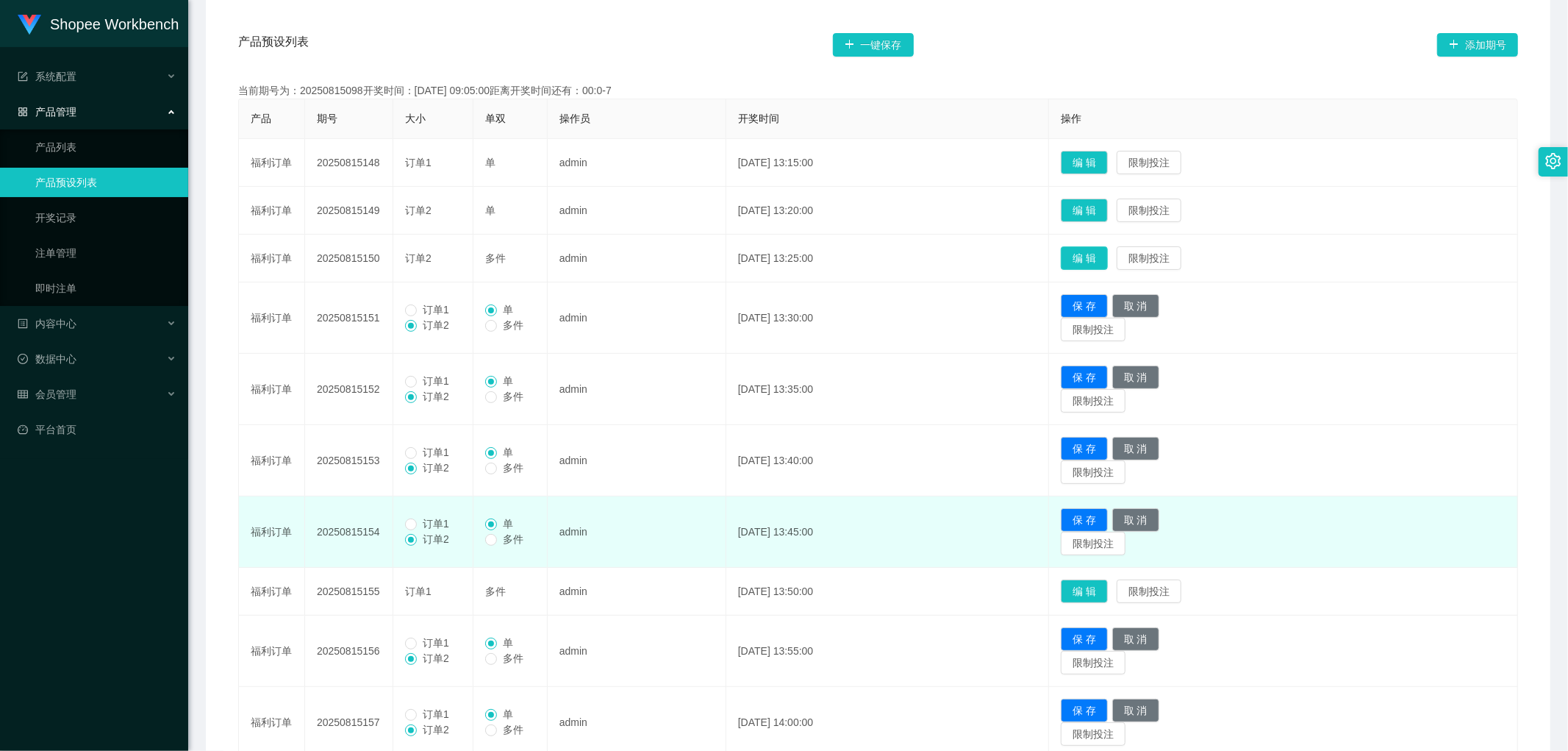
click at [1108, 258] on button "编 辑" at bounding box center [1084, 258] width 47 height 24
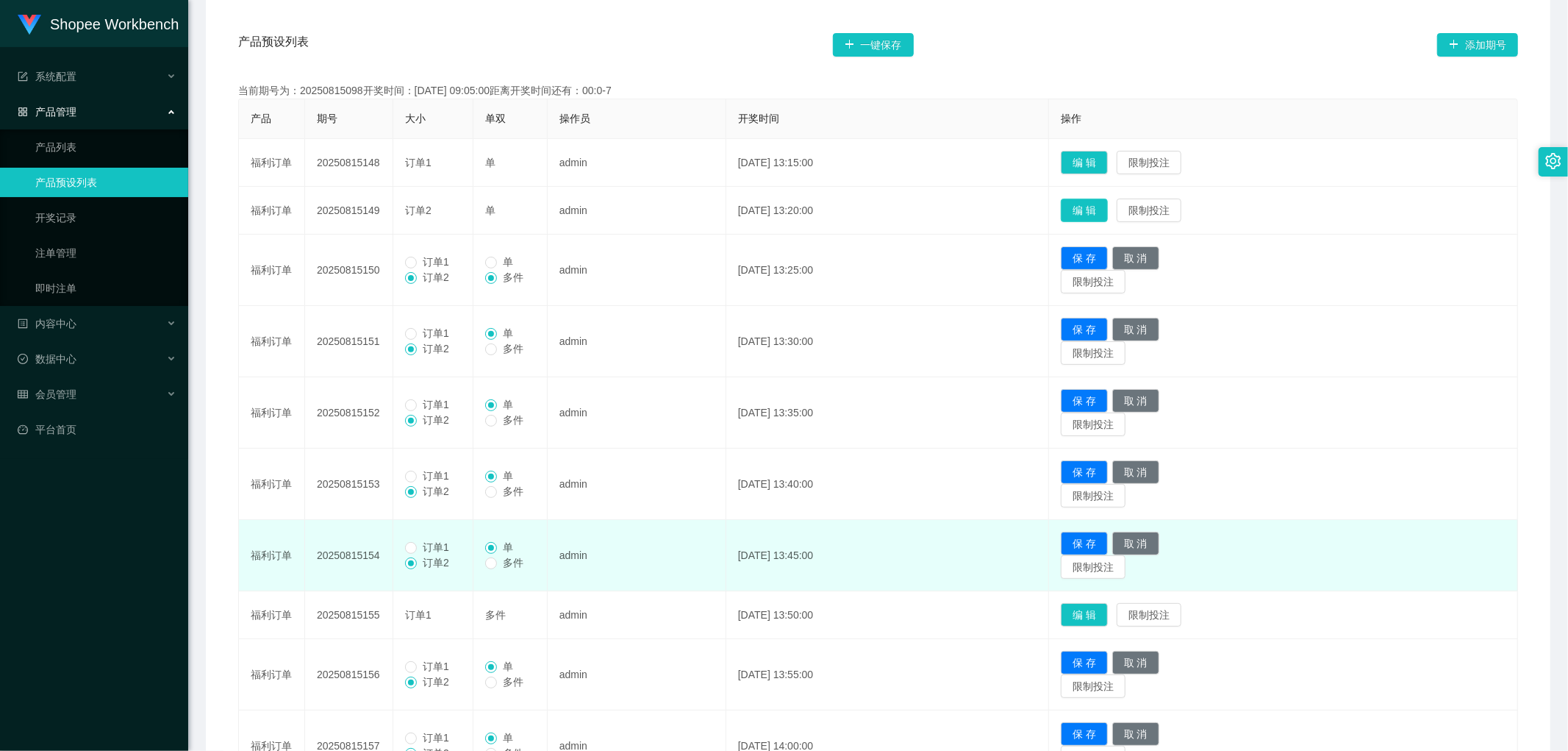
click at [1108, 208] on button "编 辑" at bounding box center [1084, 210] width 47 height 24
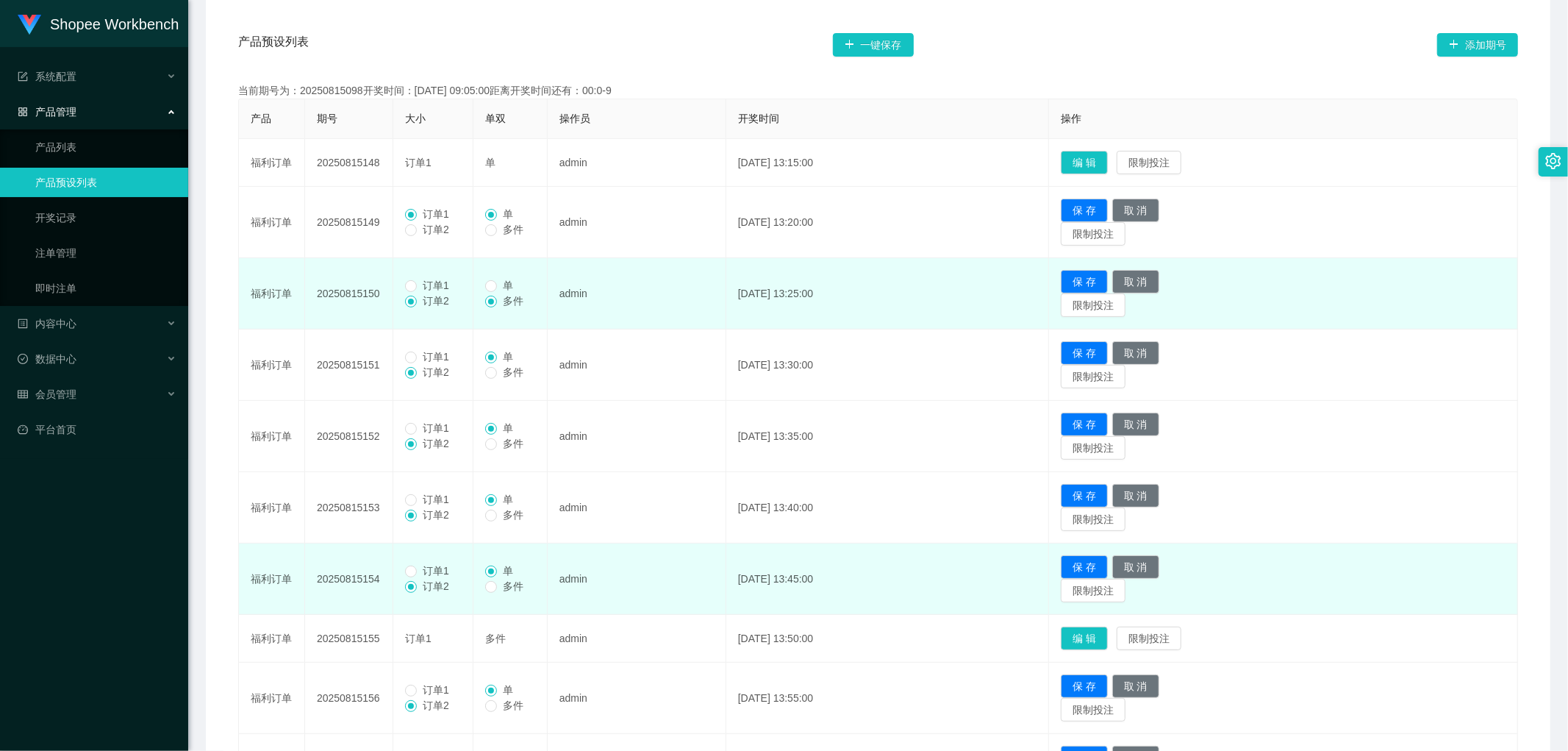
click at [421, 287] on span "订单1" at bounding box center [436, 286] width 38 height 11
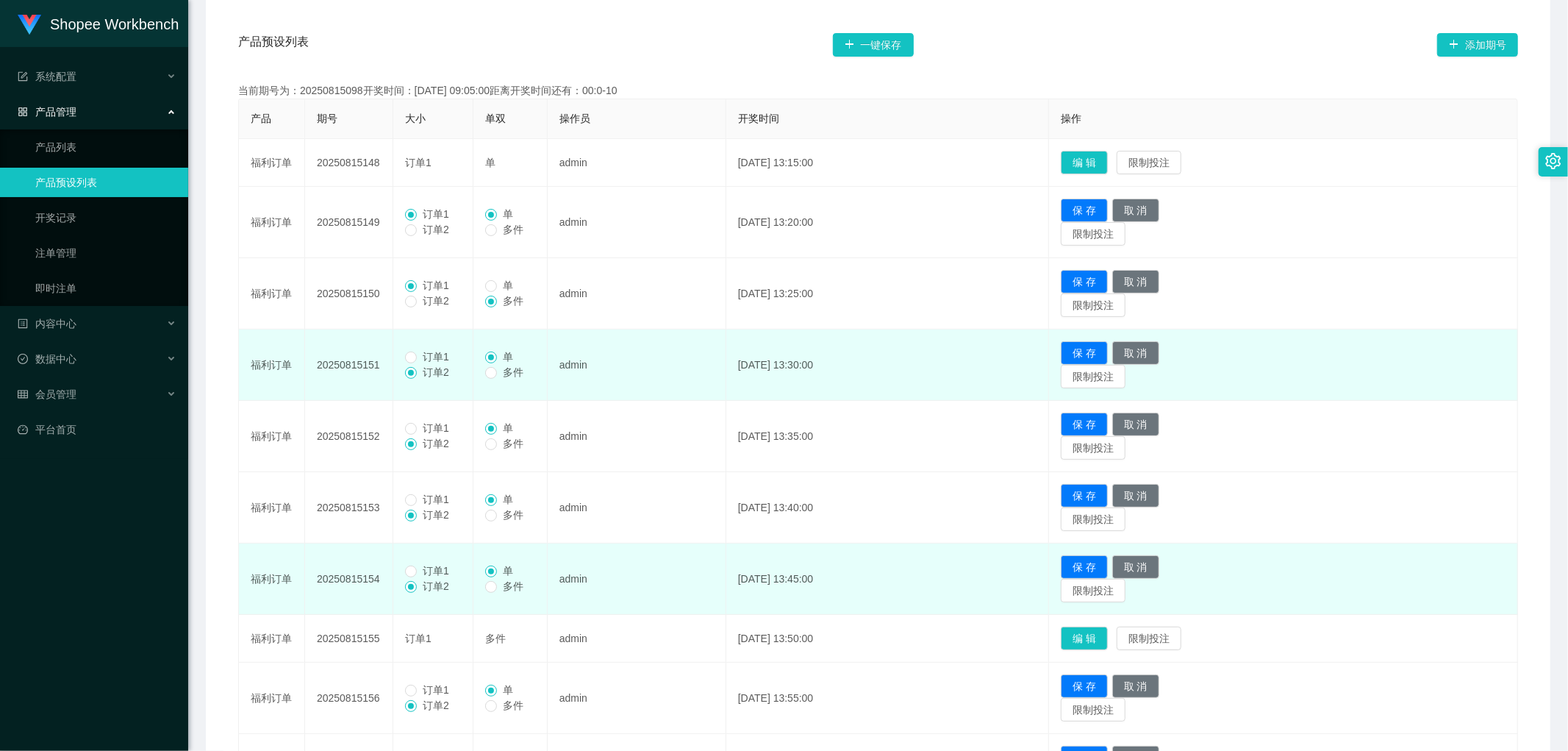
click at [422, 356] on span "订单1" at bounding box center [436, 357] width 38 height 11
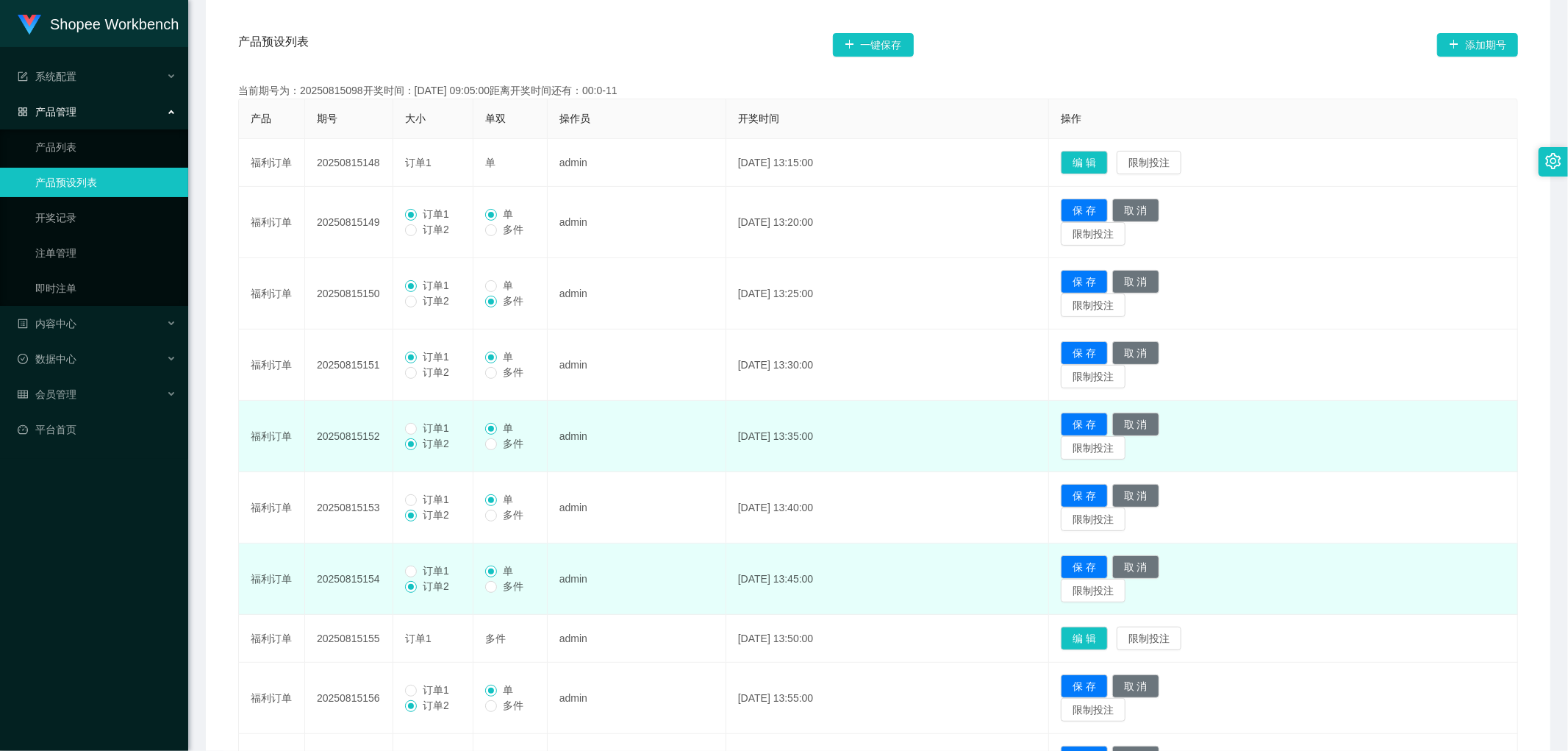
click at [421, 425] on span "订单1" at bounding box center [436, 428] width 38 height 11
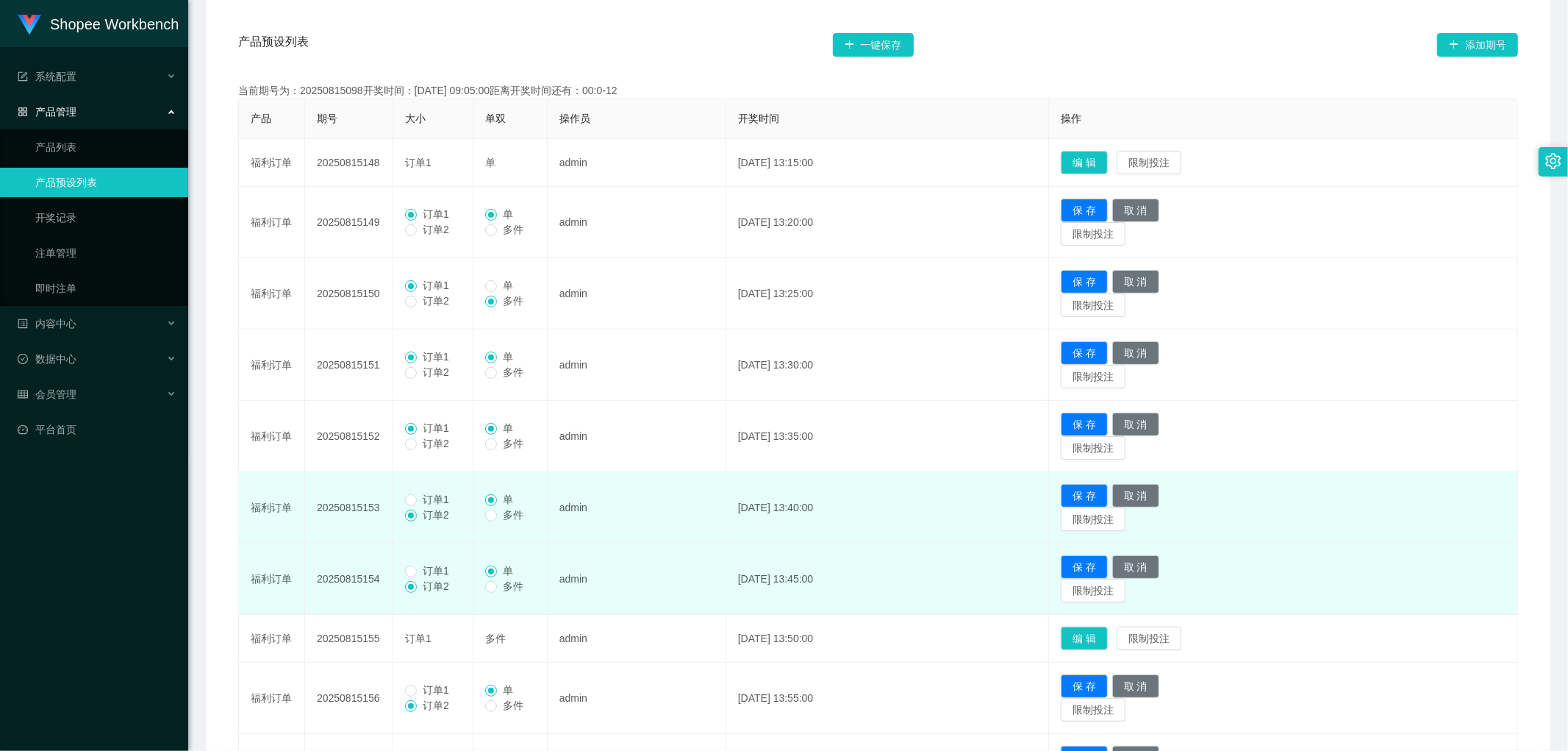
click at [418, 497] on span "订单1" at bounding box center [436, 500] width 38 height 11
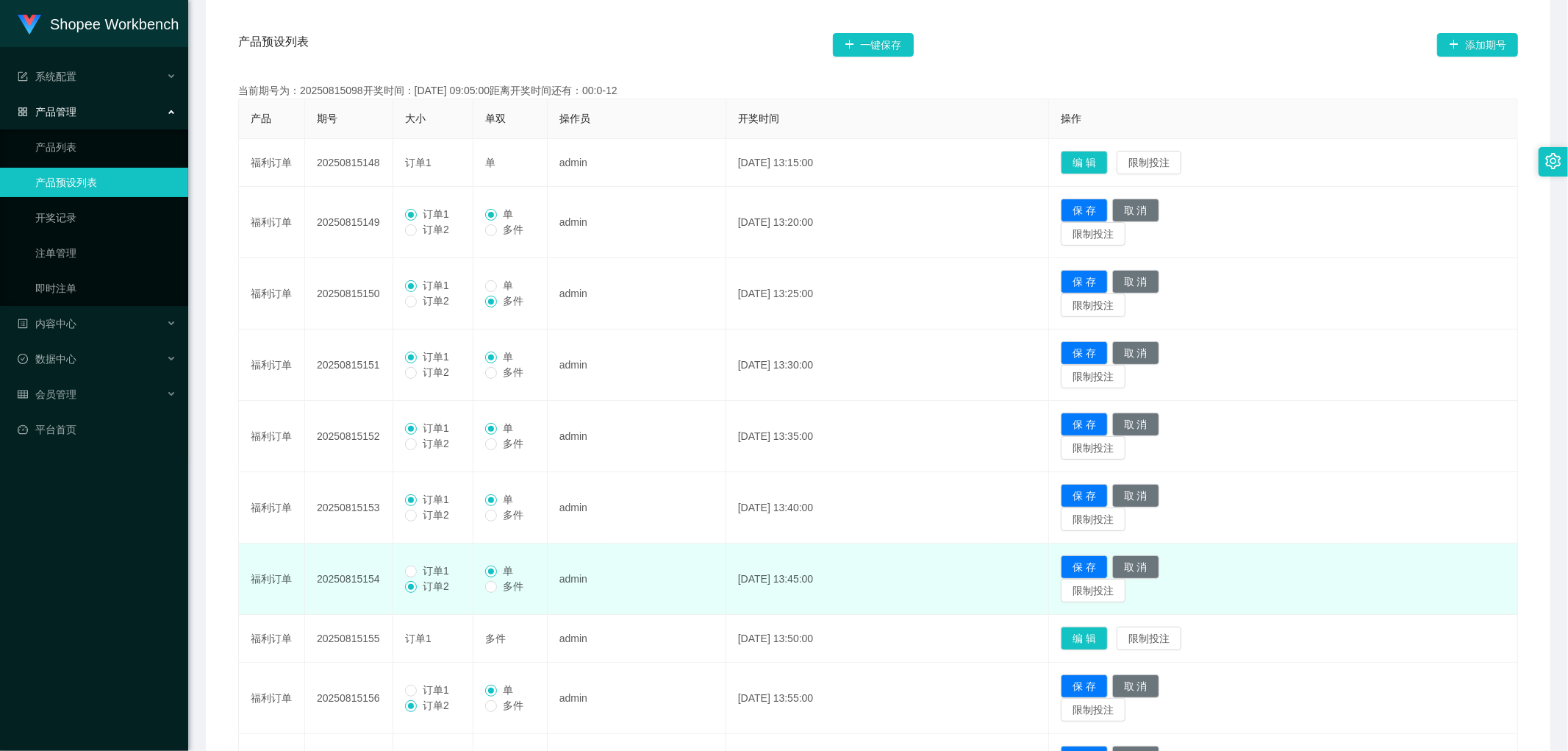
click at [420, 575] on span "订单1" at bounding box center [436, 571] width 38 height 11
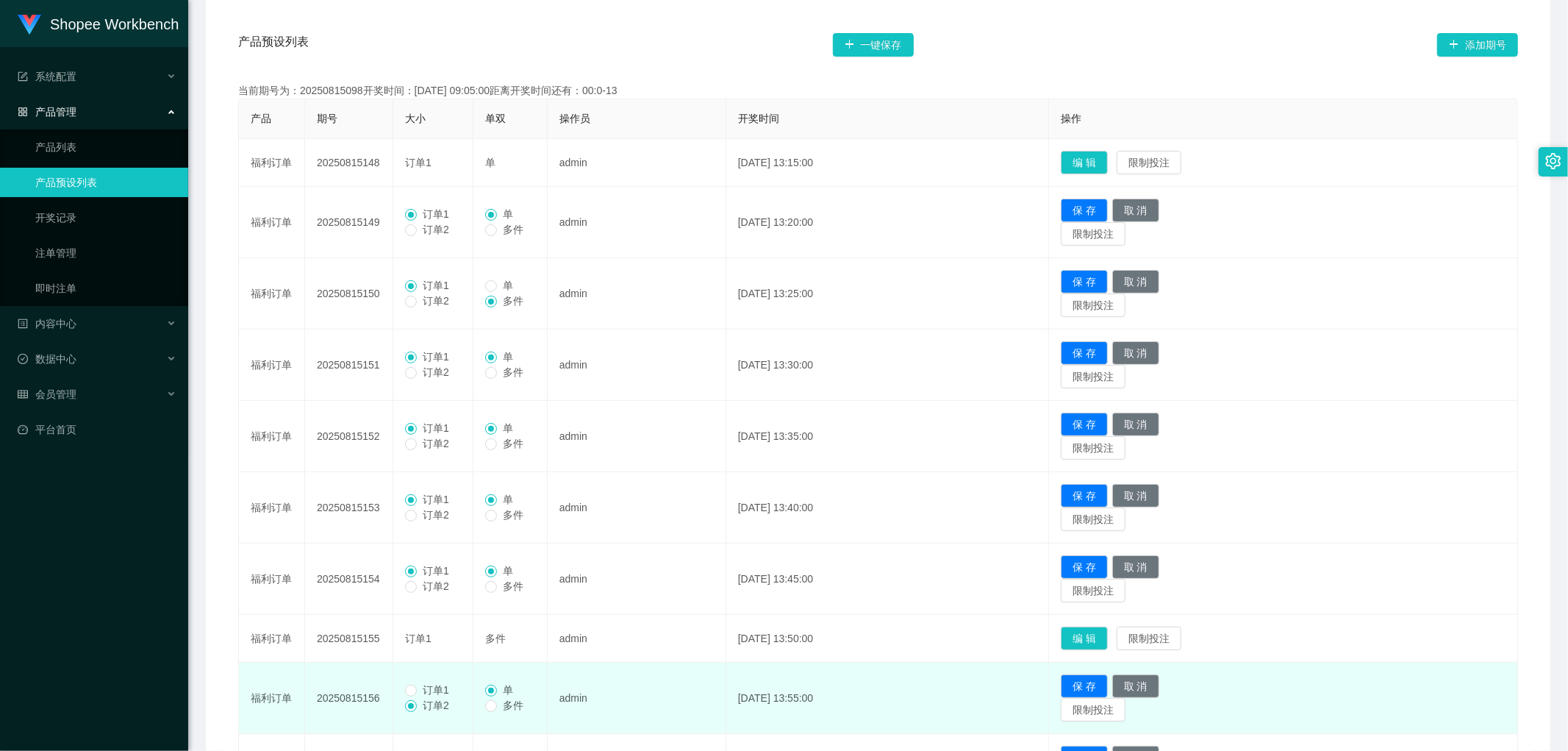
click at [423, 689] on span "订单1" at bounding box center [436, 690] width 38 height 11
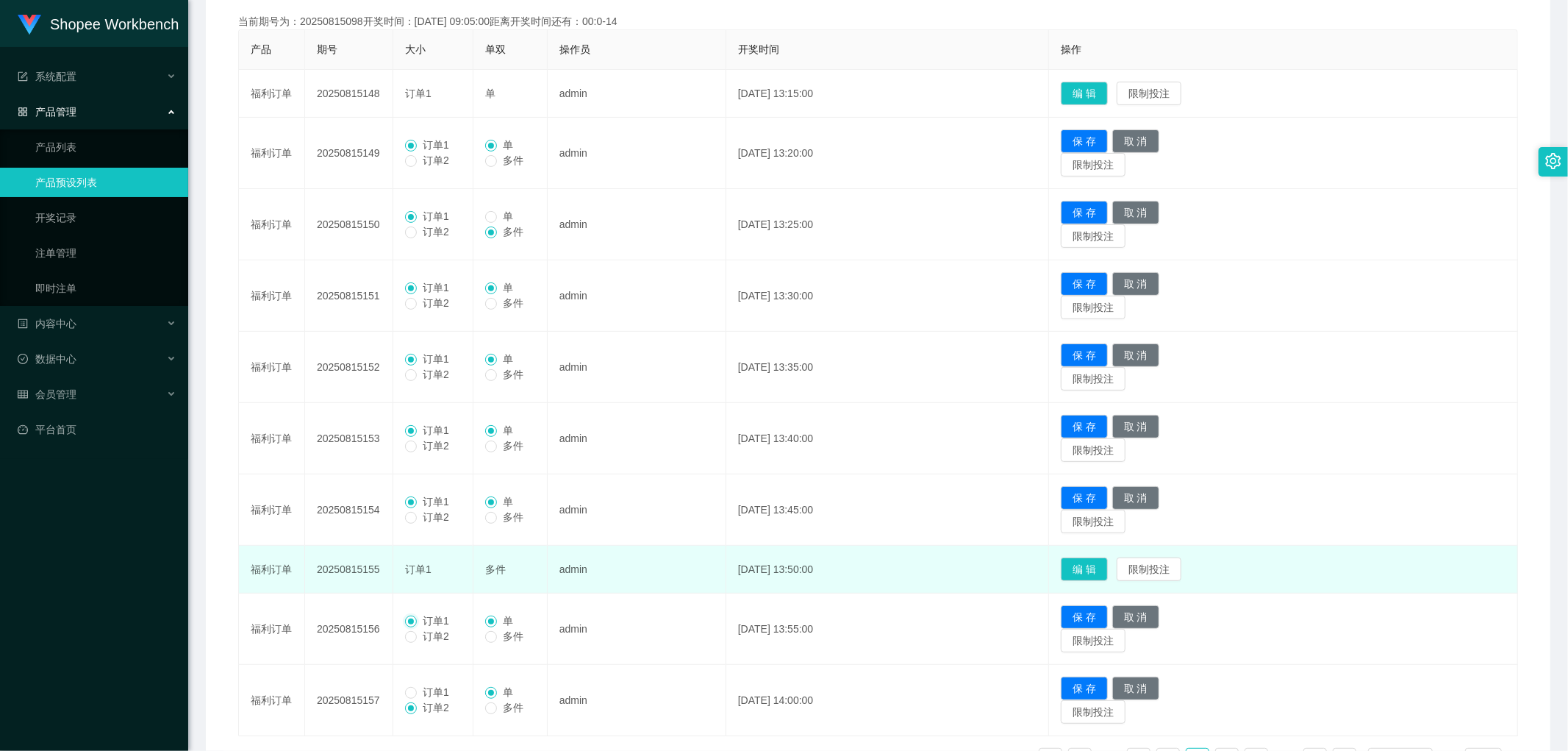
scroll to position [354, 0]
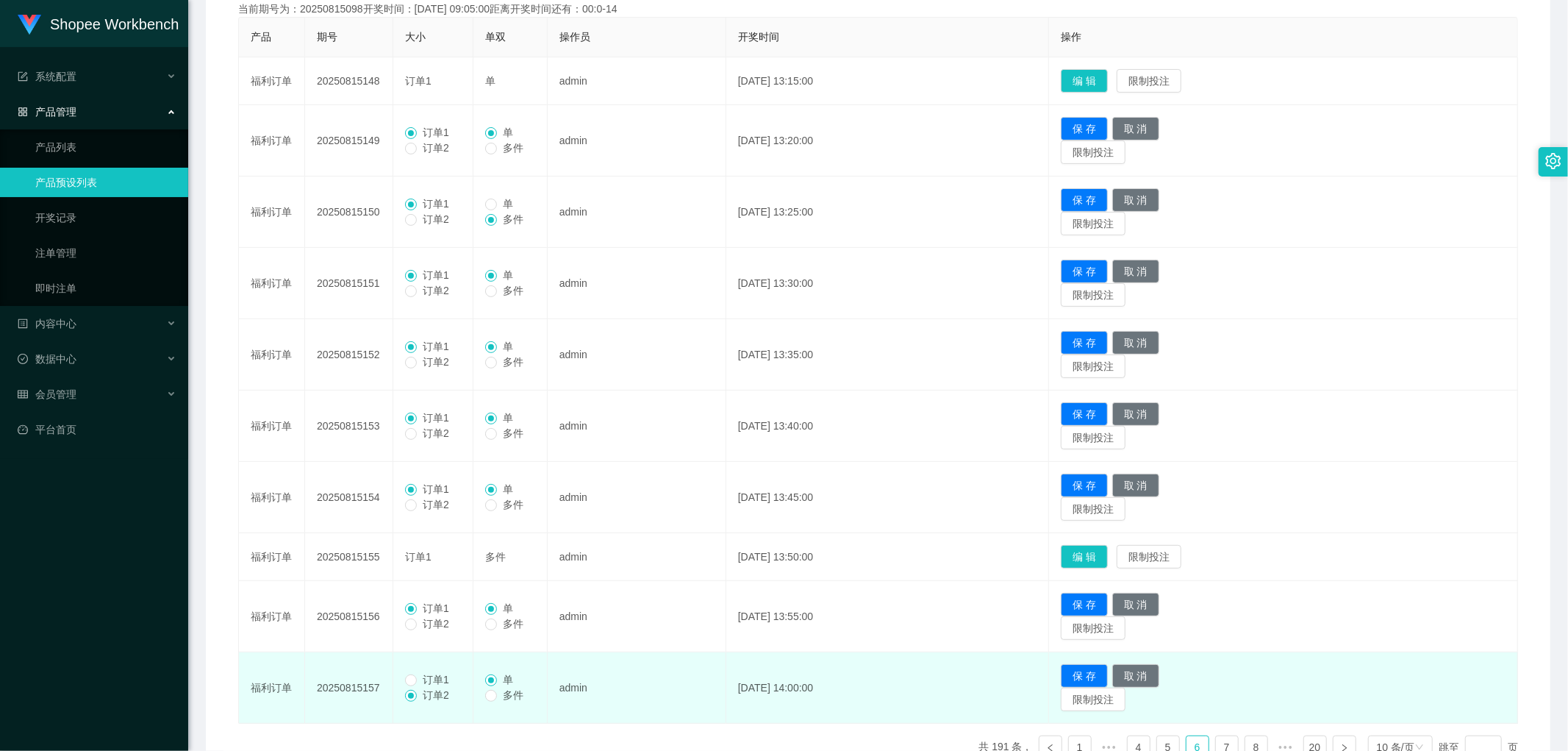
click at [422, 674] on span "订单1" at bounding box center [436, 680] width 38 height 11
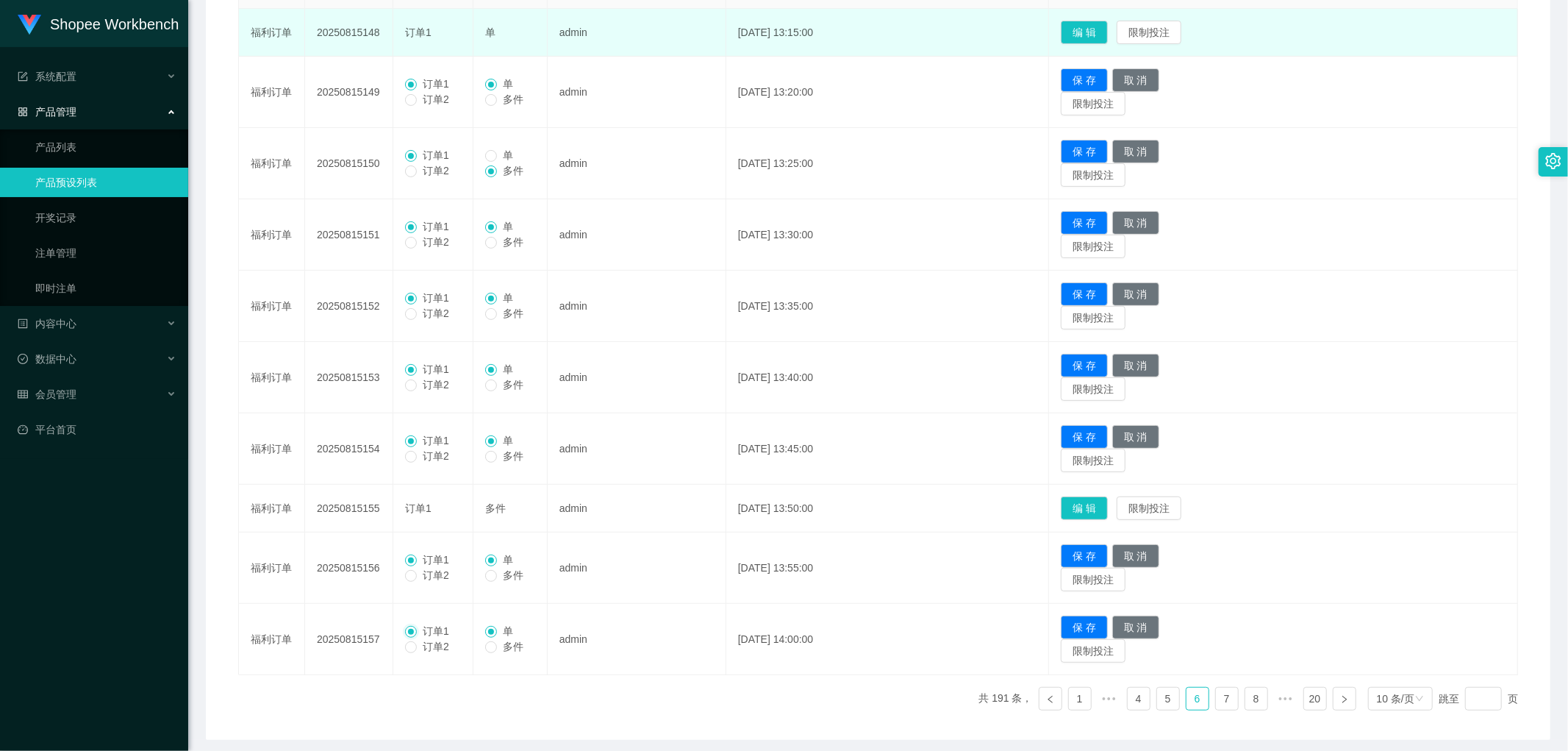
scroll to position [296, 0]
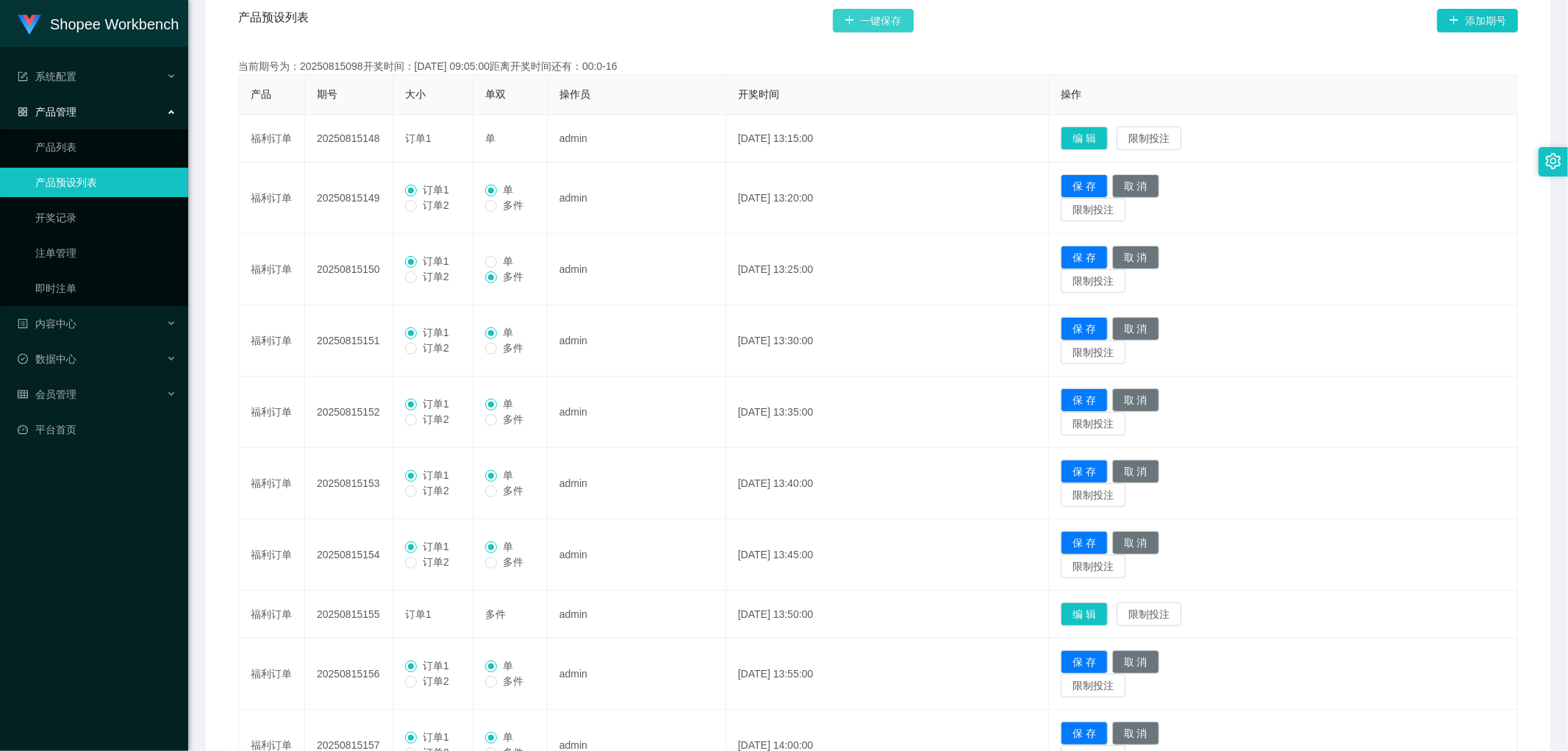
click at [872, 17] on button "一键保存" at bounding box center [873, 20] width 81 height 24
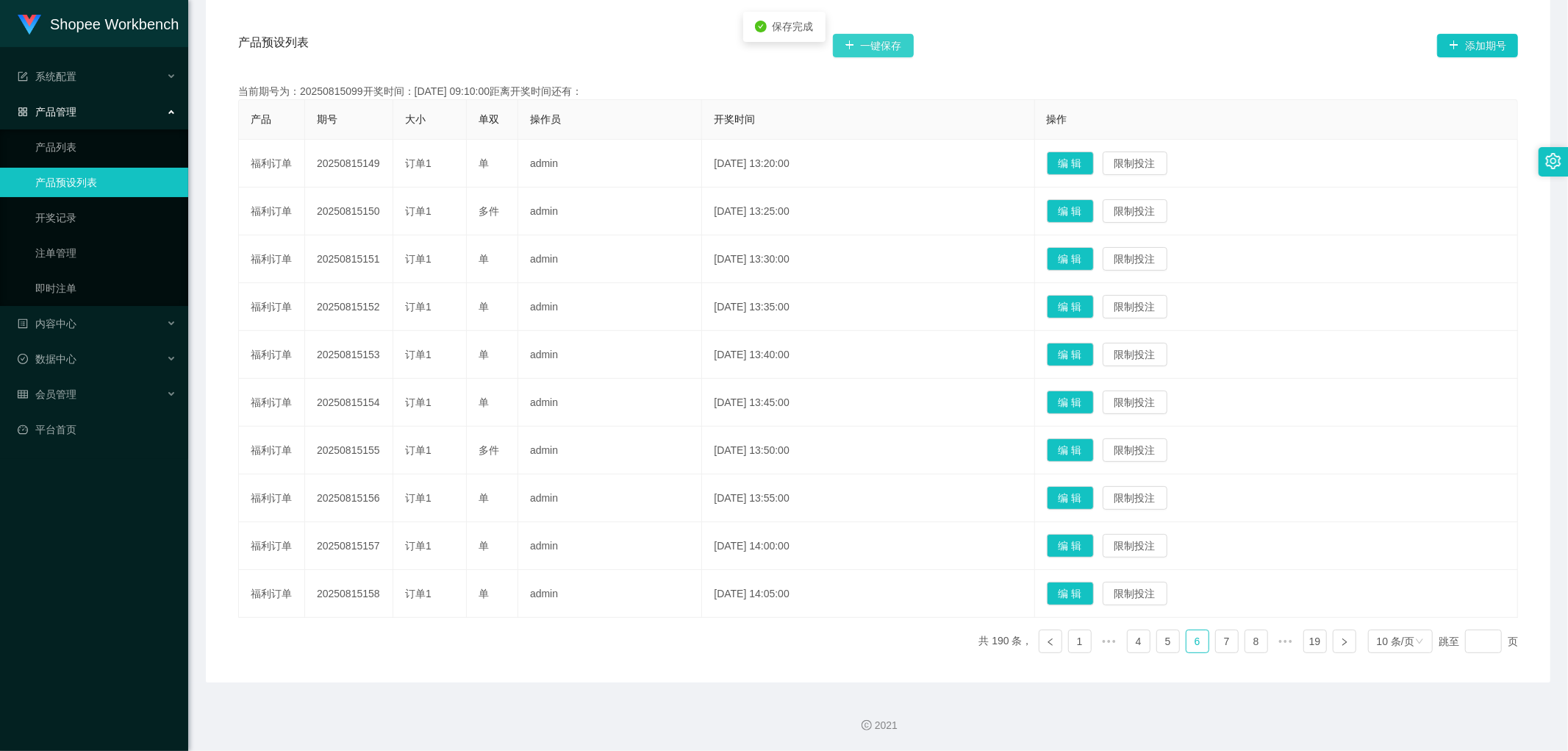
scroll to position [272, 0]
click at [1047, 644] on icon "图标: left" at bounding box center [1050, 642] width 9 height 9
click at [1088, 540] on button "编 辑" at bounding box center [1070, 545] width 47 height 24
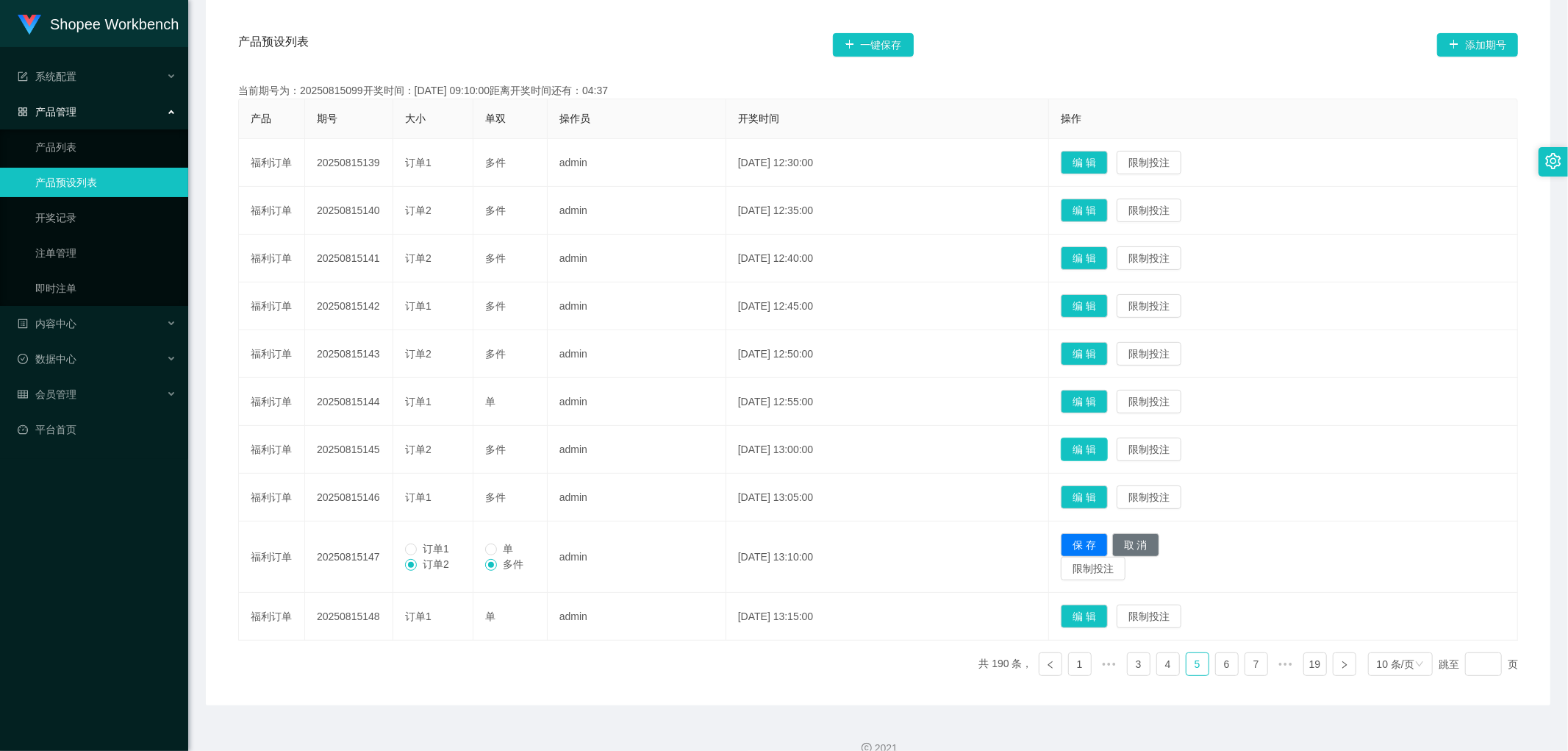
click at [1098, 447] on button "编 辑" at bounding box center [1084, 449] width 47 height 24
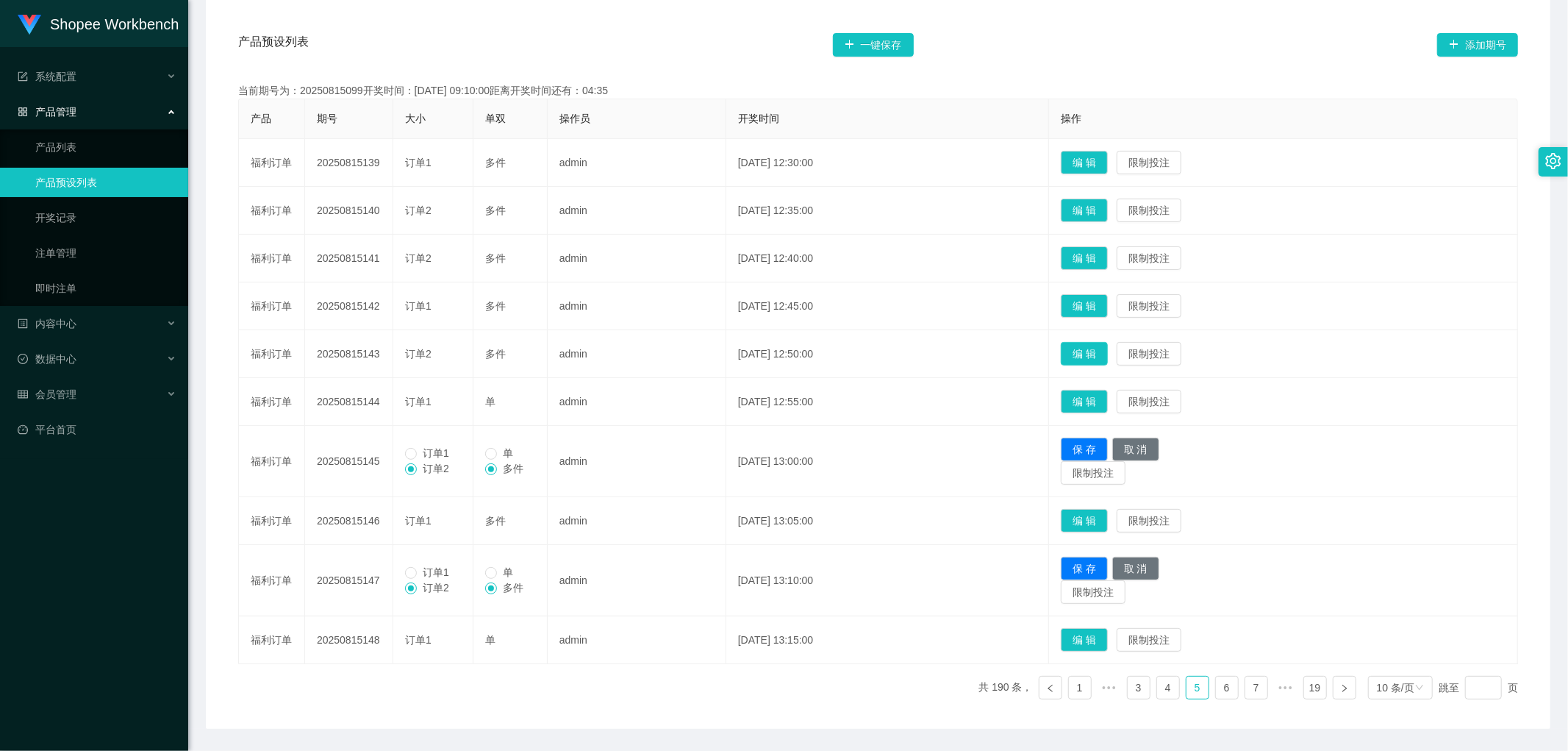
click at [1108, 351] on button "编 辑" at bounding box center [1084, 353] width 47 height 24
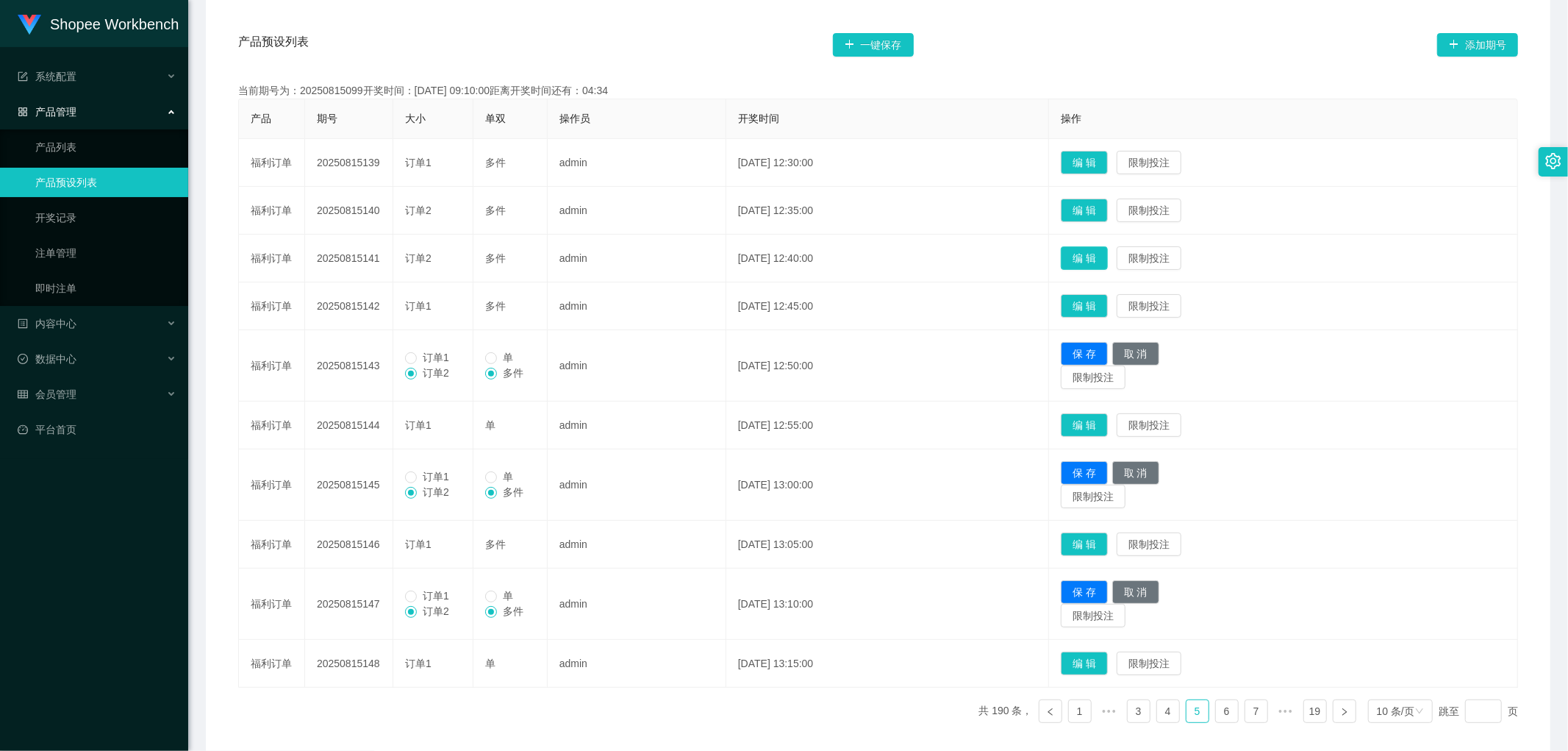
click at [1108, 260] on button "编 辑" at bounding box center [1084, 258] width 47 height 24
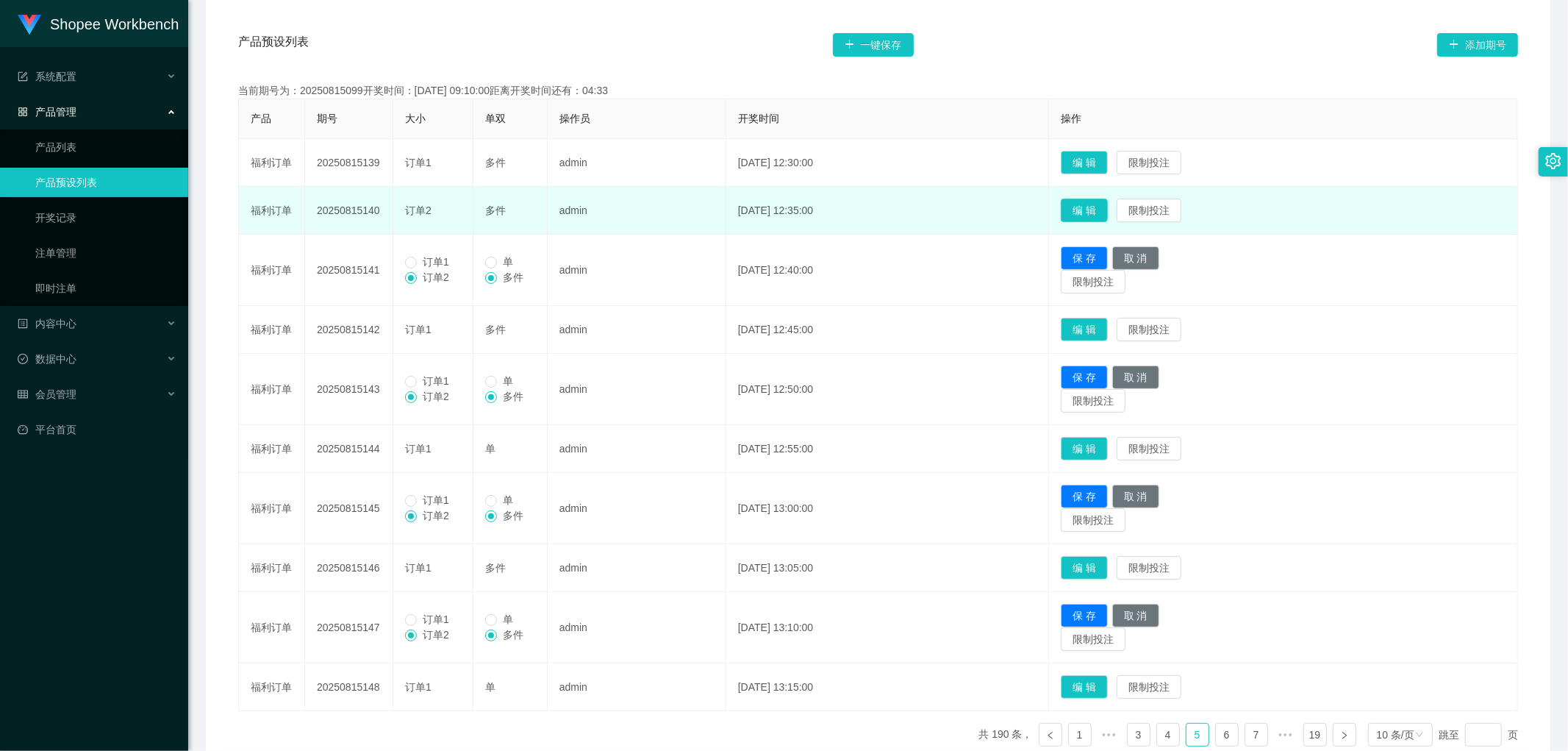
click at [1107, 210] on button "编 辑" at bounding box center [1084, 210] width 47 height 24
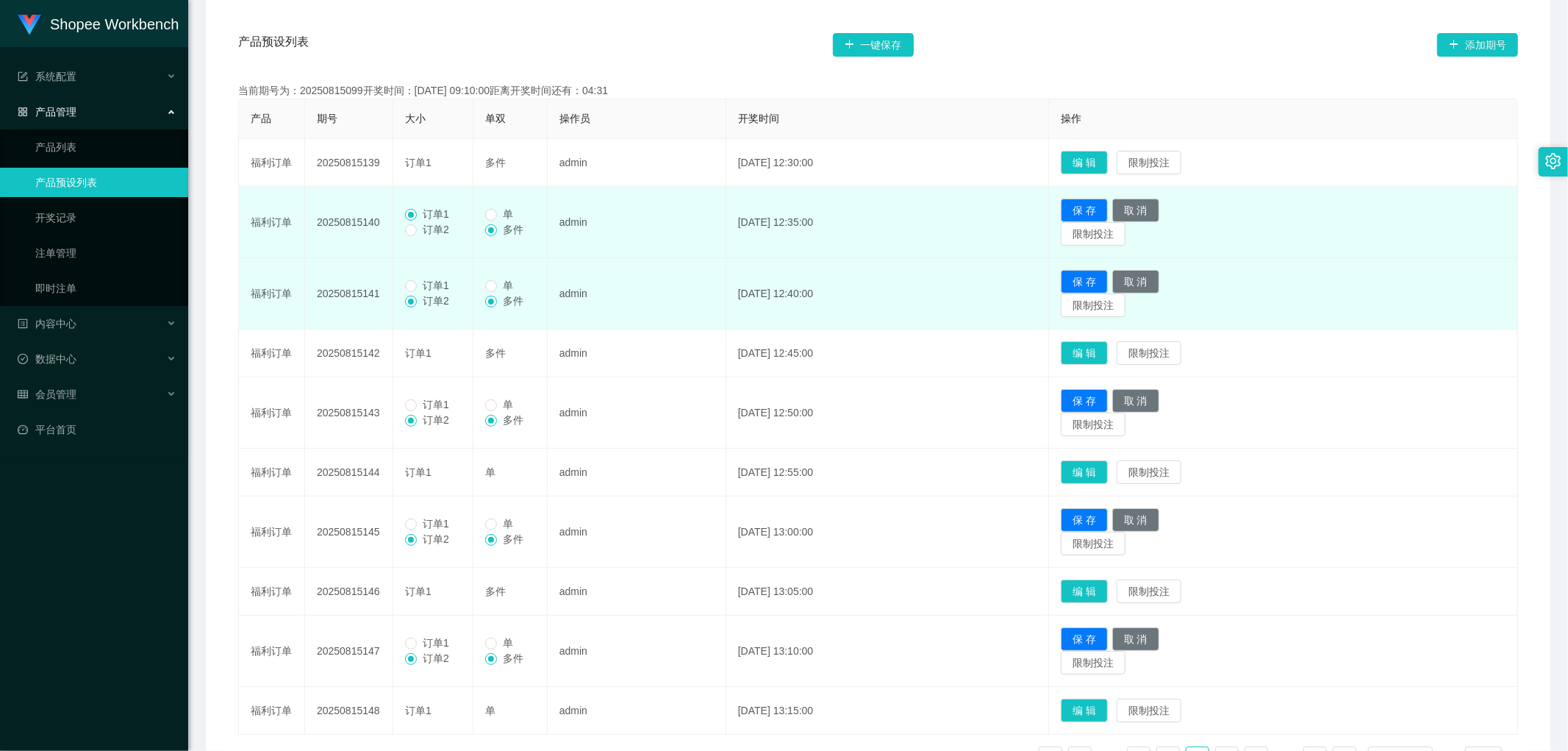
click at [421, 289] on span "订单1" at bounding box center [436, 286] width 38 height 11
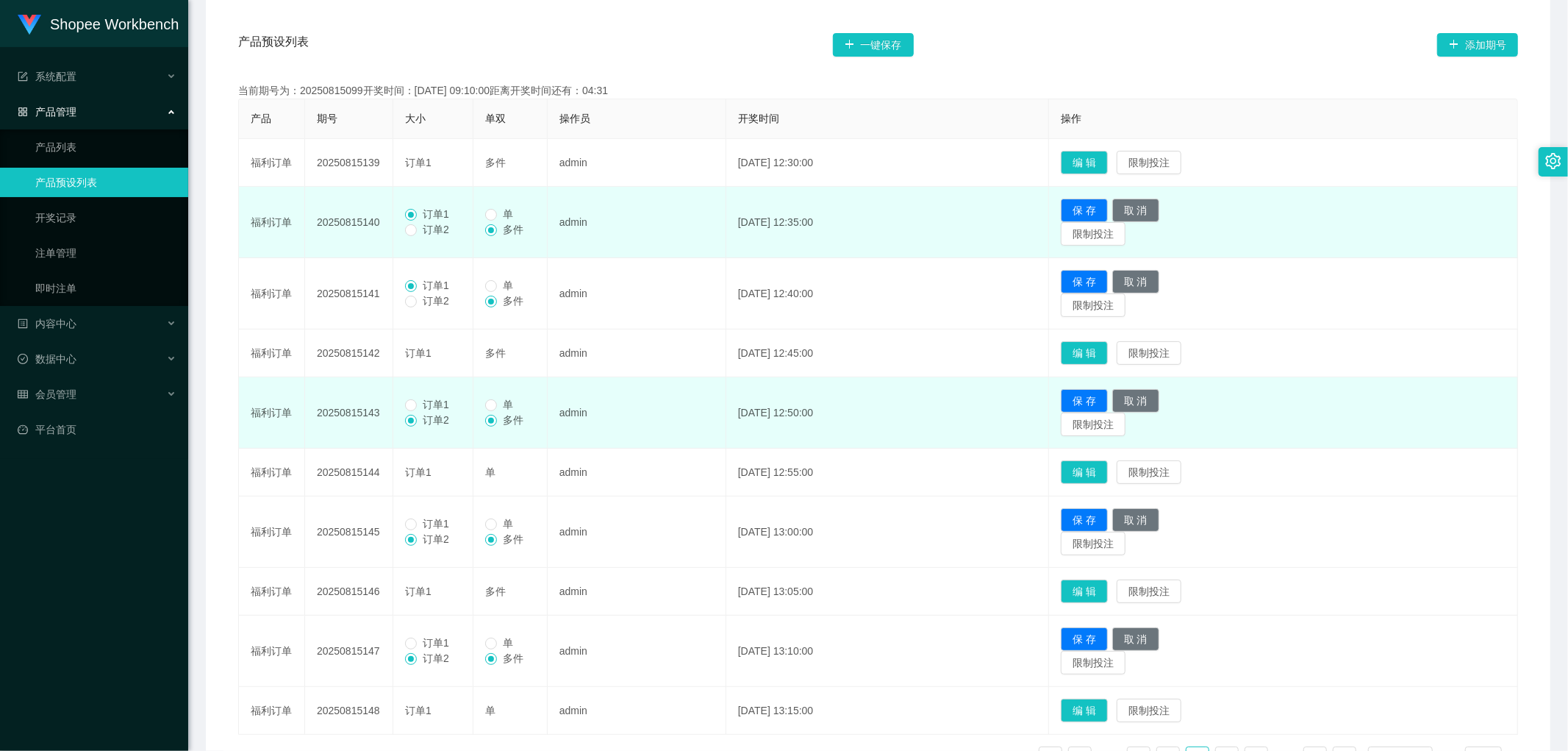
click at [422, 402] on span "订单1" at bounding box center [436, 405] width 38 height 11
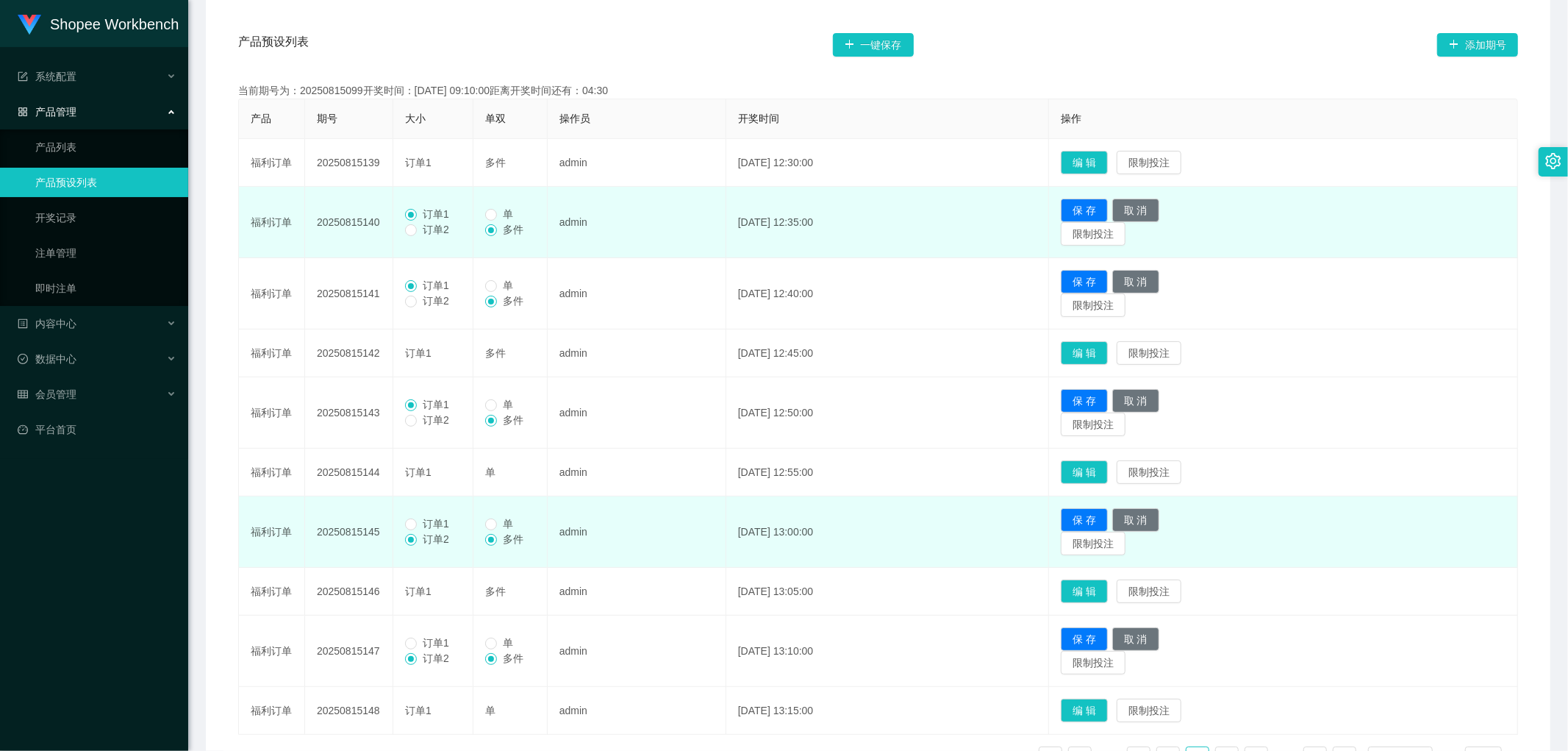
click at [422, 526] on span "订单1" at bounding box center [436, 524] width 38 height 11
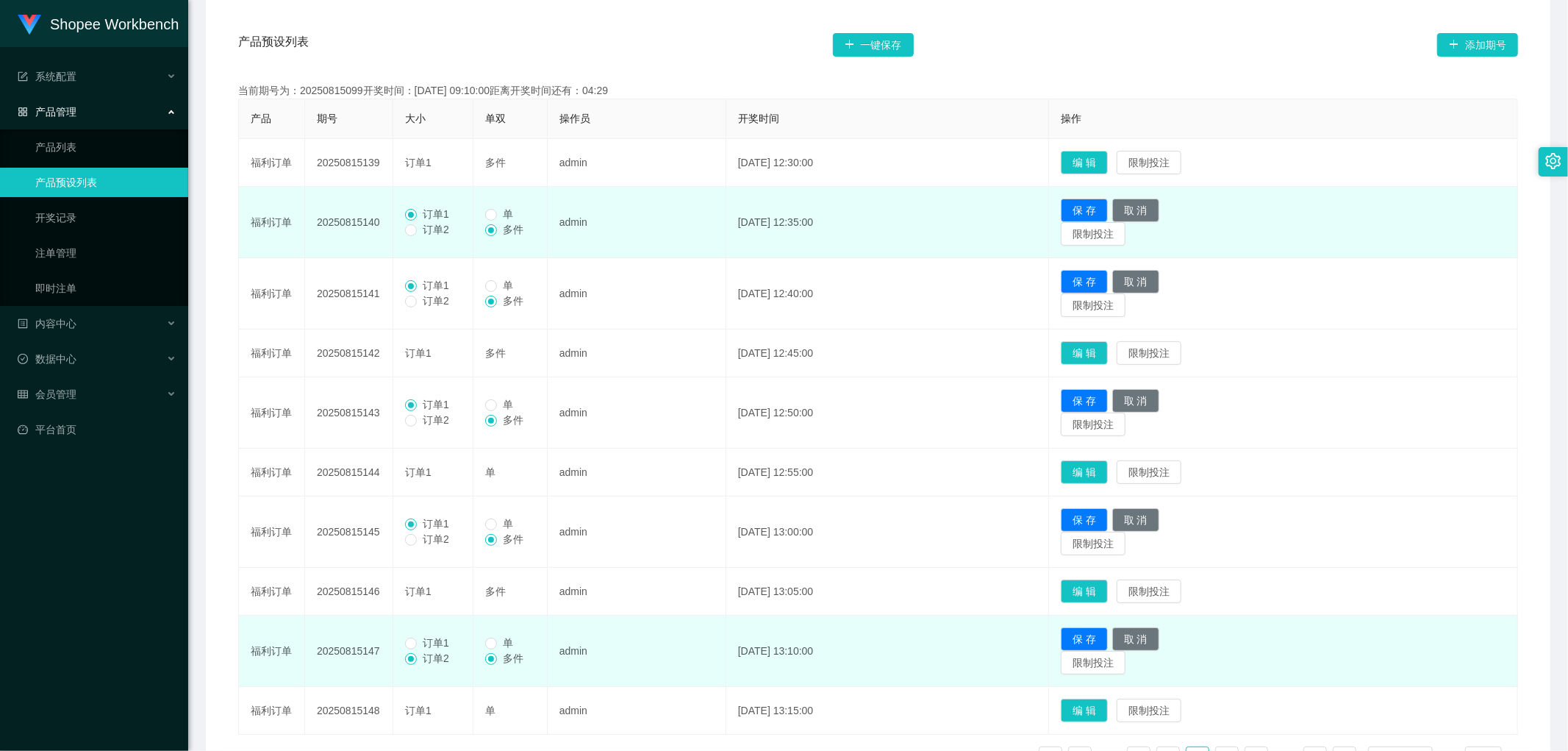
click at [420, 642] on span "订单1" at bounding box center [436, 642] width 38 height 11
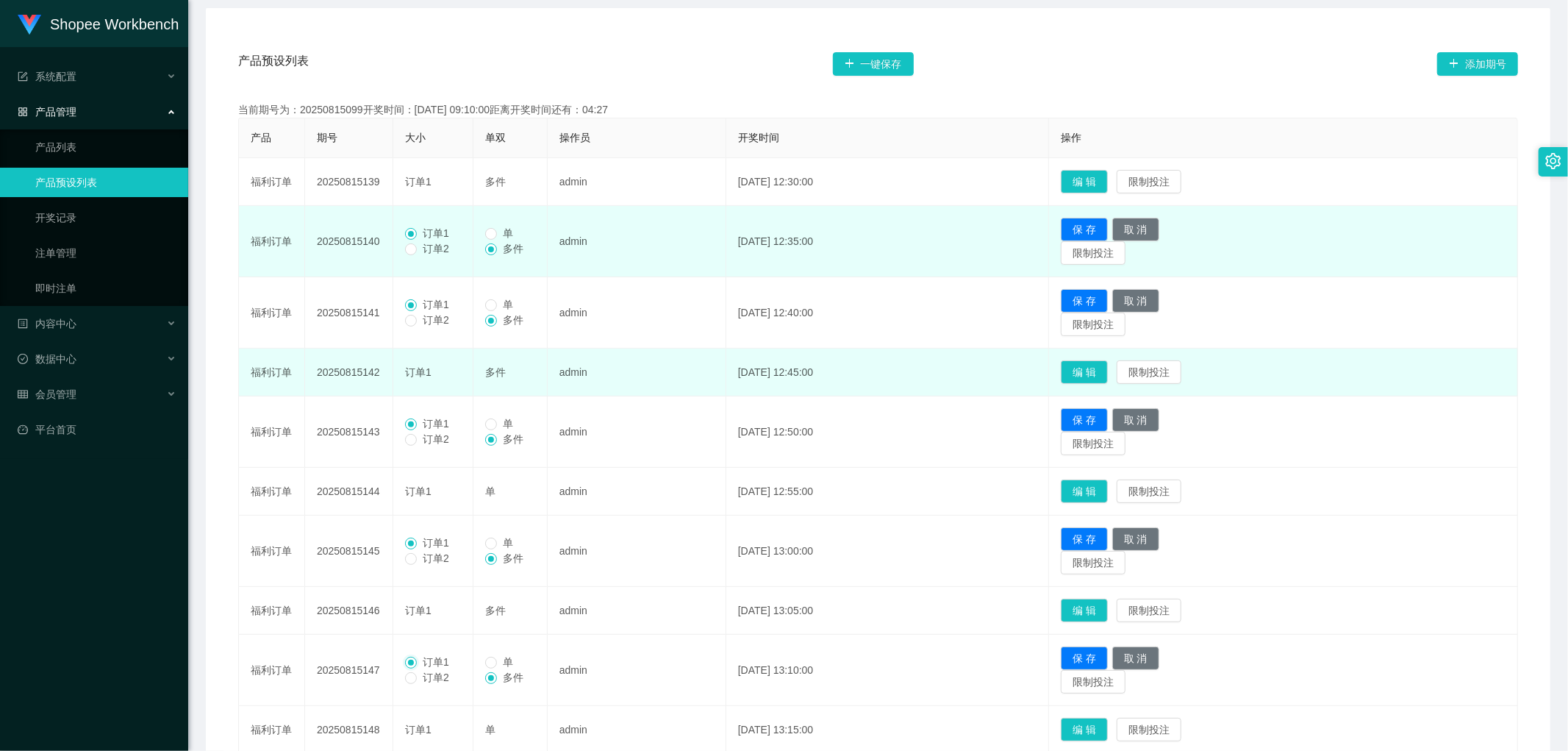
scroll to position [226, 0]
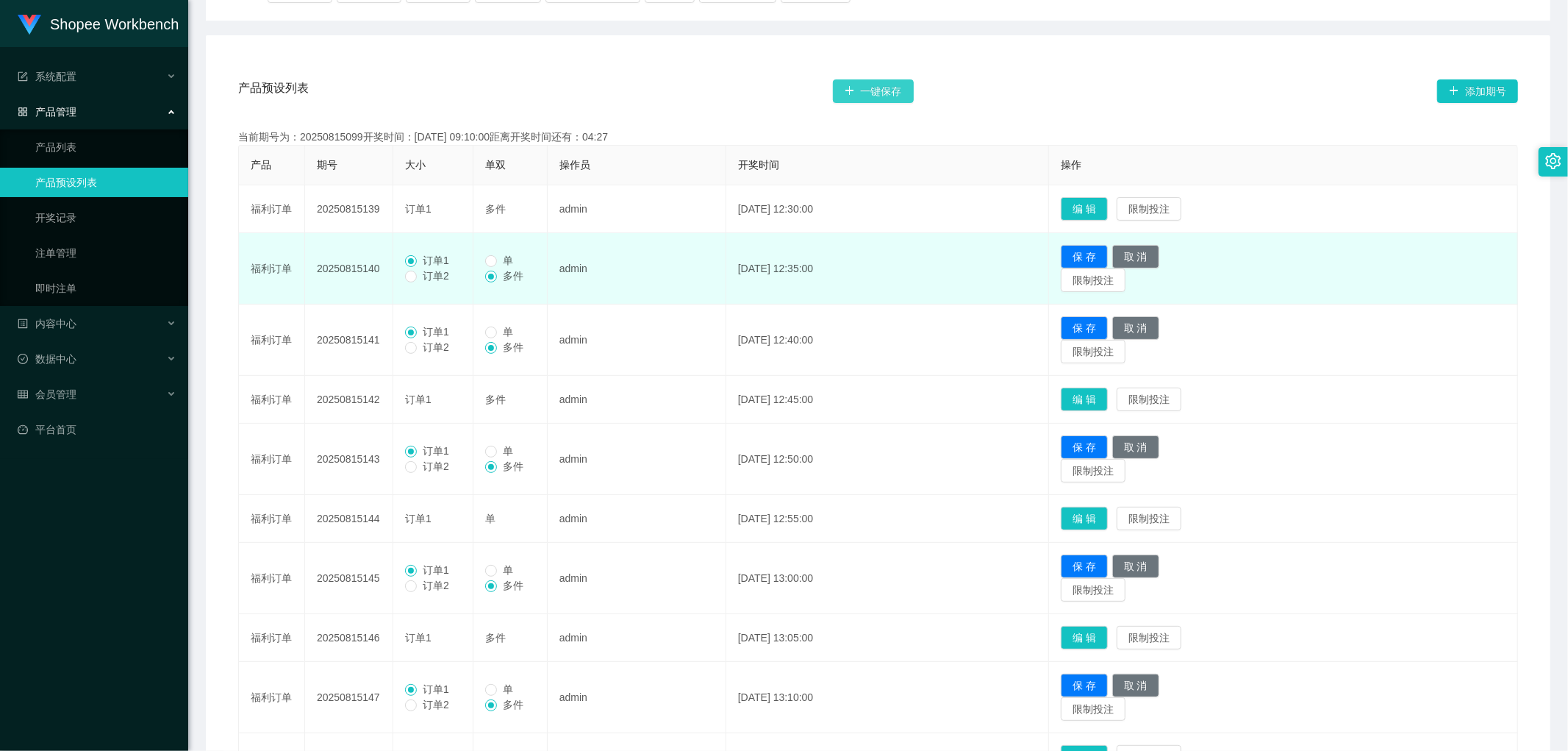
click at [876, 93] on button "一键保存" at bounding box center [873, 90] width 81 height 24
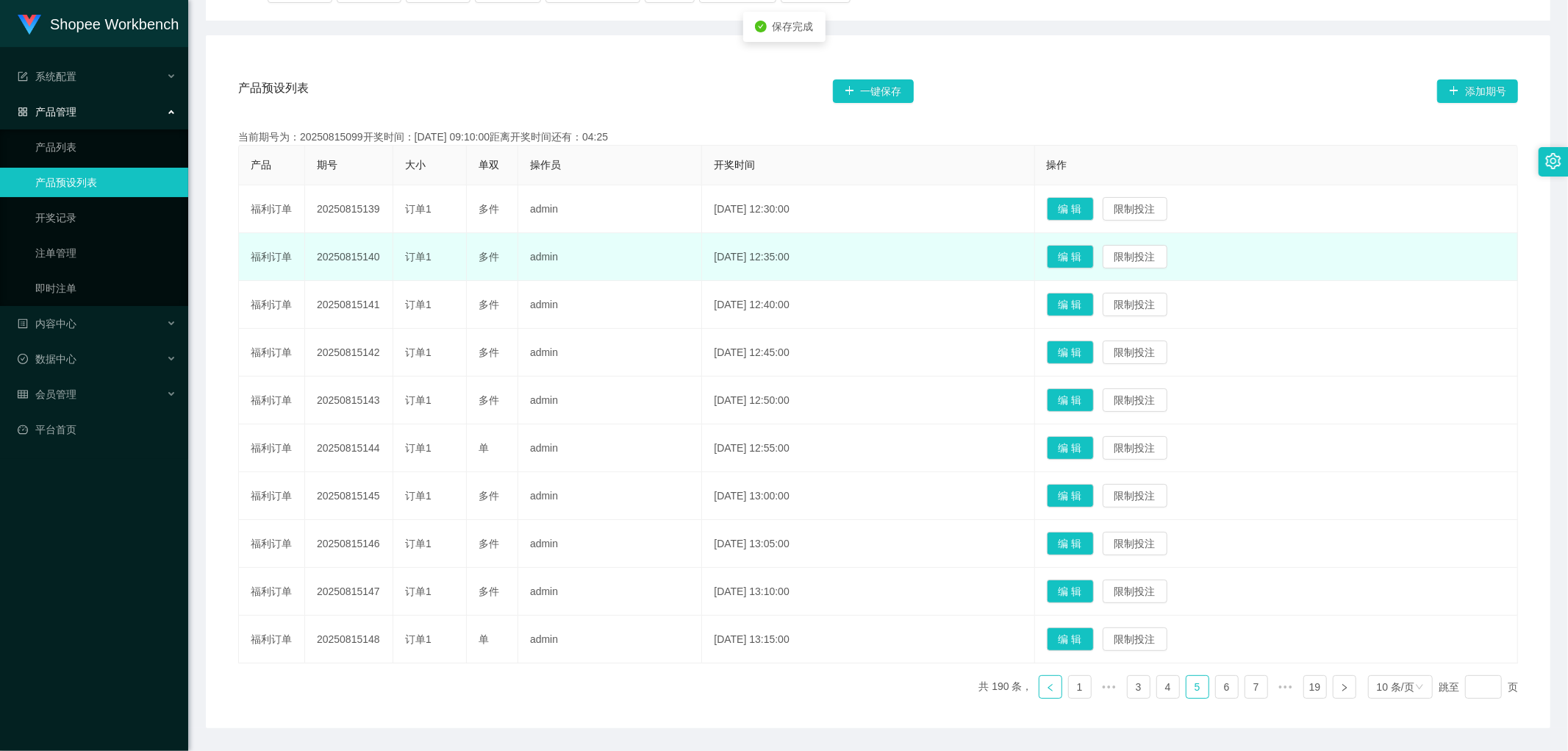
drag, startPoint x: 1039, startPoint y: 687, endPoint x: 1049, endPoint y: 694, distance: 12.2
click at [1047, 687] on icon "图标: left" at bounding box center [1050, 687] width 9 height 9
click at [1094, 635] on button "编 辑" at bounding box center [1070, 639] width 47 height 24
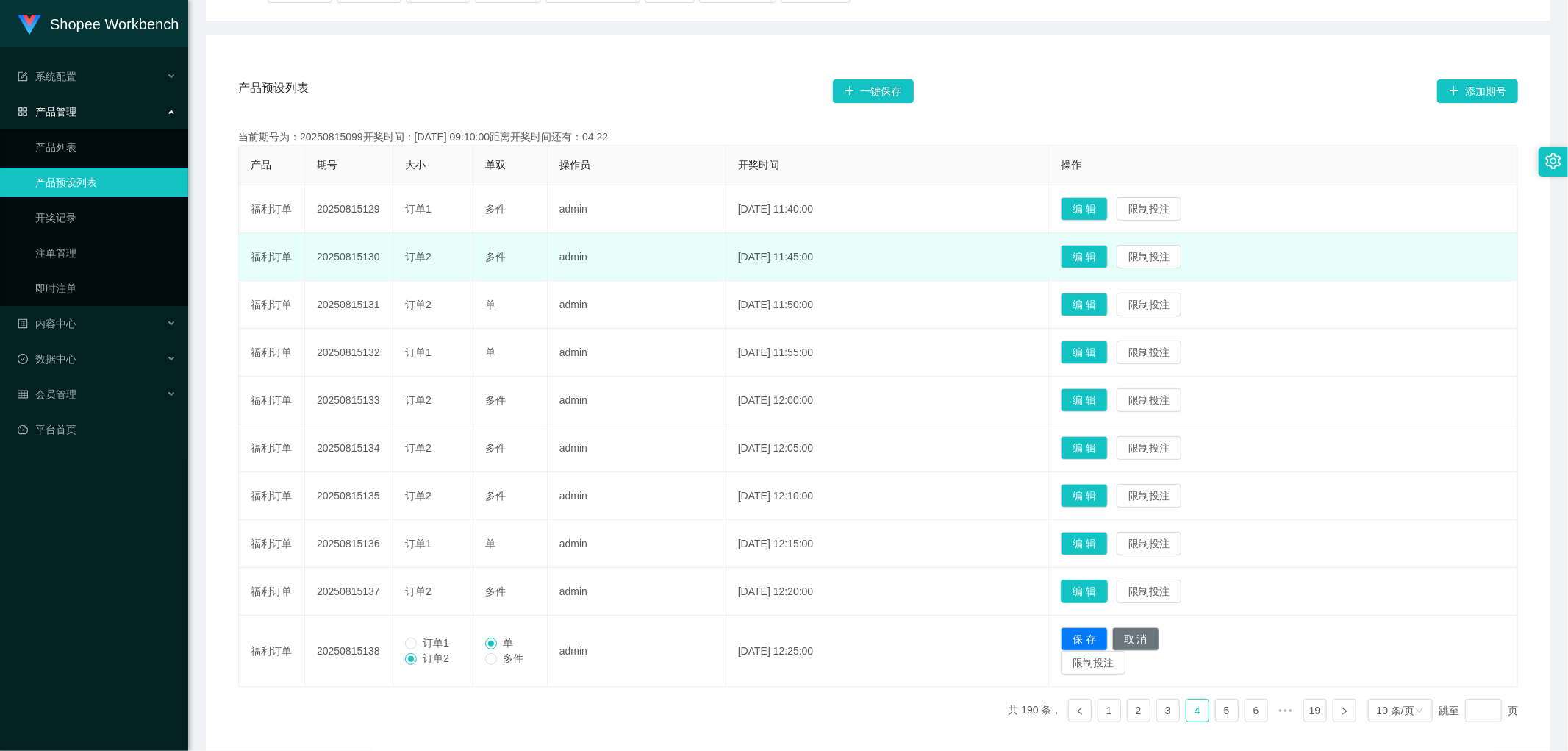
click at [1108, 589] on button "编 辑" at bounding box center [1084, 591] width 47 height 24
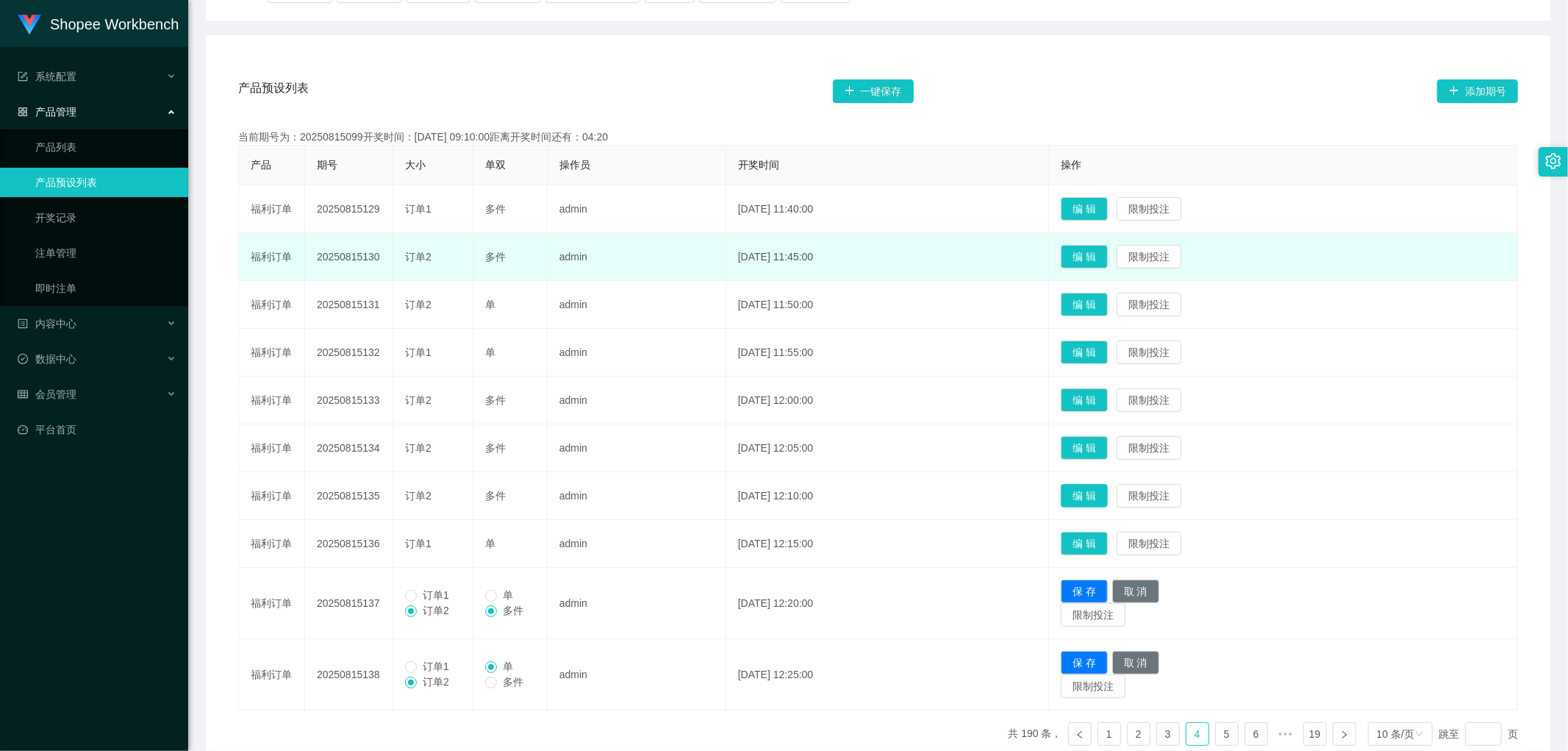
click at [1108, 497] on button "编 辑" at bounding box center [1084, 496] width 47 height 24
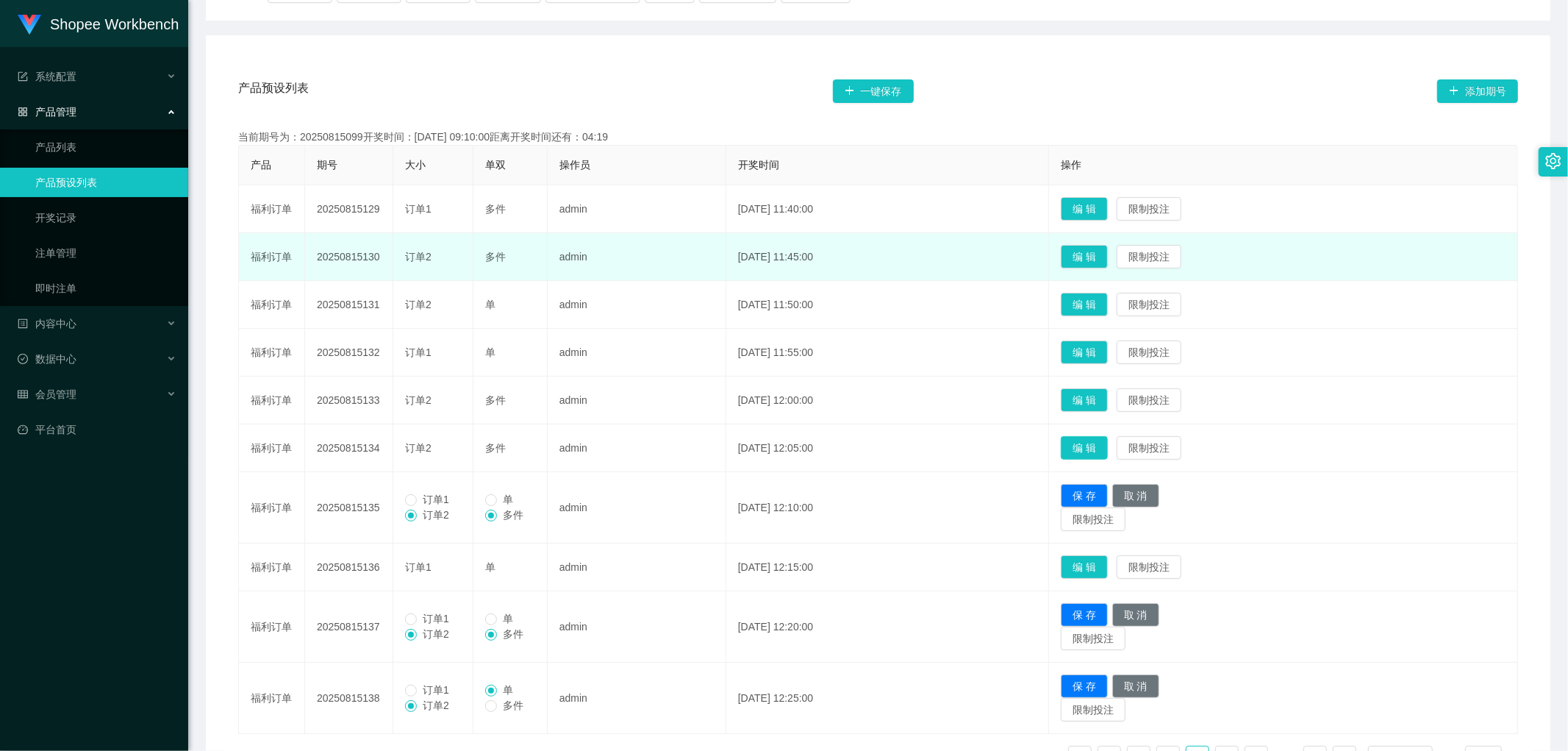
click at [1108, 448] on button "编 辑" at bounding box center [1084, 447] width 47 height 24
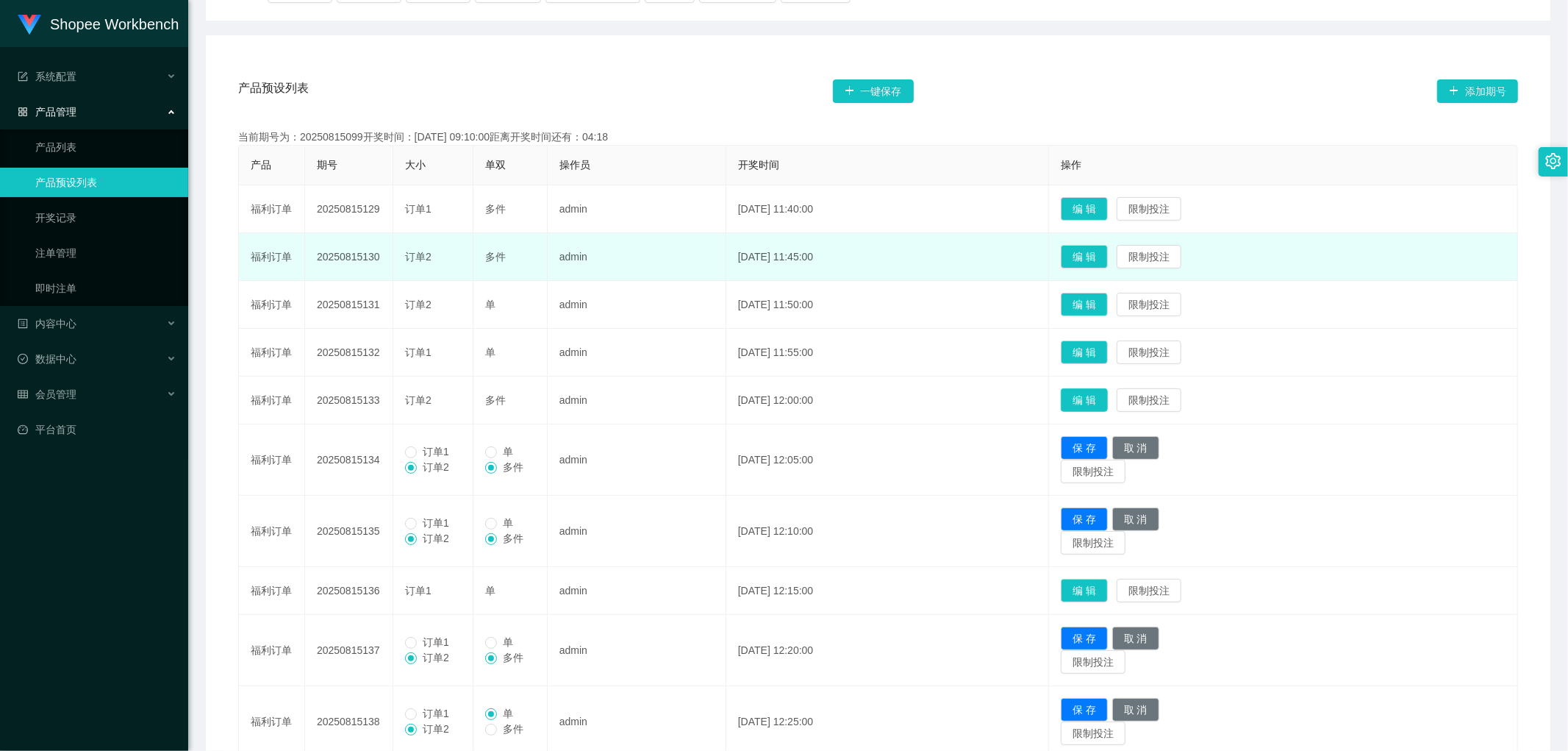
click at [1105, 399] on button "编 辑" at bounding box center [1084, 400] width 47 height 24
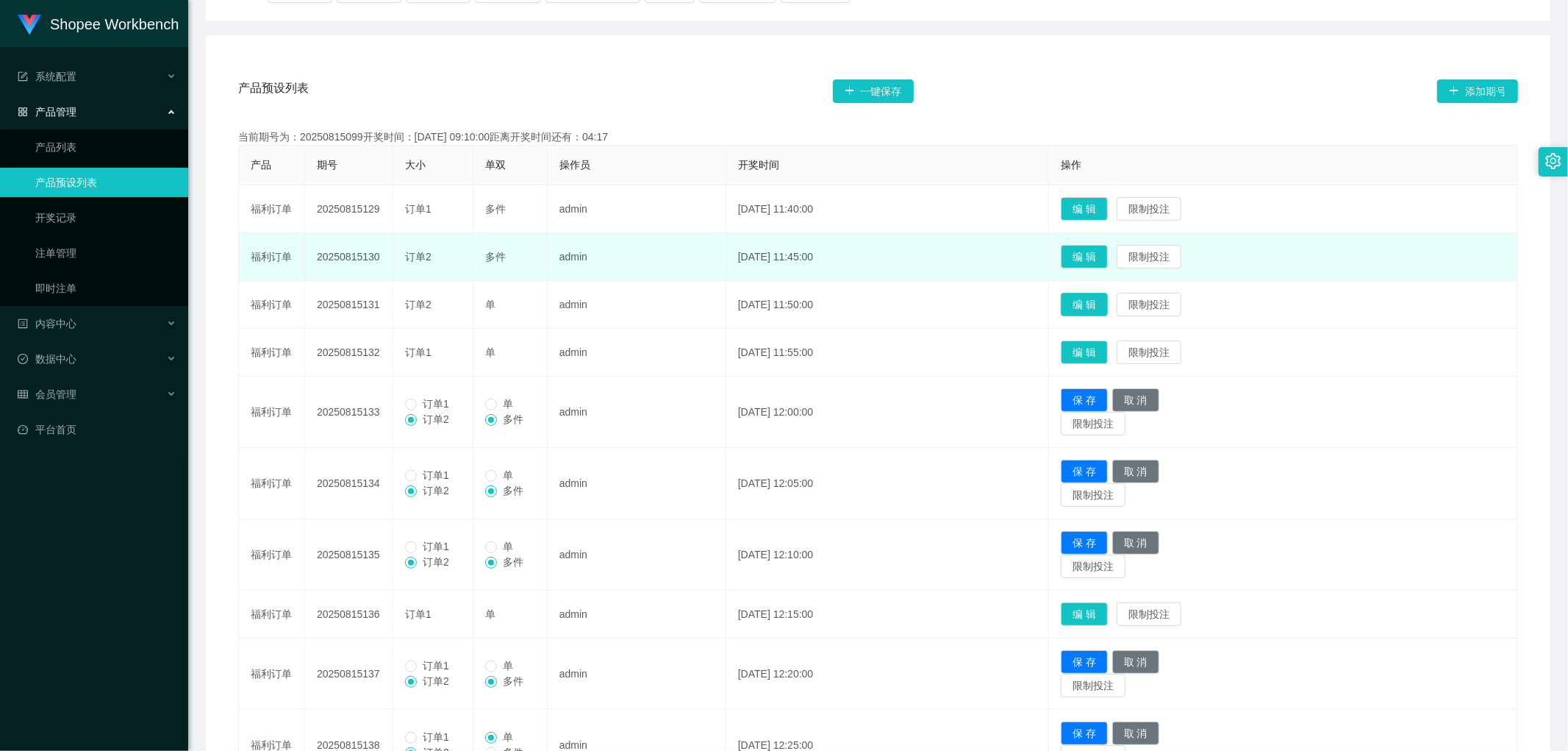
click at [1102, 295] on button "编 辑" at bounding box center [1084, 305] width 47 height 24
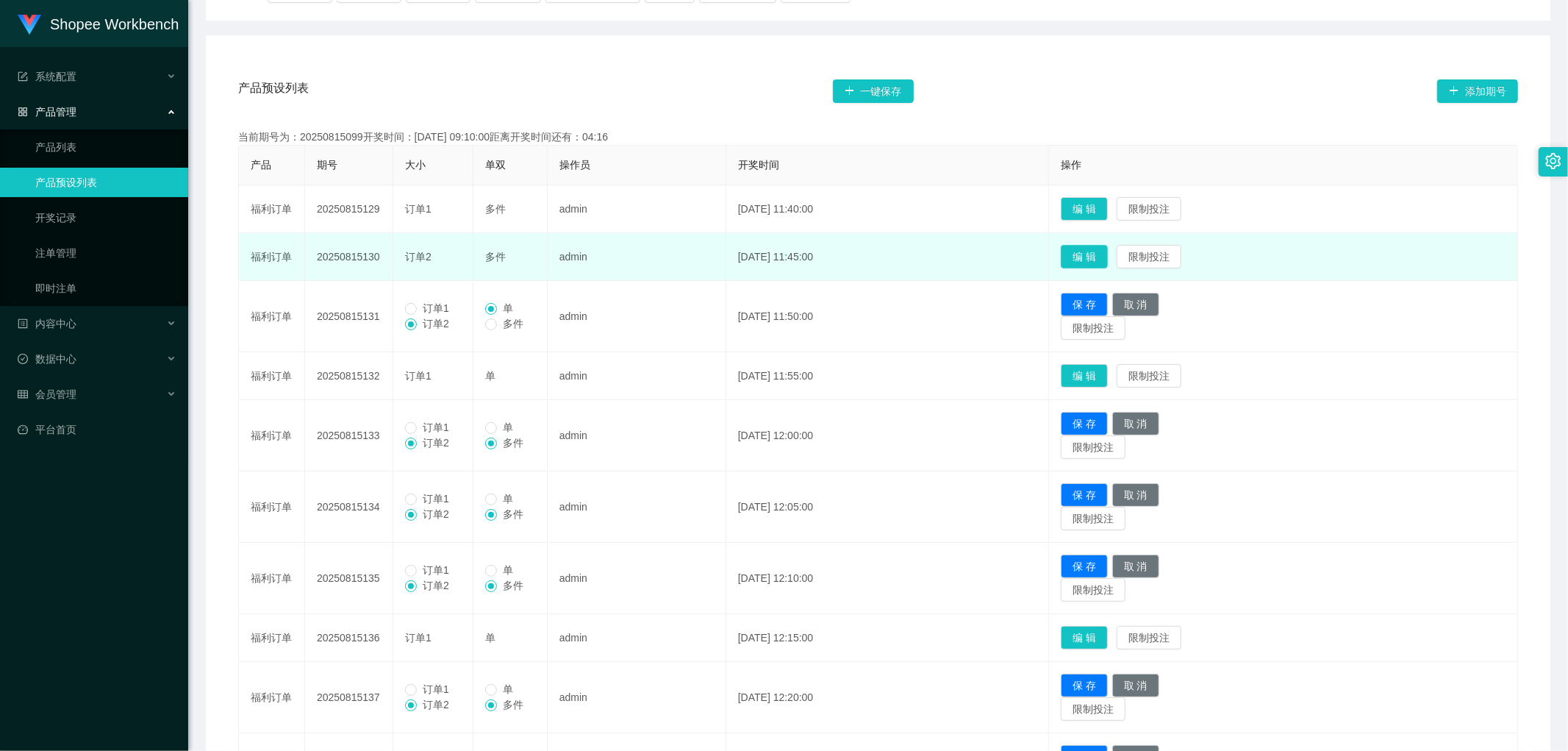
click at [1104, 253] on button "编 辑" at bounding box center [1084, 256] width 47 height 24
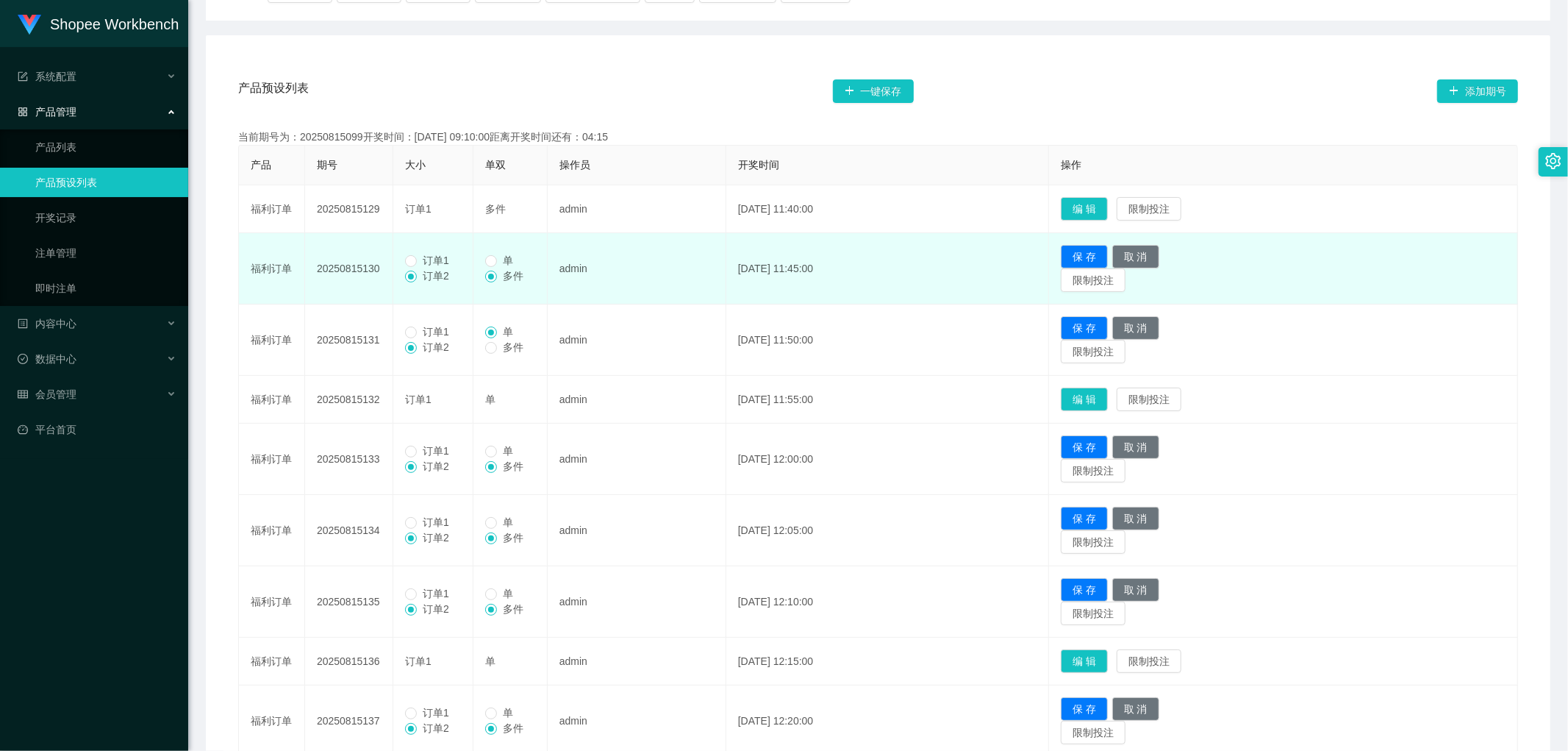
click at [417, 260] on span "订单1" at bounding box center [436, 260] width 38 height 11
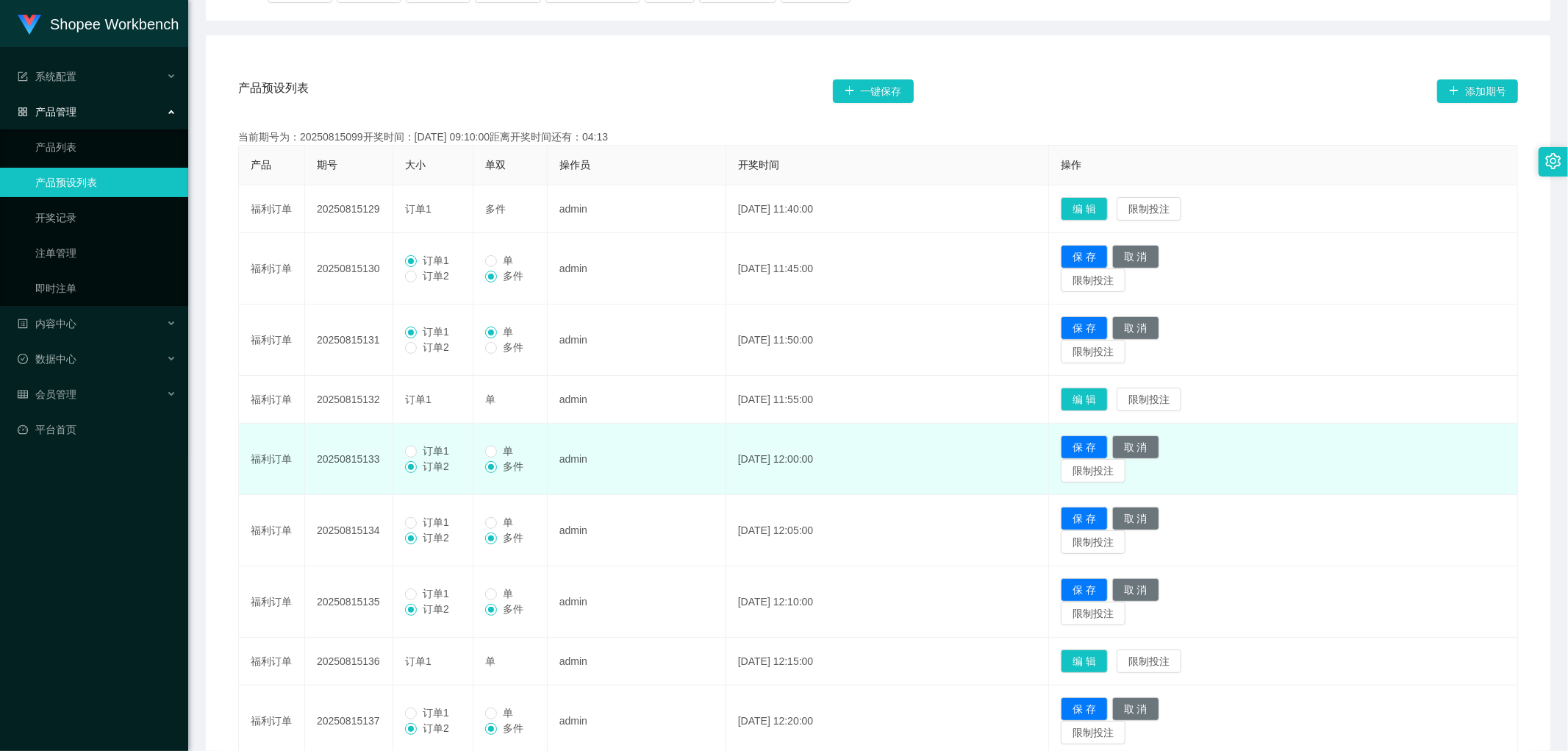
click at [416, 462] on span at bounding box center [411, 467] width 11 height 11
click at [420, 448] on span "订单1" at bounding box center [436, 451] width 38 height 11
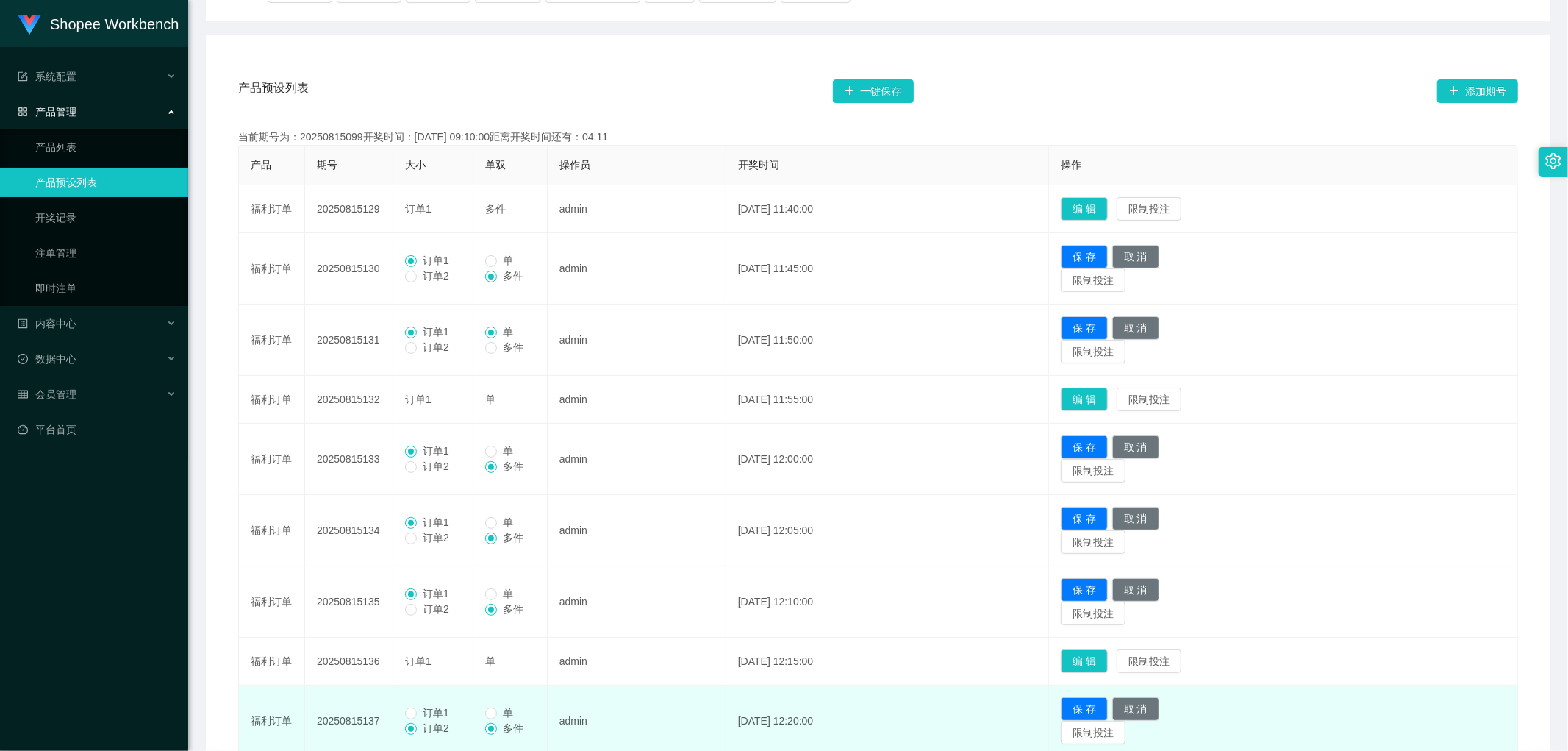
click at [417, 714] on span "订单1" at bounding box center [436, 713] width 38 height 11
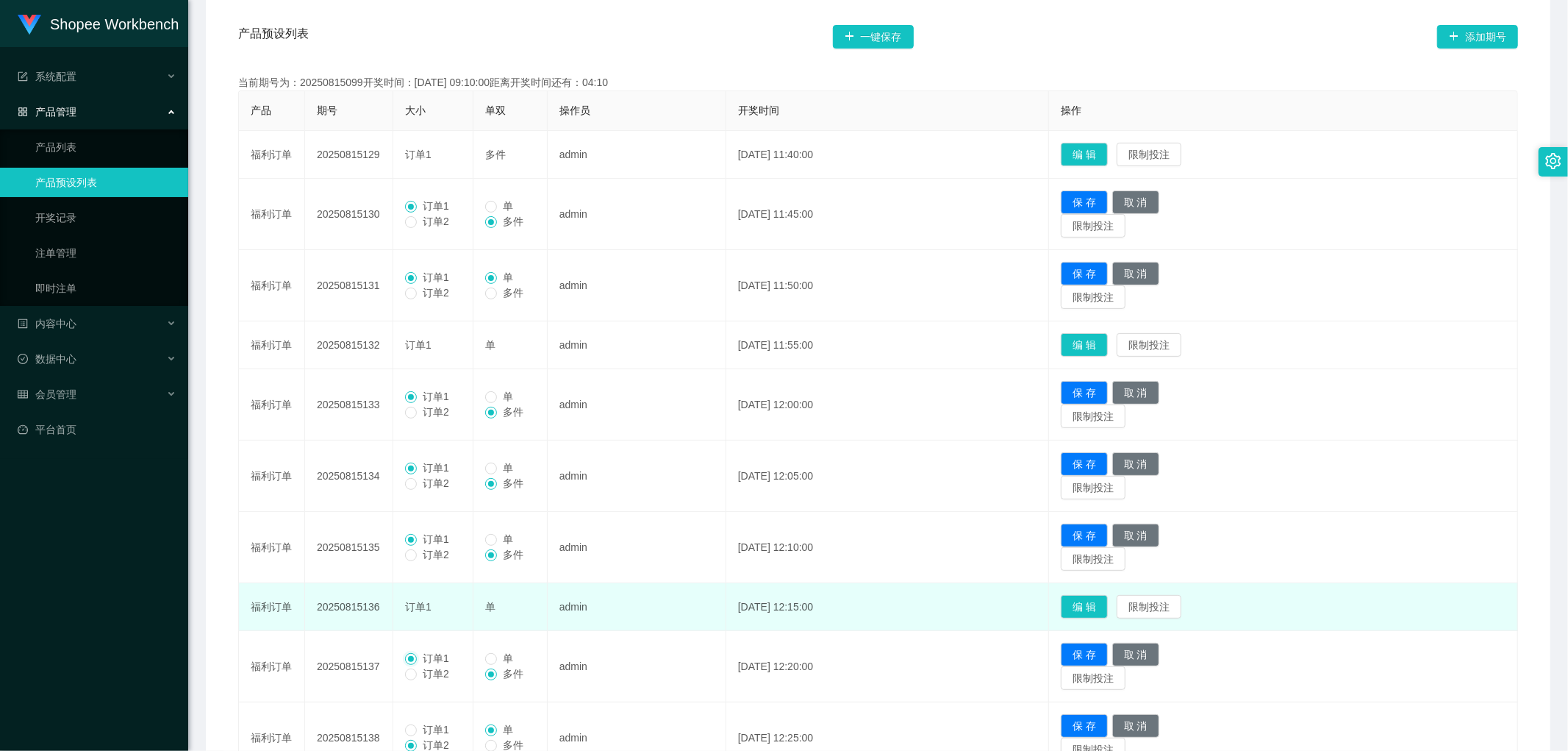
scroll to position [307, 0]
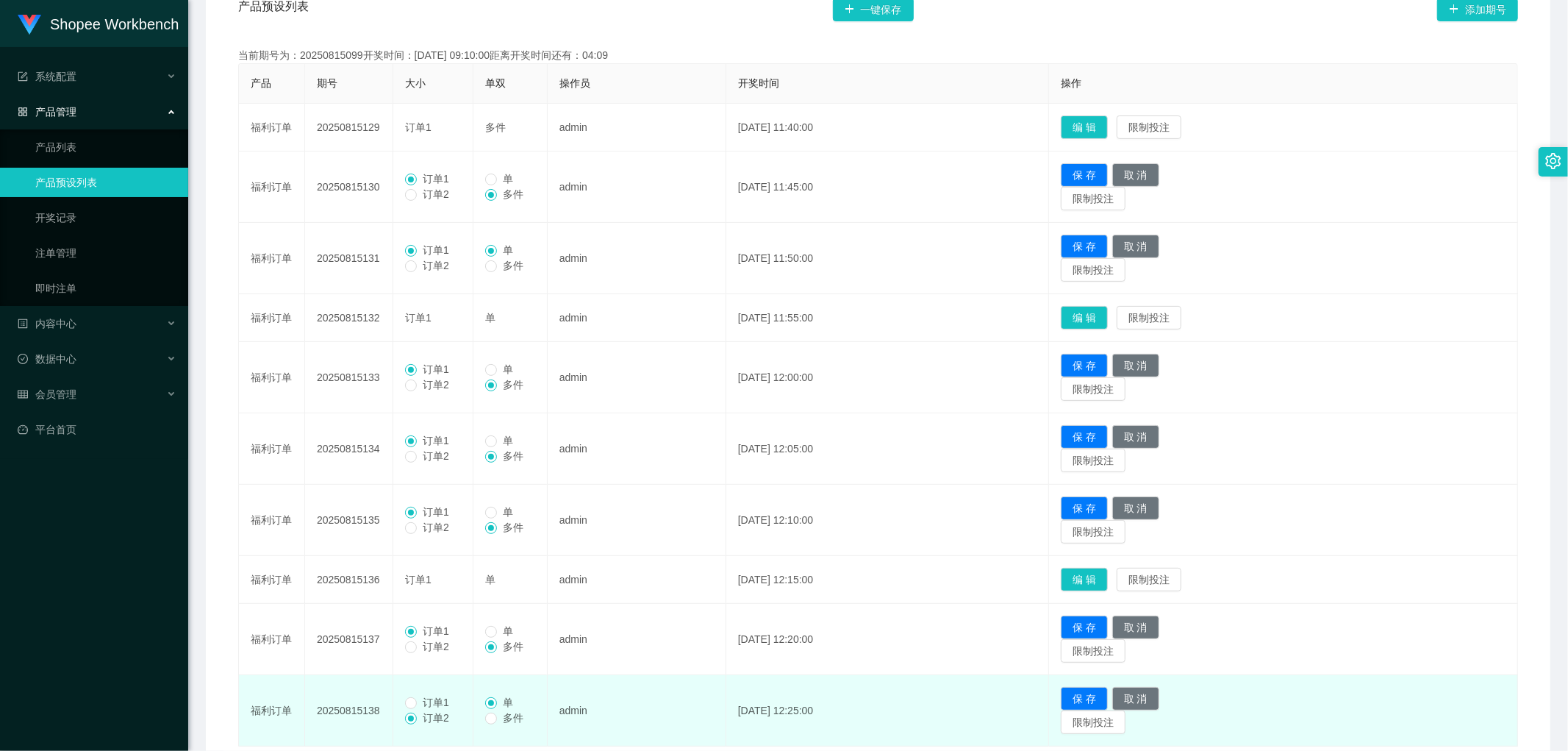
click at [423, 699] on span "订单1" at bounding box center [436, 702] width 38 height 11
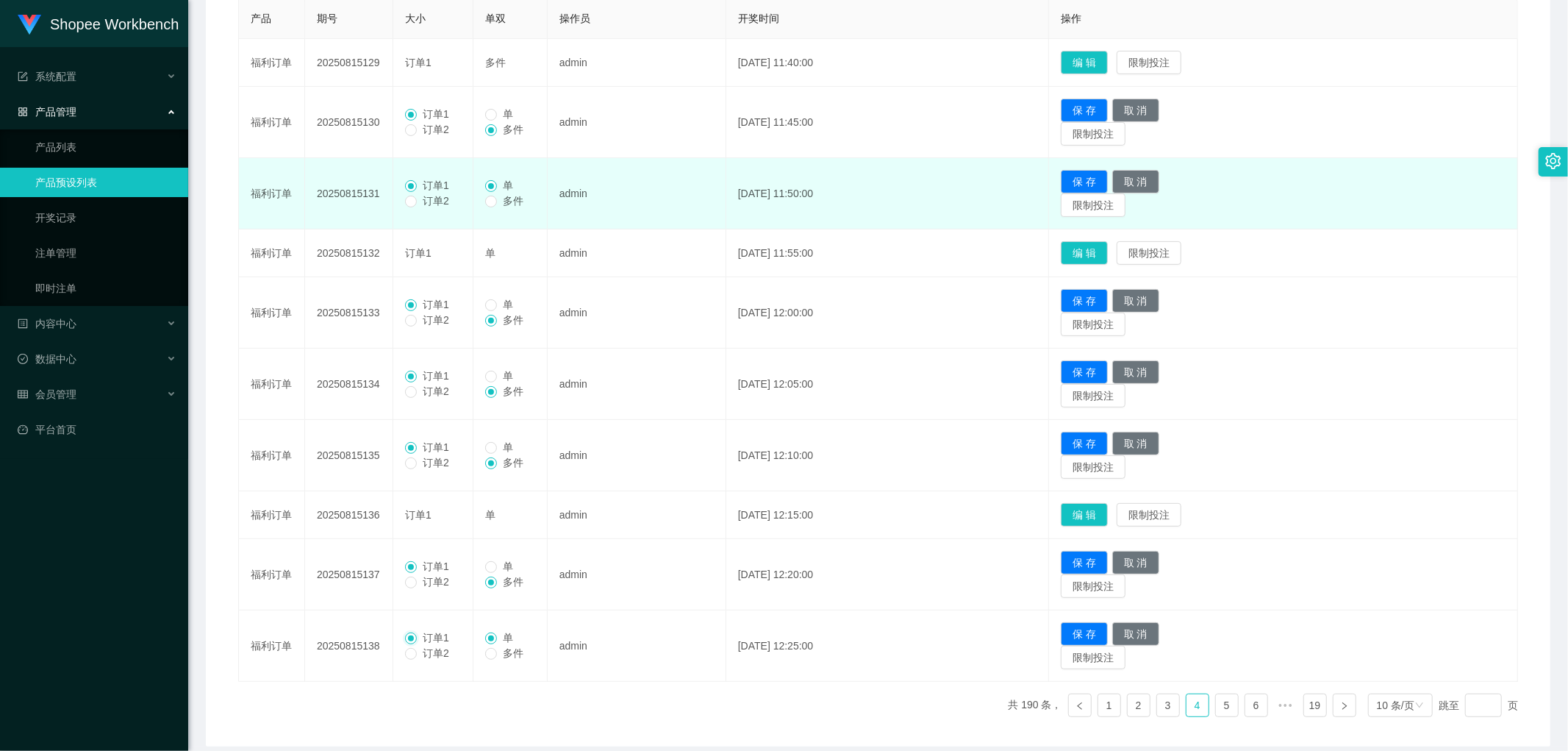
scroll to position [273, 0]
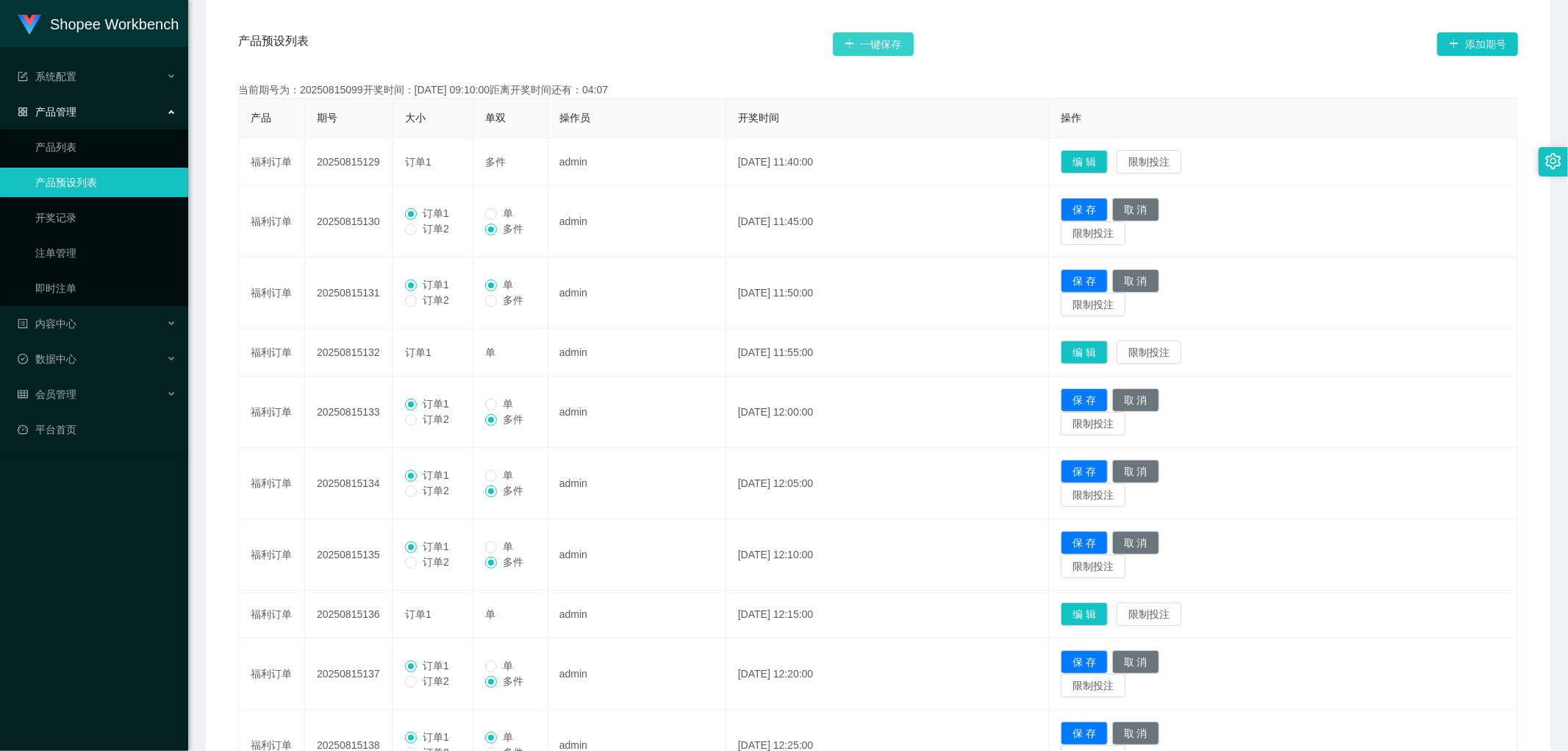
click at [883, 41] on button "一键保存" at bounding box center [873, 44] width 81 height 24
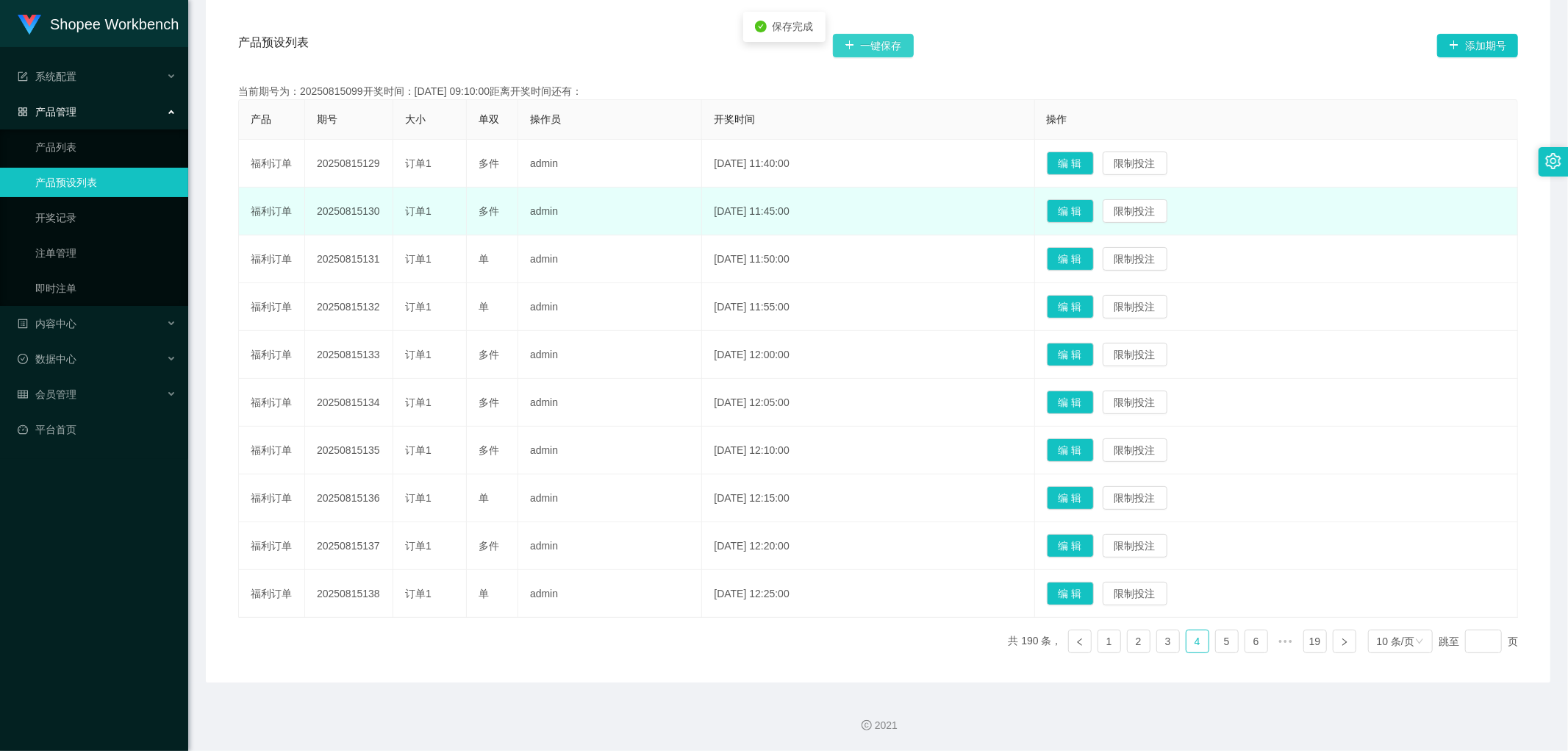
scroll to position [272, 0]
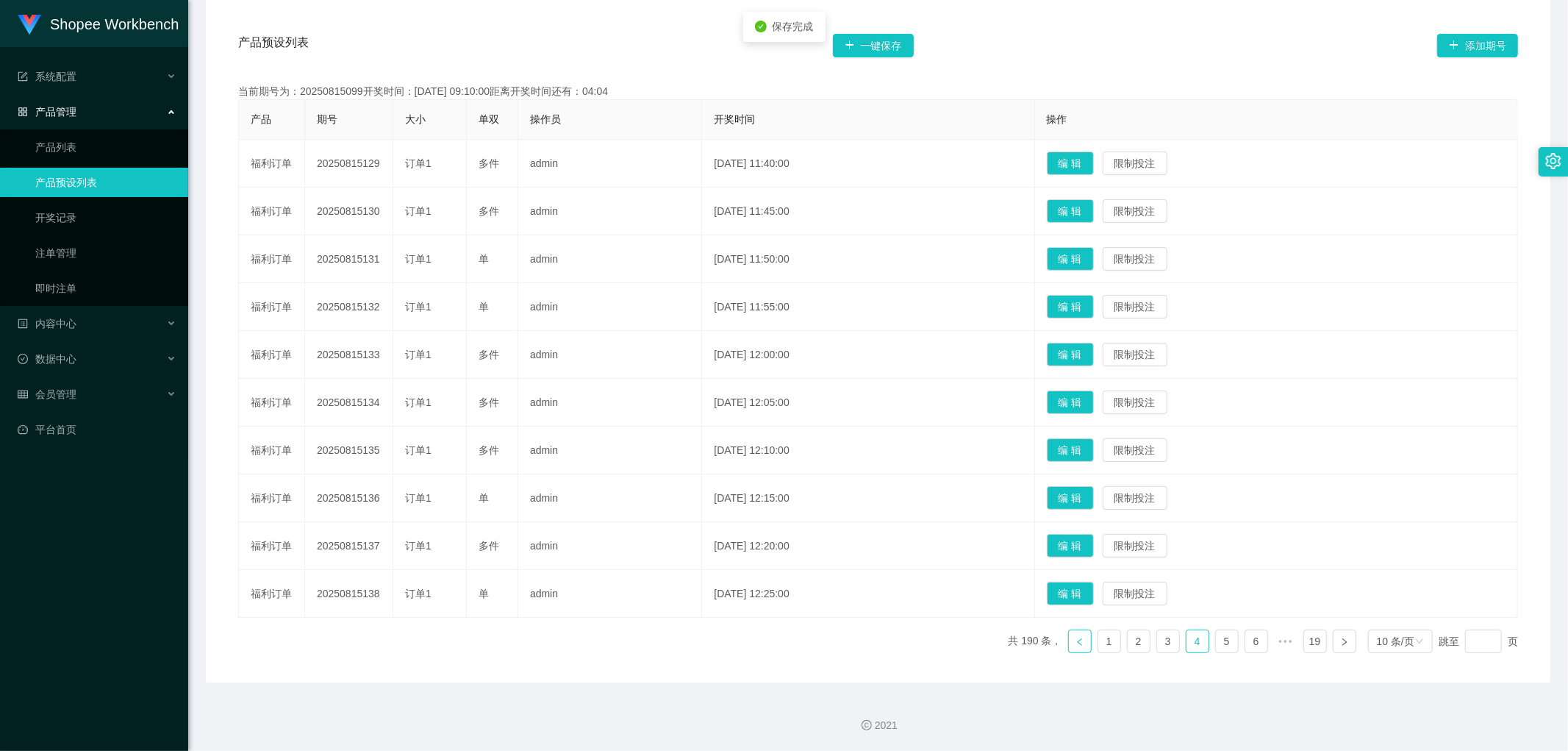
click at [1076, 638] on icon "图标: left" at bounding box center [1080, 642] width 9 height 9
click at [1090, 591] on button "编 辑" at bounding box center [1070, 593] width 47 height 24
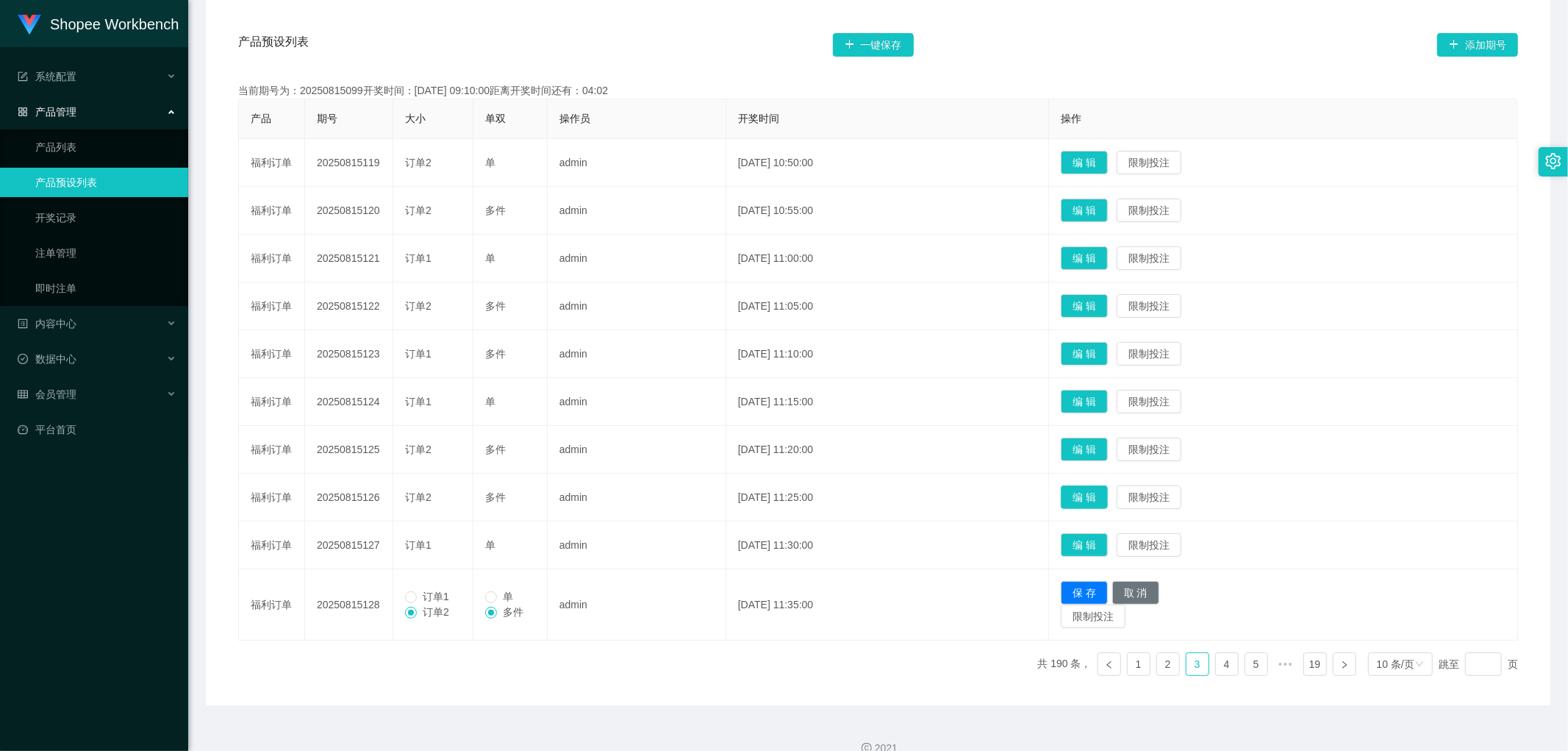
click at [1107, 494] on button "编 辑" at bounding box center [1084, 497] width 47 height 24
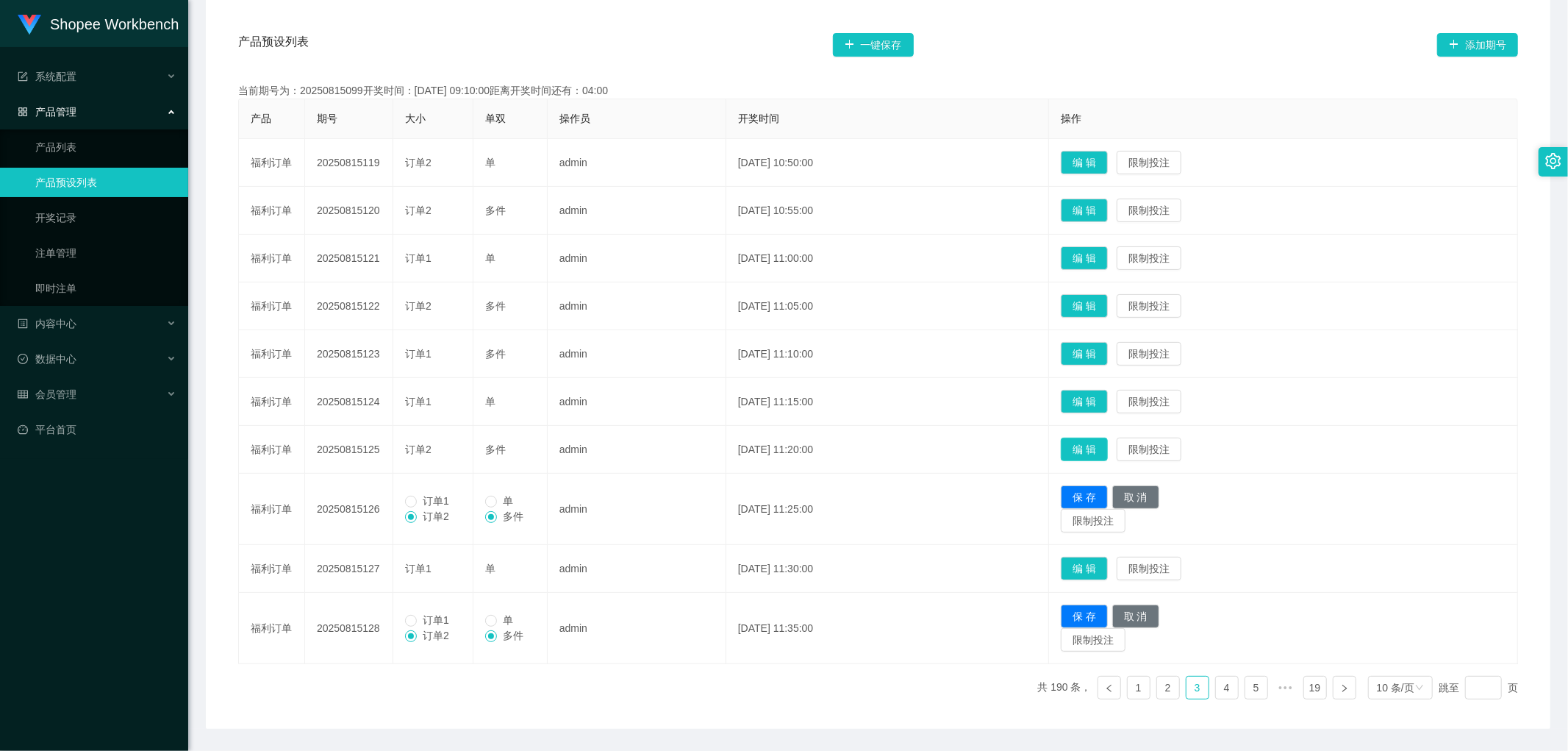
click at [1108, 442] on button "编 辑" at bounding box center [1084, 449] width 47 height 24
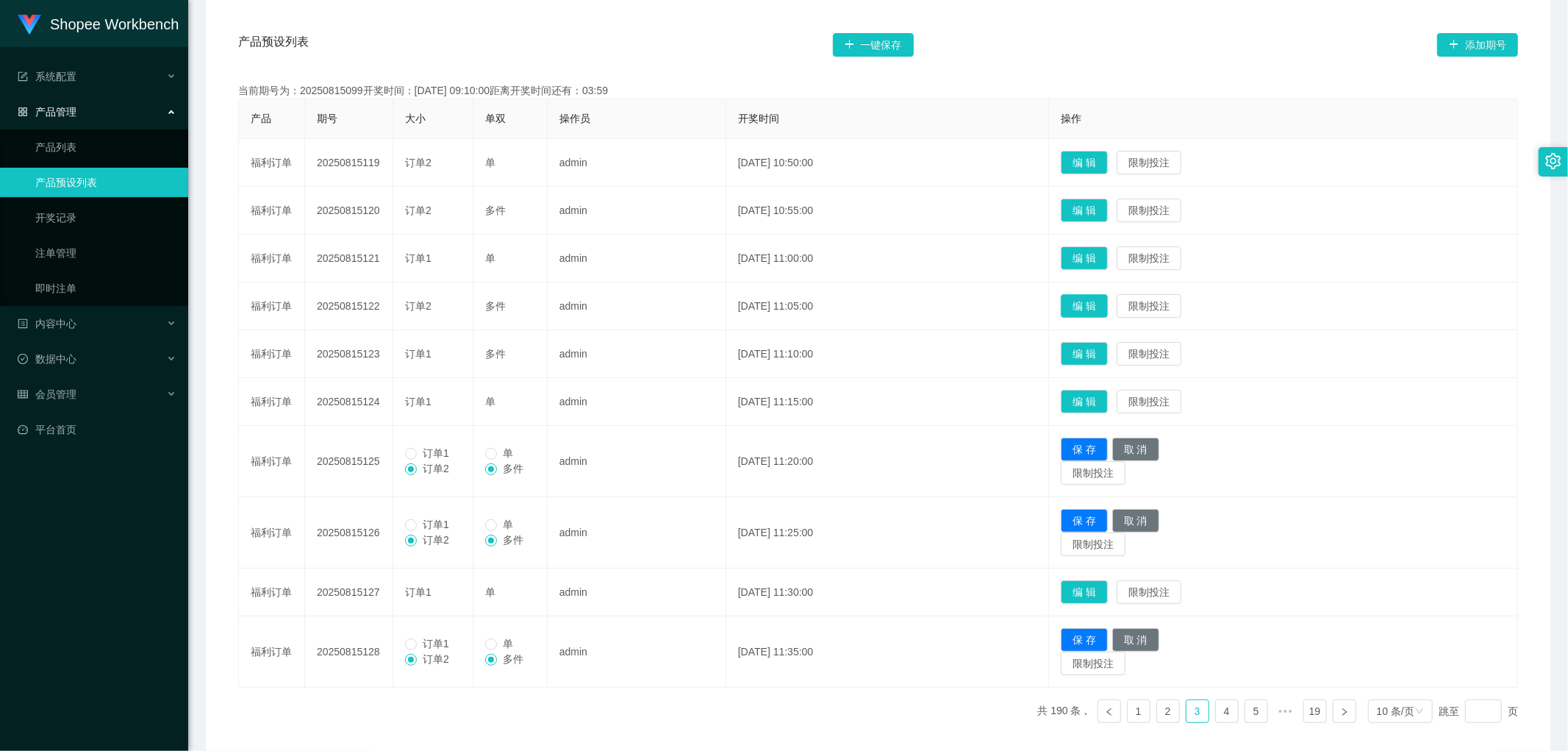
click at [1108, 305] on button "编 辑" at bounding box center [1084, 306] width 47 height 24
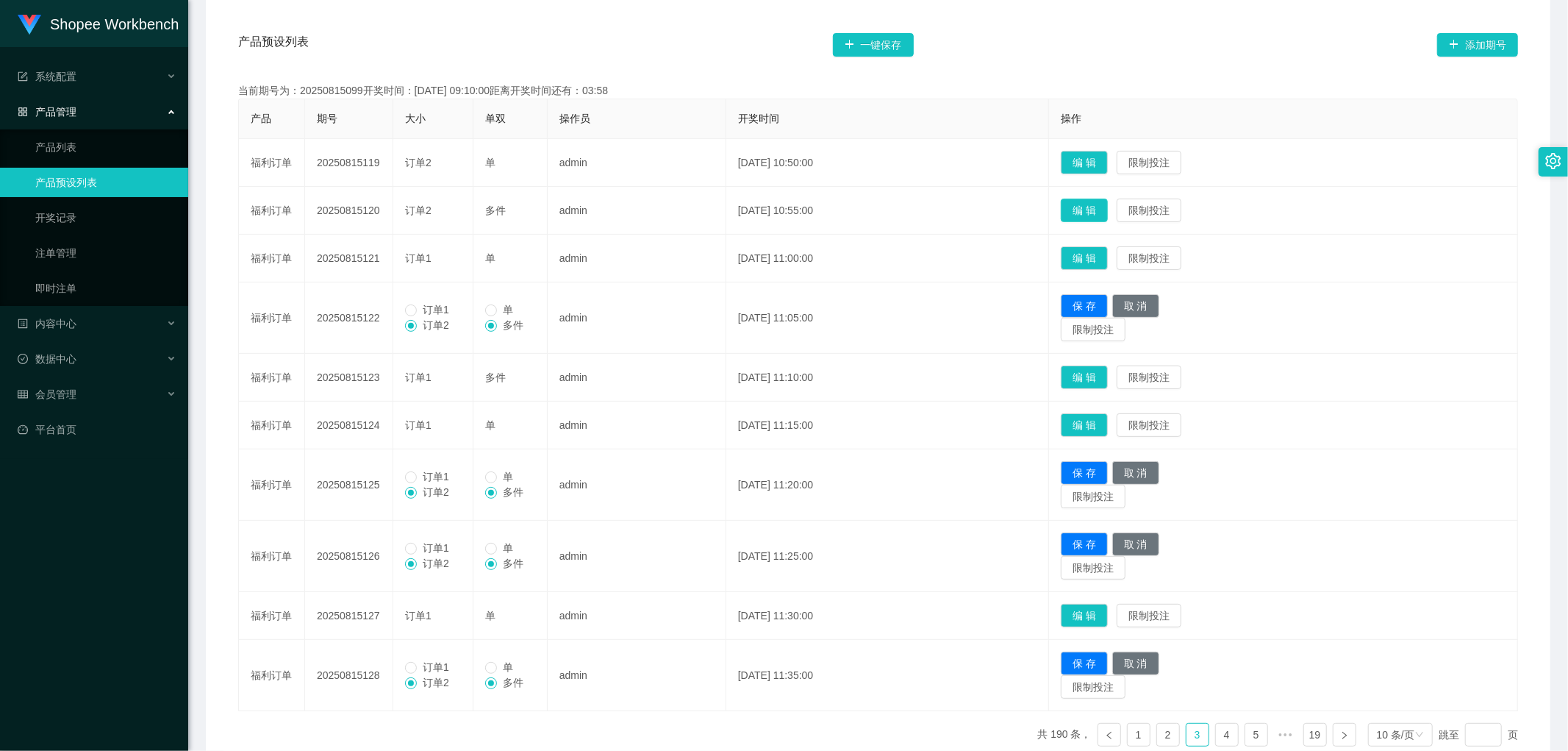
click at [1108, 205] on button "编 辑" at bounding box center [1084, 210] width 47 height 24
click at [1108, 158] on button "编 辑" at bounding box center [1084, 162] width 47 height 24
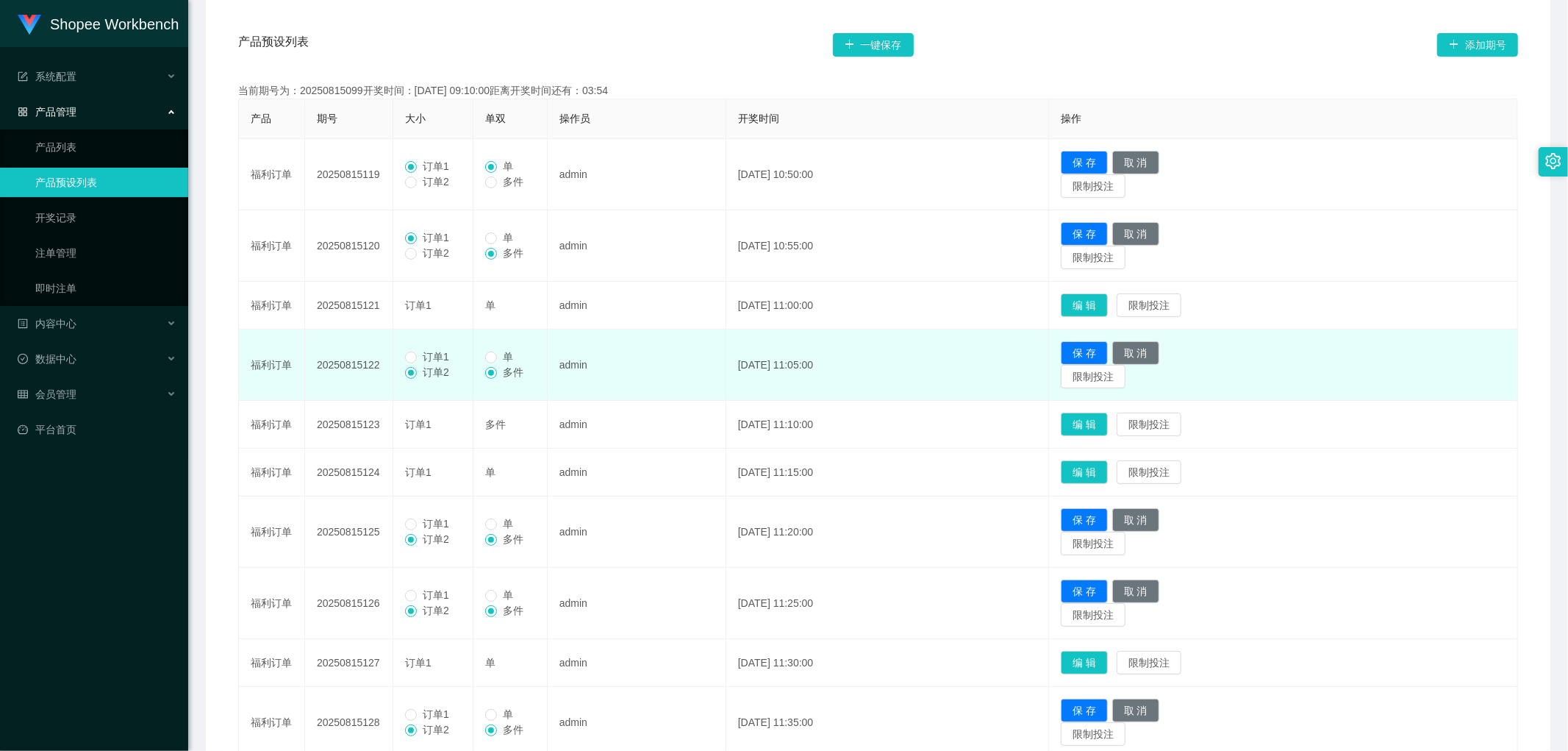
click at [409, 348] on td "订单1 订单2" at bounding box center [433, 365] width 80 height 71
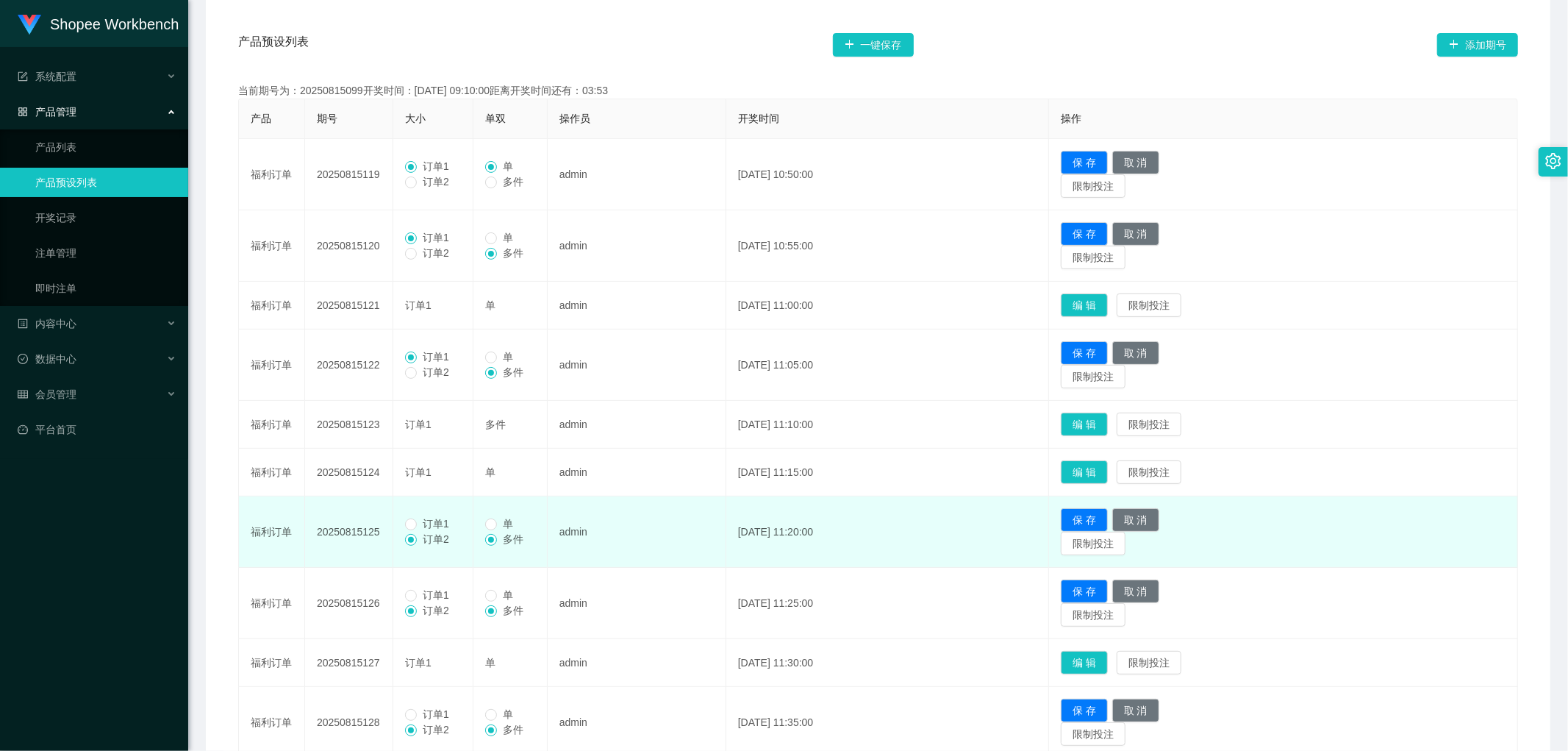
click at [420, 523] on span "订单1" at bounding box center [436, 524] width 38 height 11
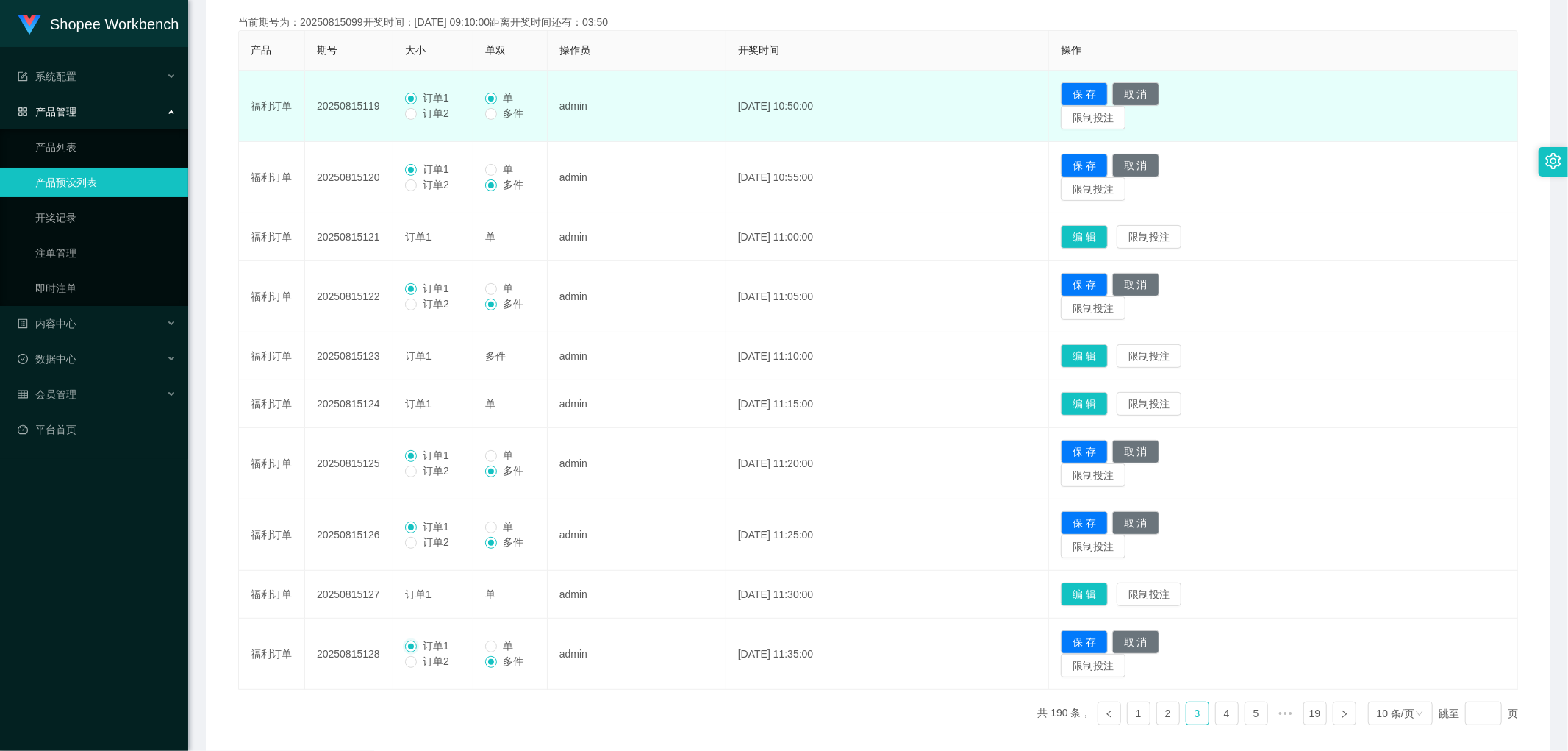
scroll to position [250, 0]
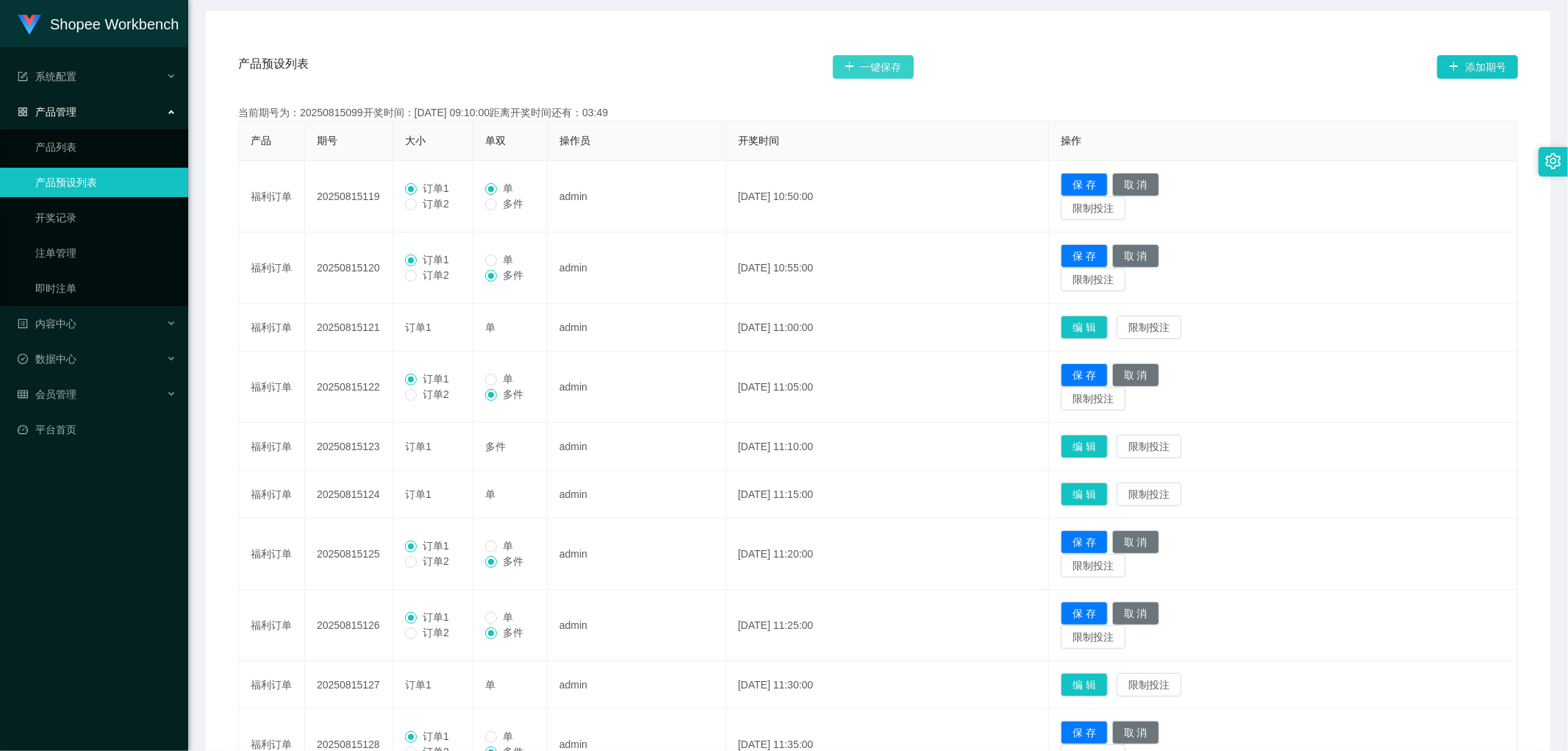
click at [878, 57] on button "一键保存" at bounding box center [873, 67] width 81 height 24
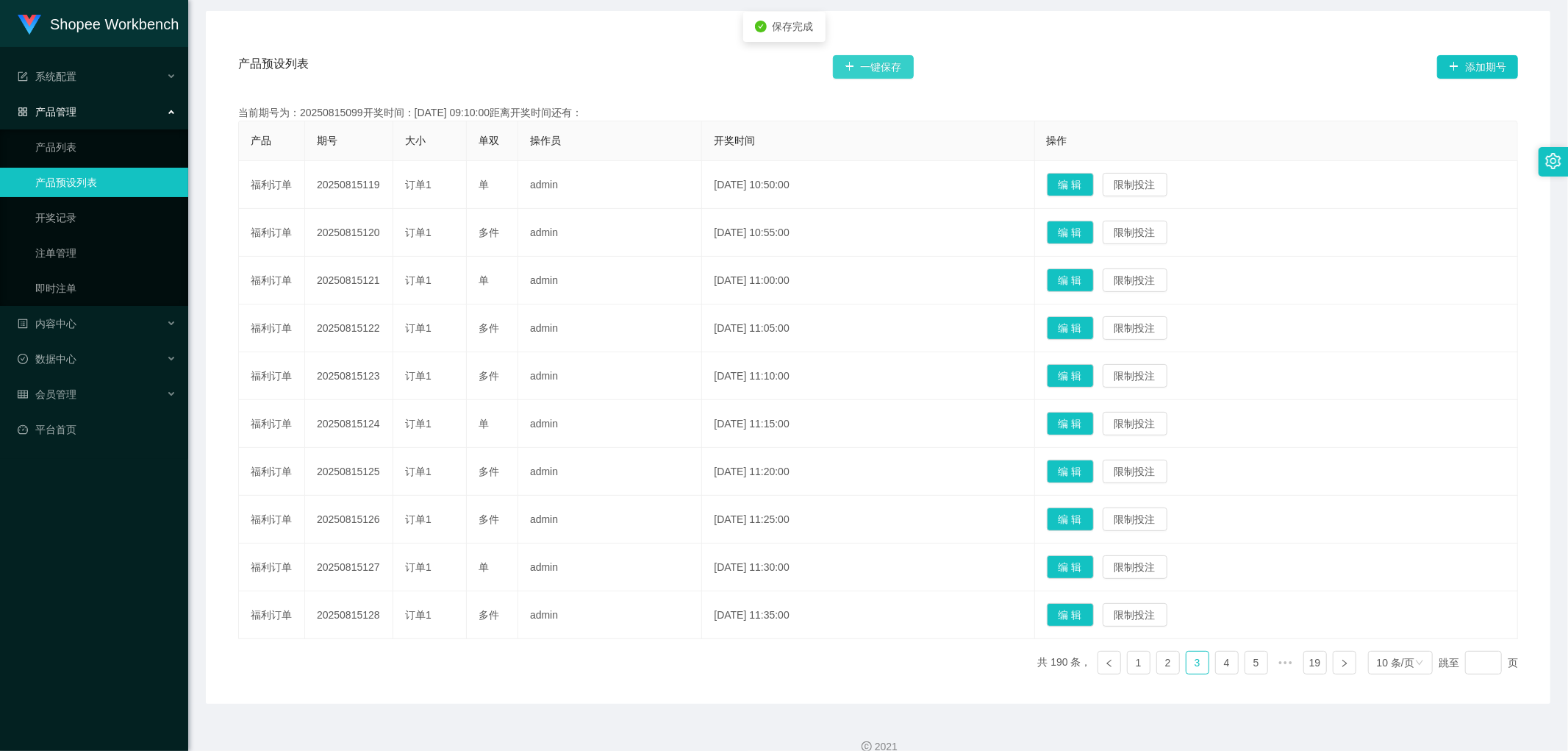
scroll to position [272, 0]
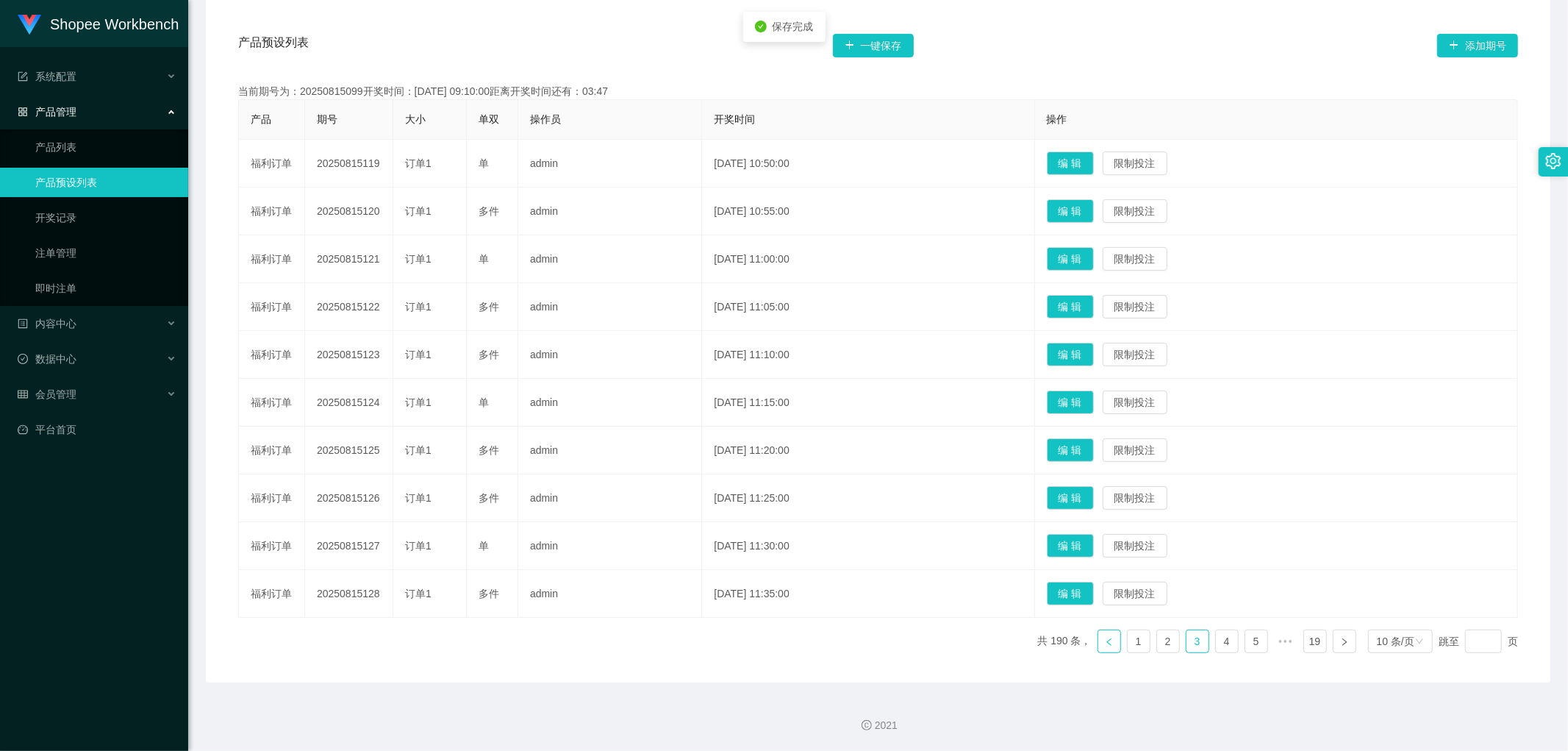
click at [1106, 641] on icon "图标: left" at bounding box center [1109, 642] width 9 height 9
click at [1094, 596] on button "编 辑" at bounding box center [1070, 593] width 47 height 24
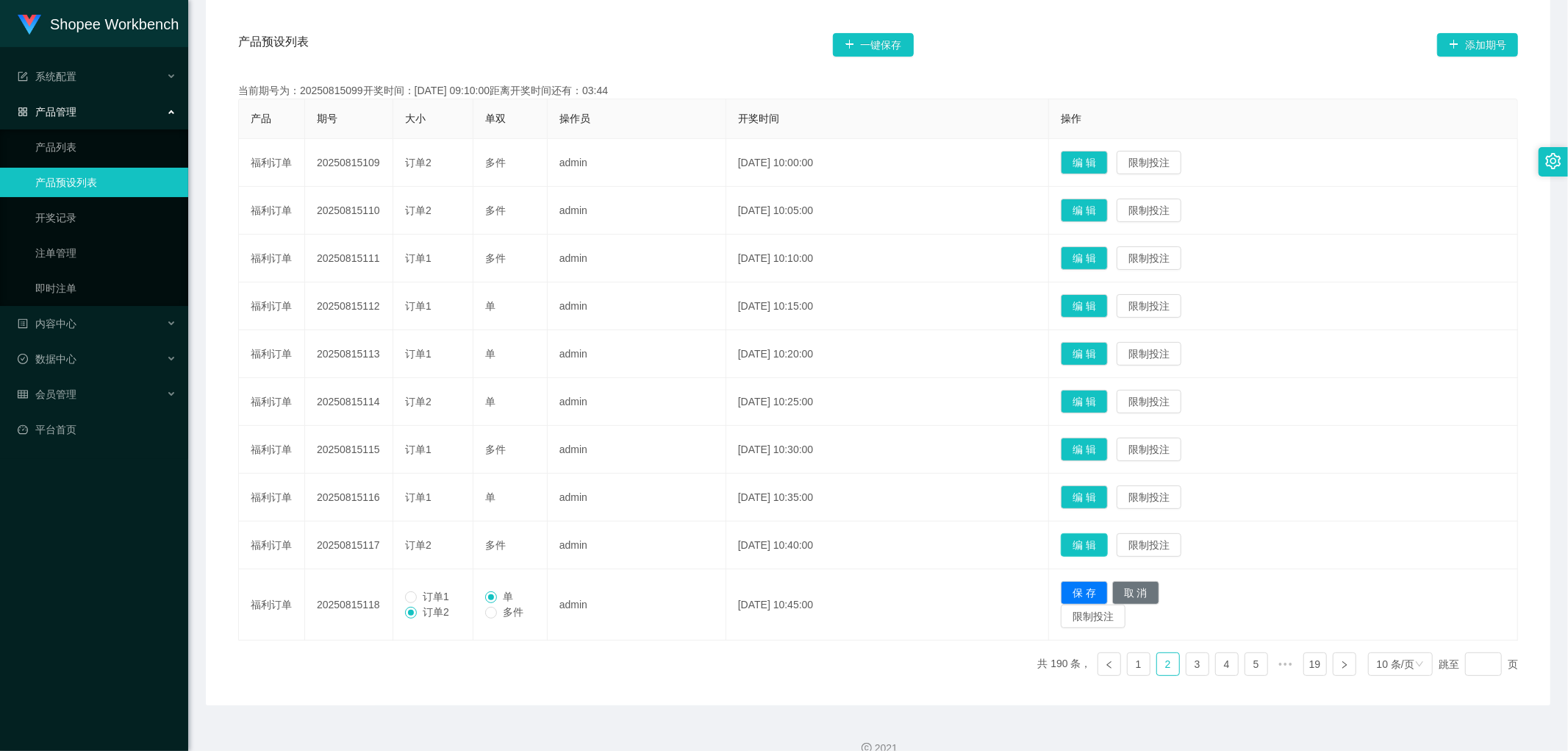
click at [1107, 543] on button "编 辑" at bounding box center [1084, 544] width 47 height 24
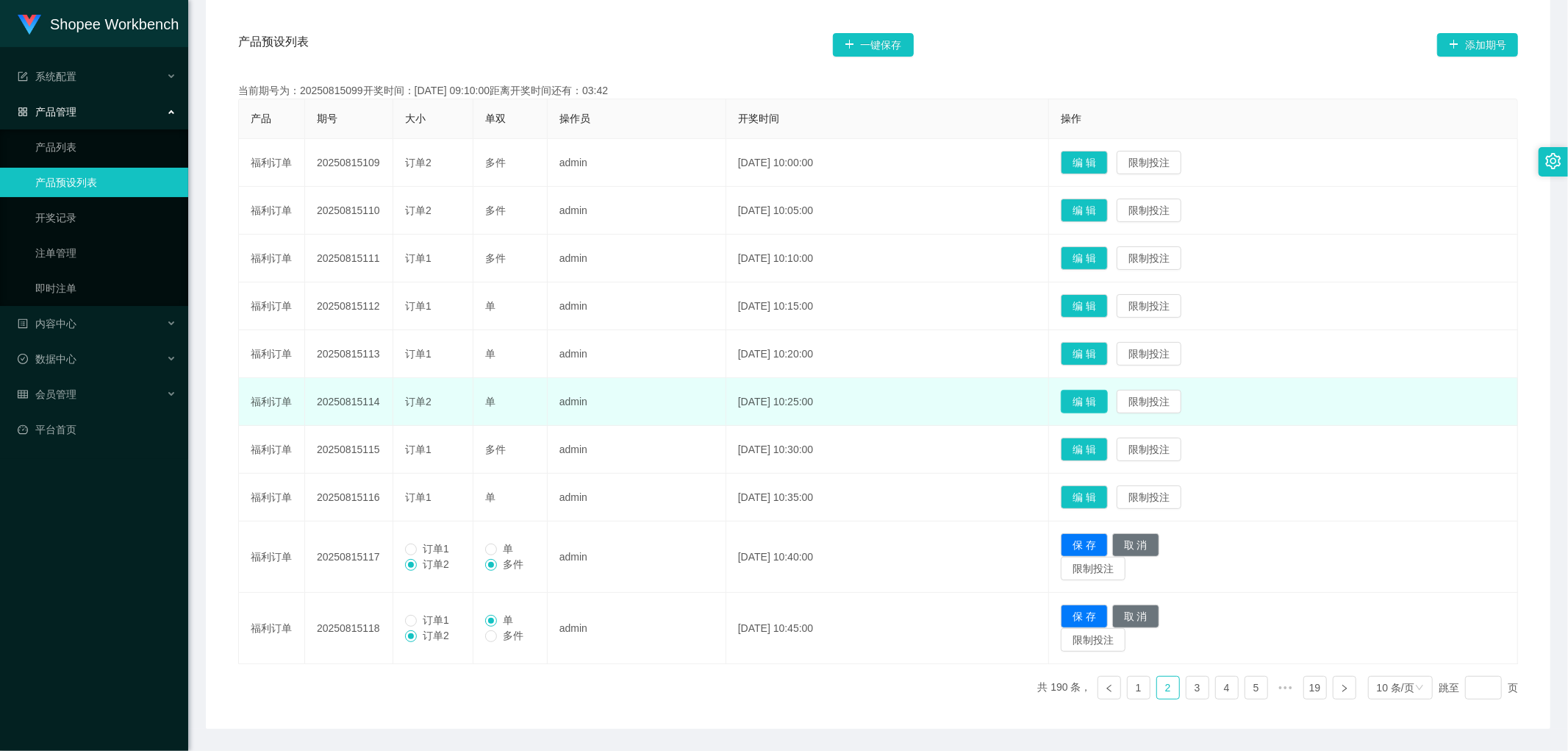
click at [1105, 400] on button "编 辑" at bounding box center [1084, 402] width 47 height 24
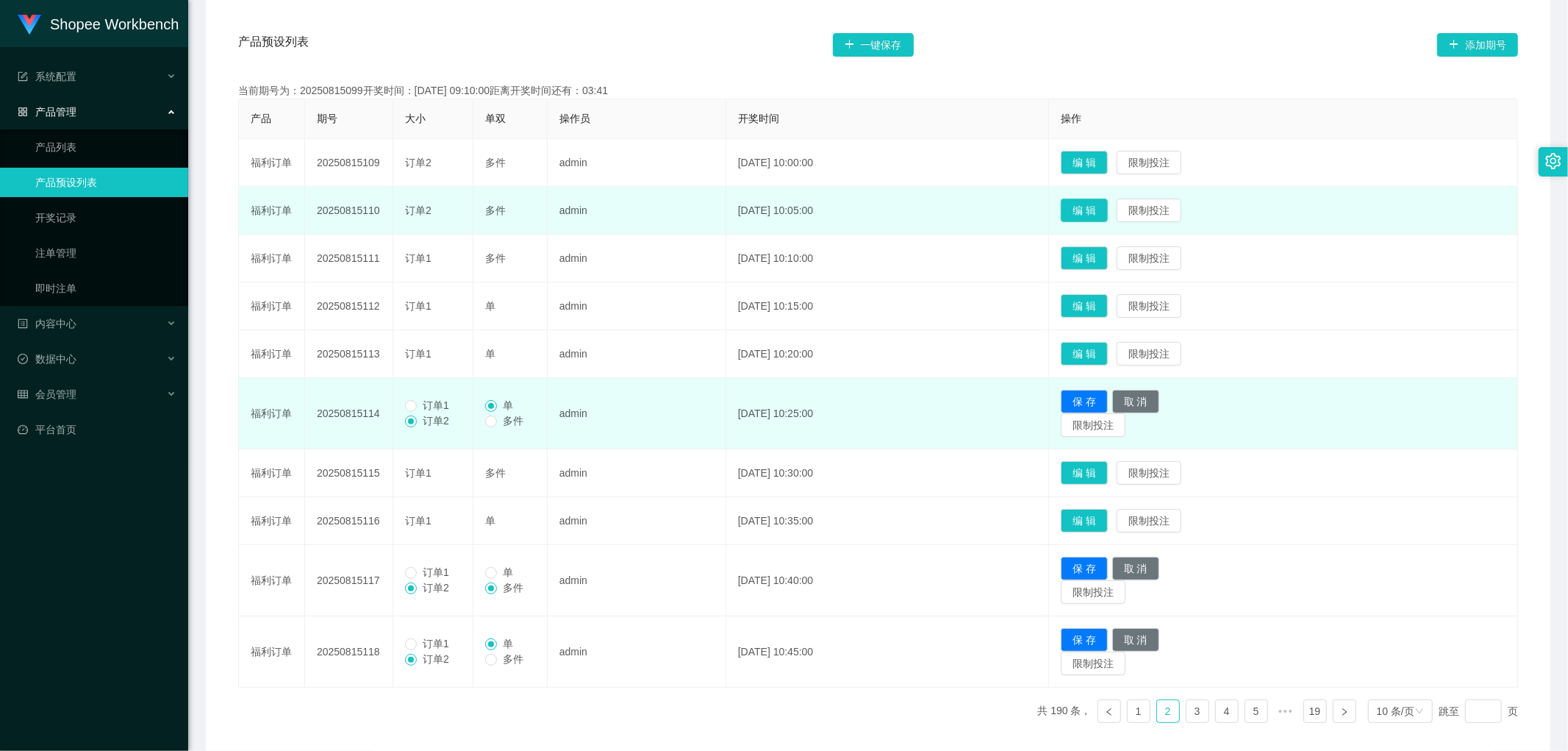
click at [1108, 206] on button "编 辑" at bounding box center [1084, 210] width 47 height 24
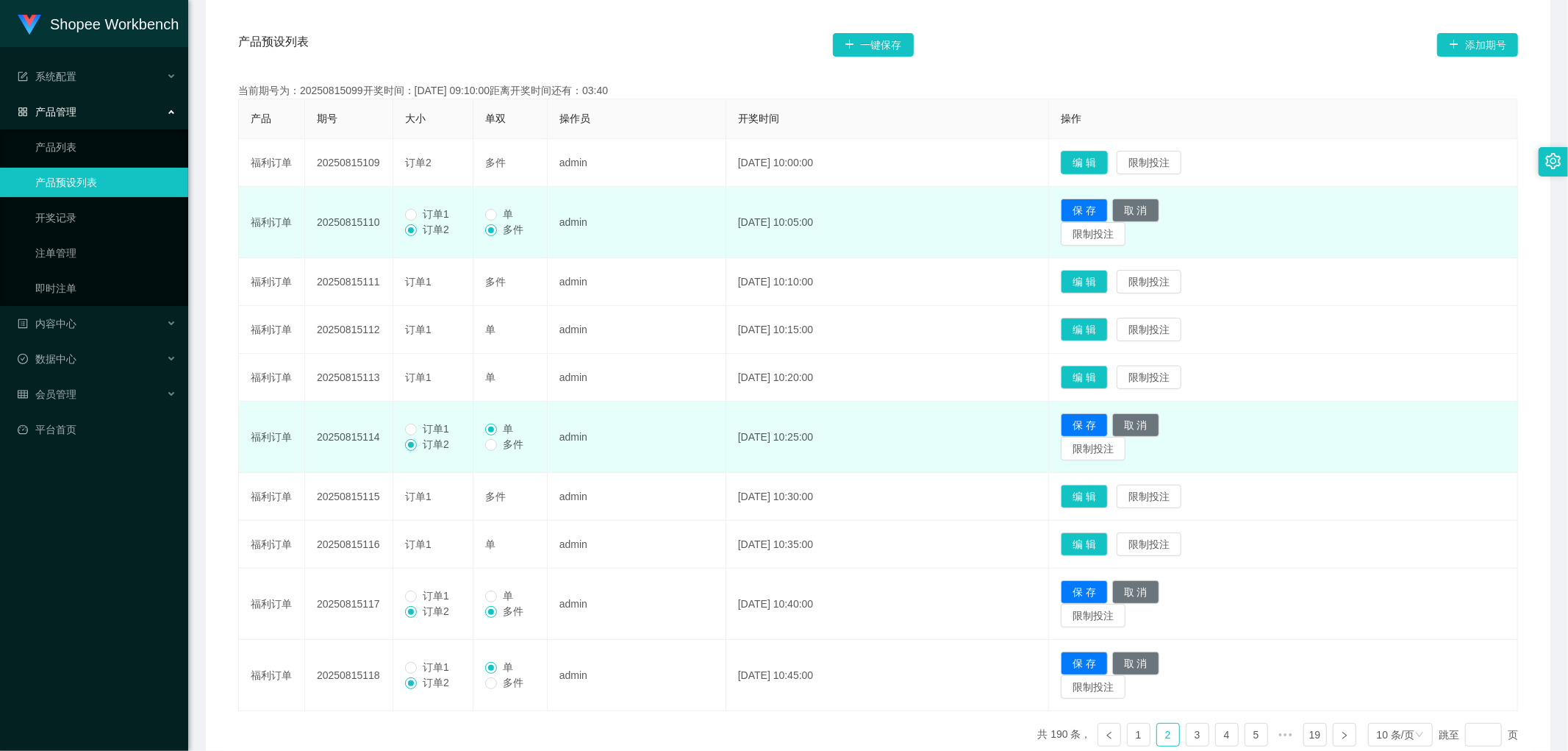
click at [1107, 159] on button "编 辑" at bounding box center [1084, 162] width 47 height 24
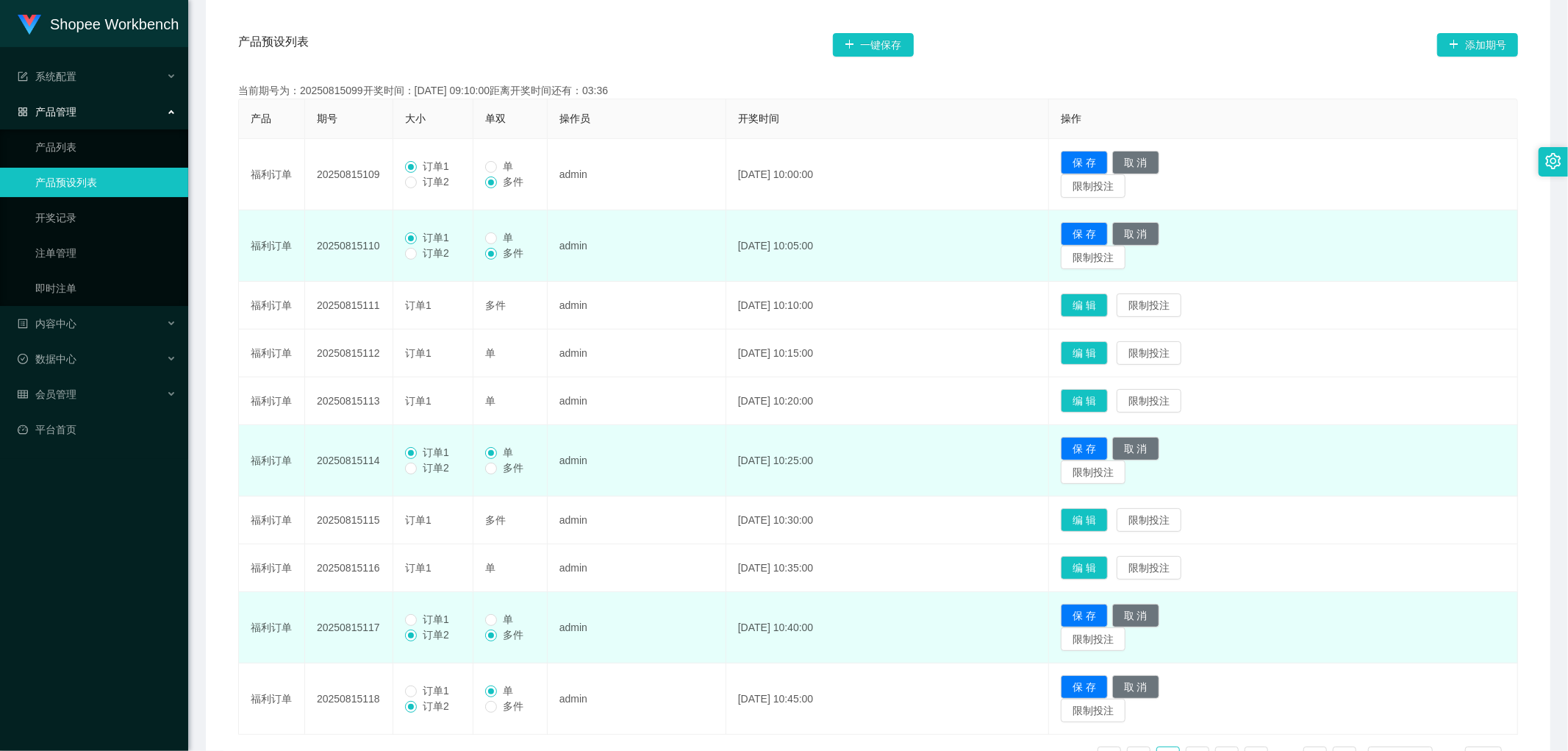
click at [418, 621] on span "订单1" at bounding box center [436, 620] width 38 height 11
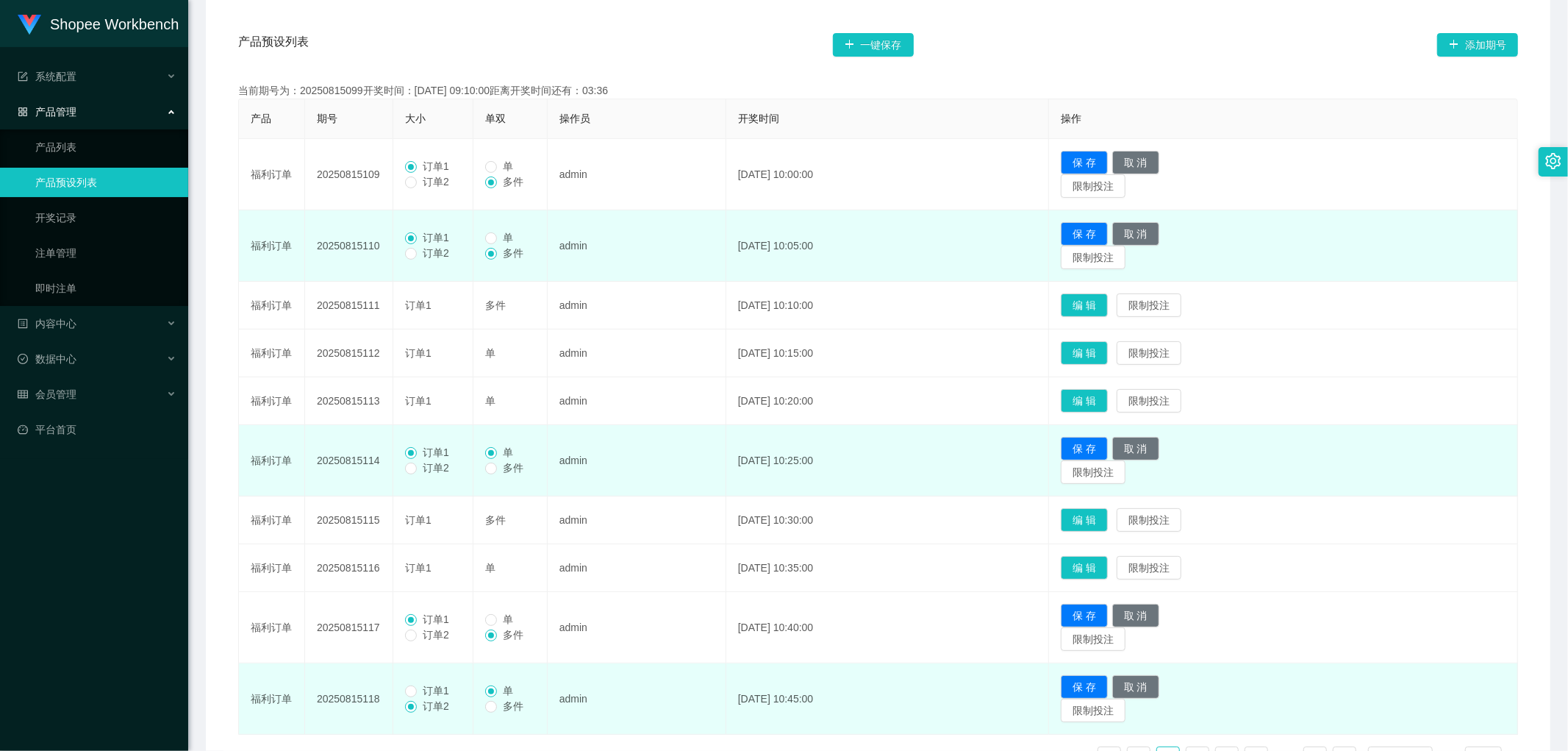
click at [421, 689] on span "订单1" at bounding box center [436, 691] width 38 height 11
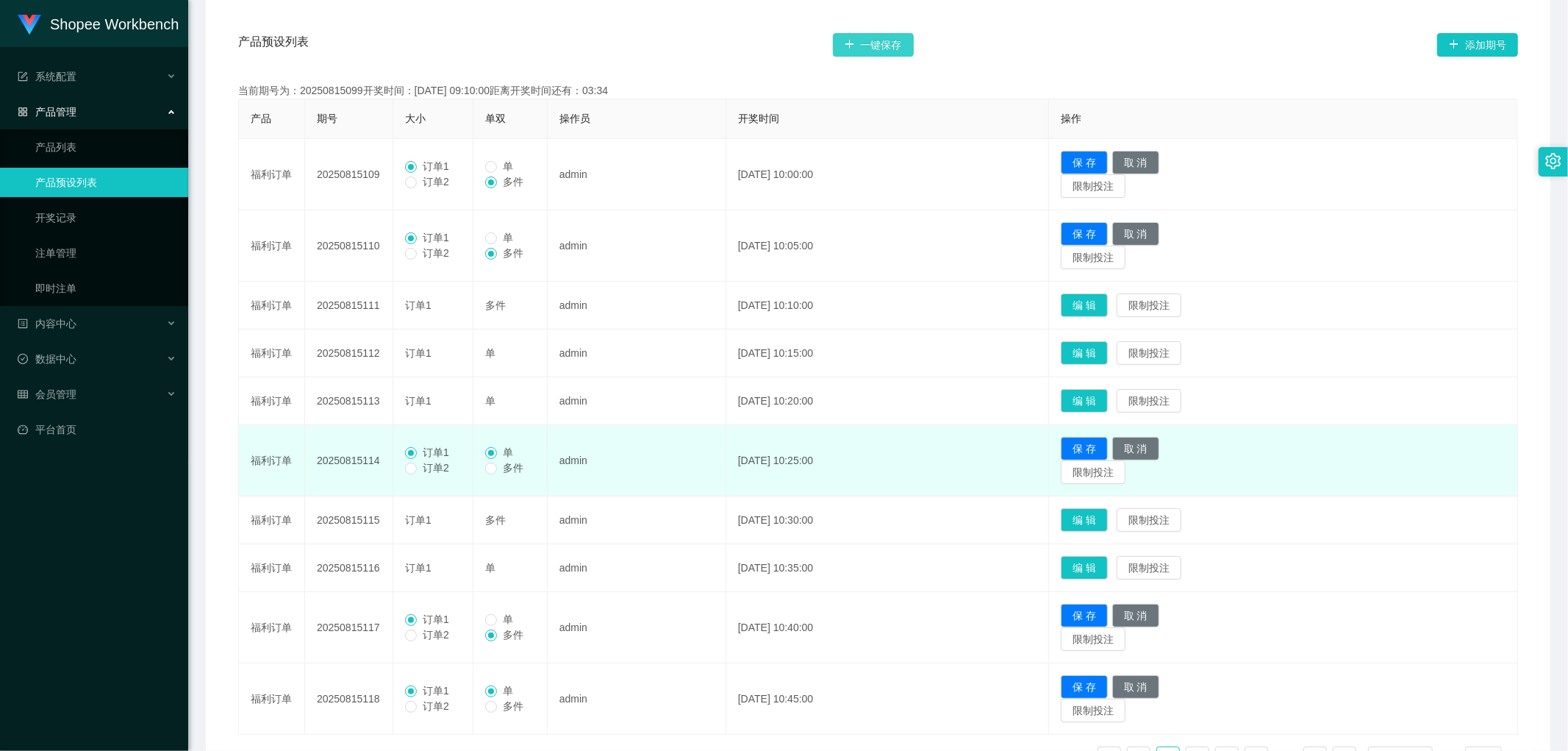
click at [881, 53] on button "一键保存" at bounding box center [873, 45] width 81 height 24
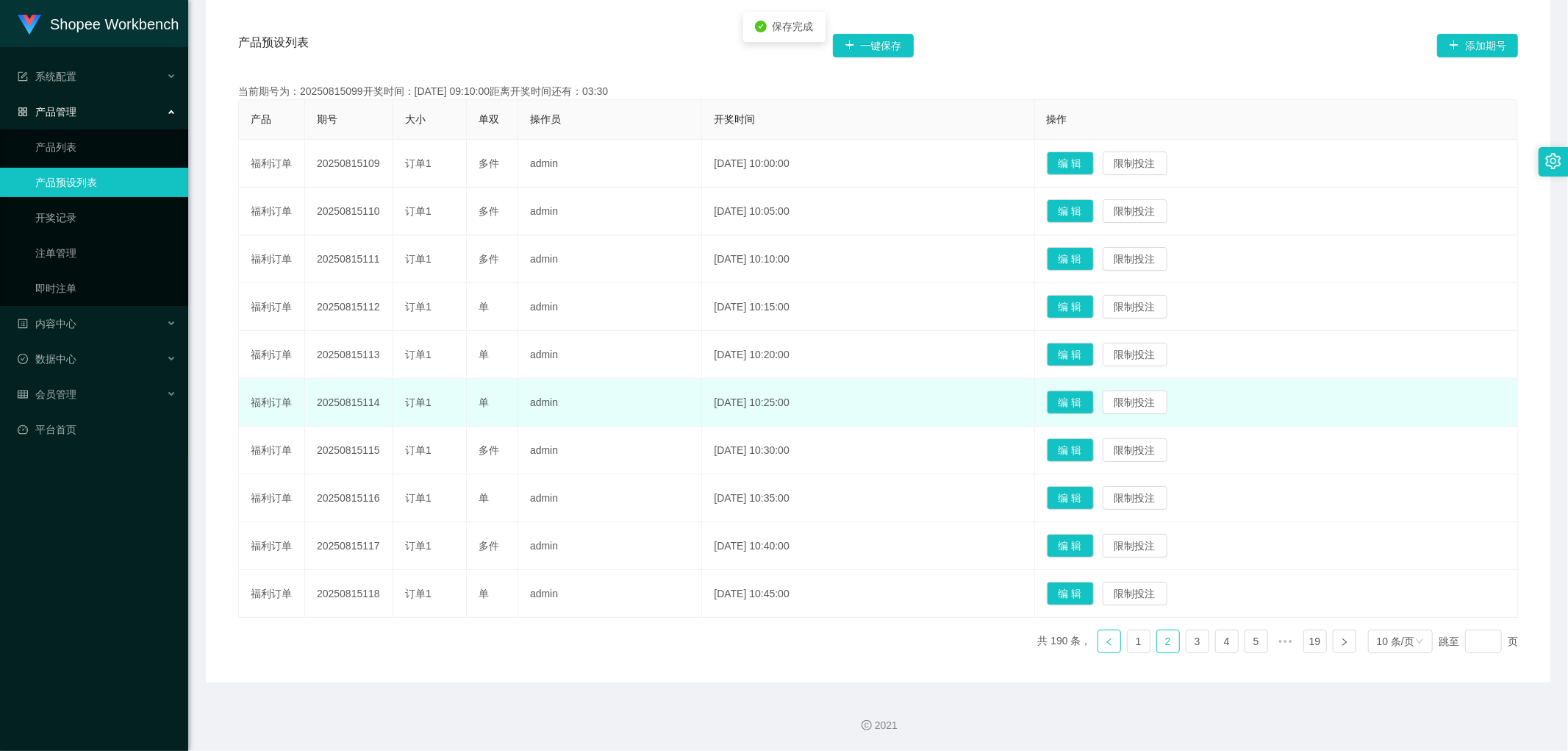
click at [1106, 639] on icon "图标: left" at bounding box center [1109, 642] width 9 height 9
click at [1094, 586] on button "编 辑" at bounding box center [1070, 593] width 47 height 24
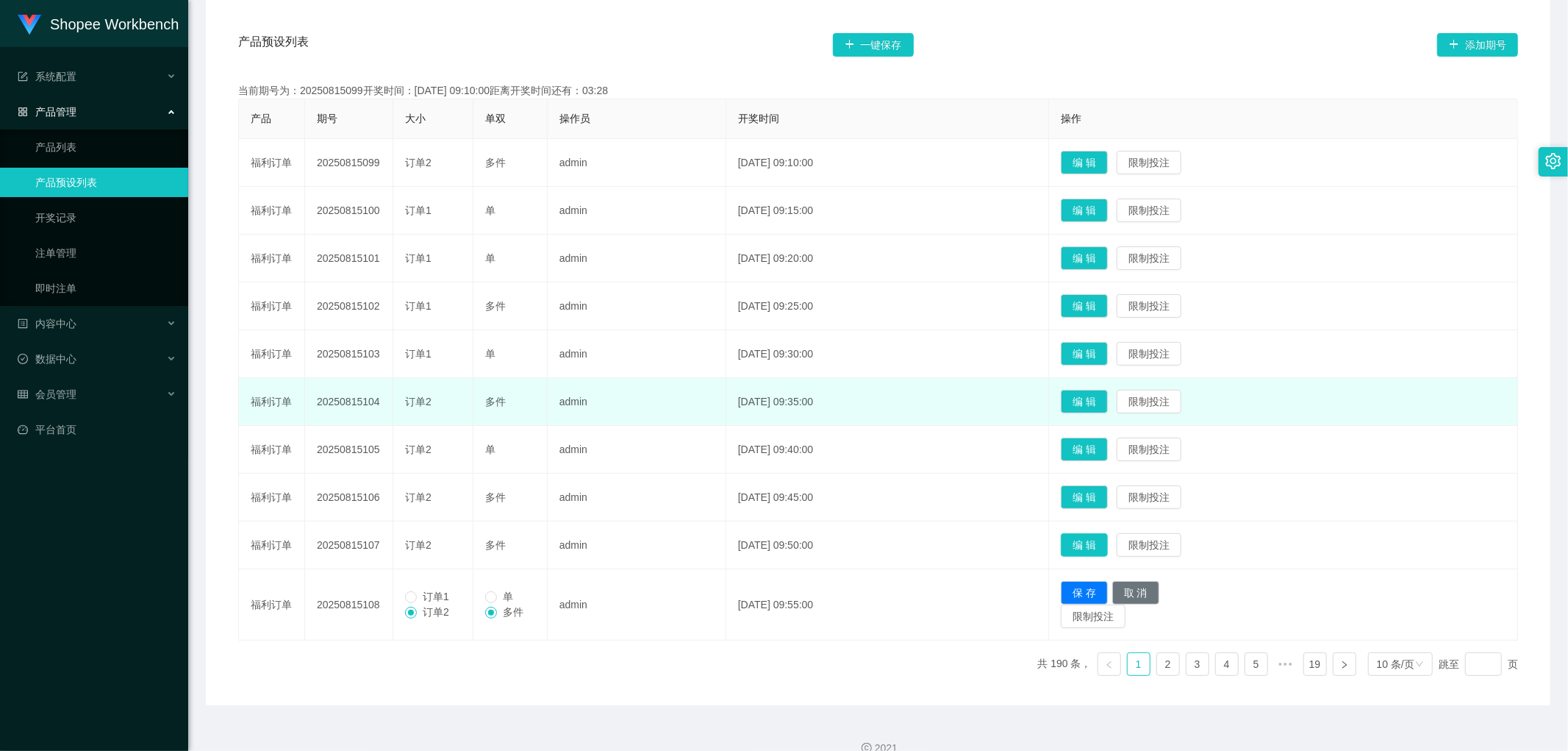
click at [1108, 547] on button "编 辑" at bounding box center [1084, 544] width 47 height 24
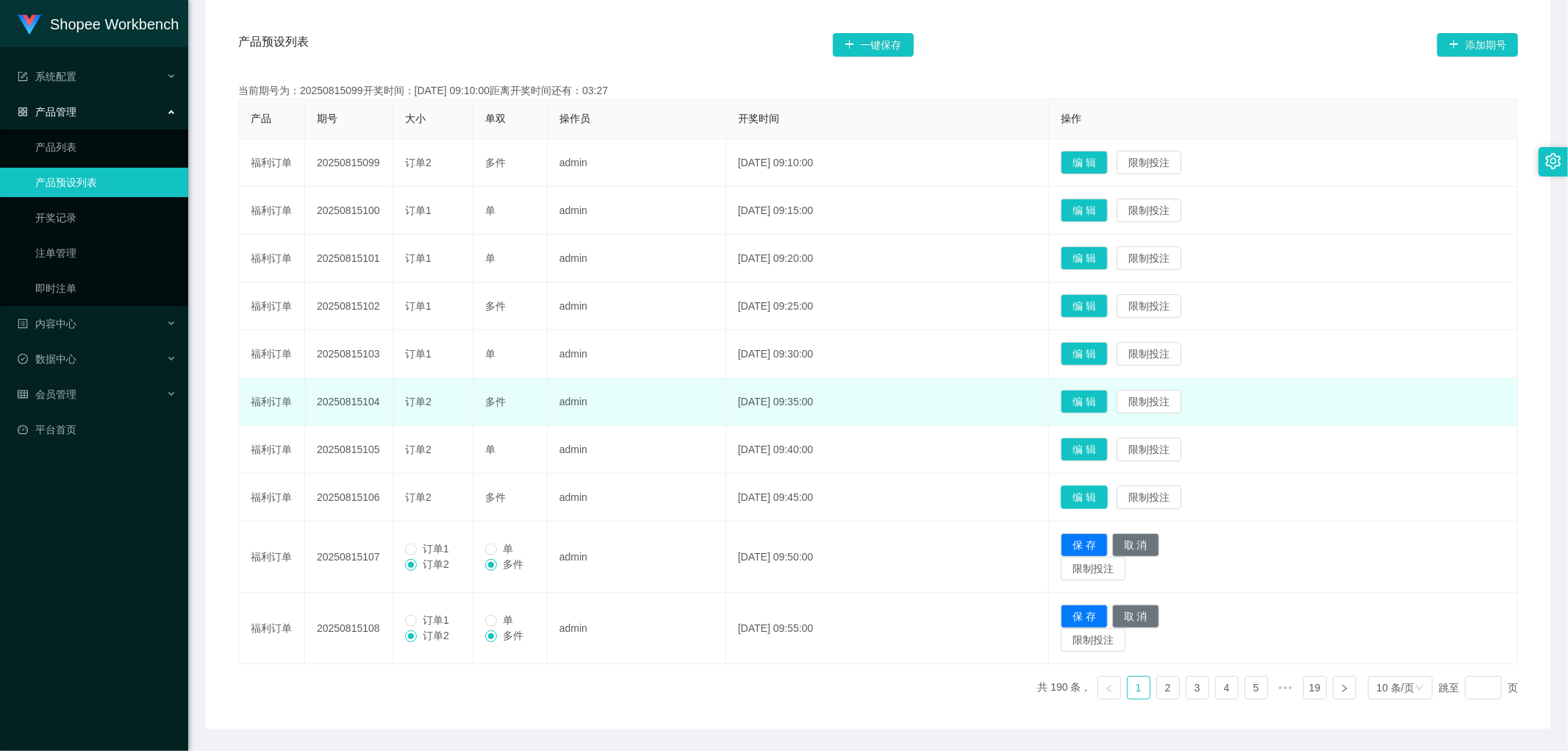
click at [1108, 497] on button "编 辑" at bounding box center [1084, 497] width 47 height 24
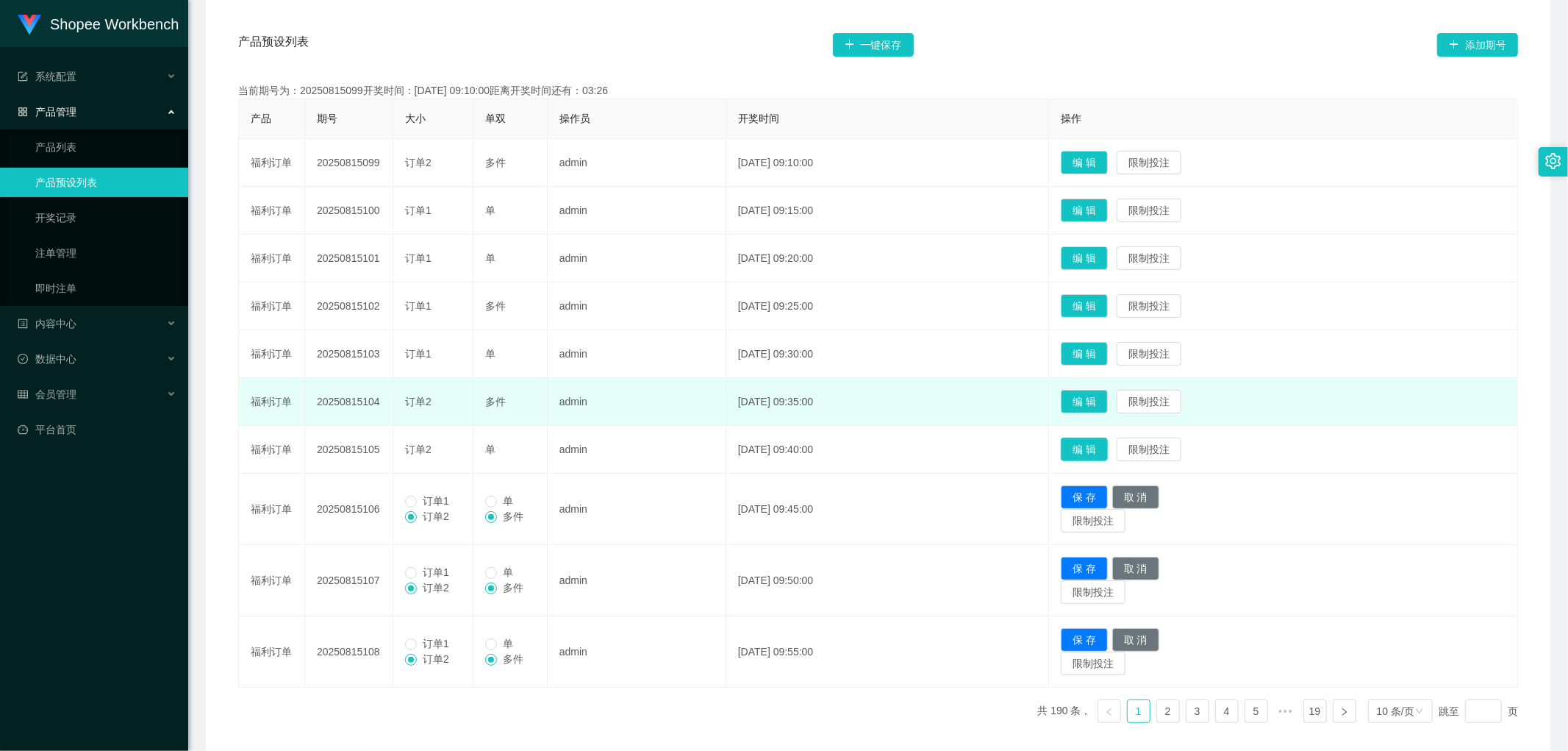
click at [1105, 443] on button "编 辑" at bounding box center [1084, 449] width 47 height 24
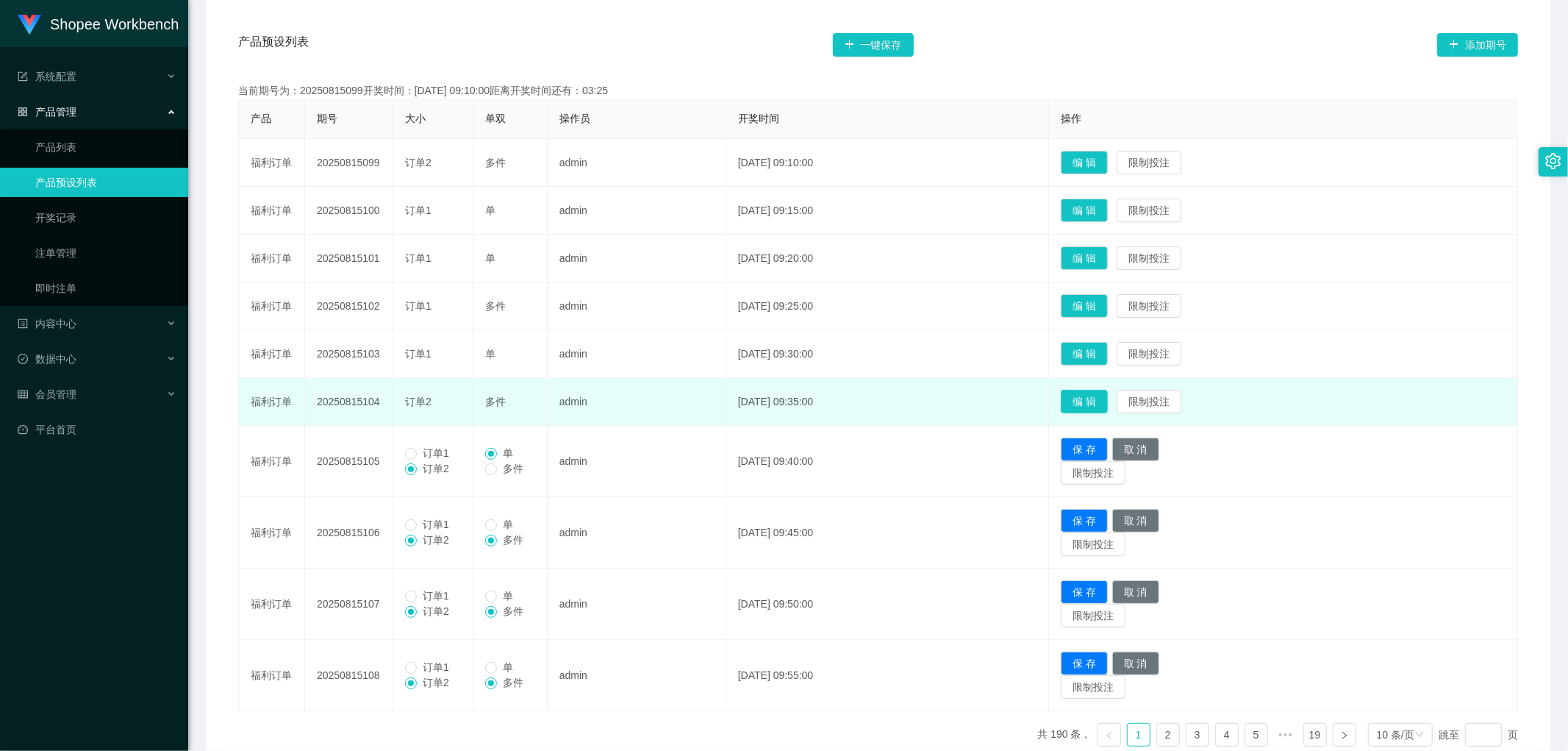
click at [1105, 402] on button "编 辑" at bounding box center [1084, 402] width 47 height 24
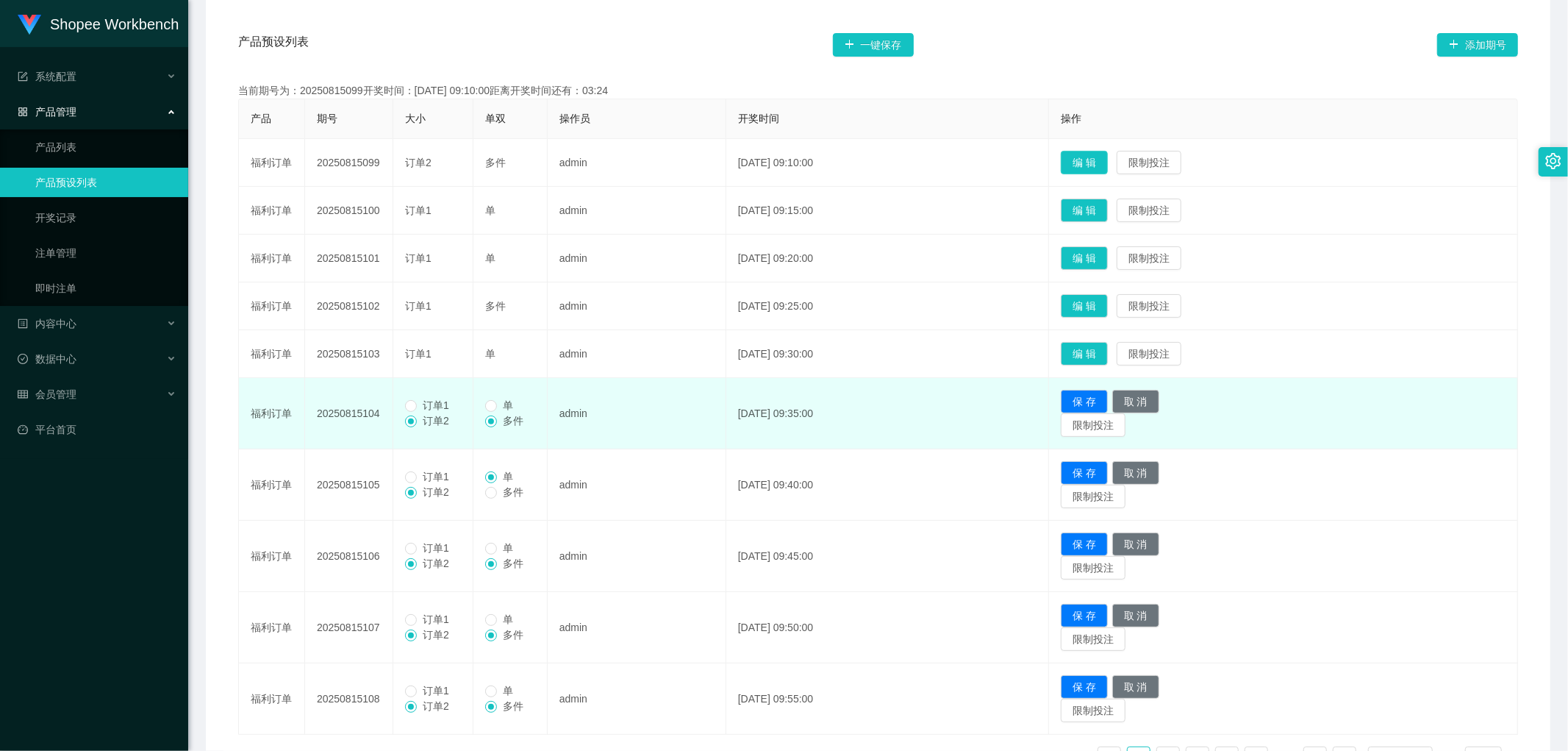
click at [1106, 159] on button "编 辑" at bounding box center [1084, 162] width 47 height 24
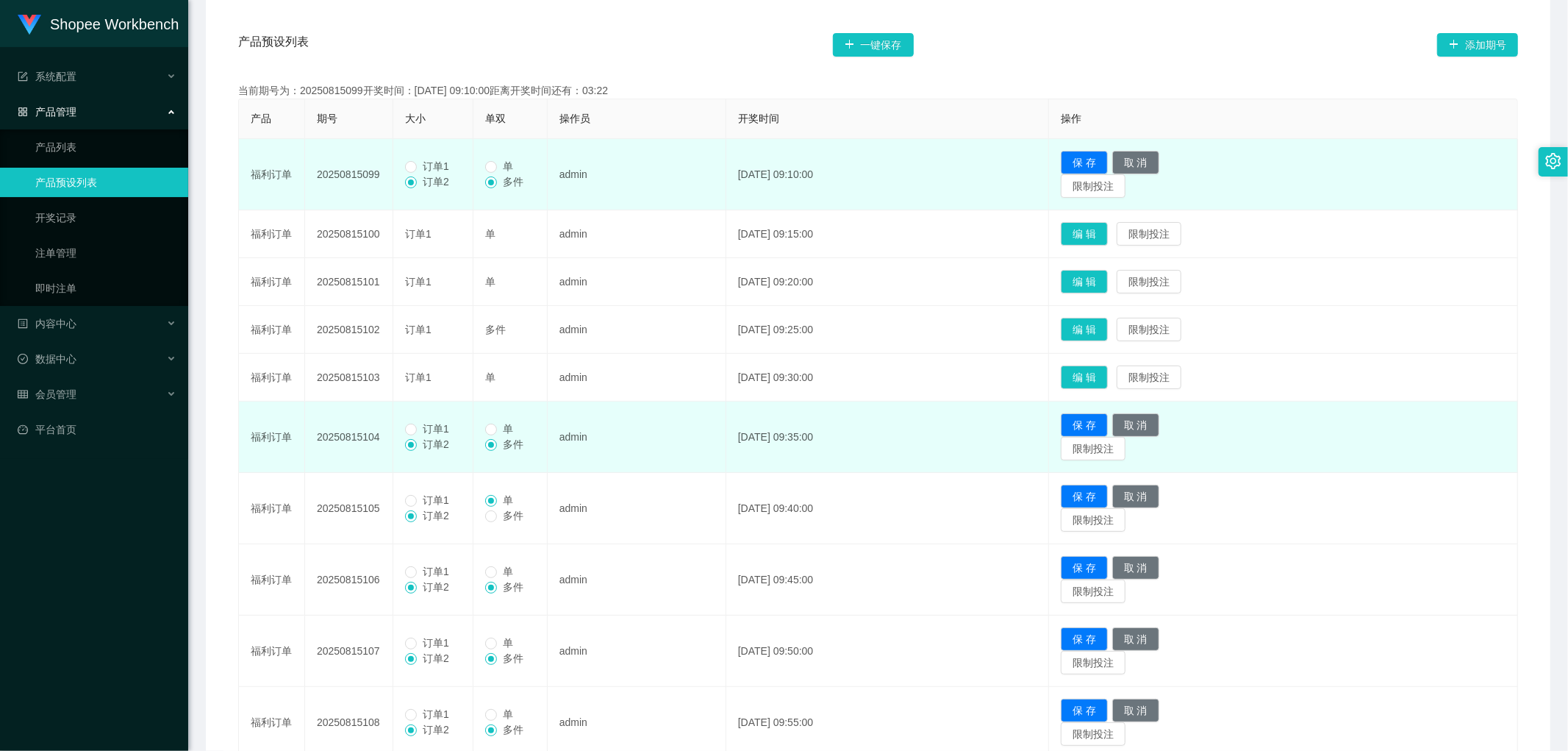
click at [418, 168] on span "订单1" at bounding box center [436, 166] width 38 height 11
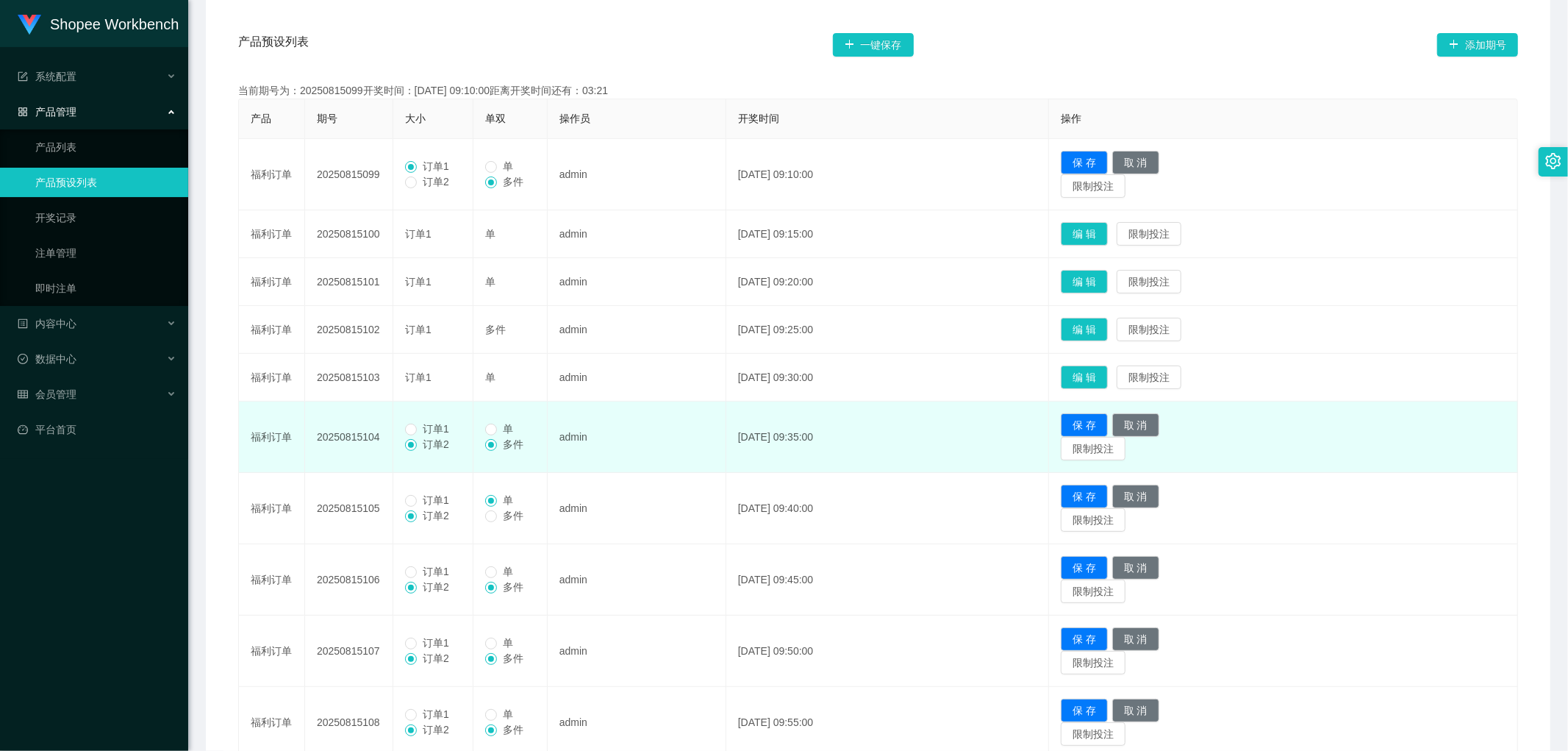
click at [421, 431] on span "订单1" at bounding box center [436, 428] width 38 height 11
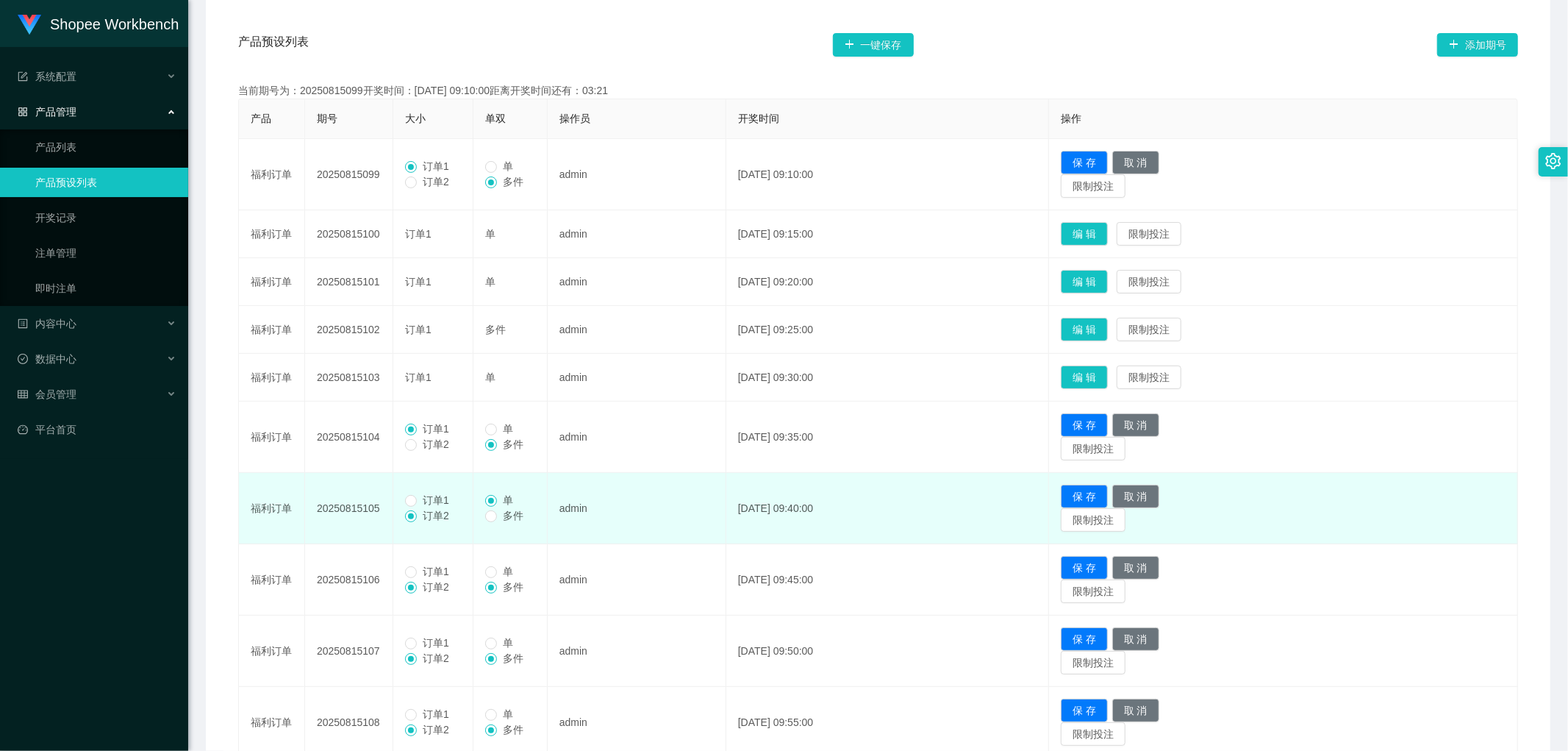
click at [422, 497] on span "订单1" at bounding box center [436, 500] width 38 height 11
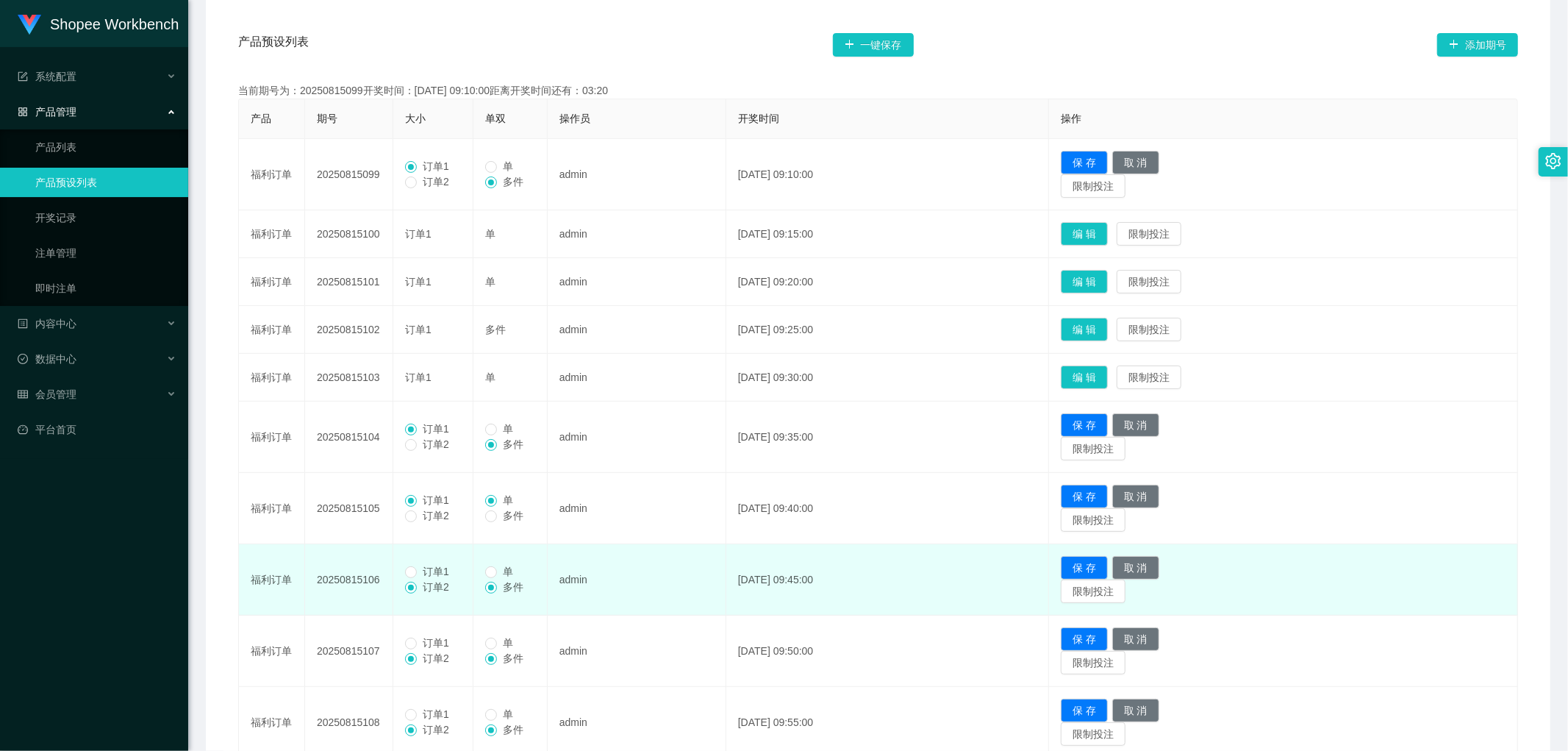
click at [424, 571] on span "订单1" at bounding box center [436, 571] width 38 height 11
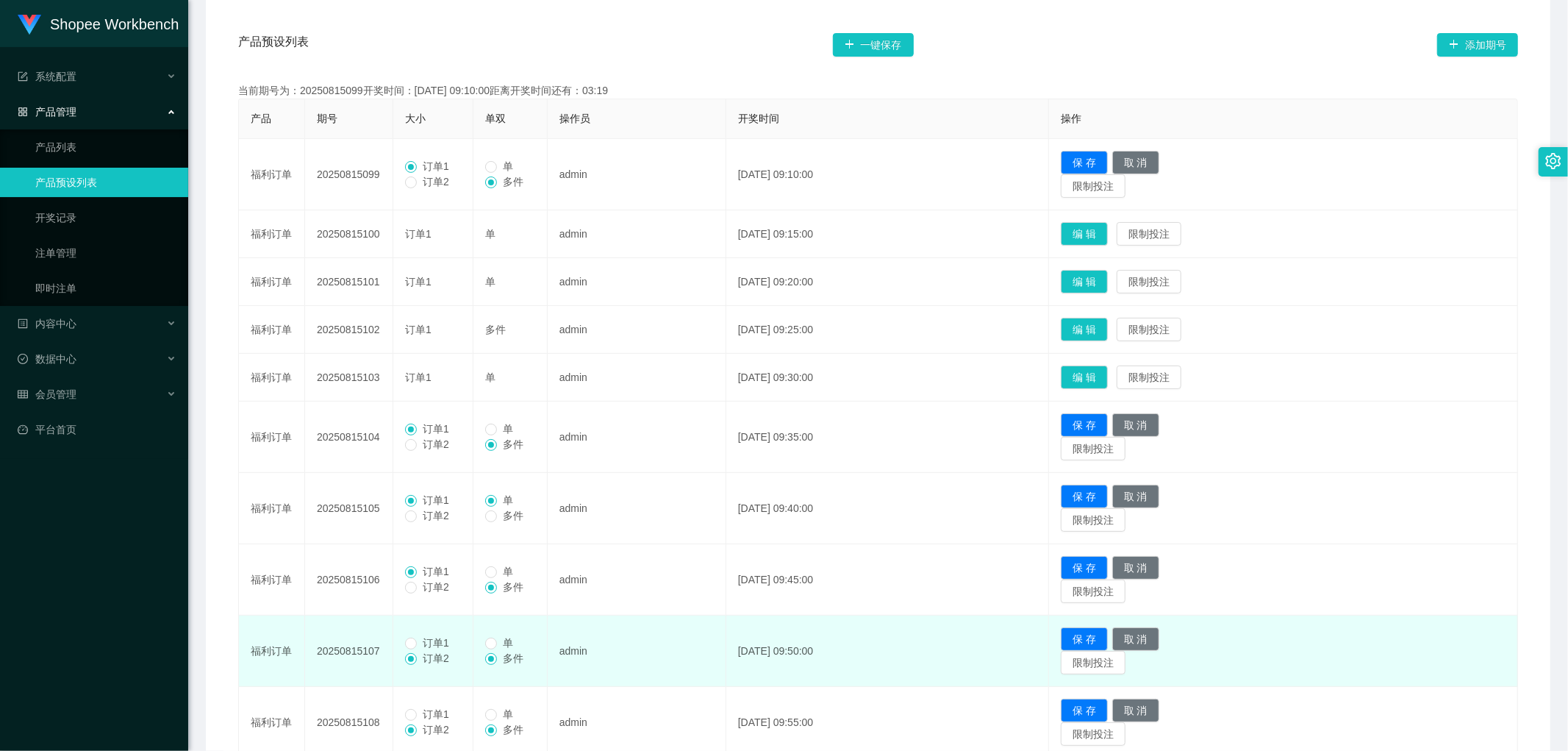
click at [417, 643] on span "订单1" at bounding box center [436, 642] width 38 height 11
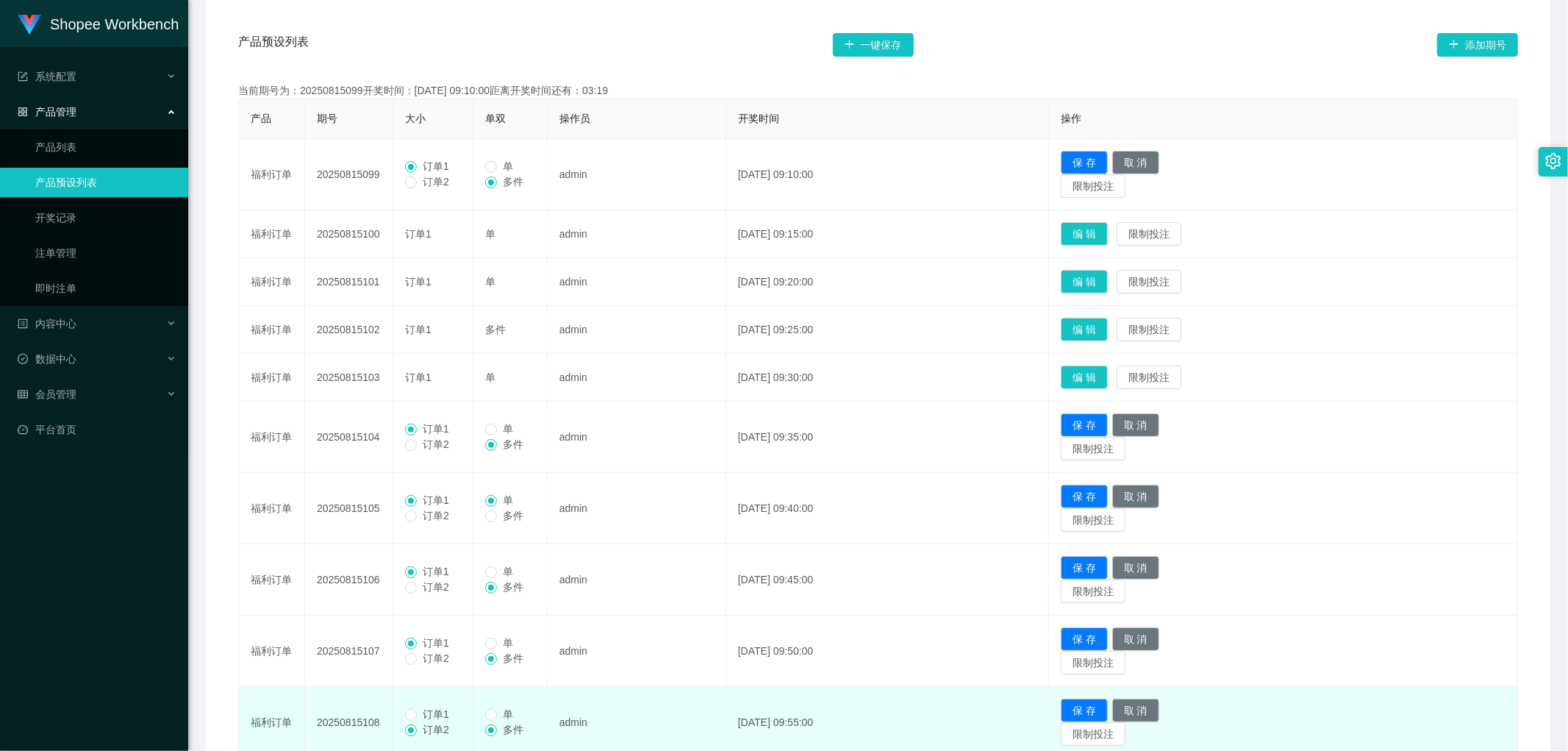
click at [420, 714] on span "订单1" at bounding box center [436, 714] width 38 height 11
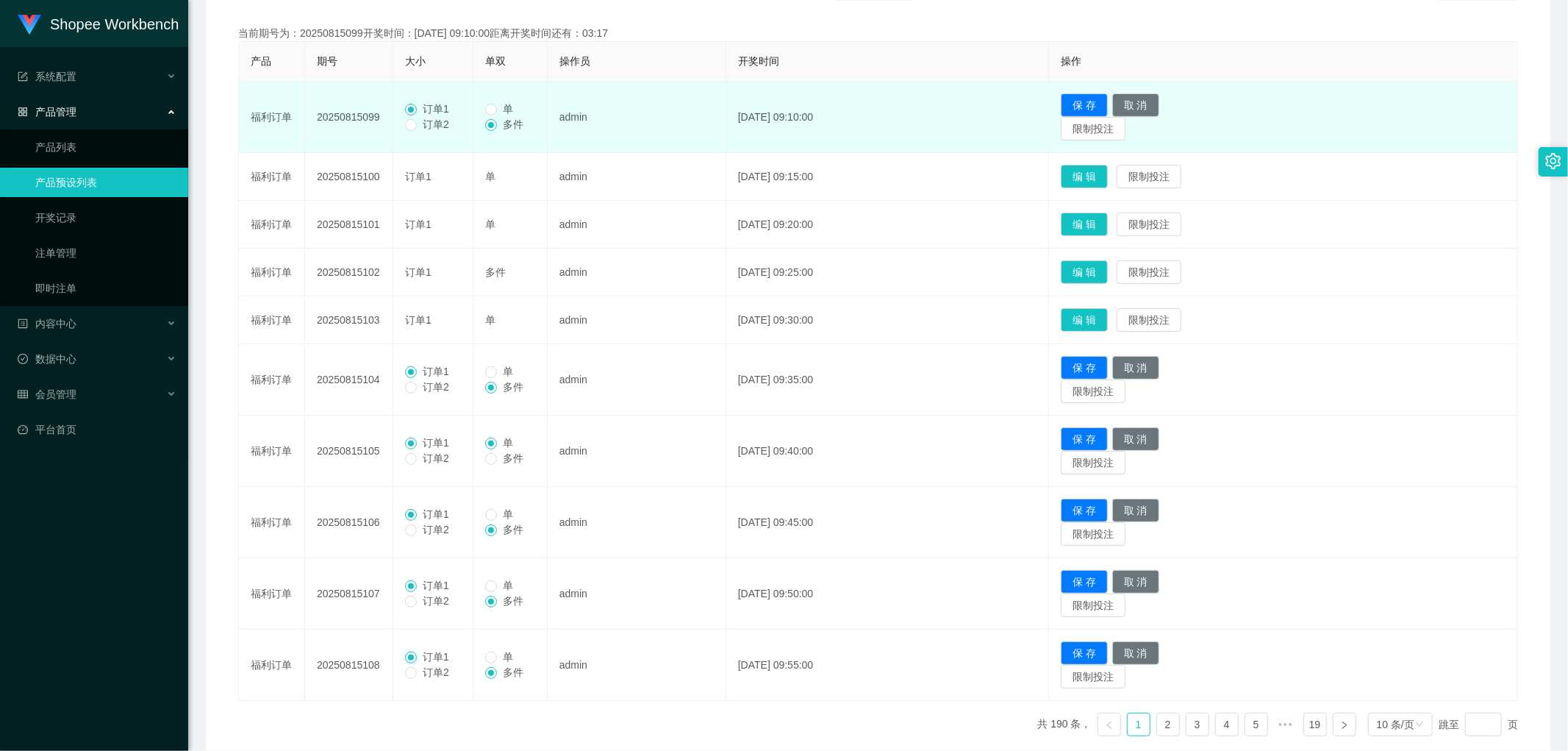
scroll to position [250, 0]
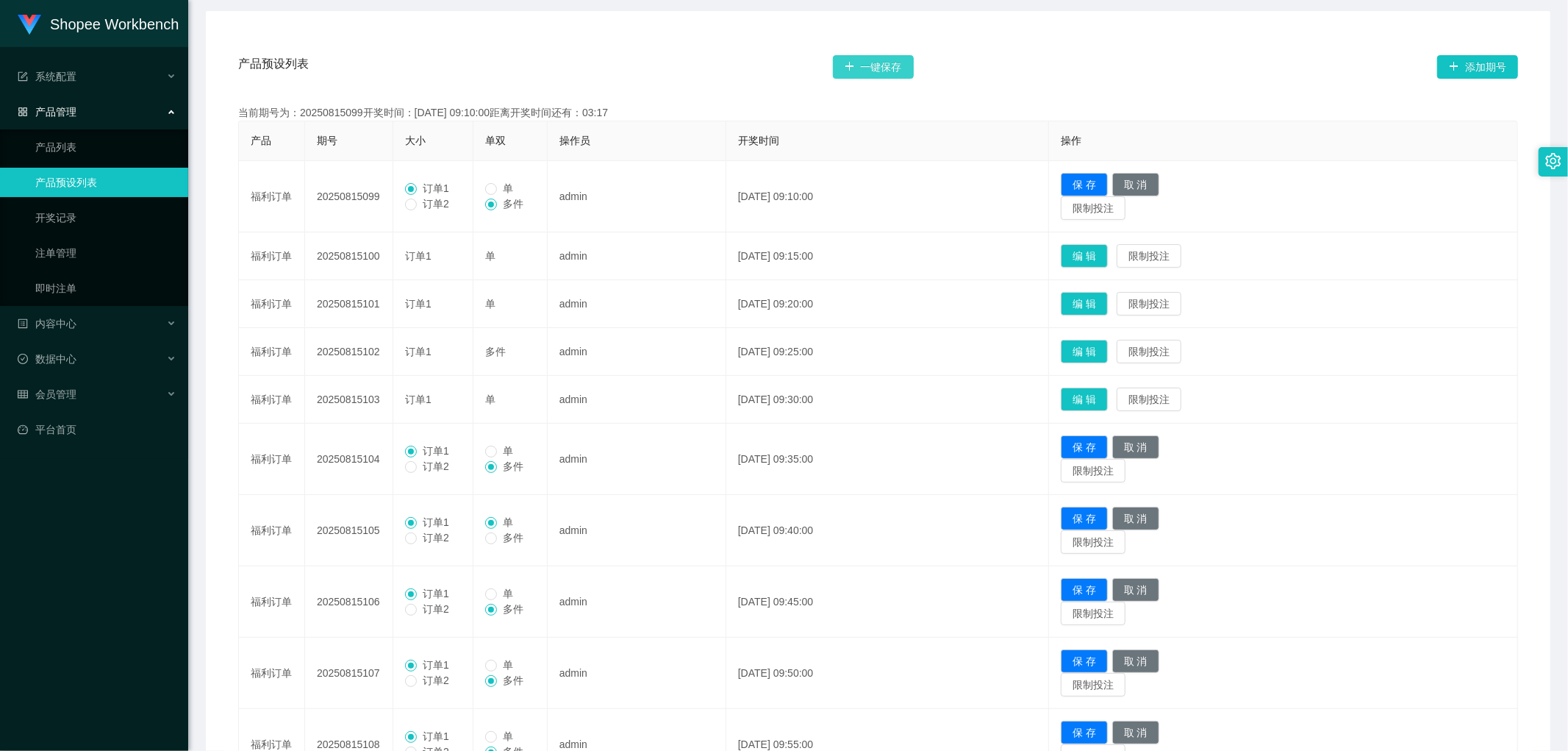
click at [875, 67] on button "一键保存" at bounding box center [873, 67] width 81 height 24
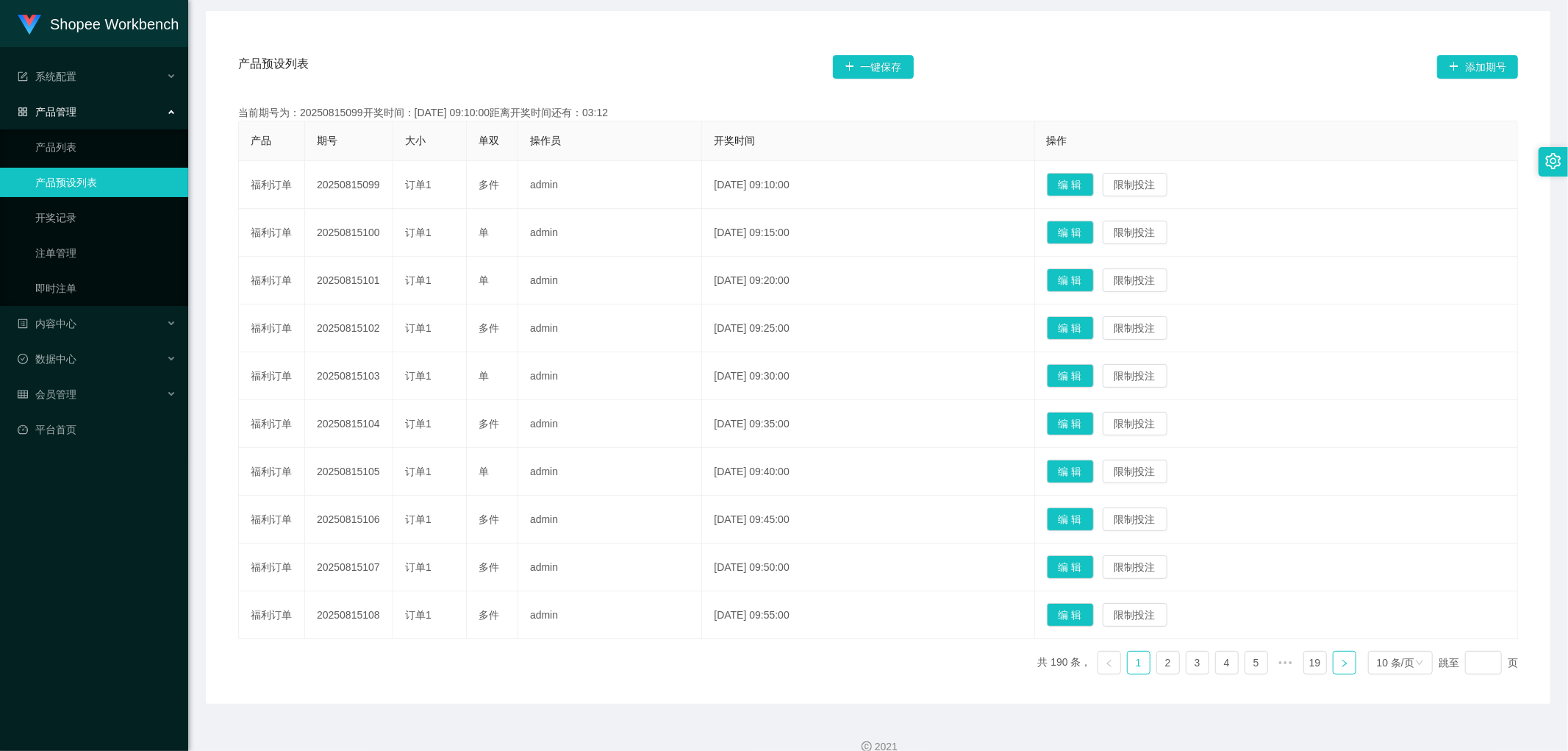
click at [1341, 665] on icon "图标: right" at bounding box center [1344, 662] width 9 height 9
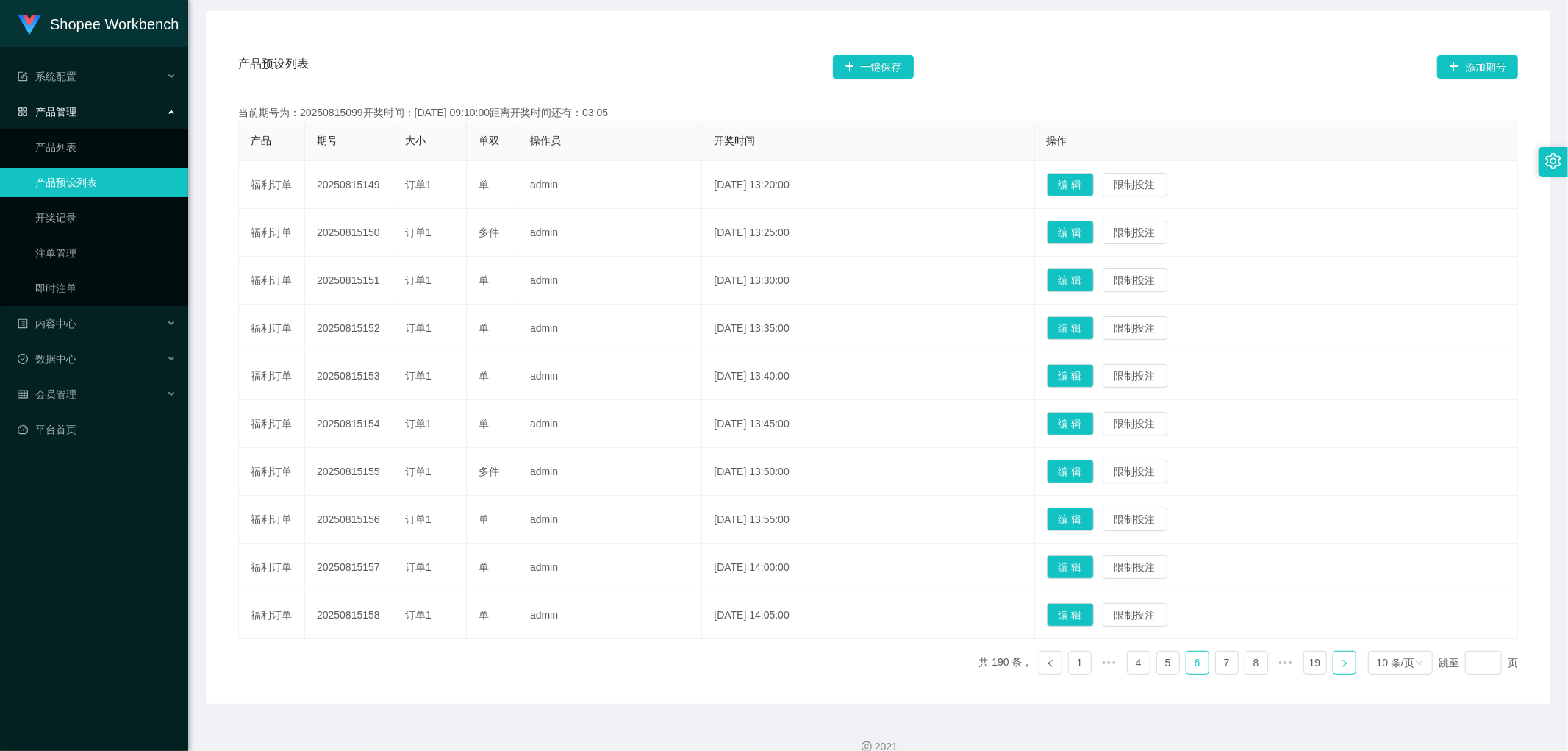
click at [1341, 665] on icon "图标: right" at bounding box center [1344, 662] width 9 height 9
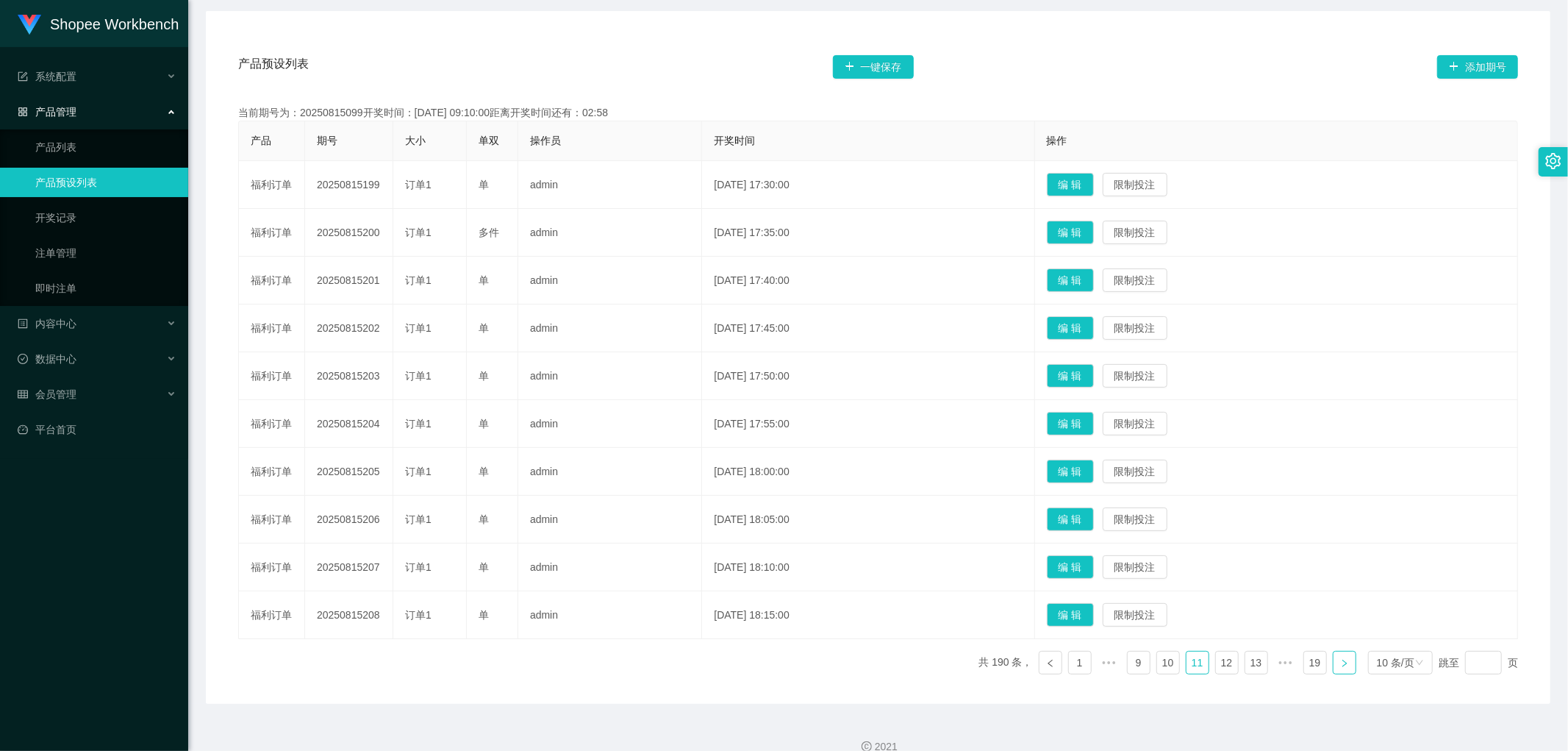
click at [1341, 665] on icon "图标: right" at bounding box center [1344, 662] width 9 height 9
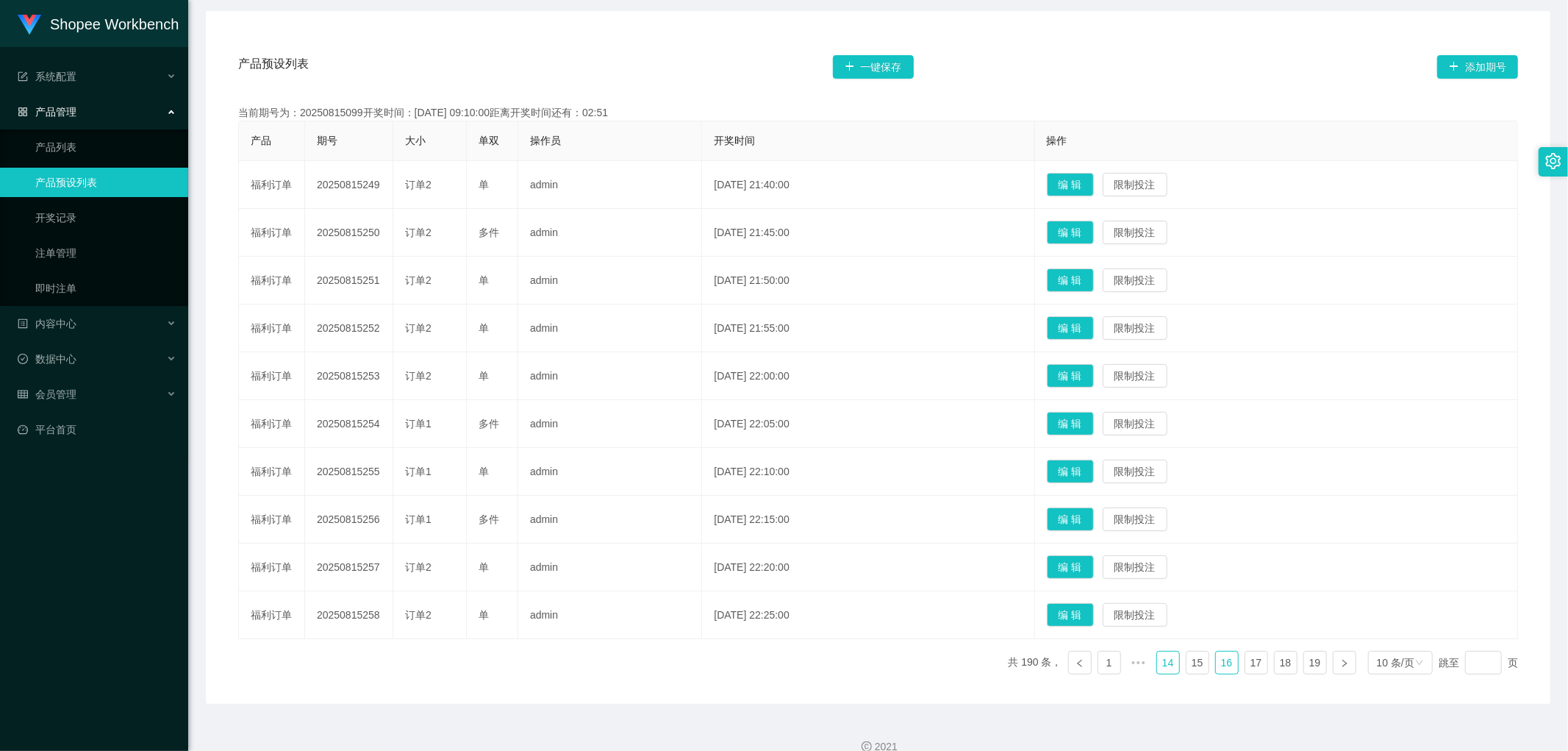
click at [1161, 661] on link "14" at bounding box center [1167, 662] width 22 height 22
click at [1071, 665] on link "1" at bounding box center [1080, 662] width 22 height 22
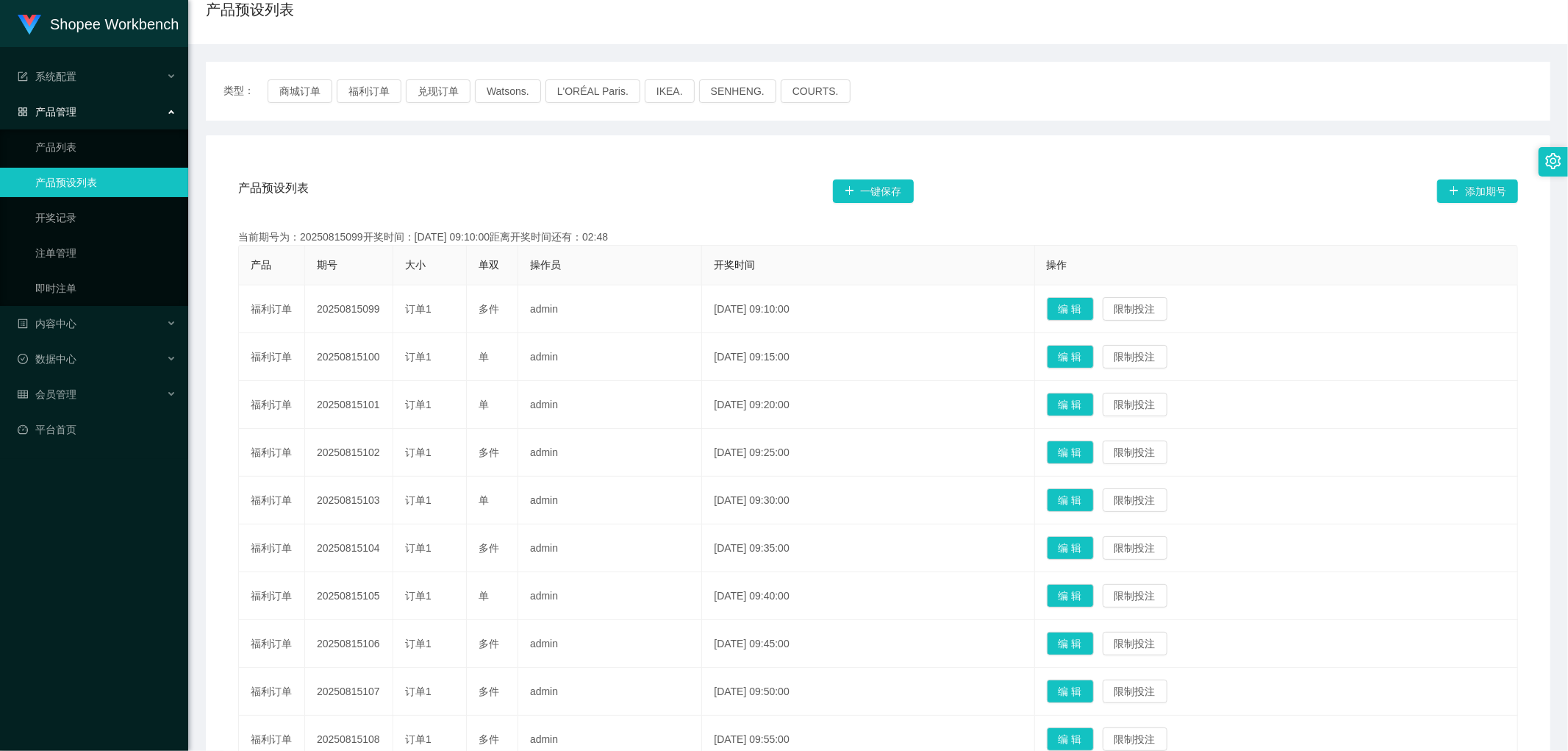
scroll to position [86, 0]
